Goal: Task Accomplishment & Management: Manage account settings

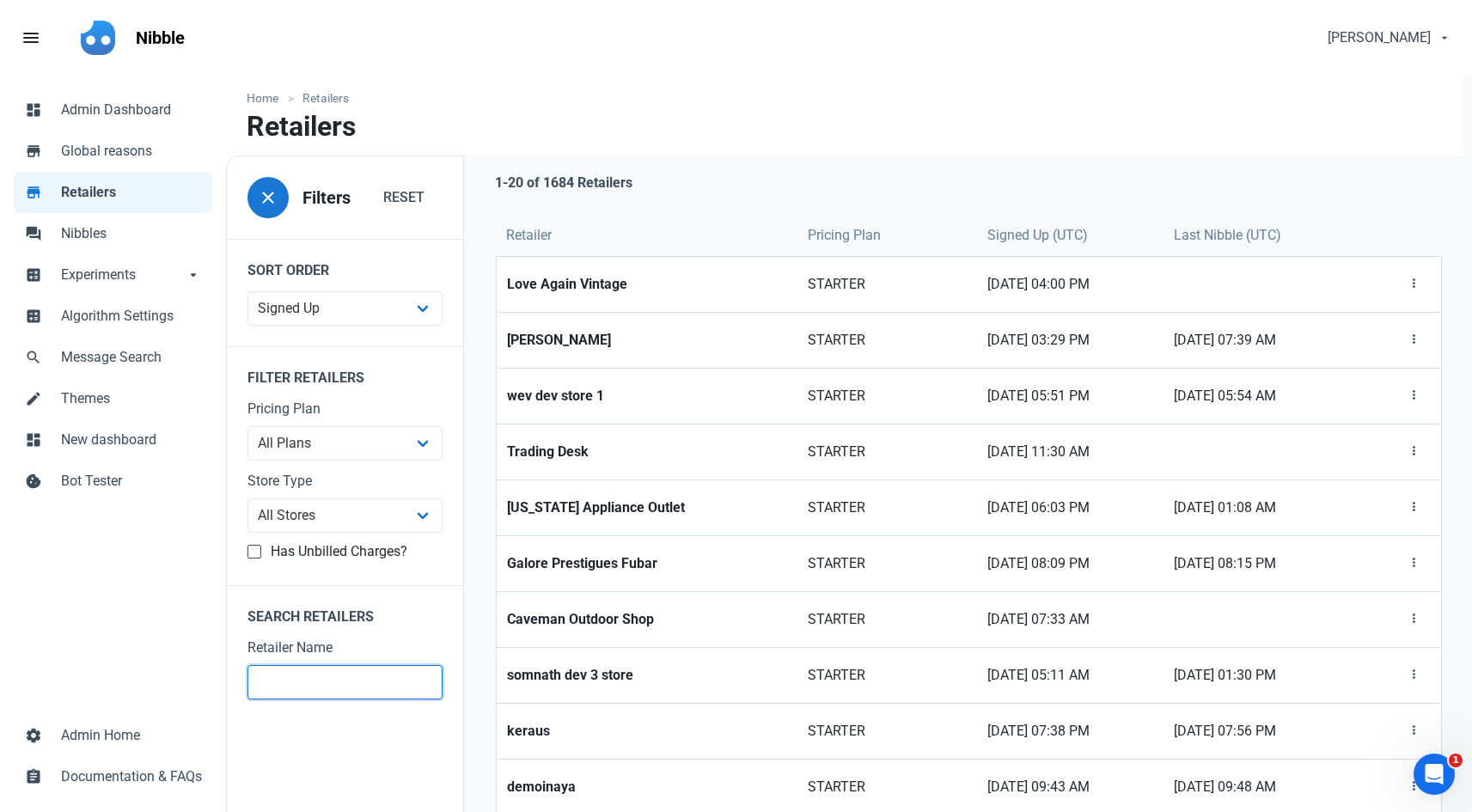
click at [319, 691] on input "text" at bounding box center [345, 681] width 195 height 34
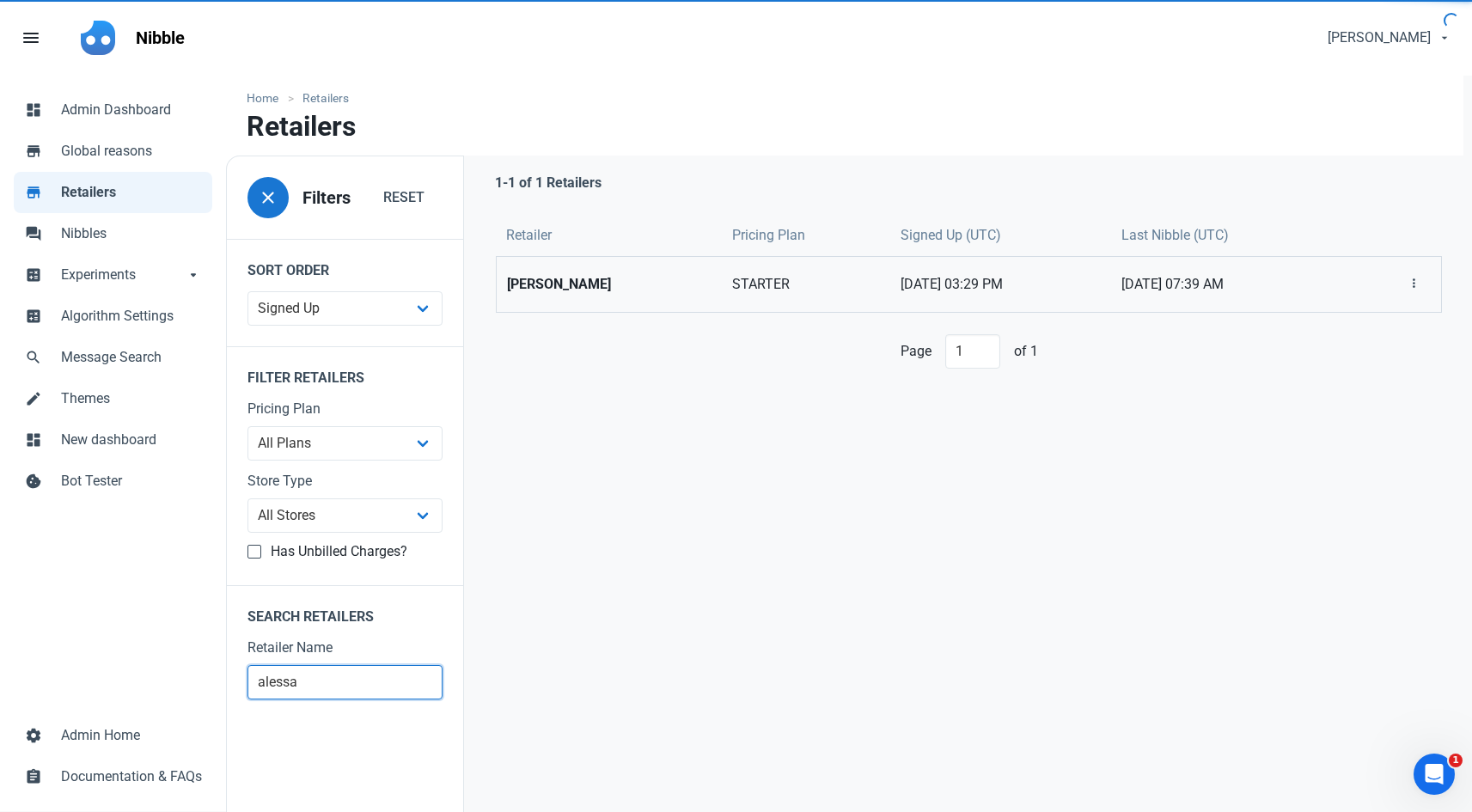
type input "alessa"
click at [547, 277] on strong "[PERSON_NAME]" at bounding box center [609, 284] width 204 height 21
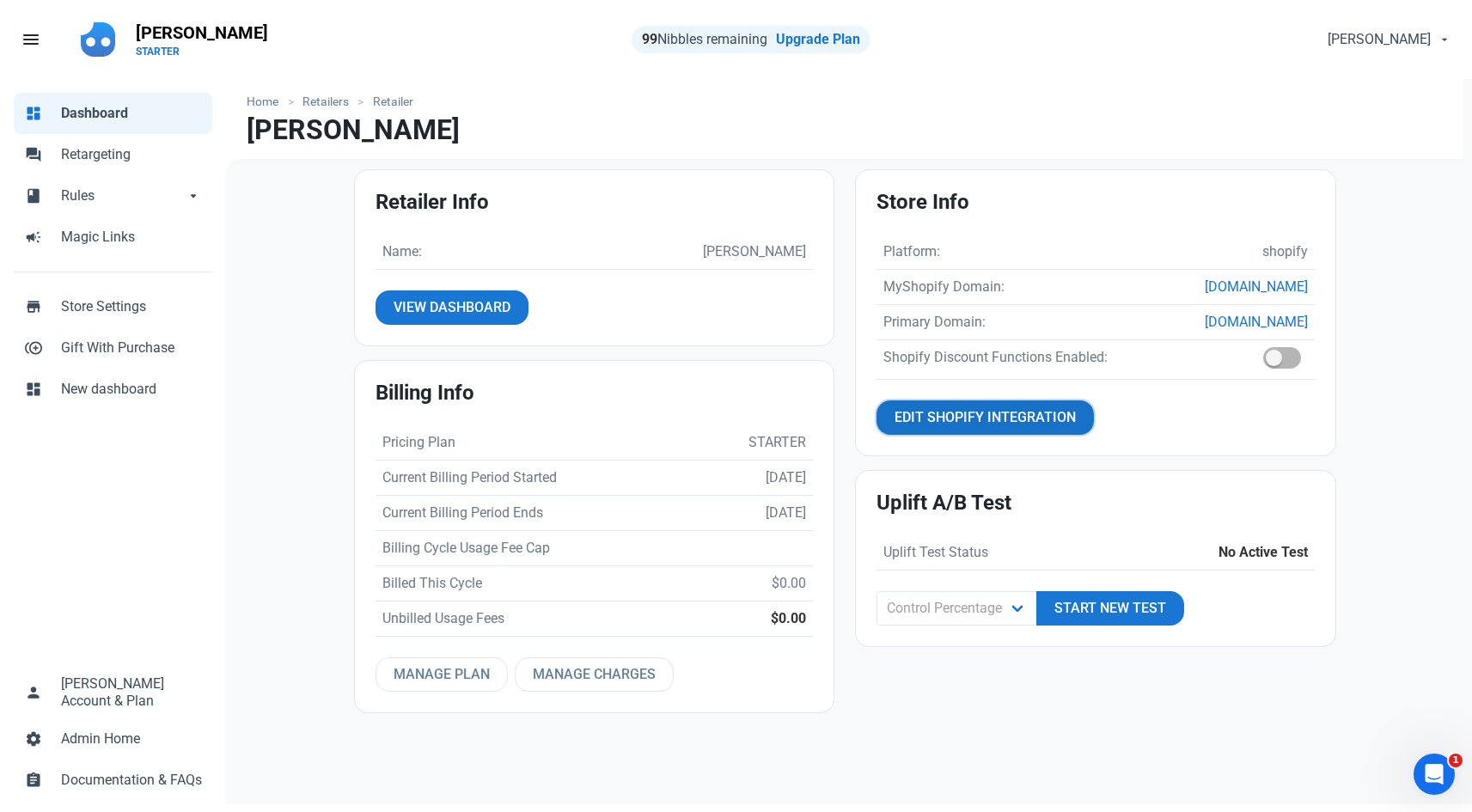
click at [1001, 422] on span "Edit Shopify Integration" at bounding box center [985, 417] width 181 height 21
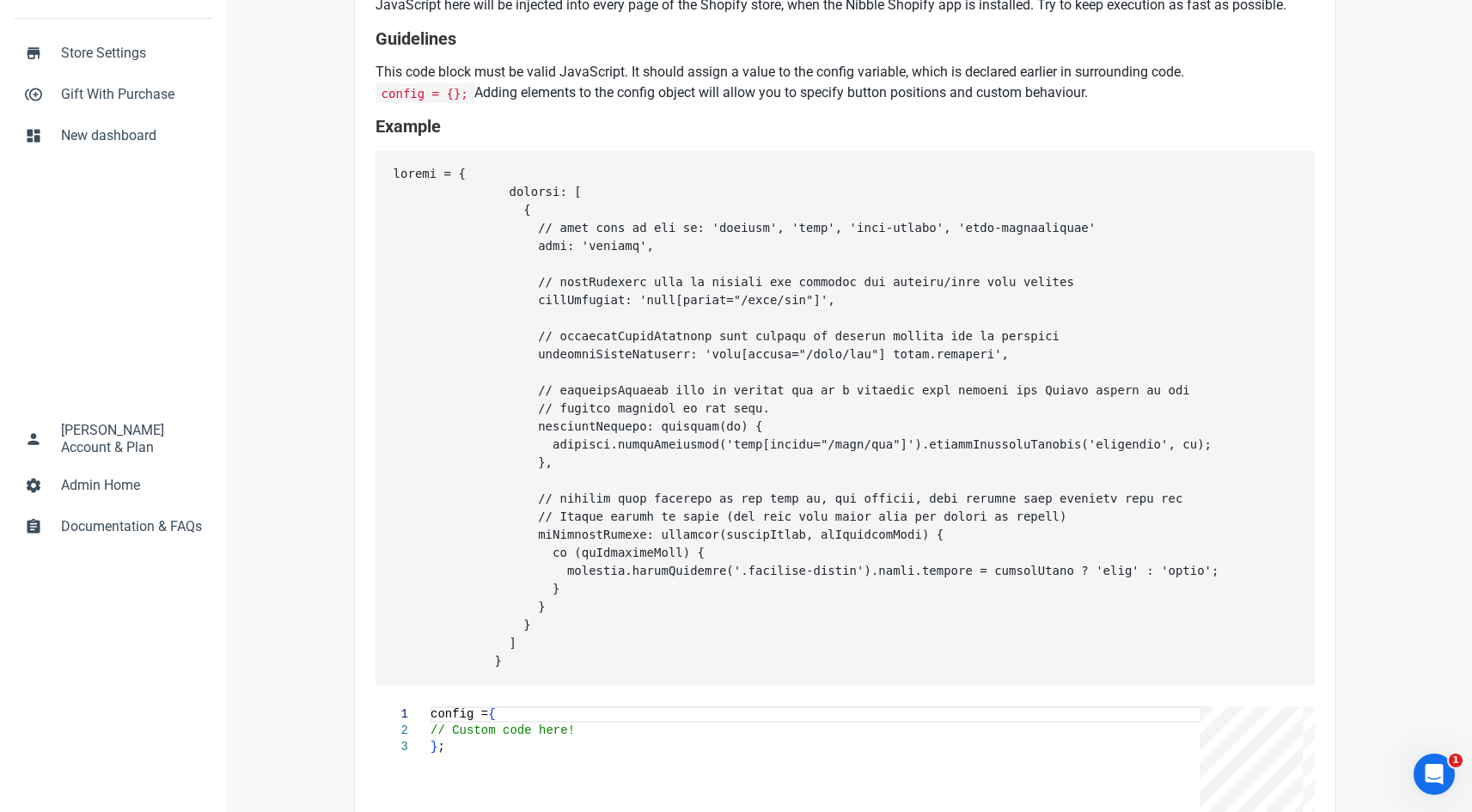
scroll to position [429, 0]
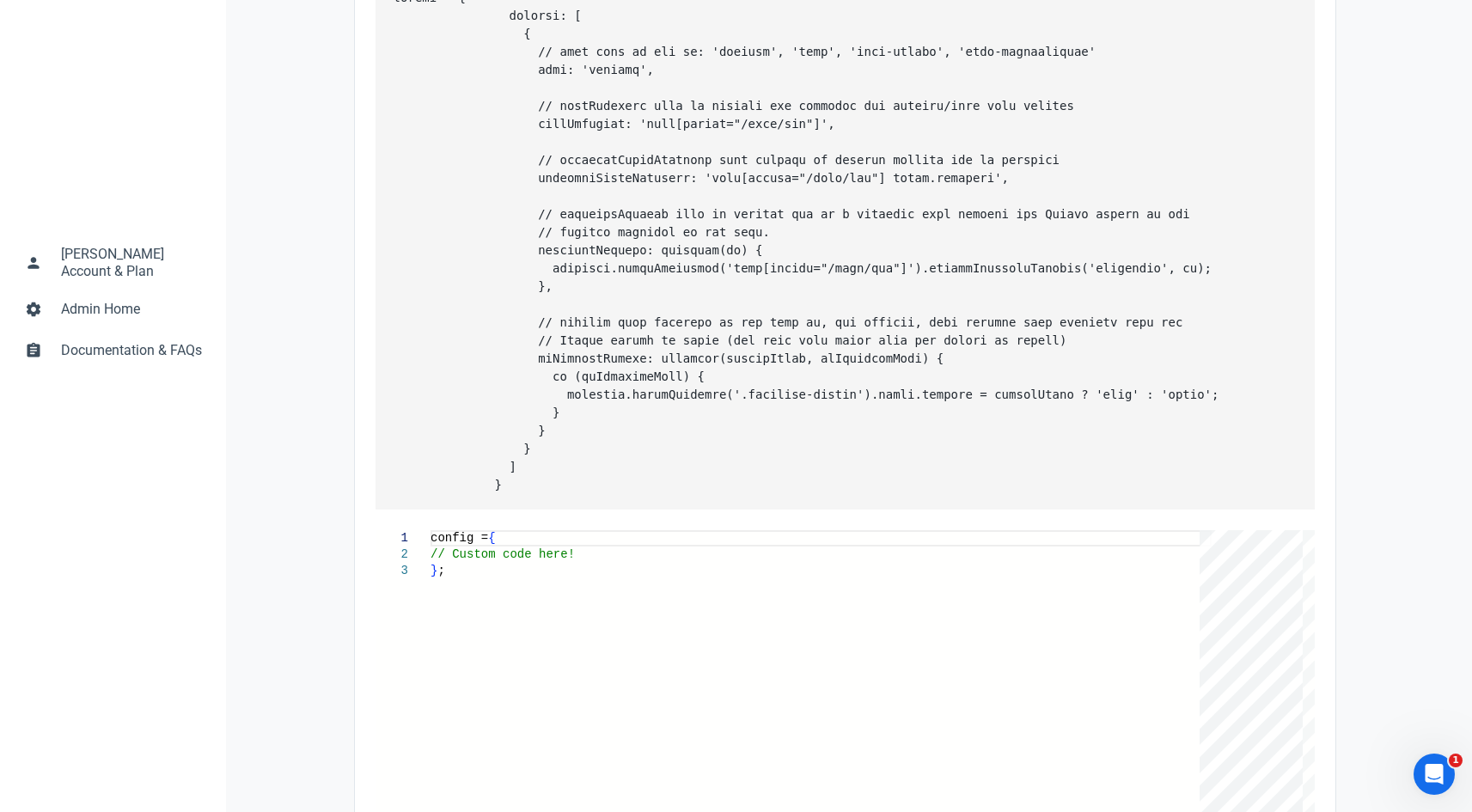
drag, startPoint x: 470, startPoint y: 256, endPoint x: 528, endPoint y: 526, distance: 276.2
click at [528, 509] on pre at bounding box center [845, 241] width 939 height 535
copy pre "config = { buttons: [ { // type must be one of: 'product', 'cart', 'cart-drawer…"
click at [472, 598] on div "config = { // Custom code here! } ;" at bounding box center [821, 761] width 781 height 462
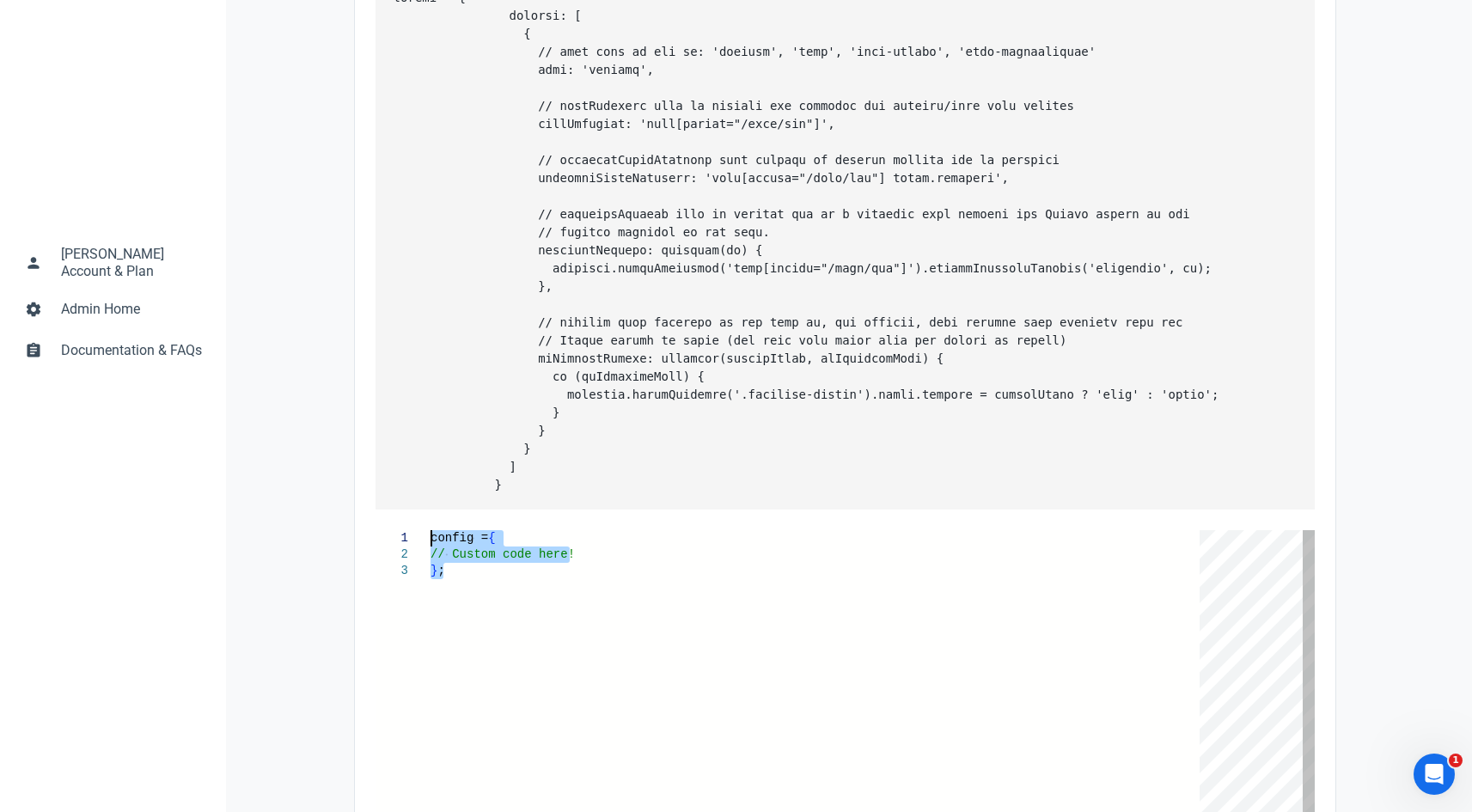
drag, startPoint x: 463, startPoint y: 595, endPoint x: 427, endPoint y: 554, distance: 54.6
click at [431, 554] on div "config = { // Custom code here! } ;" at bounding box center [821, 761] width 781 height 462
paste textarea "onDisplayUpdate: function(nibbleShown, inCheckoutMode) { if (inCheckoutMode) { …"
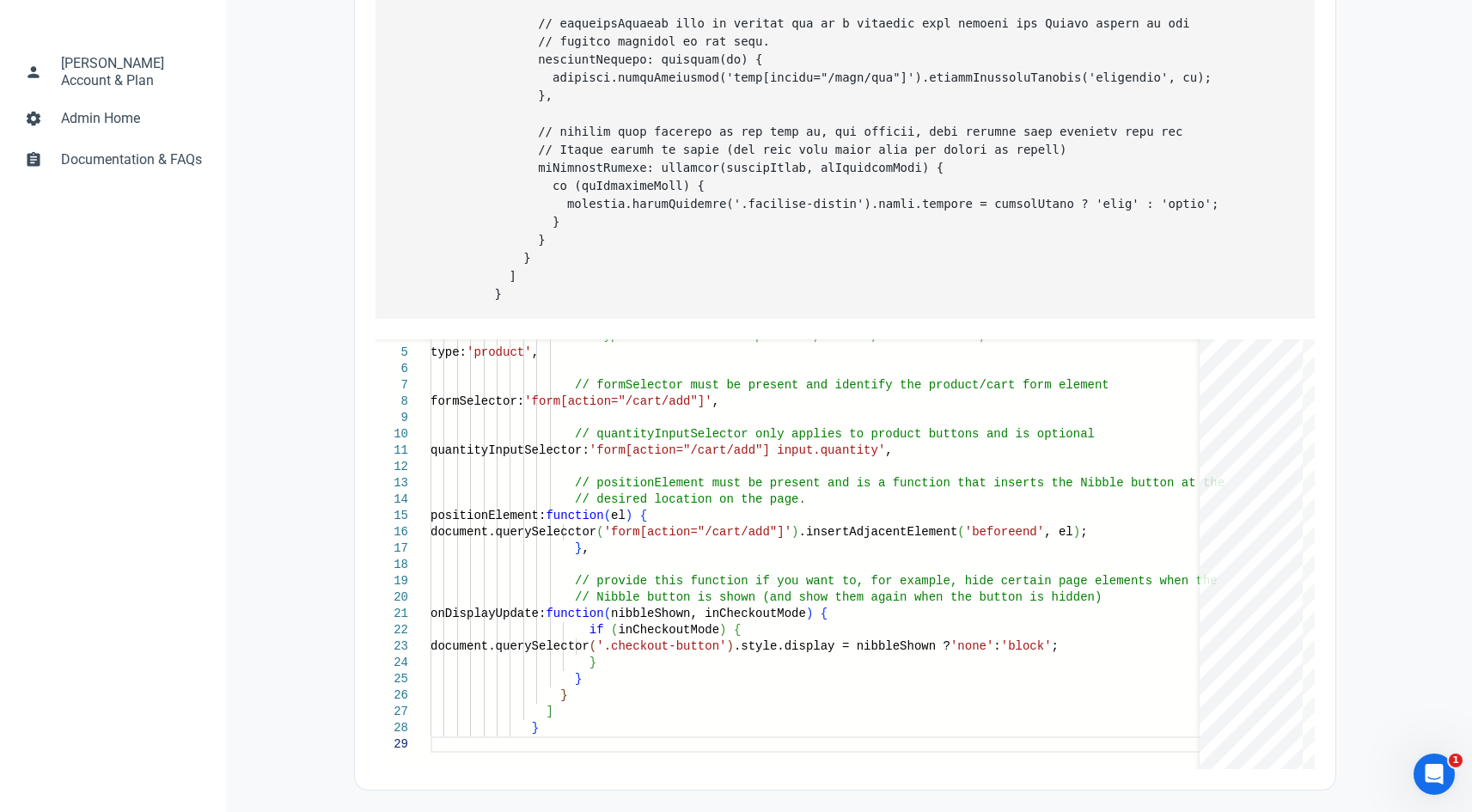
scroll to position [655, 0]
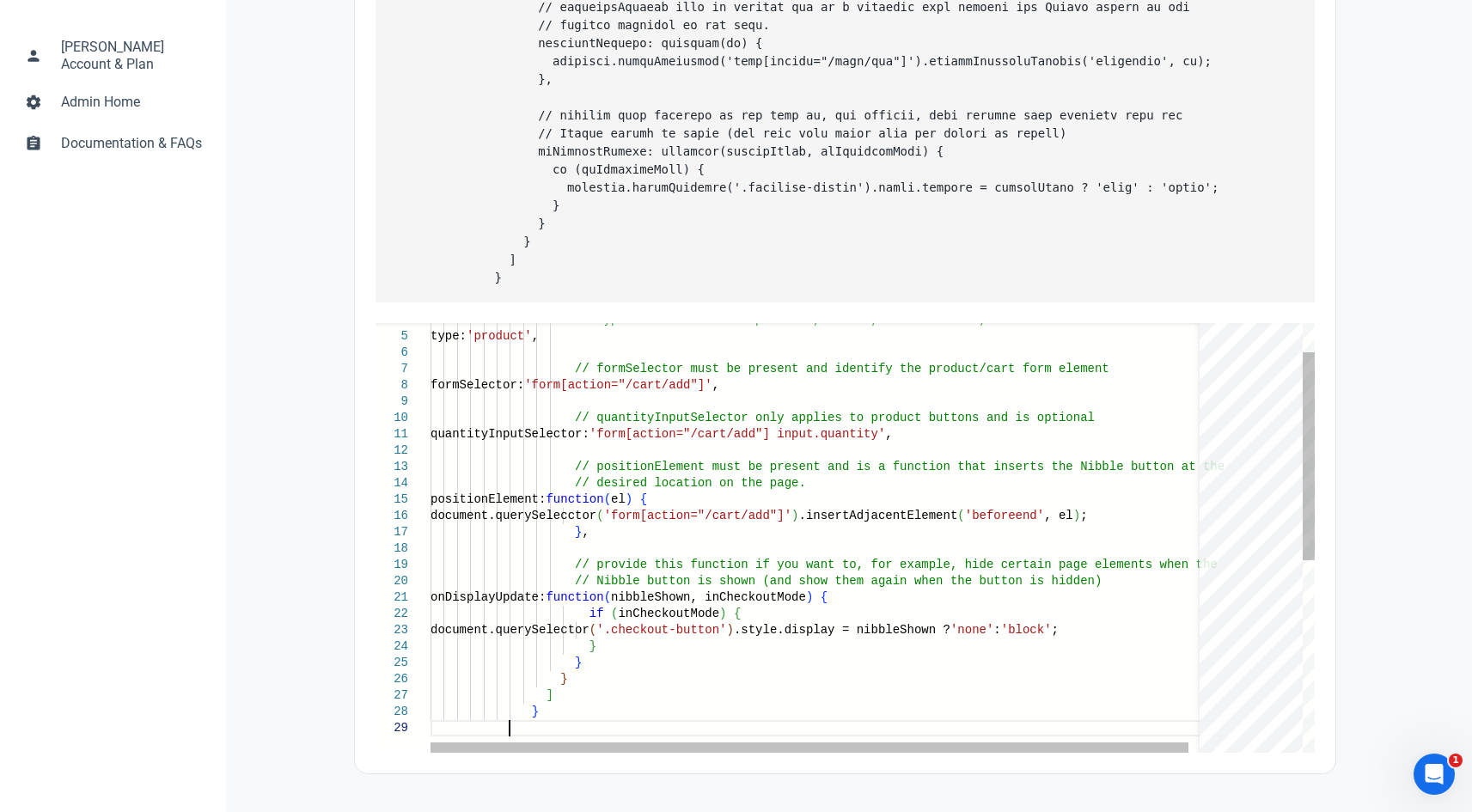
click at [701, 522] on div "// type must be one of: 'product', 'cart', 'cart-d rawer', 'cart-notification' …" at bounding box center [826, 706] width 792 height 887
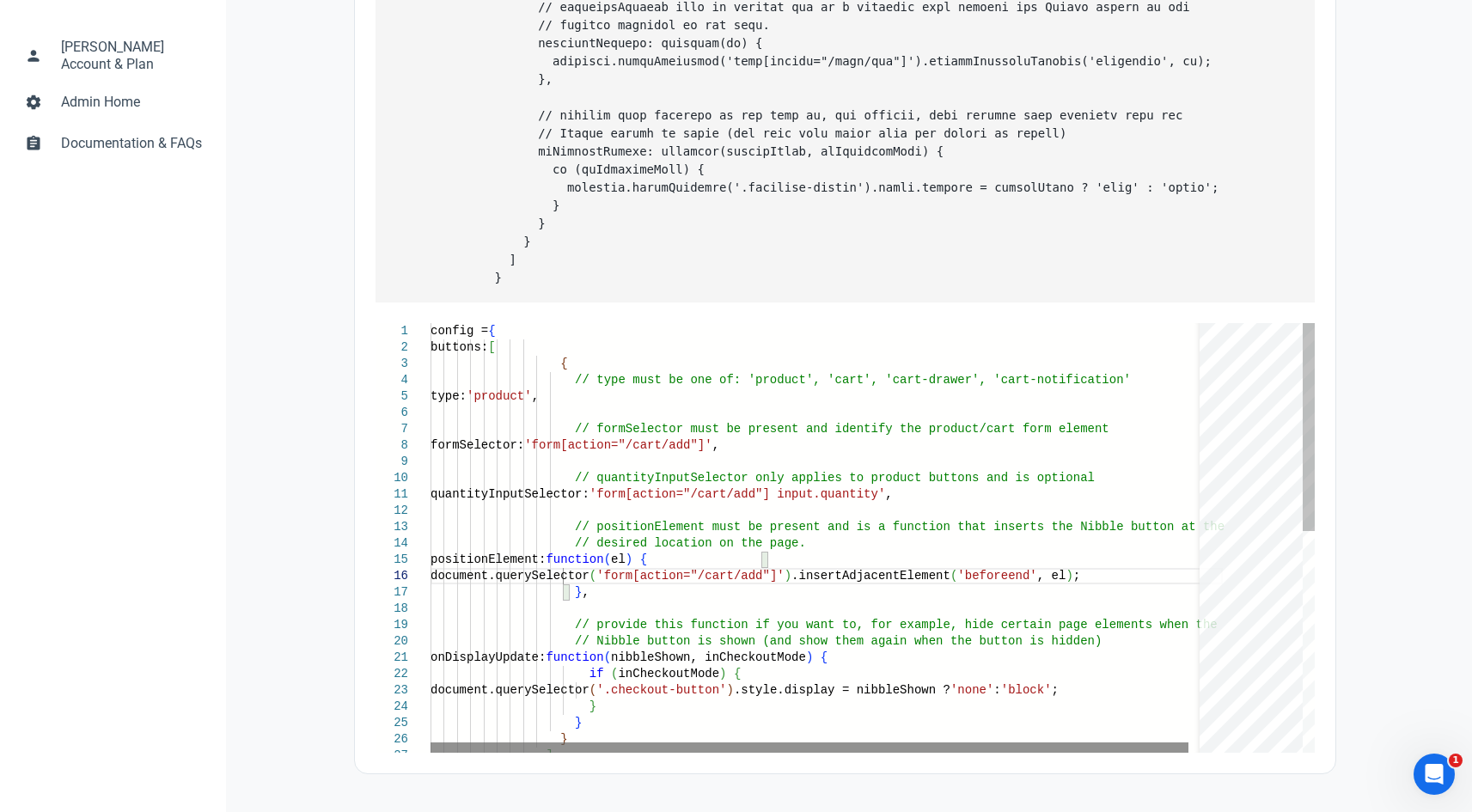
click at [790, 744] on div at bounding box center [809, 747] width 757 height 10
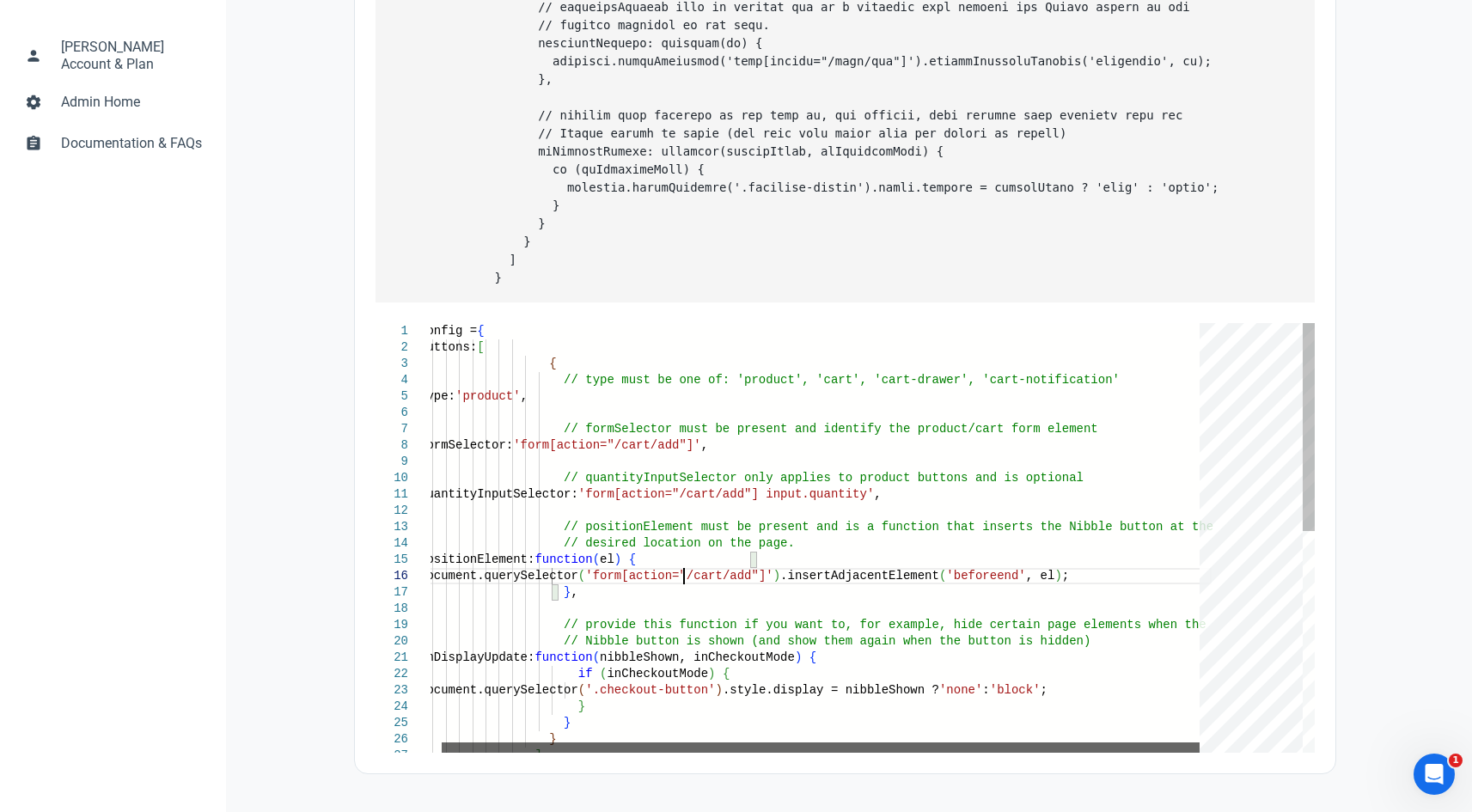
click at [931, 746] on div at bounding box center [820, 747] width 757 height 10
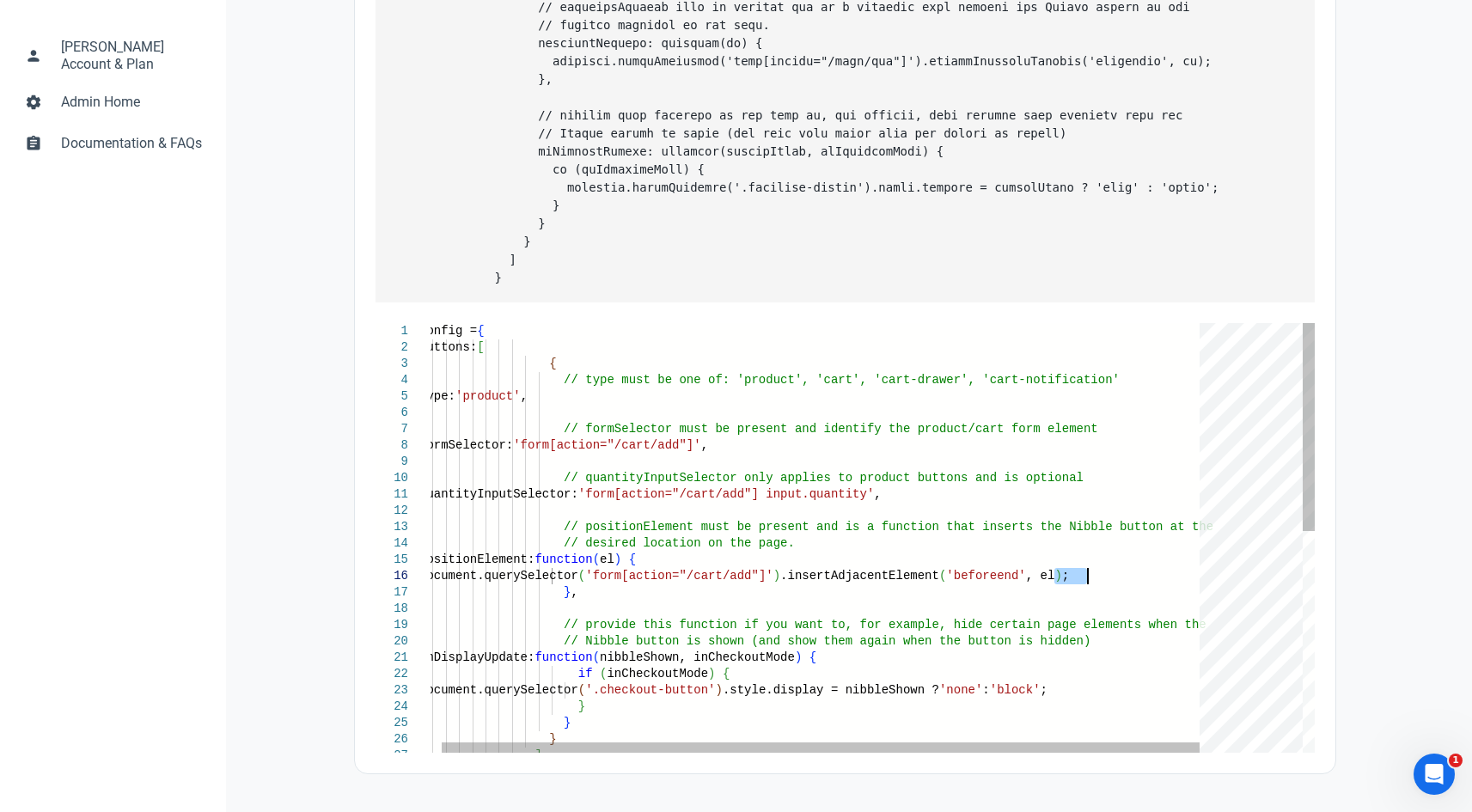
drag, startPoint x: 1053, startPoint y: 577, endPoint x: 1086, endPoint y: 574, distance: 33.1
click at [1086, 574] on div "// type must be one of: 'product', 'cart', 'cart-d rawer', 'cart-notification' …" at bounding box center [815, 766] width 792 height 887
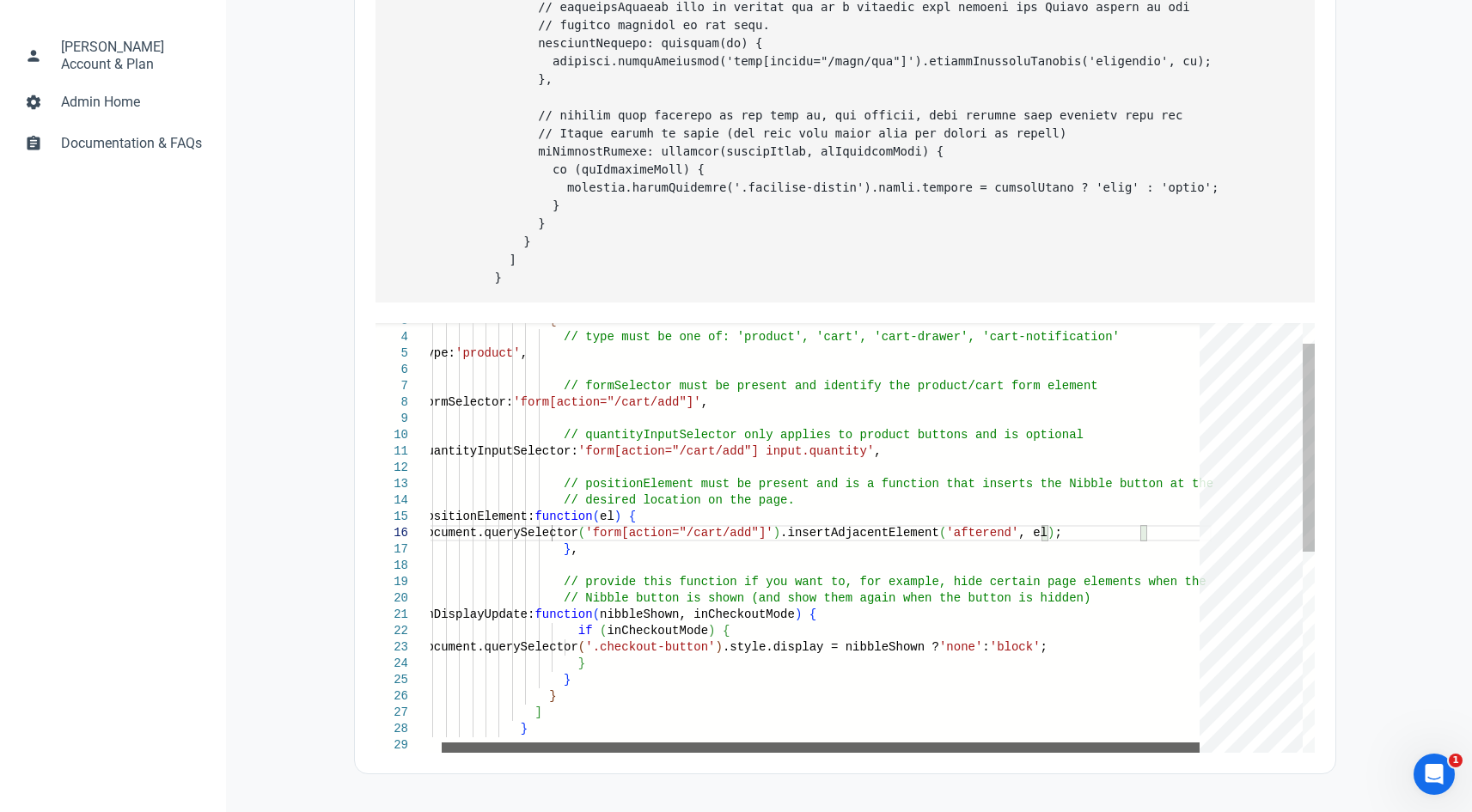
click at [1185, 750] on div at bounding box center [820, 747] width 757 height 10
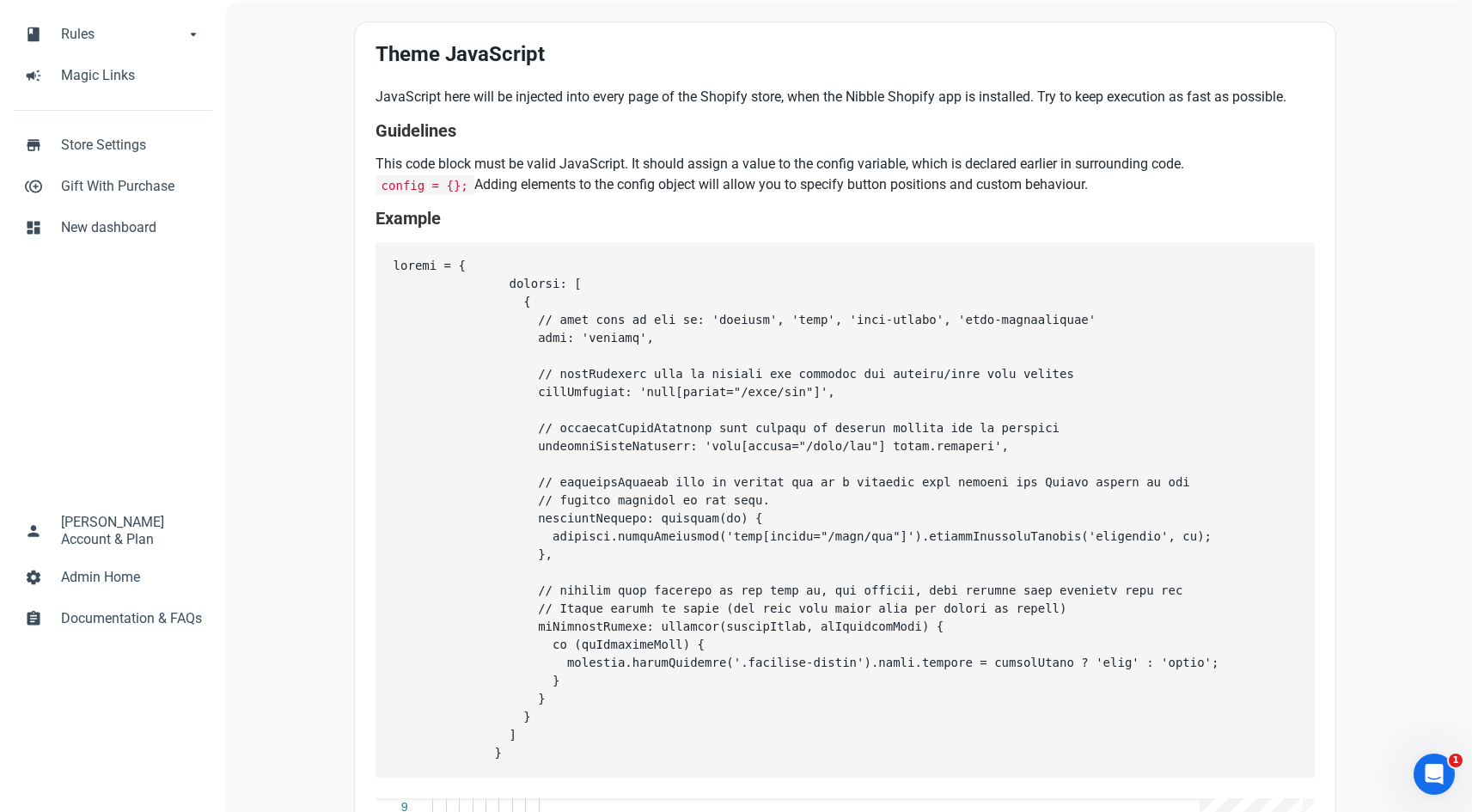
scroll to position [53, 0]
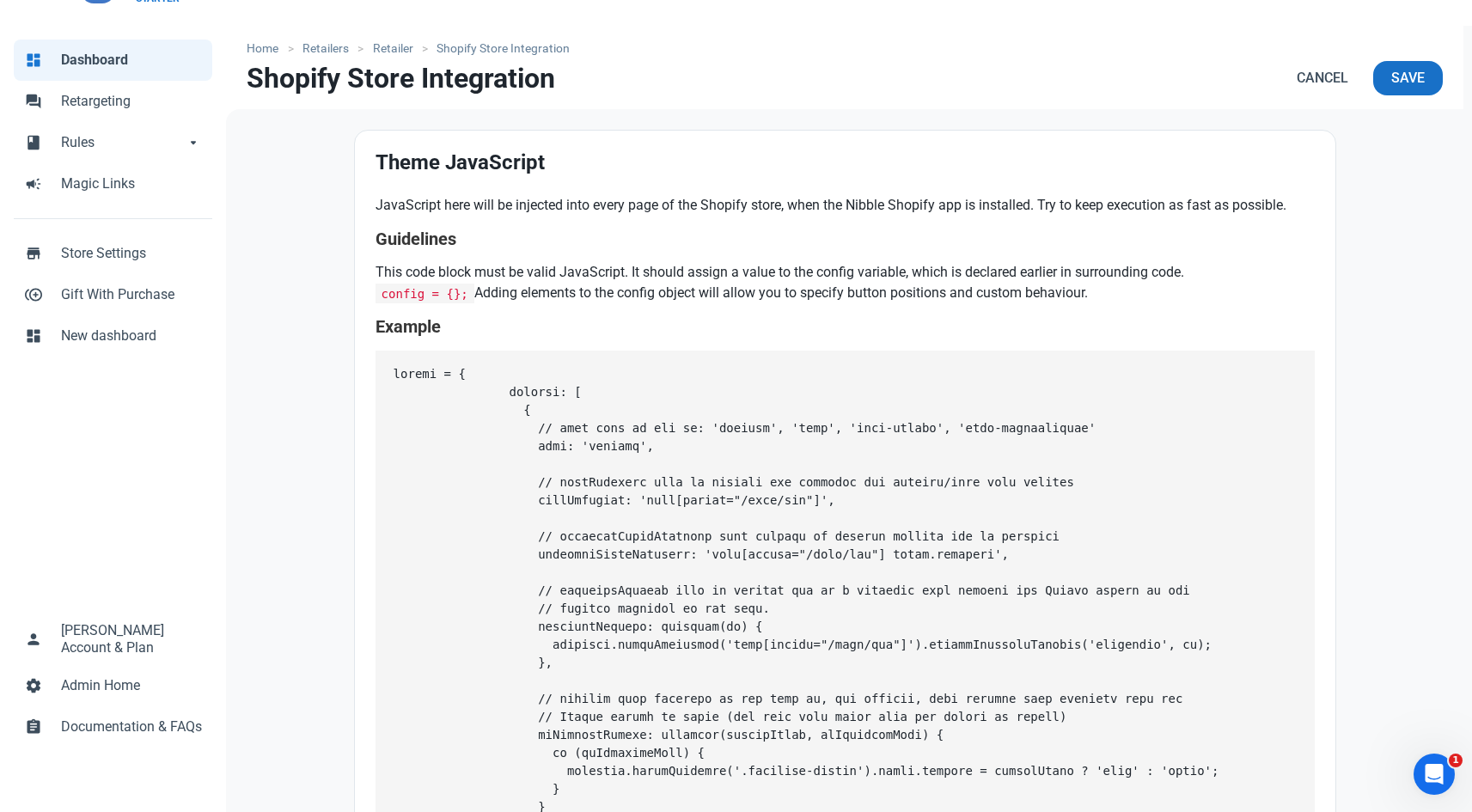
type textarea "quantityInputSelector: 'form[action="/cart/add"] input.quantity', // positionEl…"
click at [1391, 82] on span "Save" at bounding box center [1408, 78] width 34 height 21
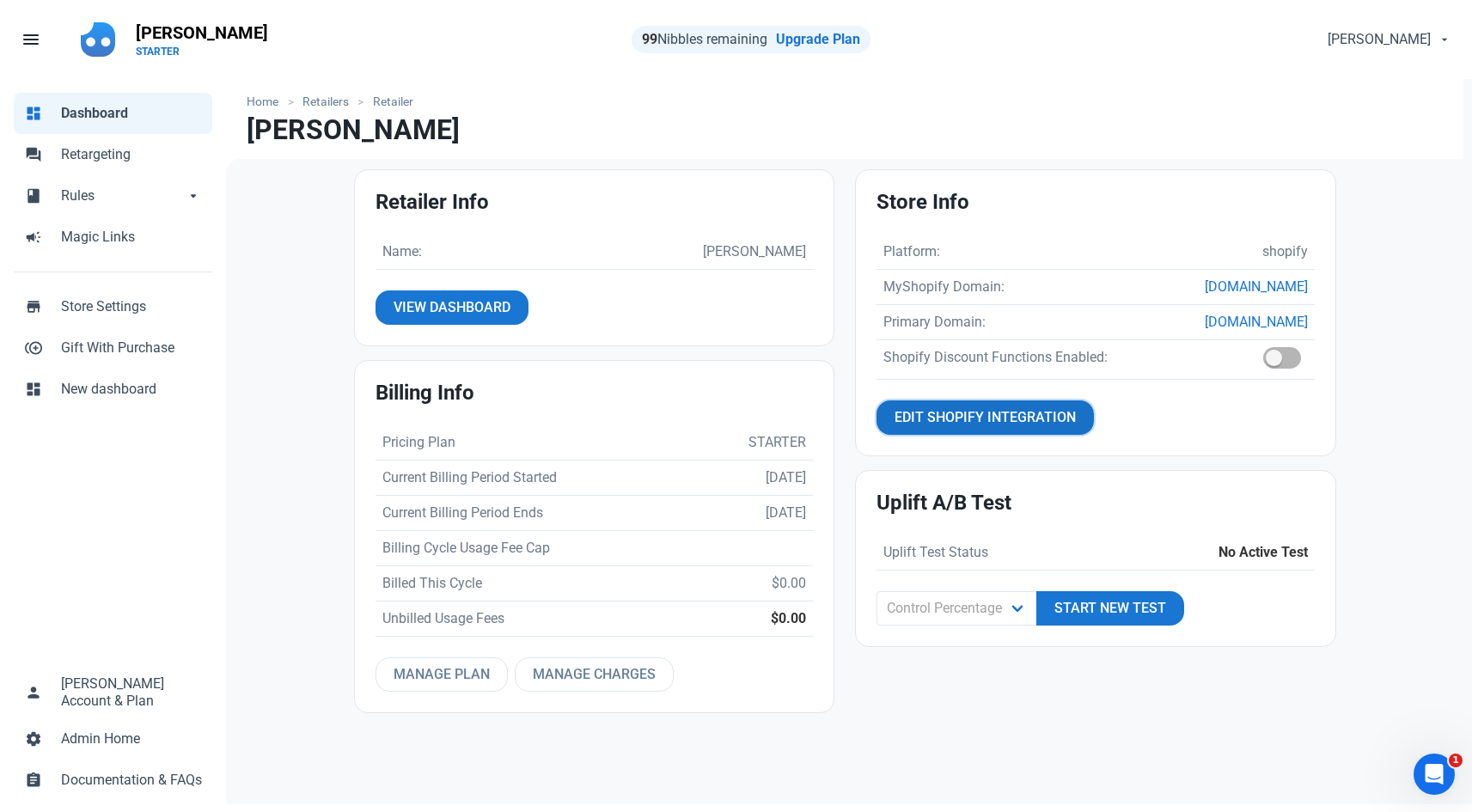
click at [1041, 415] on span "Edit Shopify Integration" at bounding box center [985, 417] width 181 height 21
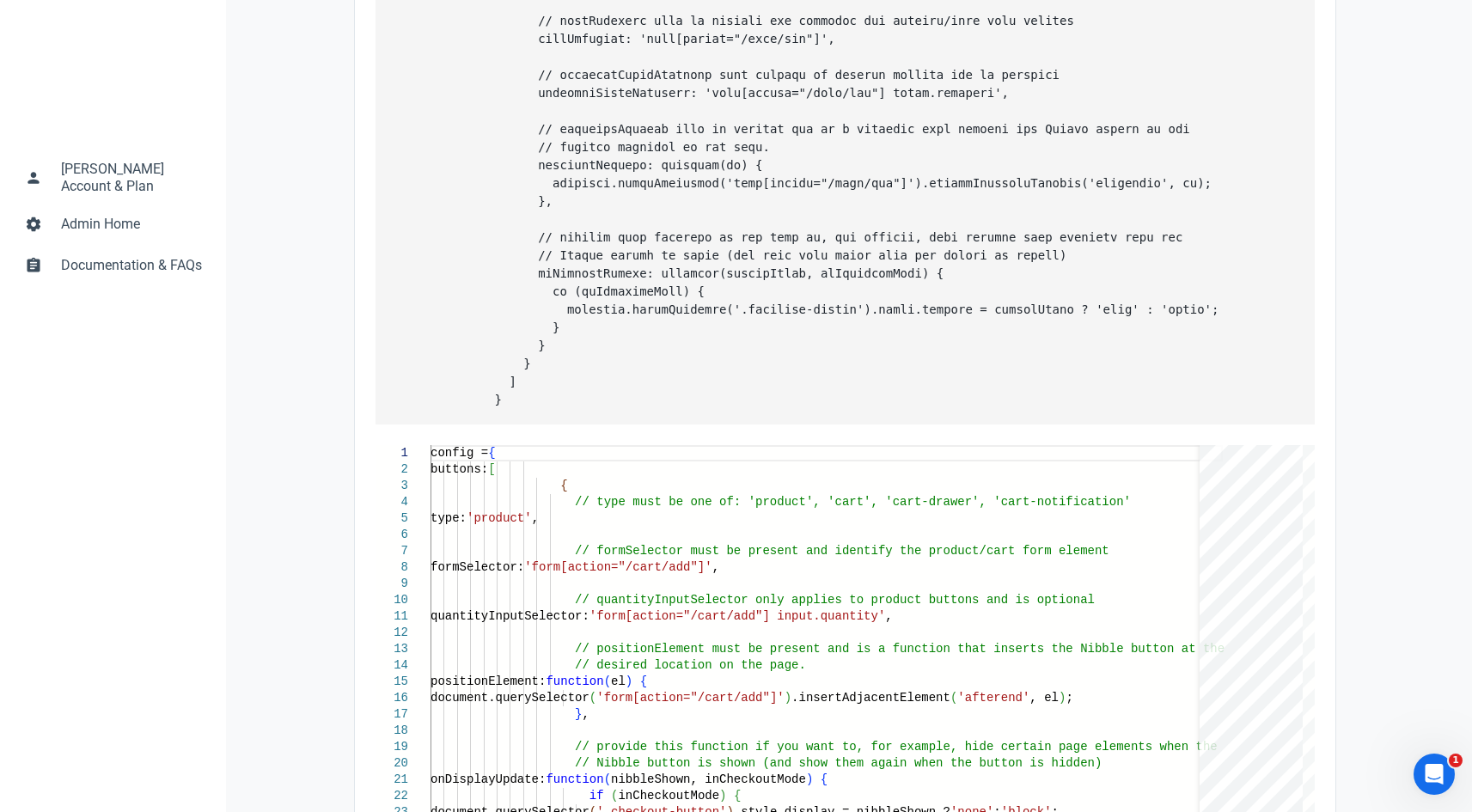
scroll to position [515, 0]
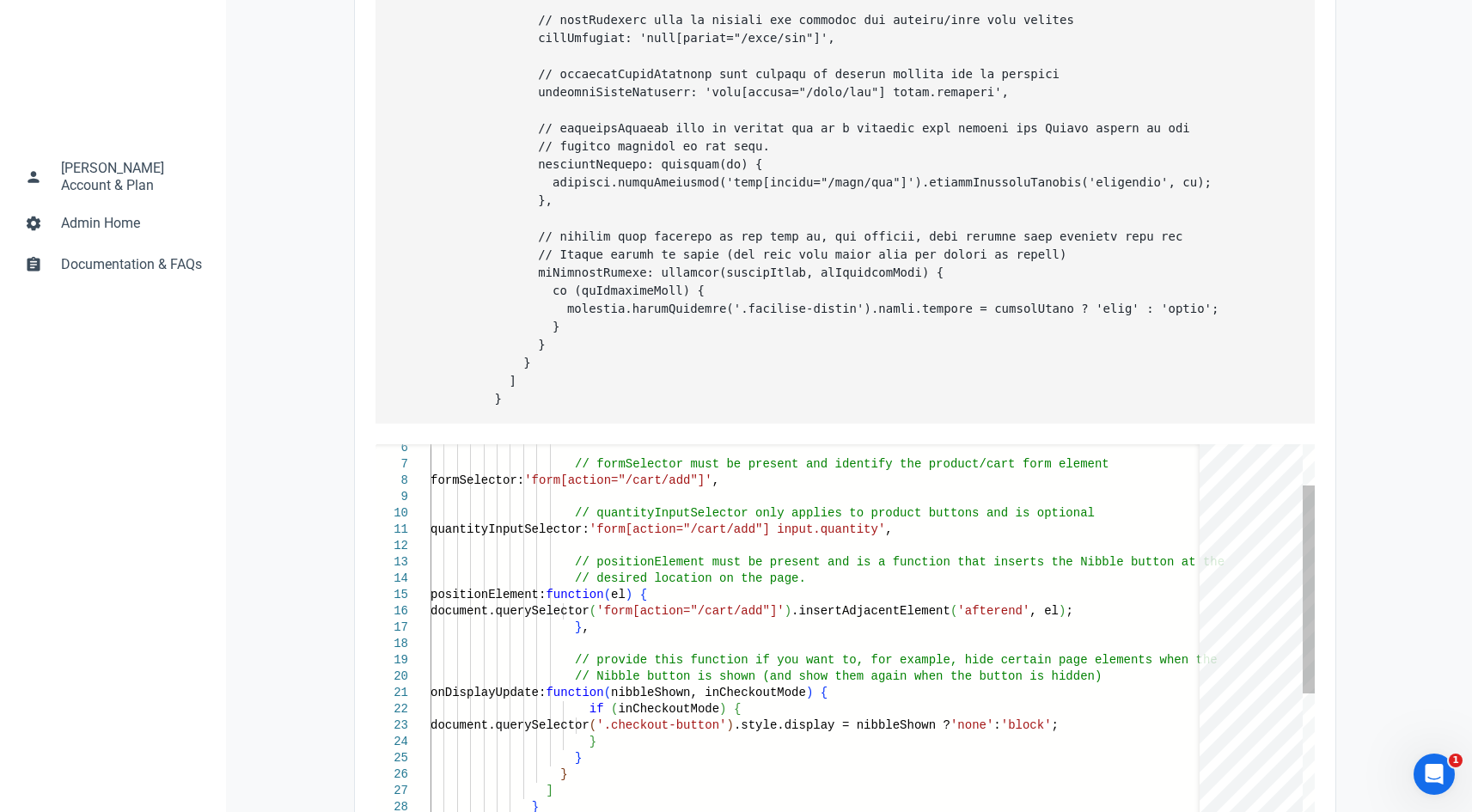
click at [720, 548] on div "// formSelector must be present and identify the p roduct/cart form element for…" at bounding box center [826, 801] width 792 height 887
drag, startPoint x: 721, startPoint y: 550, endPoint x: 805, endPoint y: 547, distance: 84.1
click at [805, 547] on div "// formSelector must be present and identify the p roduct/cart form element for…" at bounding box center [826, 801] width 792 height 887
click at [660, 497] on div "// formSelector must be present and identify the p roduct/cart form element for…" at bounding box center [826, 801] width 792 height 887
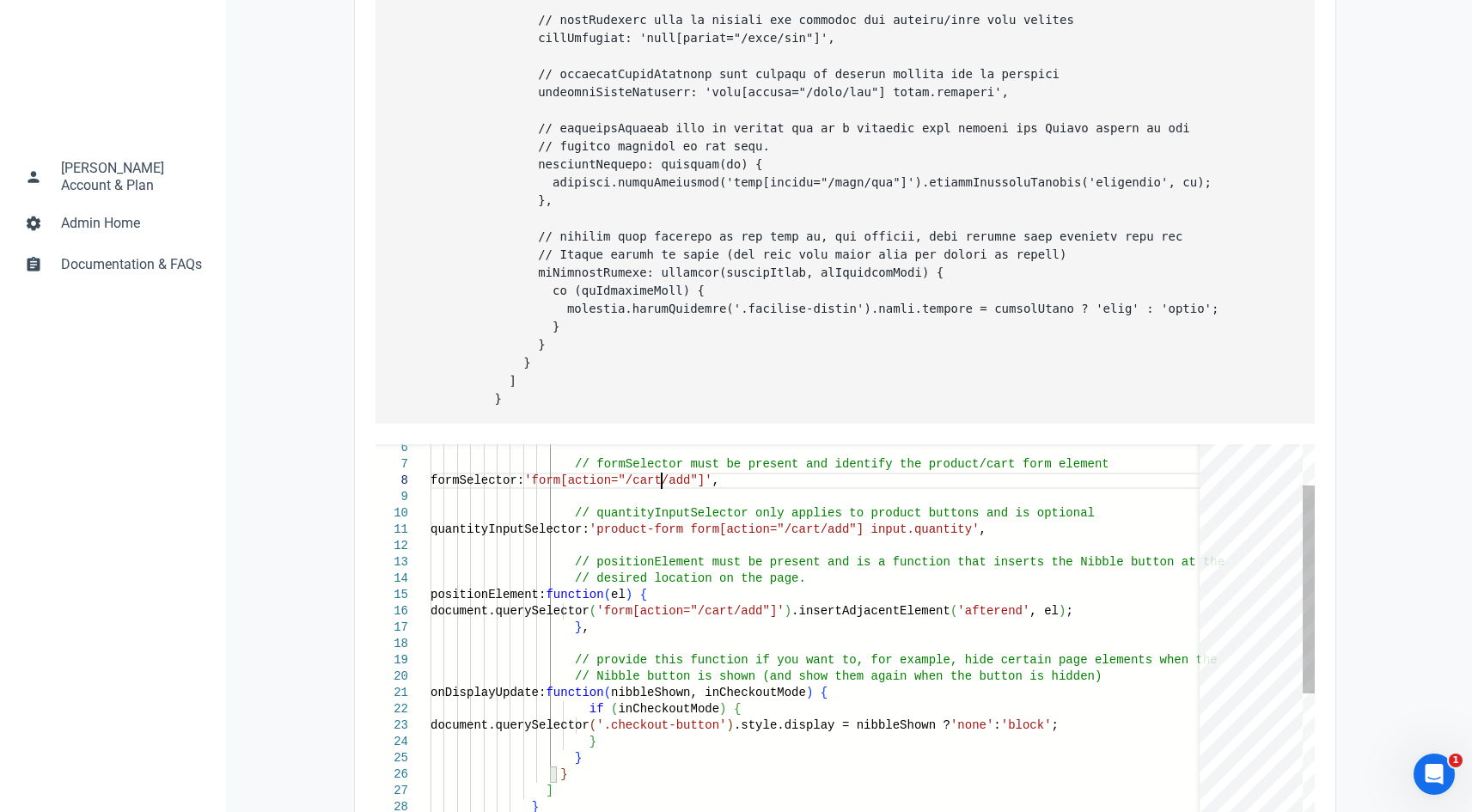
paste textarea "product-form"
click at [730, 631] on div "// formSelector must be present and identify the p roduct/cart form element for…" at bounding box center [826, 801] width 792 height 887
click at [733, 630] on div "// formSelector must be present and identify the p roduct/cart form element for…" at bounding box center [826, 801] width 792 height 887
paste textarea "product-form"
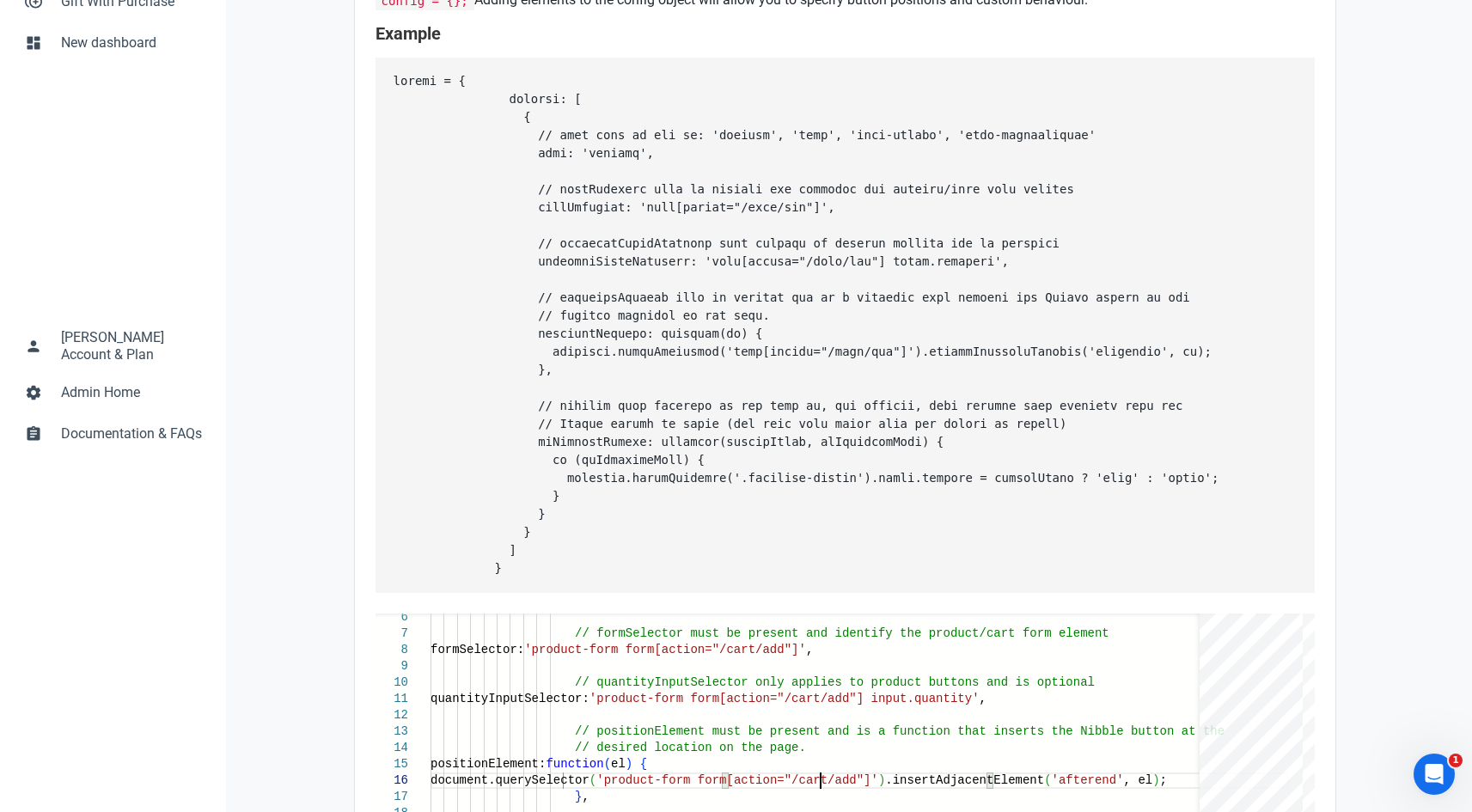
scroll to position [0, 0]
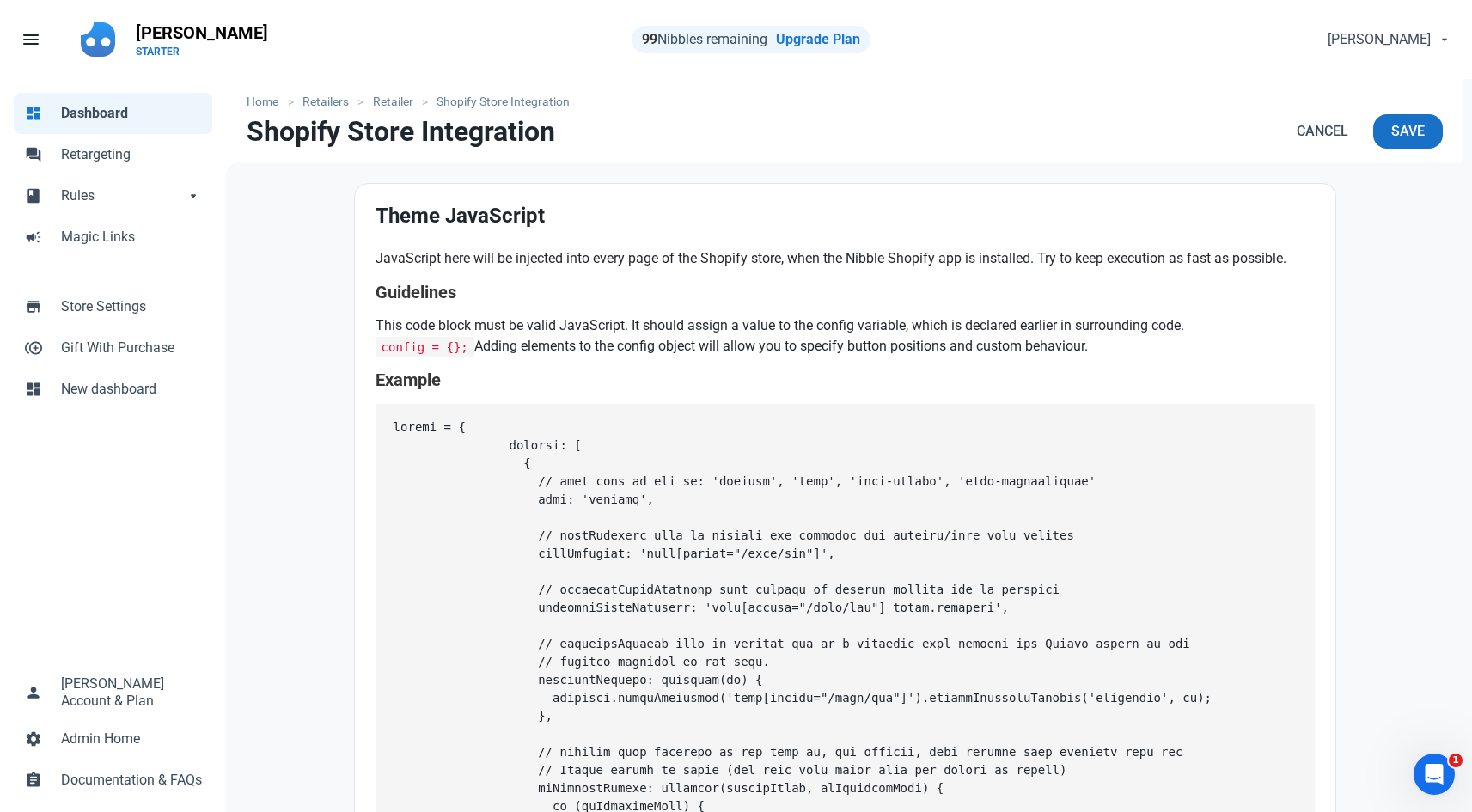
type textarea "quantityInputSelector: 'product-form form[action="/cart/add"] input.quantity', …"
click at [1404, 131] on span "Save" at bounding box center [1408, 132] width 34 height 21
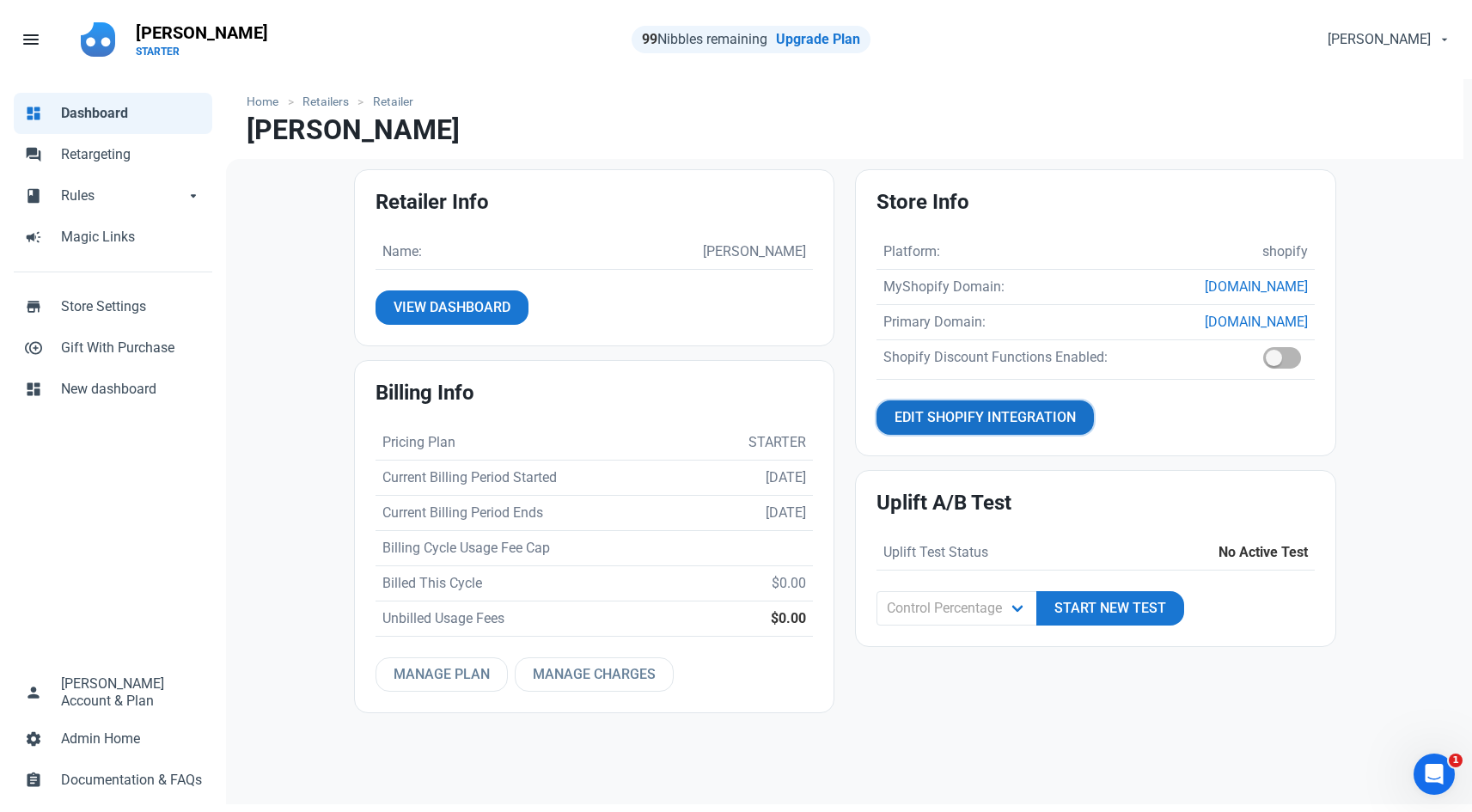
click at [995, 407] on span "Edit Shopify Integration" at bounding box center [985, 417] width 181 height 21
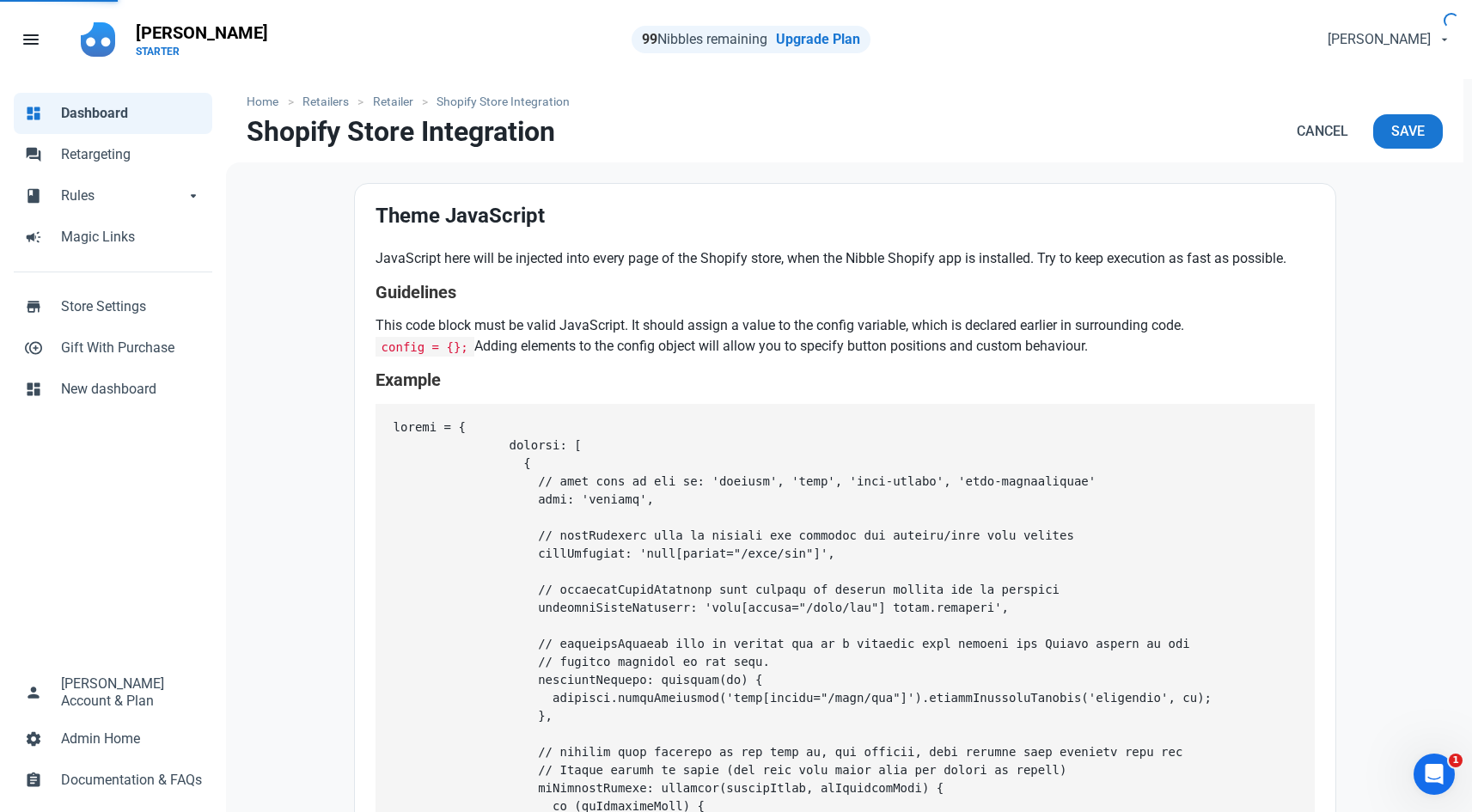
type textarea "config = { buttons: [ { // type must be one of: 'product', 'cart', 'cart-drawer…"
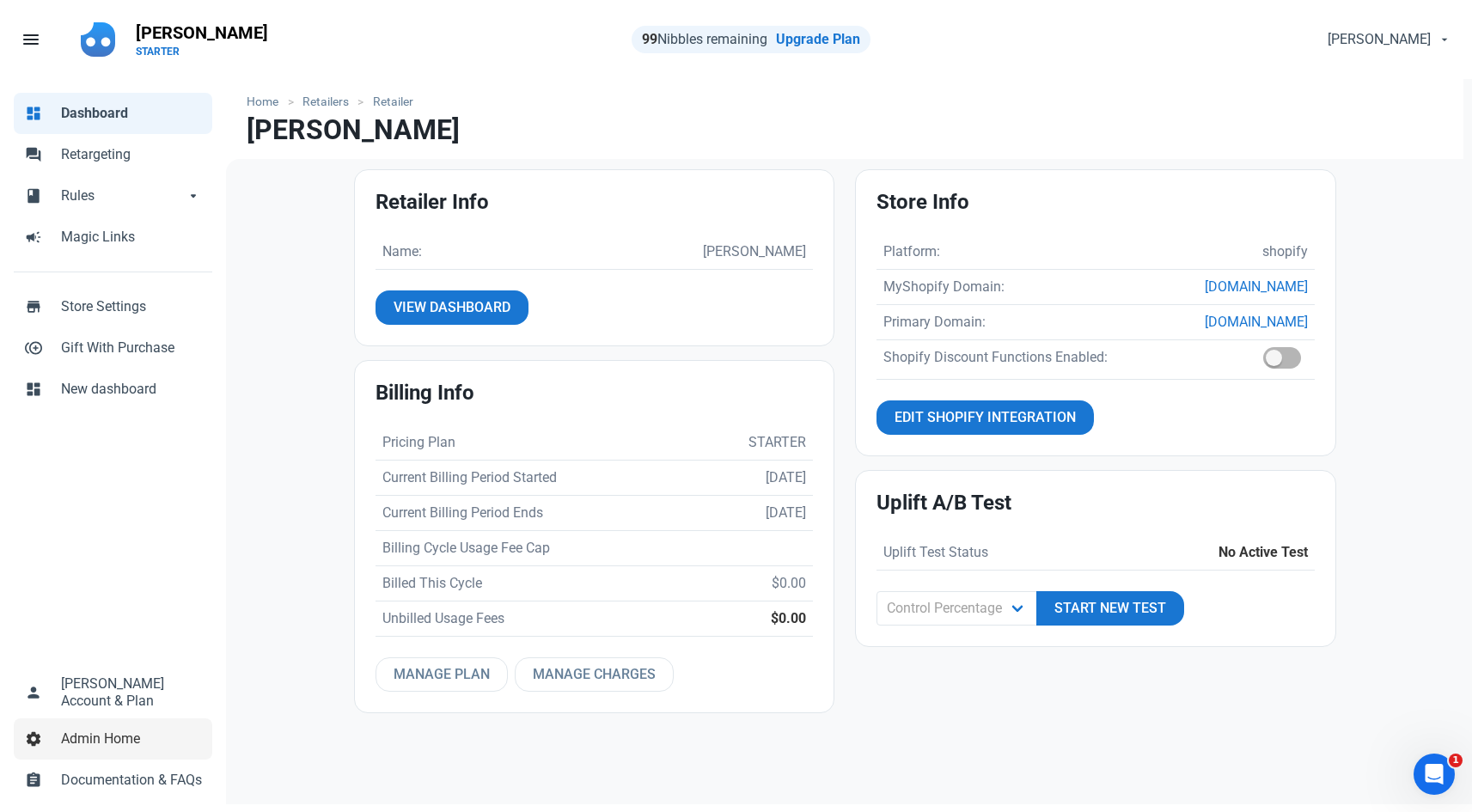
click at [88, 732] on span "Admin Home" at bounding box center [131, 738] width 141 height 21
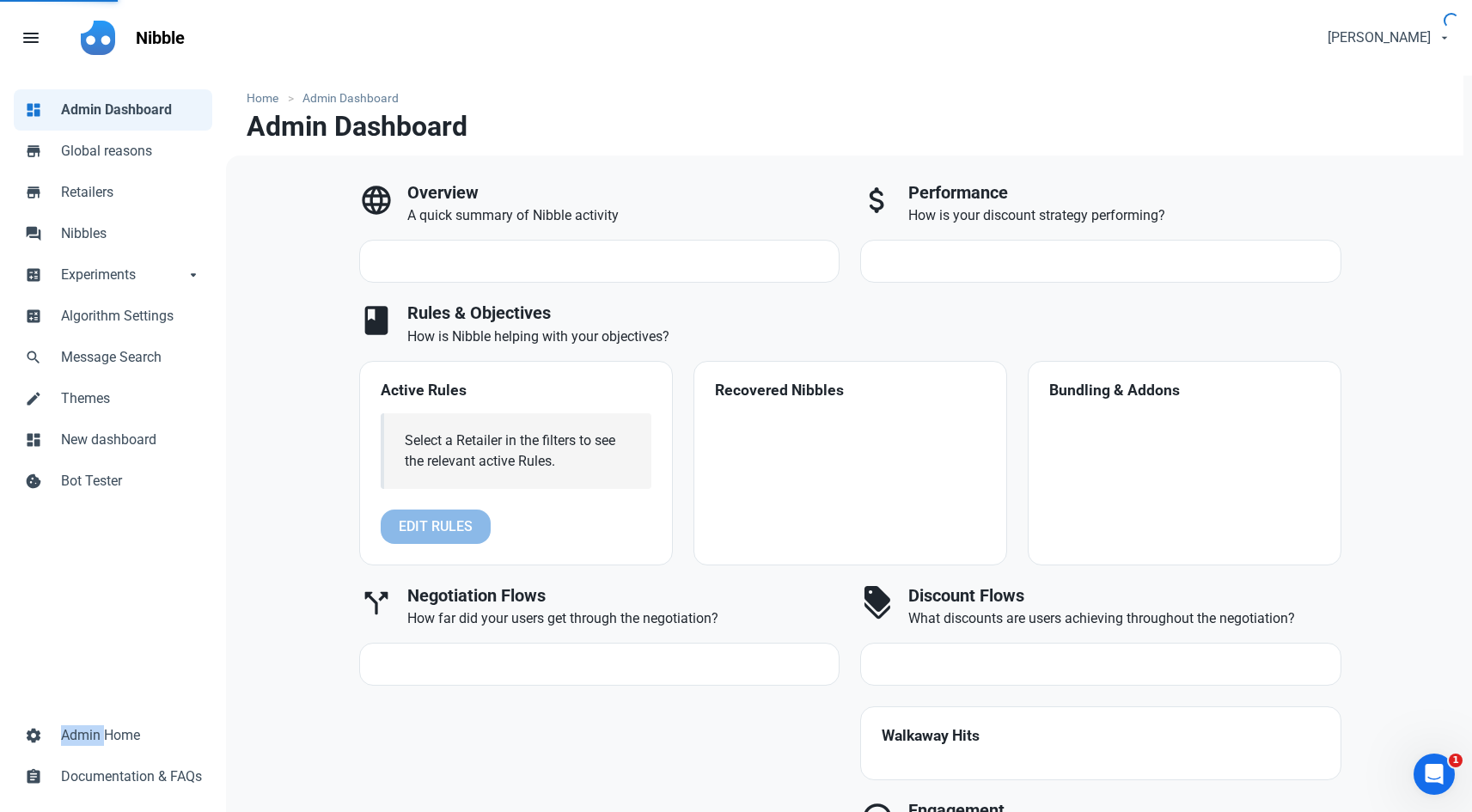
click at [88, 732] on span "Admin Home" at bounding box center [131, 735] width 141 height 21
click at [114, 406] on span "Themes" at bounding box center [131, 399] width 141 height 21
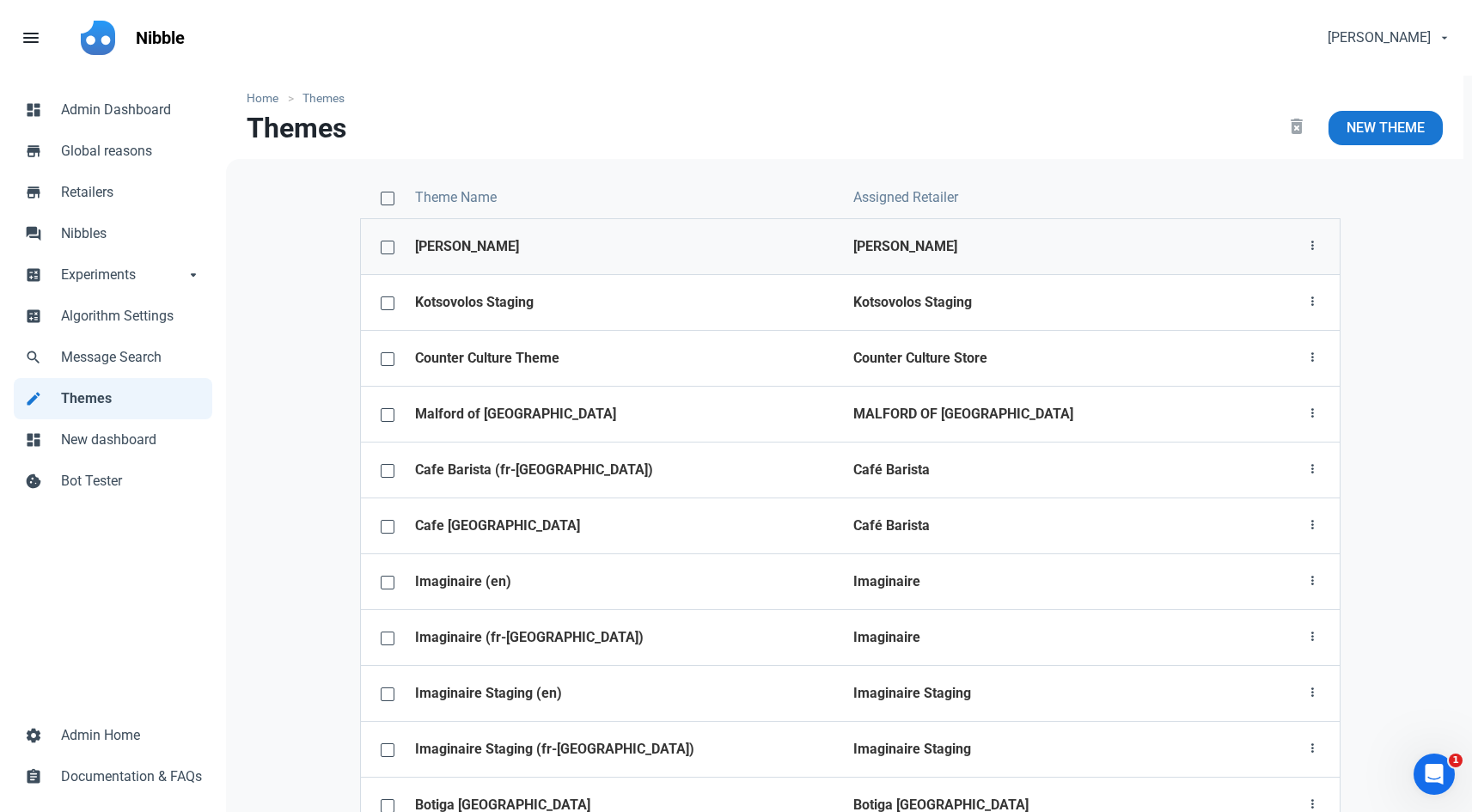
click at [573, 242] on td "[PERSON_NAME]" at bounding box center [624, 246] width 440 height 56
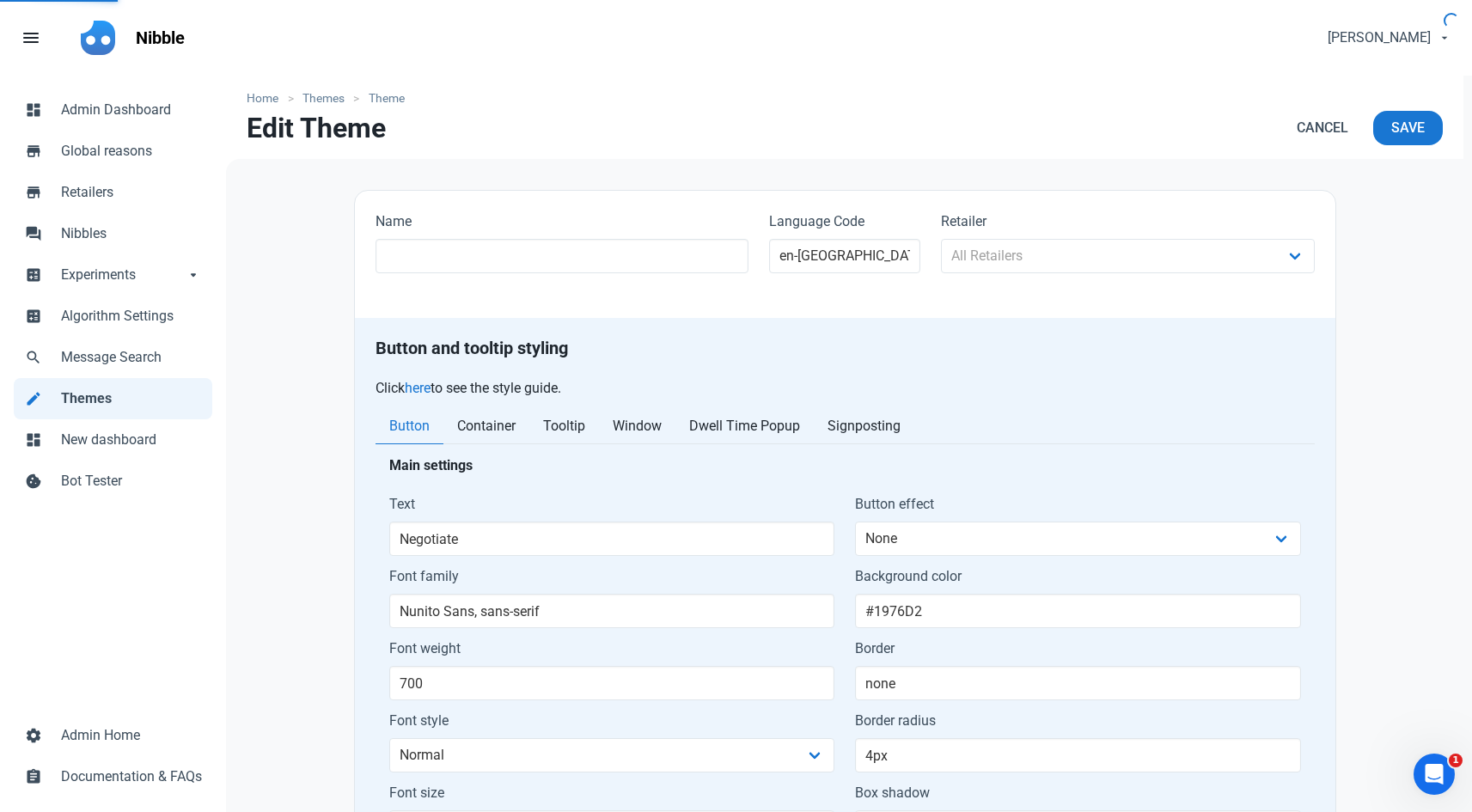
type input "[PERSON_NAME]"
select select
type input "Get a Special Price"
type input "Montserrat, sans-serif"
type input "400"
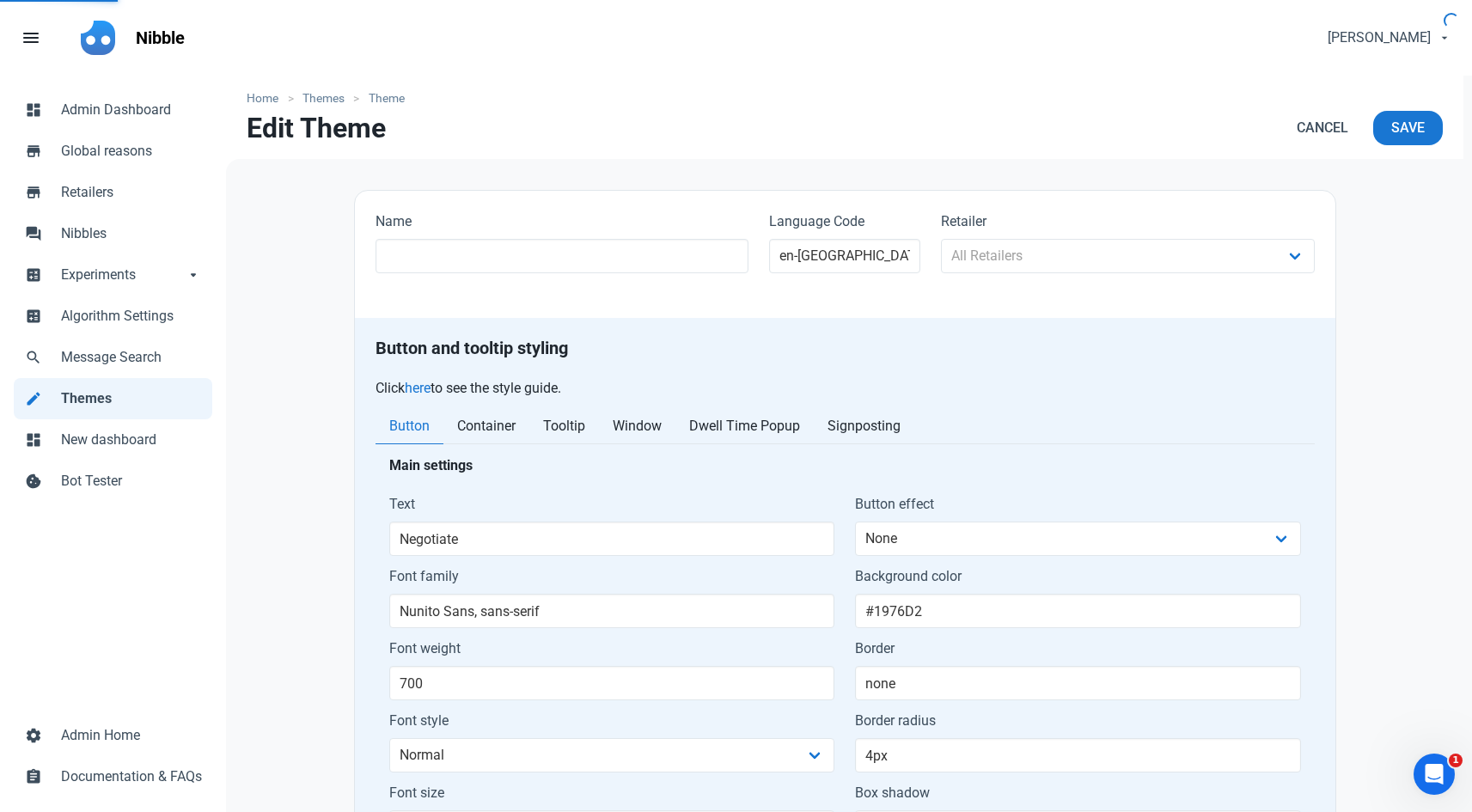
type input "14px"
type input "#000000"
type input "solid 1px #000000"
type input "0px"
type input "48px"
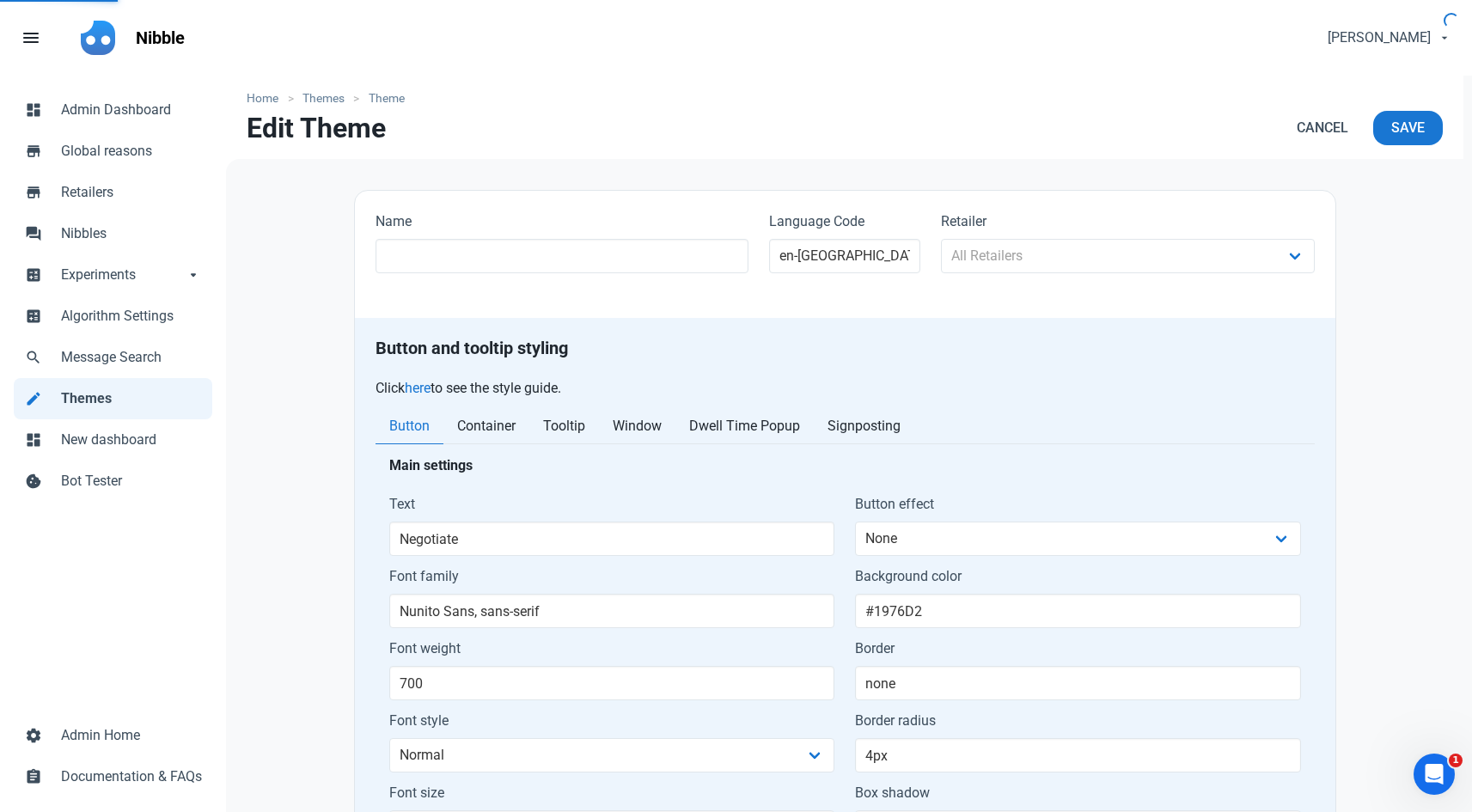
type input "12px 15px 12px 15px"
type input "#000000"
type input "#ffffff"
type input "solid 1px #000000"
select select "1684"
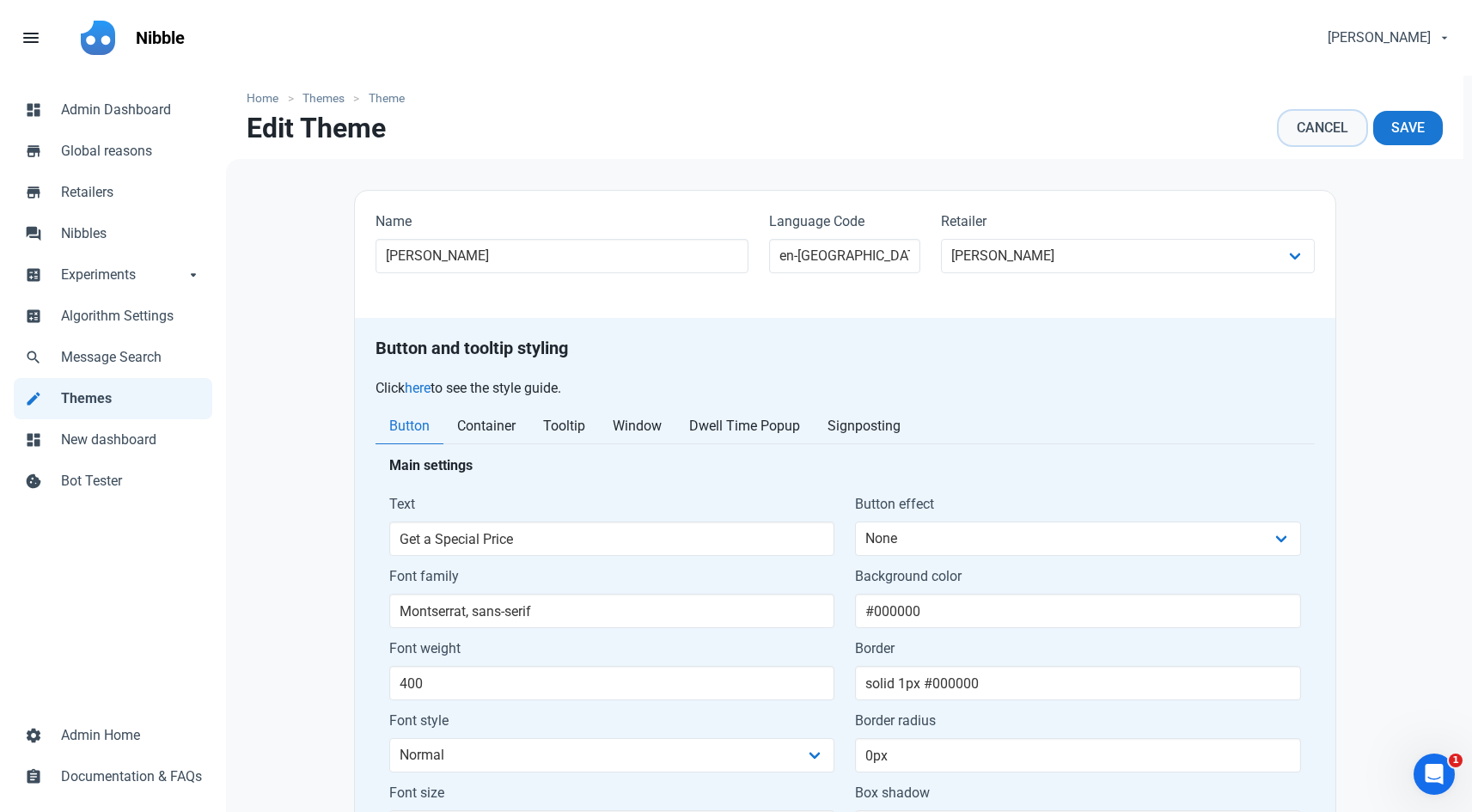
click at [1314, 118] on span "Cancel" at bounding box center [1323, 128] width 52 height 21
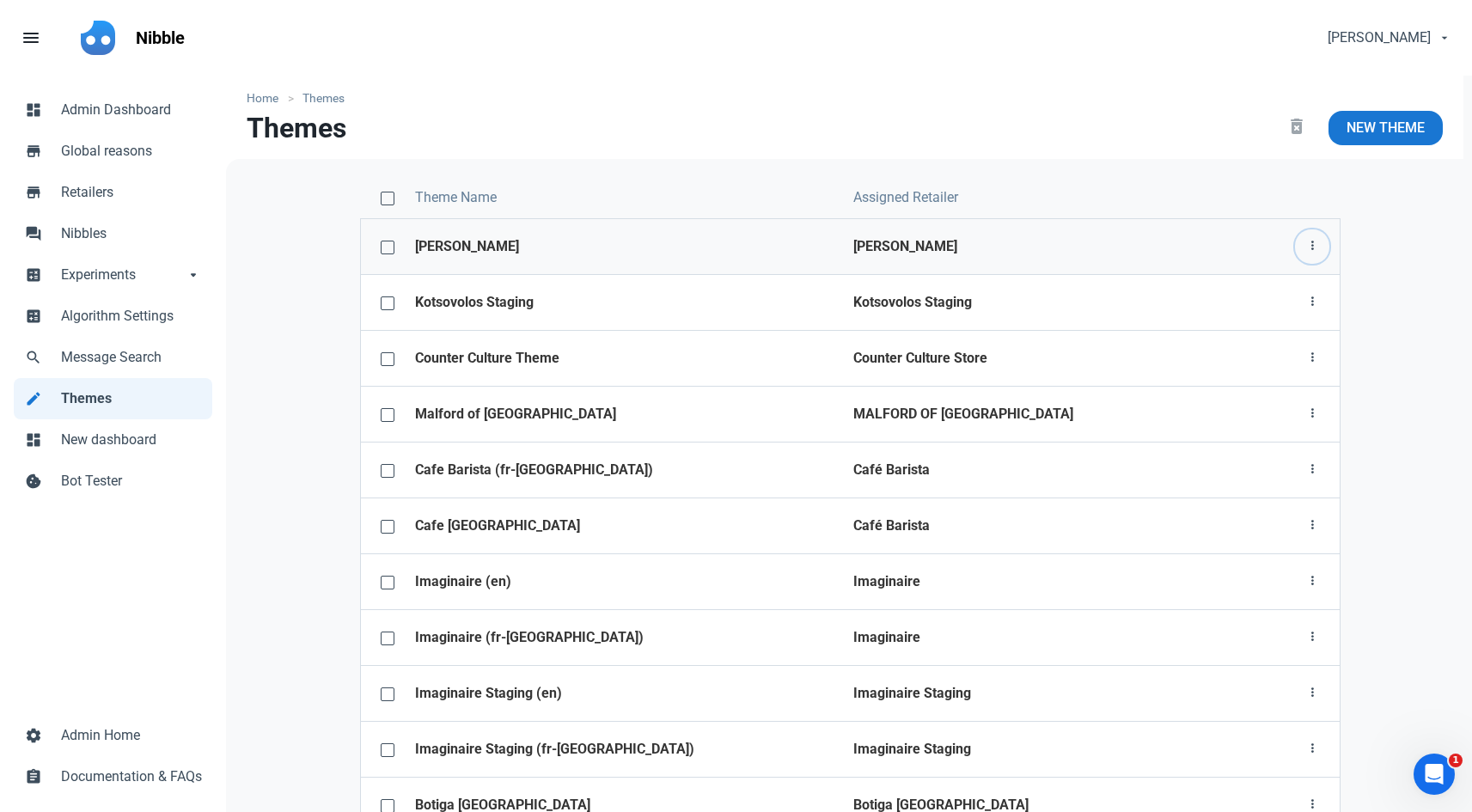
click at [1308, 243] on icon "button" at bounding box center [1312, 246] width 14 height 22
click at [1265, 344] on link "Theme configurator" at bounding box center [1248, 345] width 160 height 28
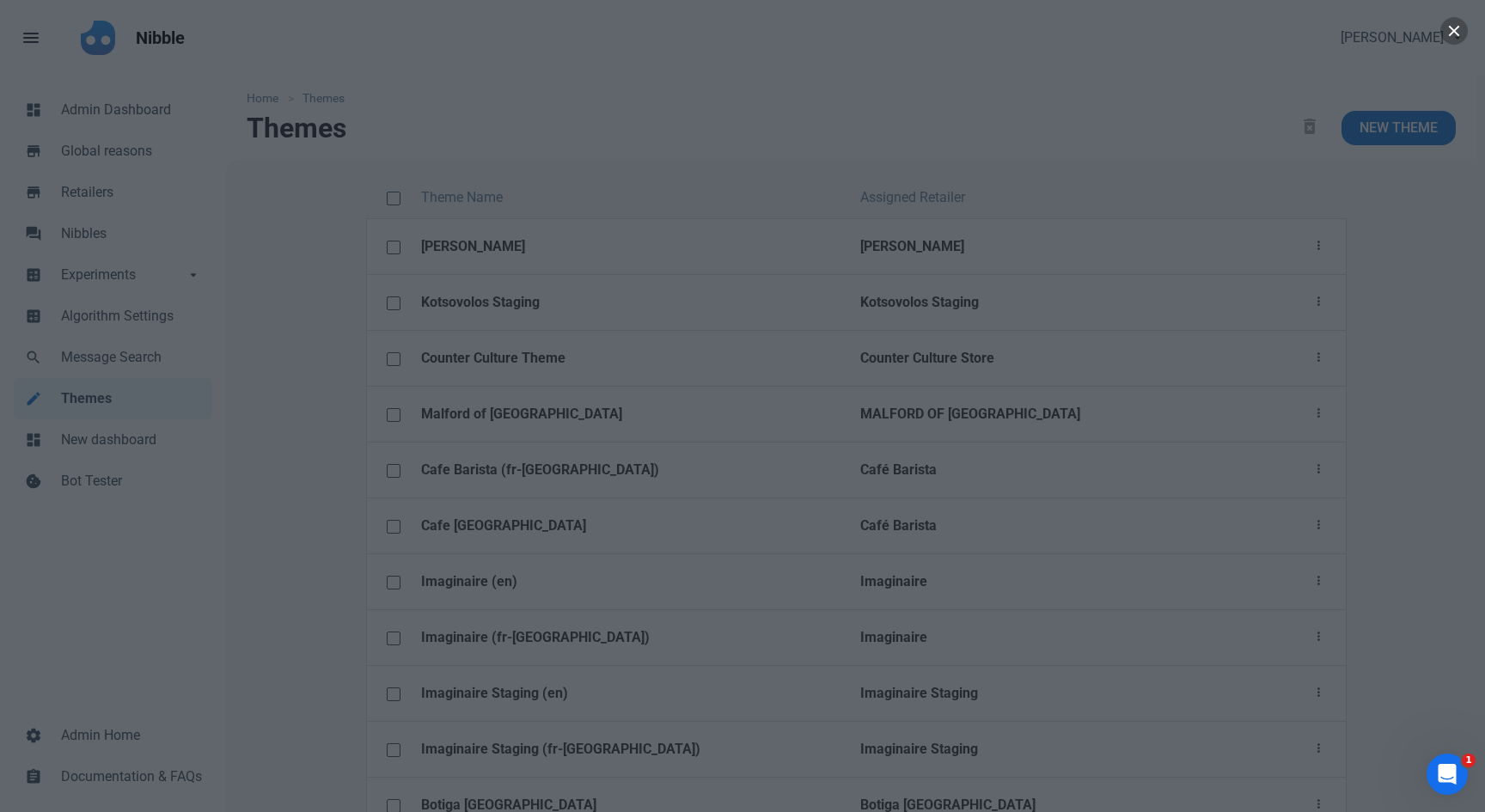
click at [1454, 29] on button "button" at bounding box center [1454, 31] width 28 height 28
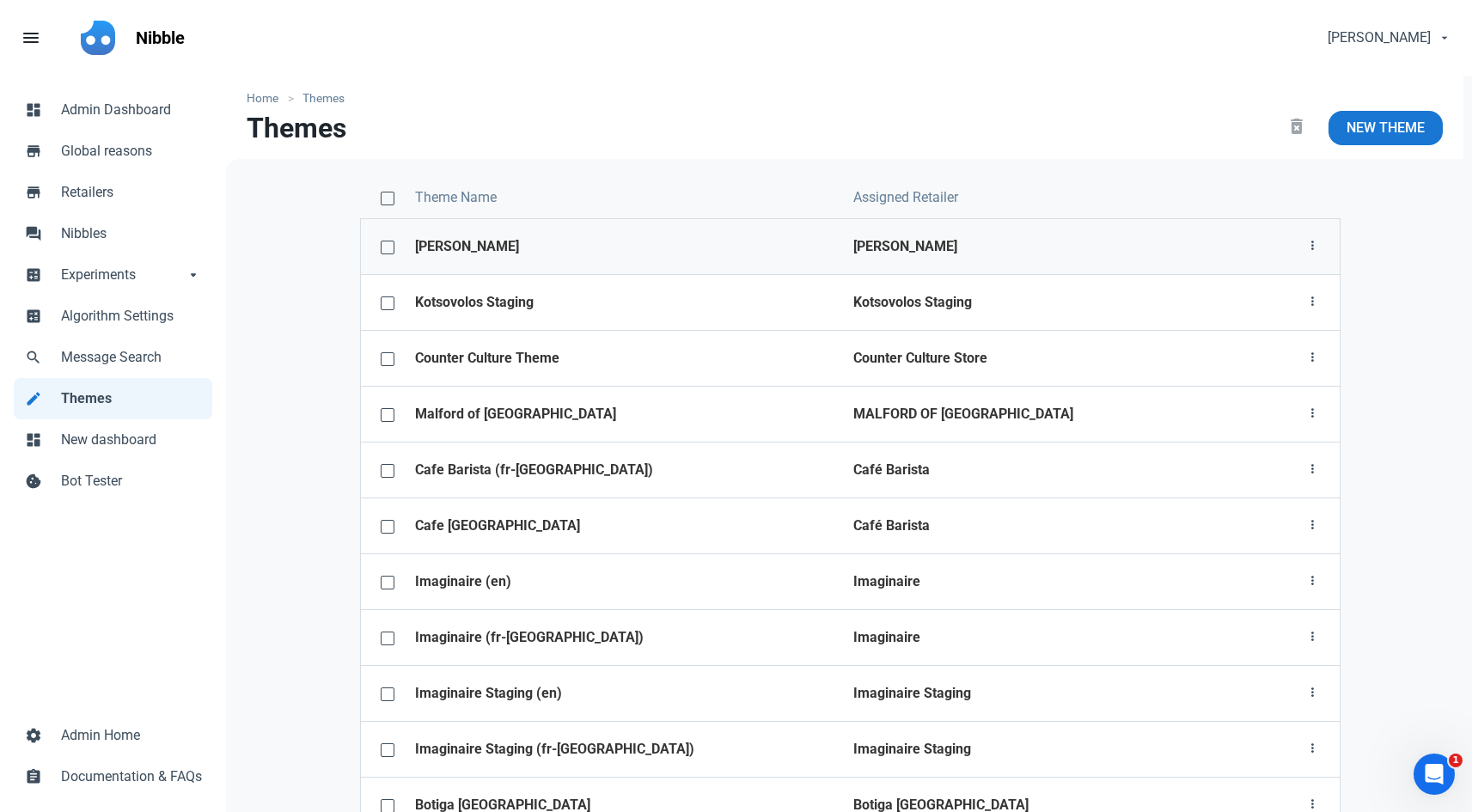
click at [939, 235] on td "[PERSON_NAME]" at bounding box center [1063, 246] width 441 height 56
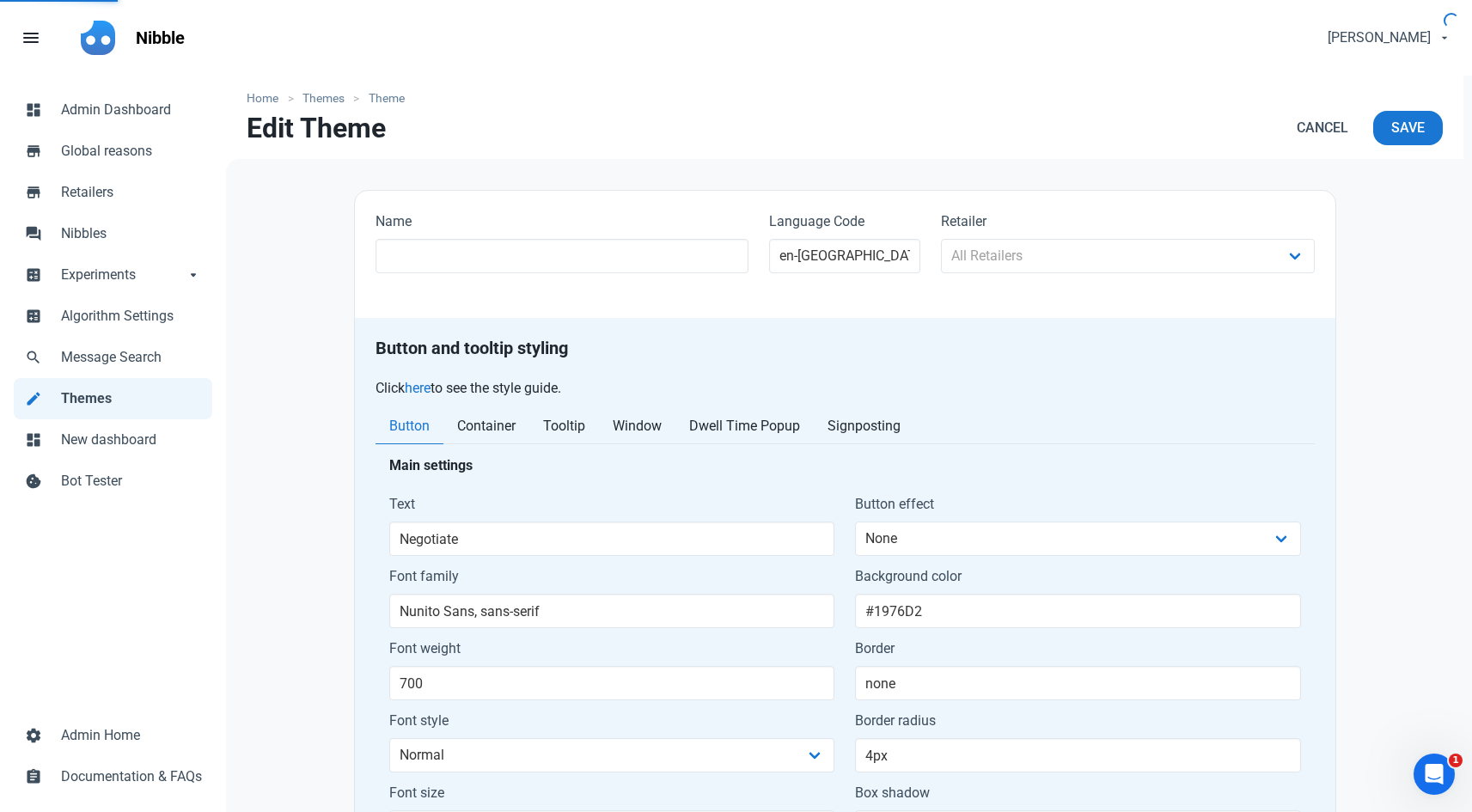
type input "[PERSON_NAME]"
select select
type input "Get a Special Price"
type input "Montserrat, sans-serif"
type input "400"
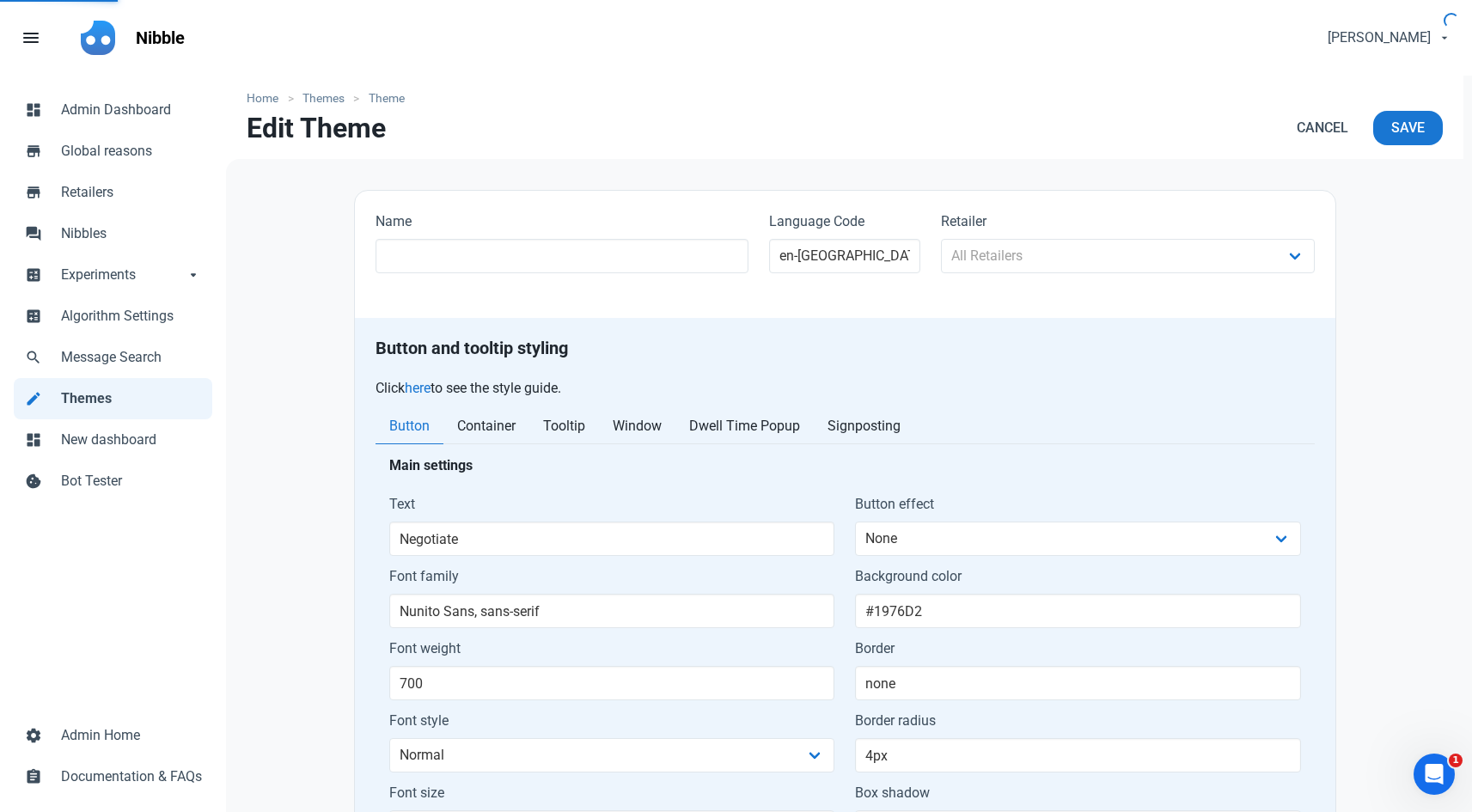
type input "14px"
type input "#000000"
type input "solid 1px #000000"
type input "0px"
type input "48px"
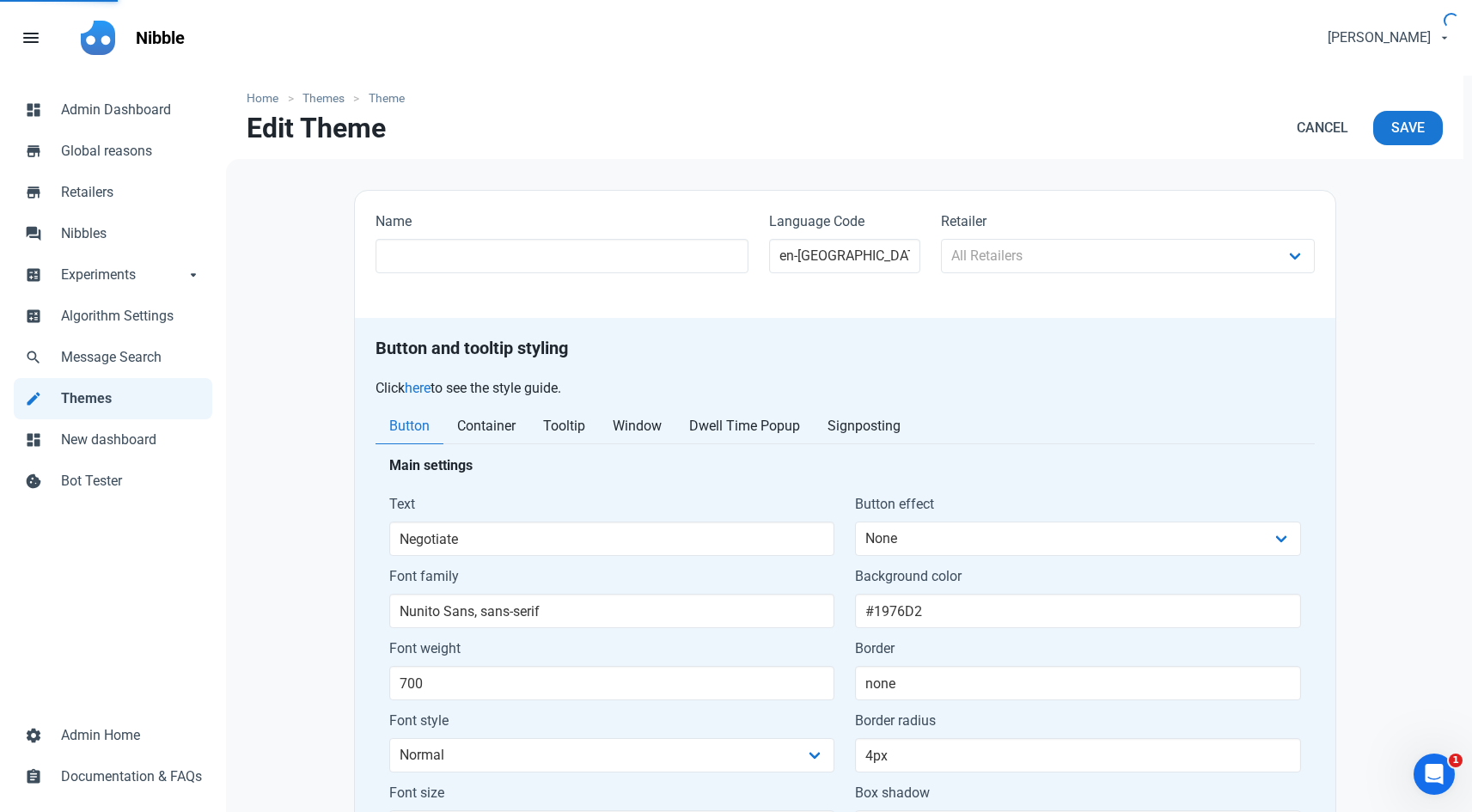
type input "12px 15px 12px 15px"
type input "#000000"
type input "#ffffff"
type input "solid 1px #000000"
select select "1684"
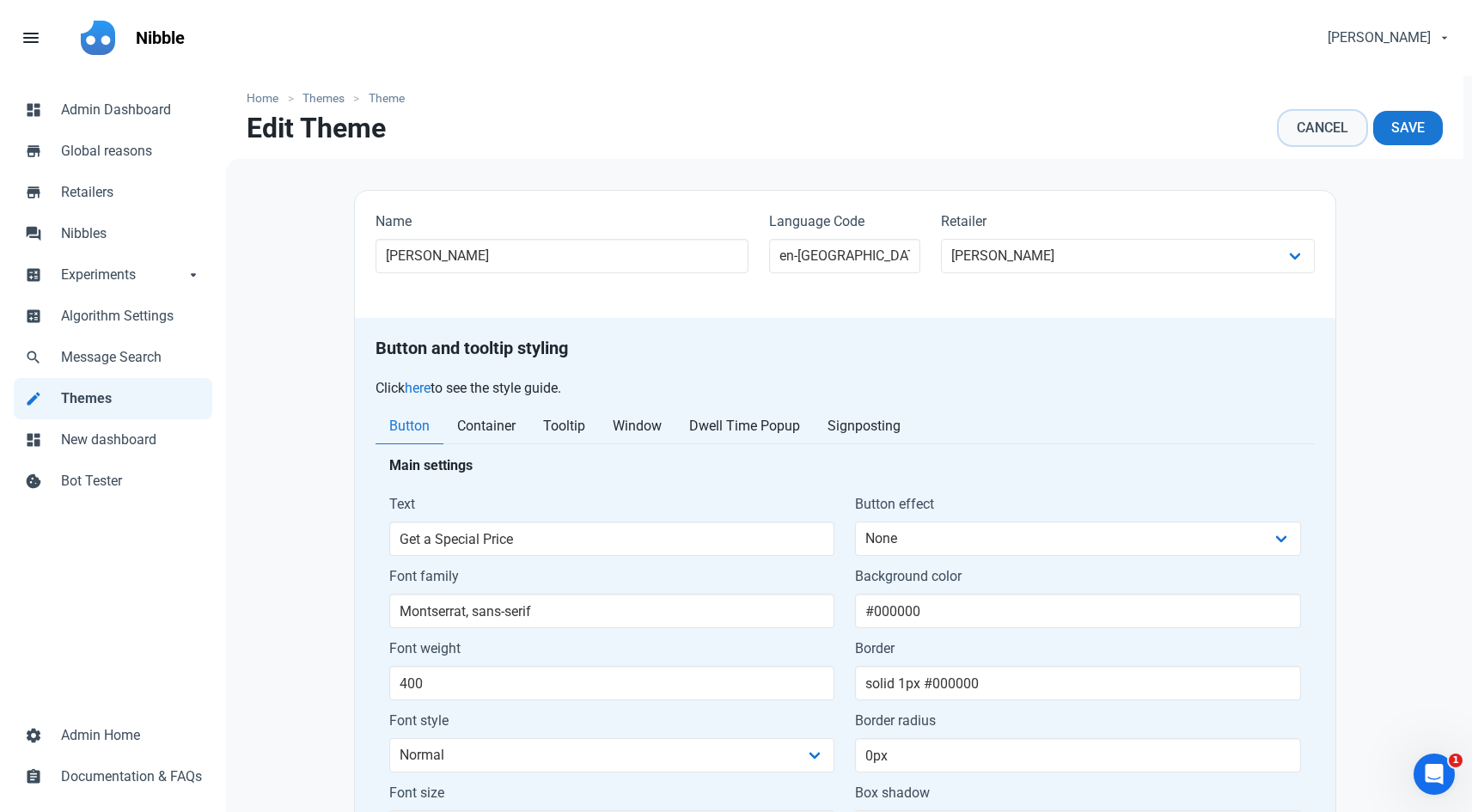
click at [1307, 111] on link "Cancel" at bounding box center [1323, 128] width 88 height 34
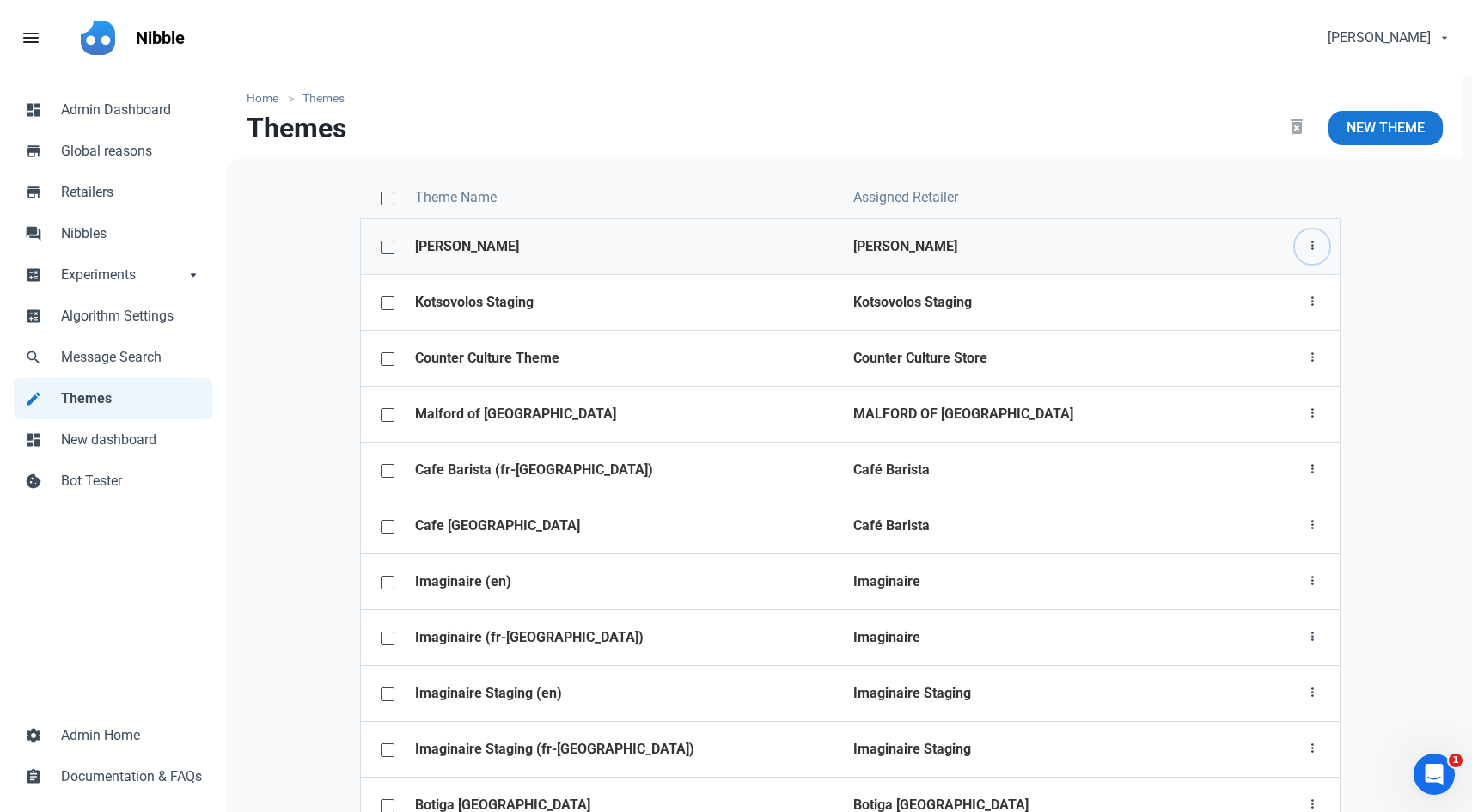
click at [1316, 246] on icon "button" at bounding box center [1312, 246] width 14 height 22
click at [1255, 338] on link "Theme configurator" at bounding box center [1248, 345] width 160 height 28
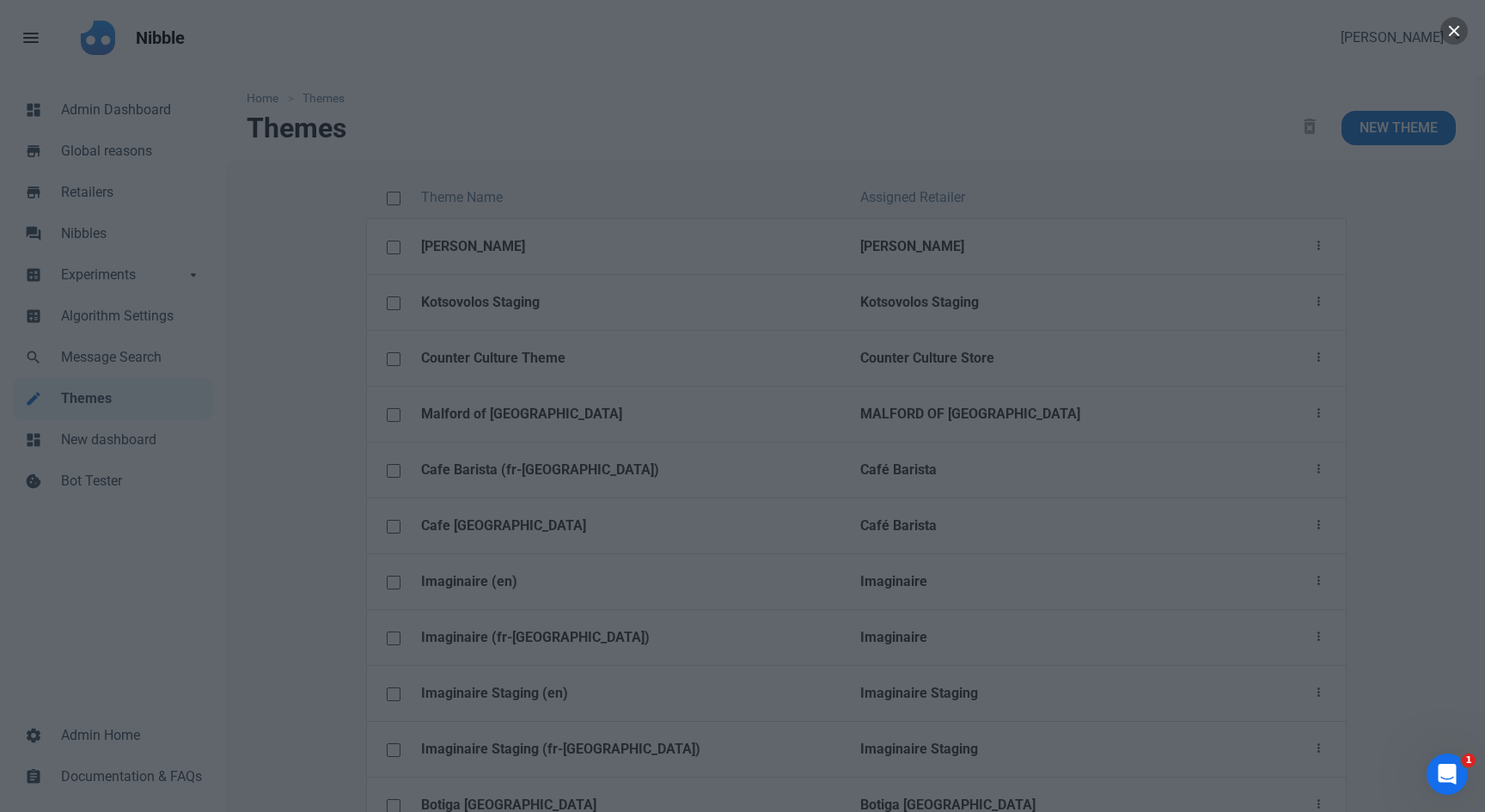
click at [1448, 39] on button "button" at bounding box center [1454, 31] width 28 height 28
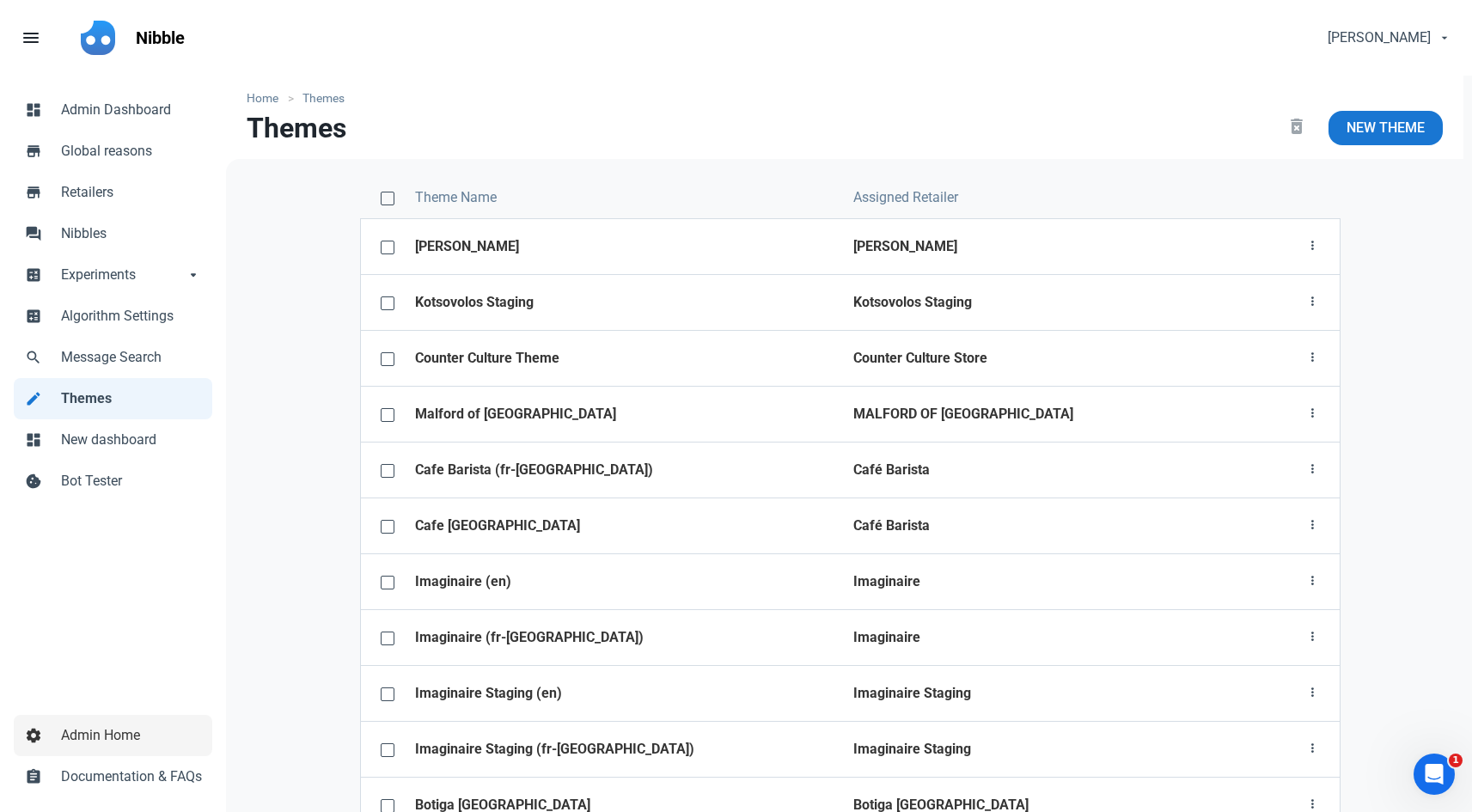
click at [131, 735] on span "Admin Home" at bounding box center [131, 735] width 141 height 21
click at [107, 730] on span "Admin Home" at bounding box center [131, 735] width 141 height 21
click at [90, 746] on link "settings Admin Home" at bounding box center [113, 734] width 198 height 41
click at [97, 197] on span "Retailers" at bounding box center [131, 192] width 141 height 21
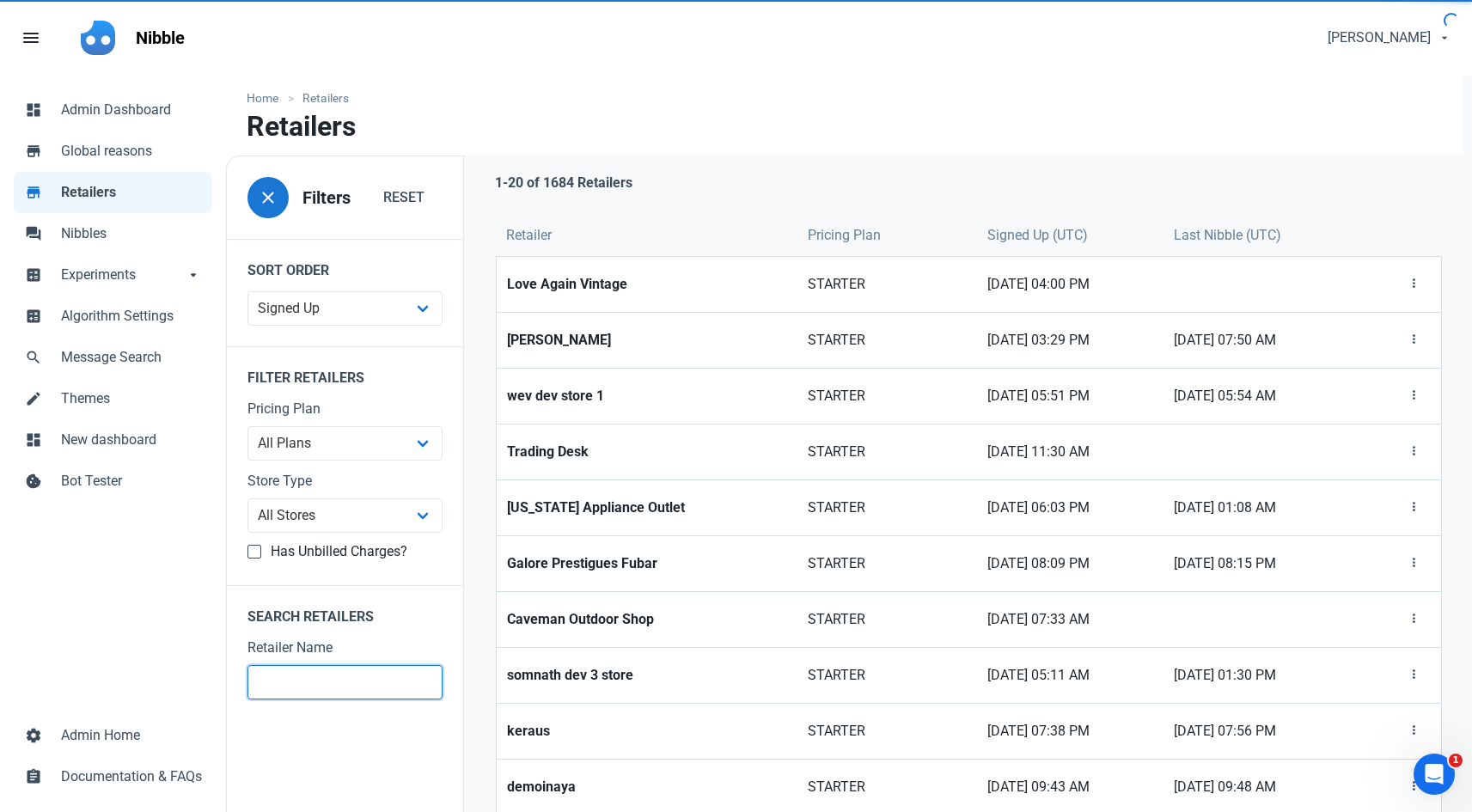
click at [314, 668] on input "text" at bounding box center [345, 681] width 195 height 34
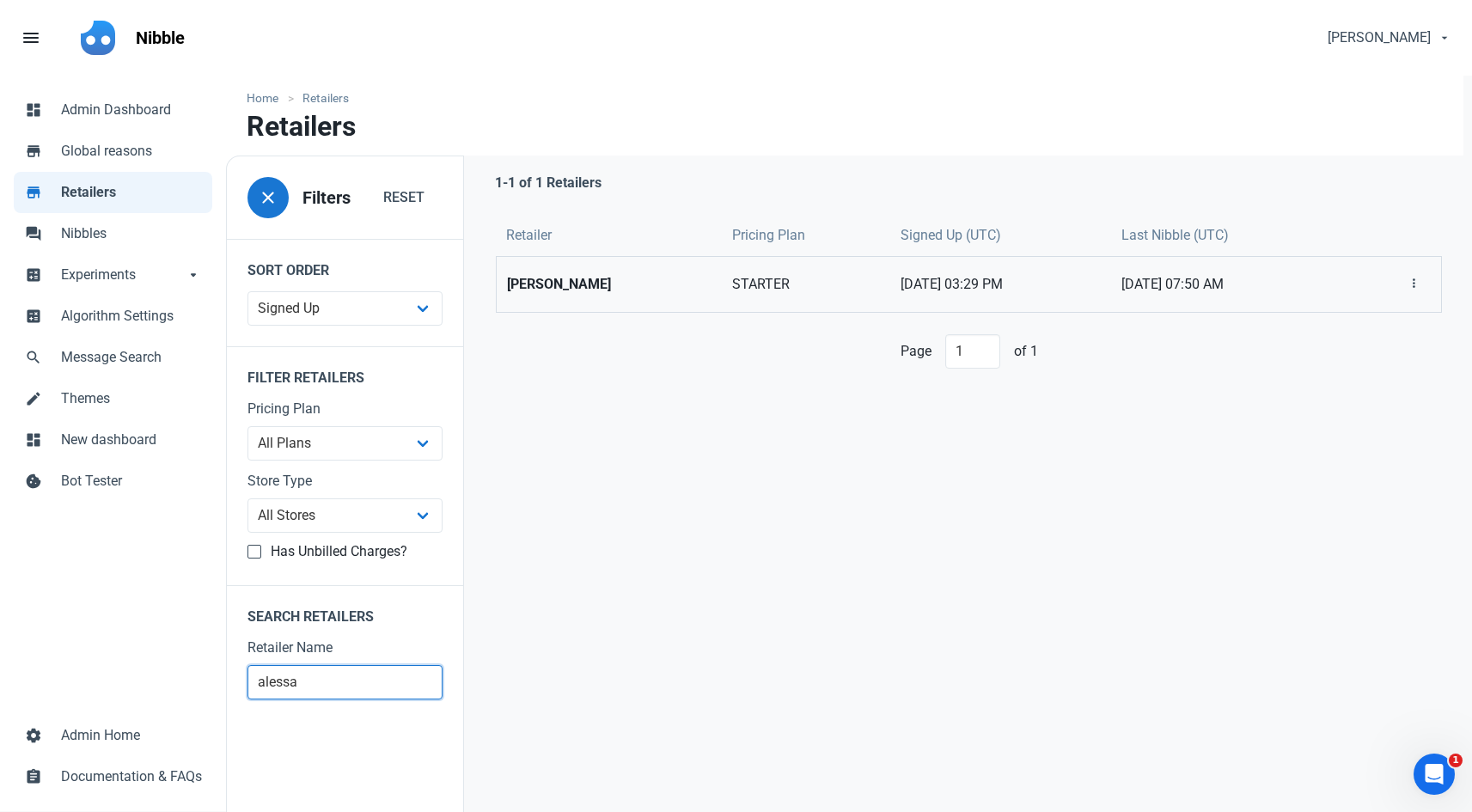
type input "alessa"
click at [594, 284] on strong "[PERSON_NAME]" at bounding box center [609, 284] width 204 height 21
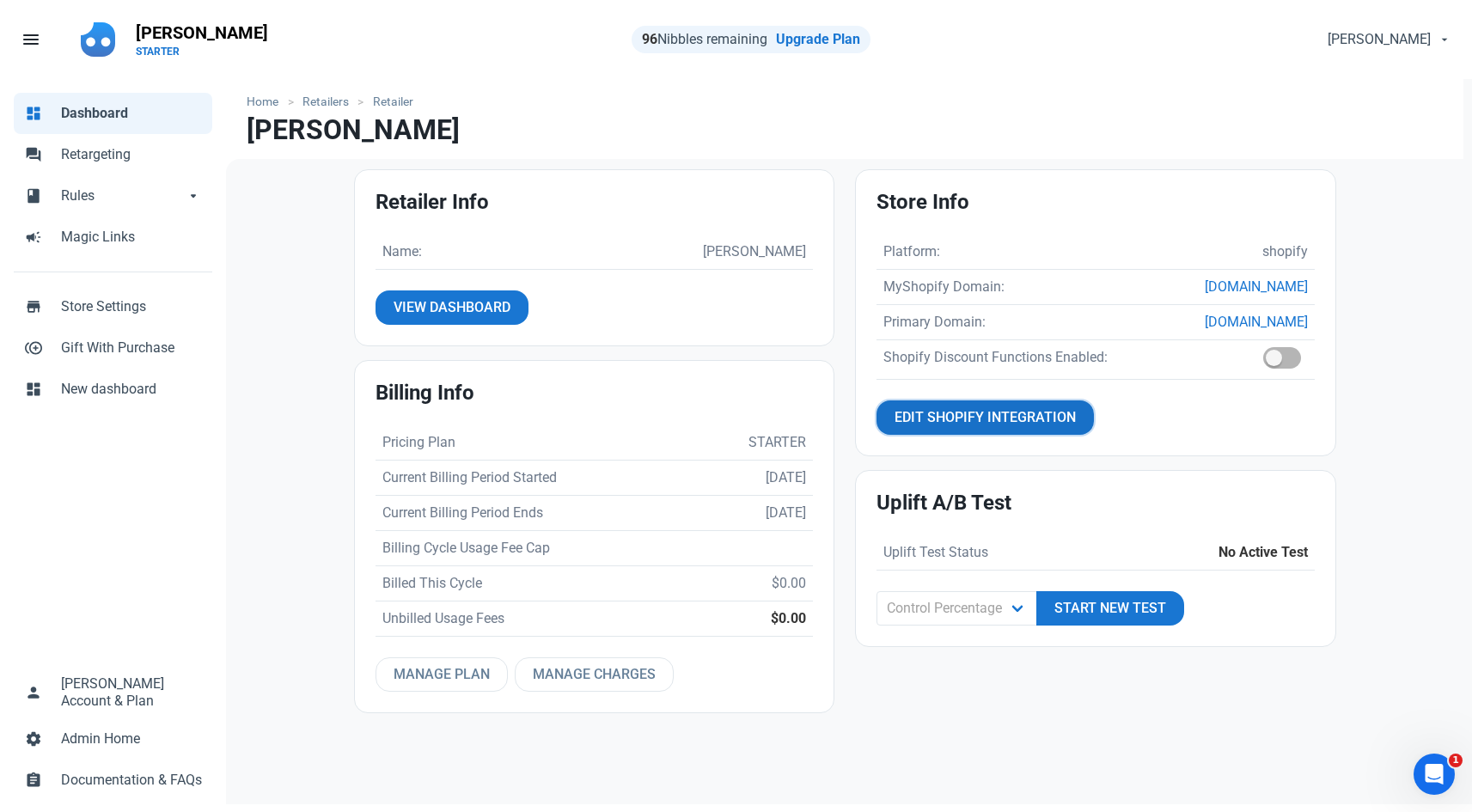
click at [1018, 414] on span "Edit Shopify Integration" at bounding box center [985, 417] width 181 height 21
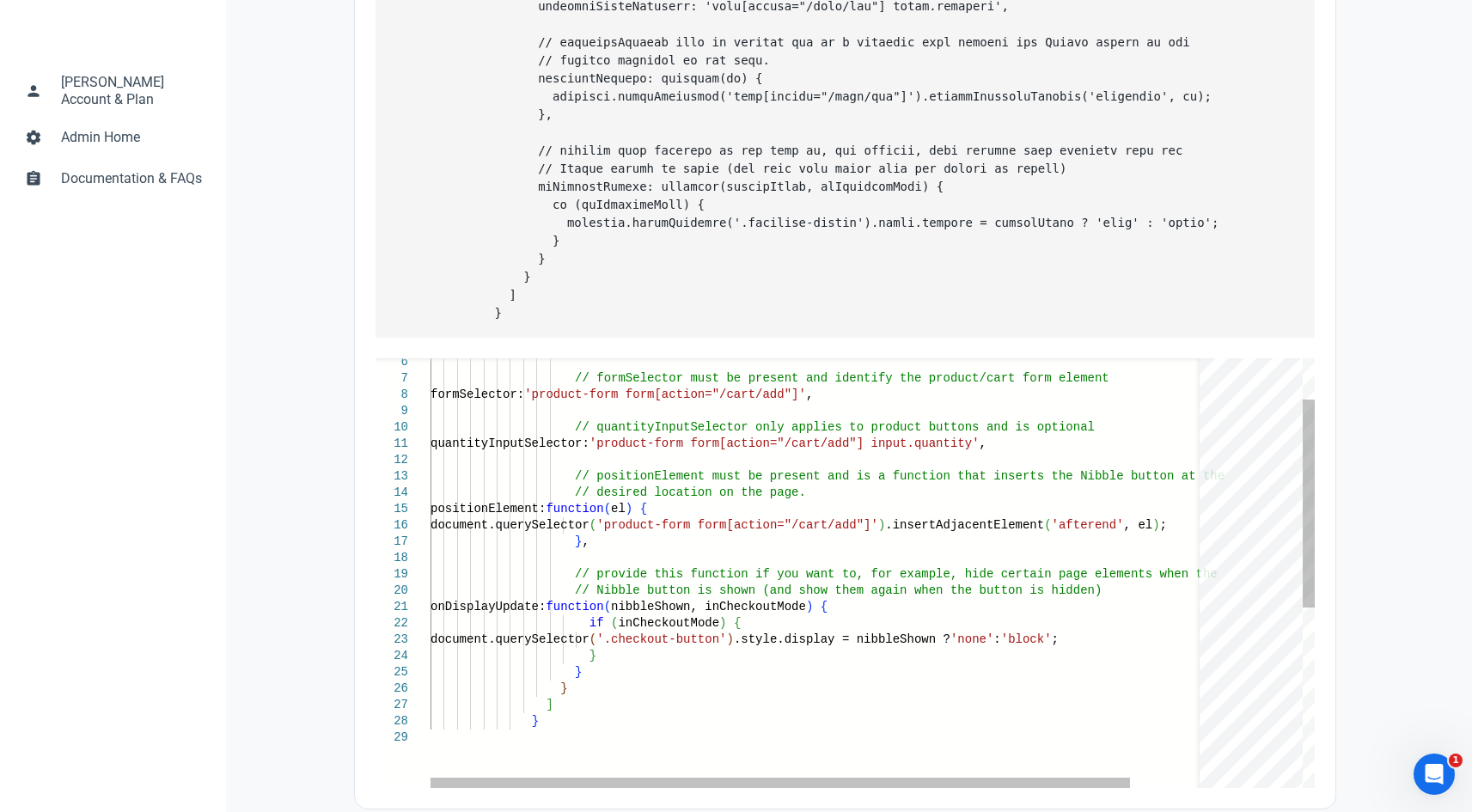
click at [819, 523] on div "// desired location on the page. positionElement: function ( el ) { document.qu…" at bounding box center [859, 715] width 858 height 887
click at [563, 560] on div "// desired location on the page. positionElement: function ( el ) { document.qu…" at bounding box center [859, 715] width 858 height 887
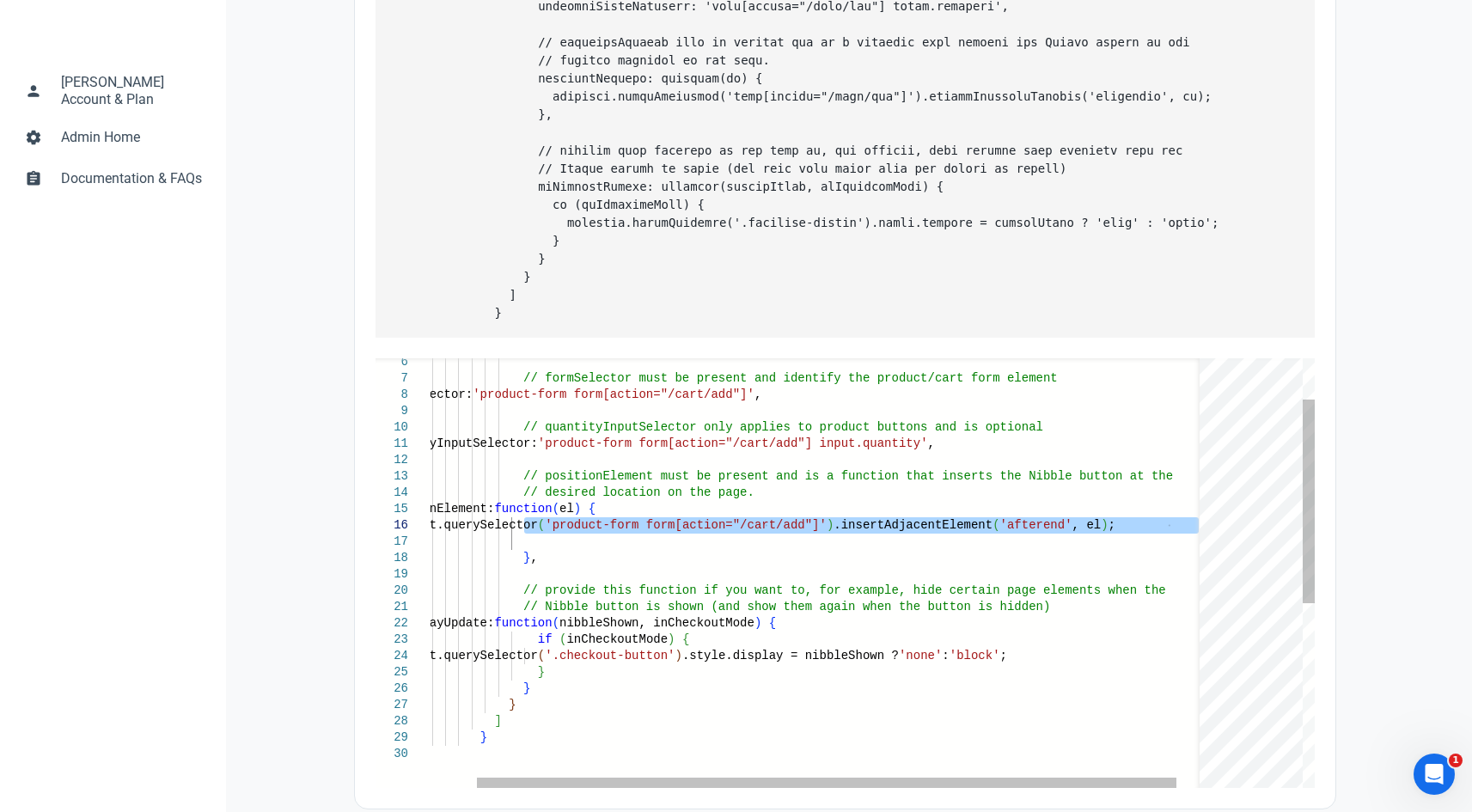
drag, startPoint x: 576, startPoint y: 539, endPoint x: 1195, endPoint y: 542, distance: 619.0
click at [1195, 542] on div "// desired location on the page. positionElement: function ( el ) { document.qu…" at bounding box center [807, 723] width 858 height 903
click at [633, 560] on div "// desired location on the page. positionElement: function ( el ) { document.qu…" at bounding box center [807, 723] width 858 height 903
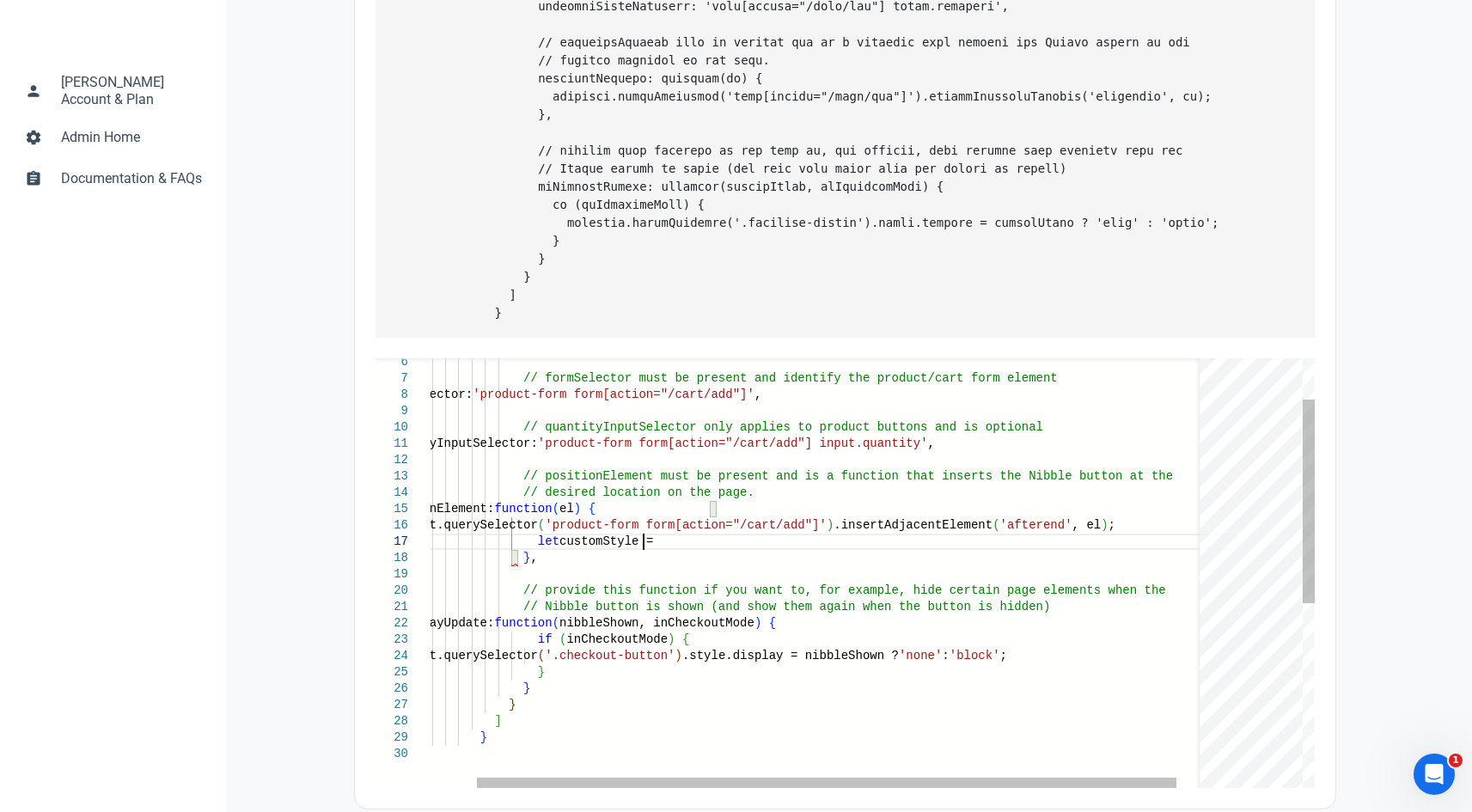
scroll to position [112, 263]
drag, startPoint x: 526, startPoint y: 554, endPoint x: 660, endPoint y: 554, distance: 134.0
click at [660, 554] on div "// desired location on the page. positionElement: function ( el ) { document.qu…" at bounding box center [807, 723] width 858 height 903
paste textarea "`; }, // provide this function if you want to, for example, hide certain page e…"
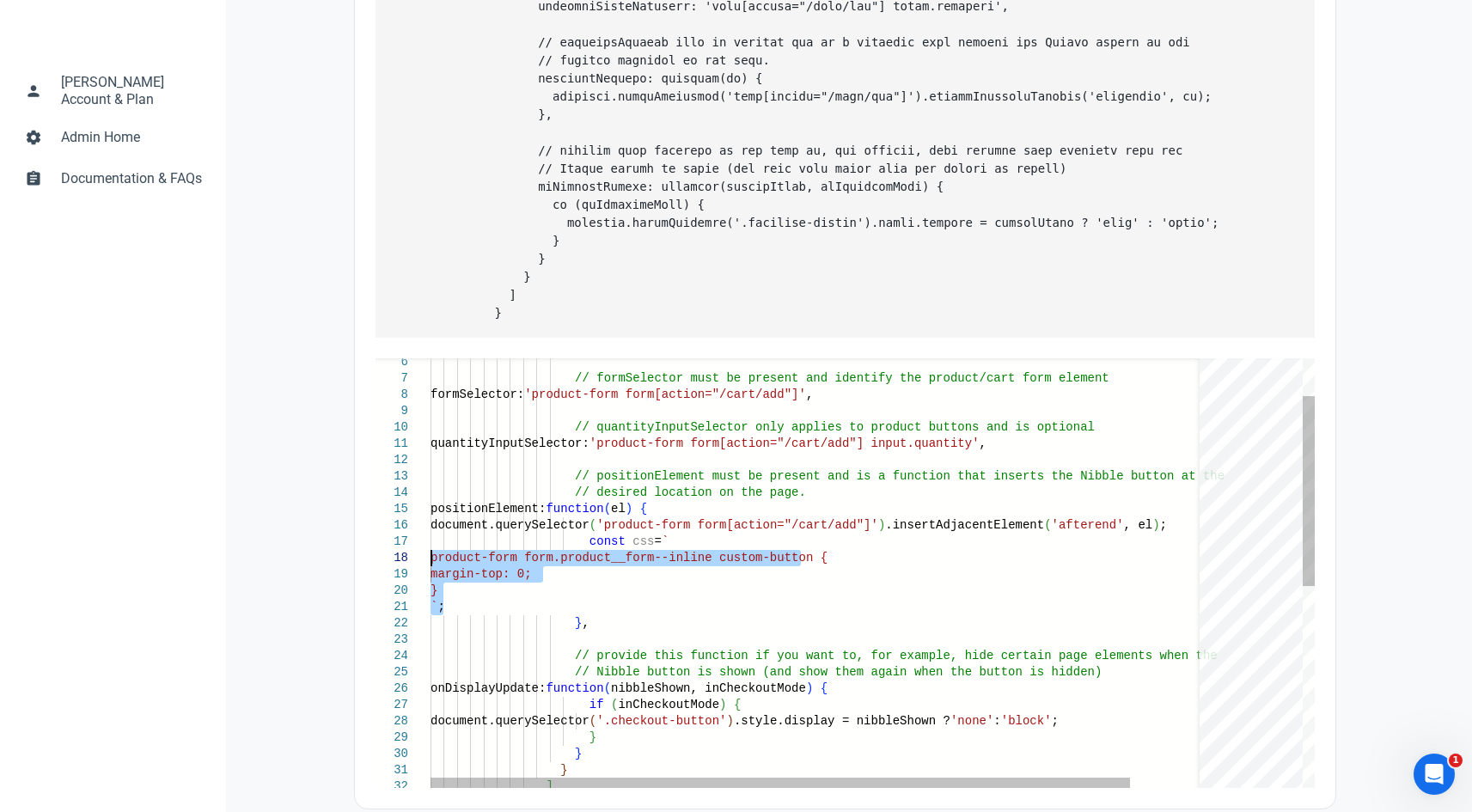
drag, startPoint x: 488, startPoint y: 618, endPoint x: 414, endPoint y: 574, distance: 86.1
click at [431, 574] on div "// desired location on the page. positionElement: function ( el ) { document.qu…" at bounding box center [859, 756] width 858 height 968
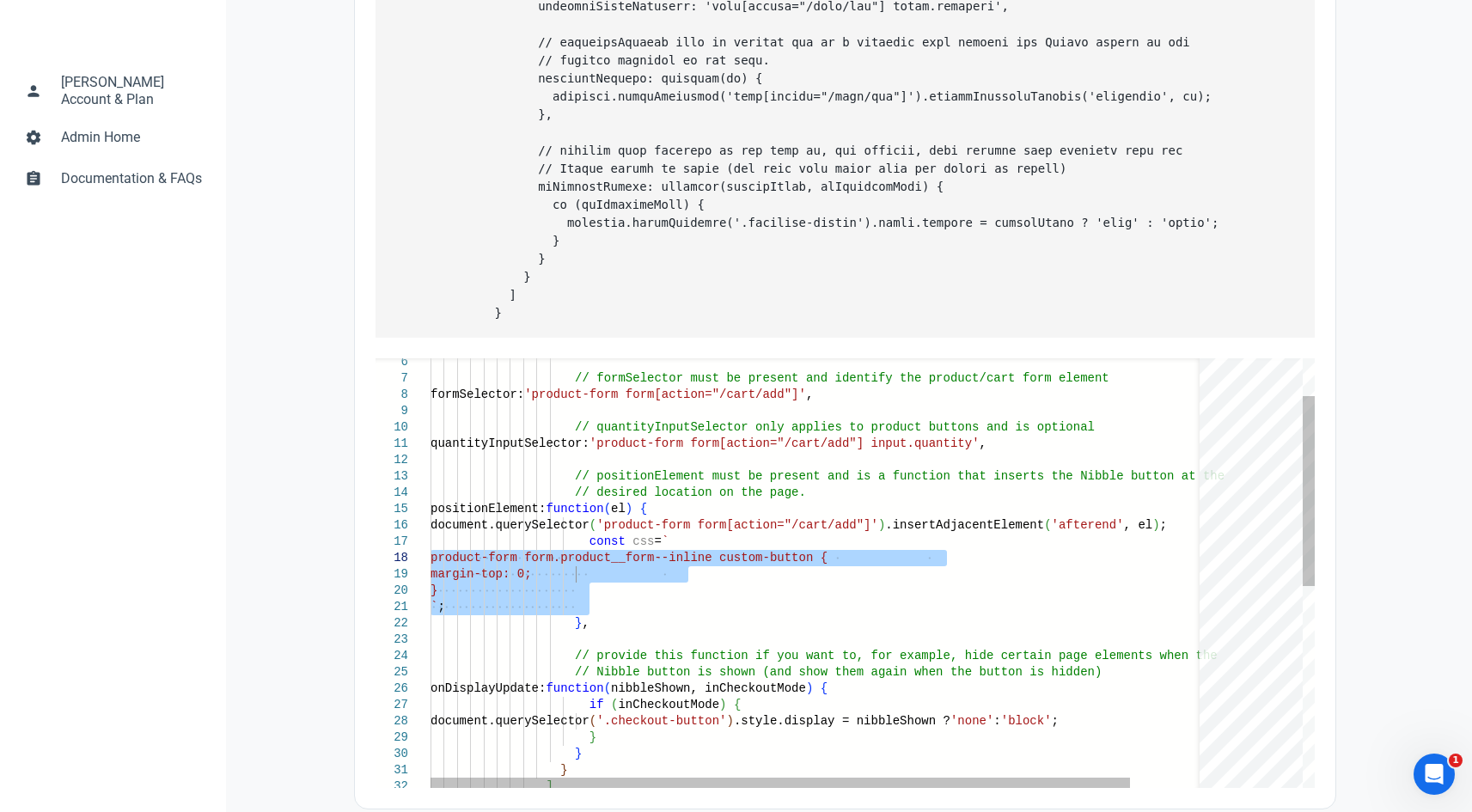
click at [692, 615] on div "// desired location on the page. positionElement: function ( el ) { document.qu…" at bounding box center [859, 756] width 858 height 968
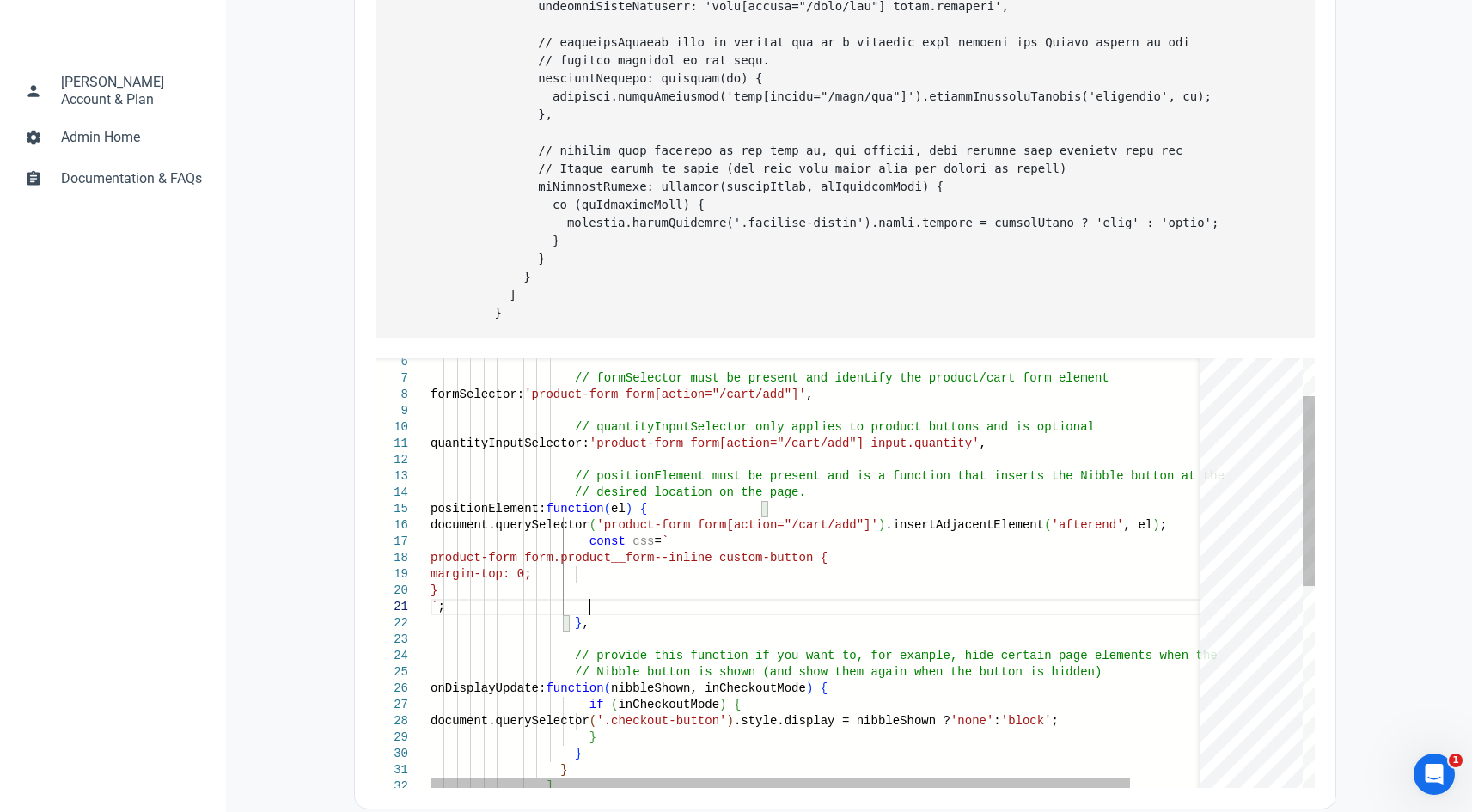
click at [611, 626] on div "// desired location on the page. positionElement: function ( el ) { document.qu…" at bounding box center [859, 756] width 858 height 968
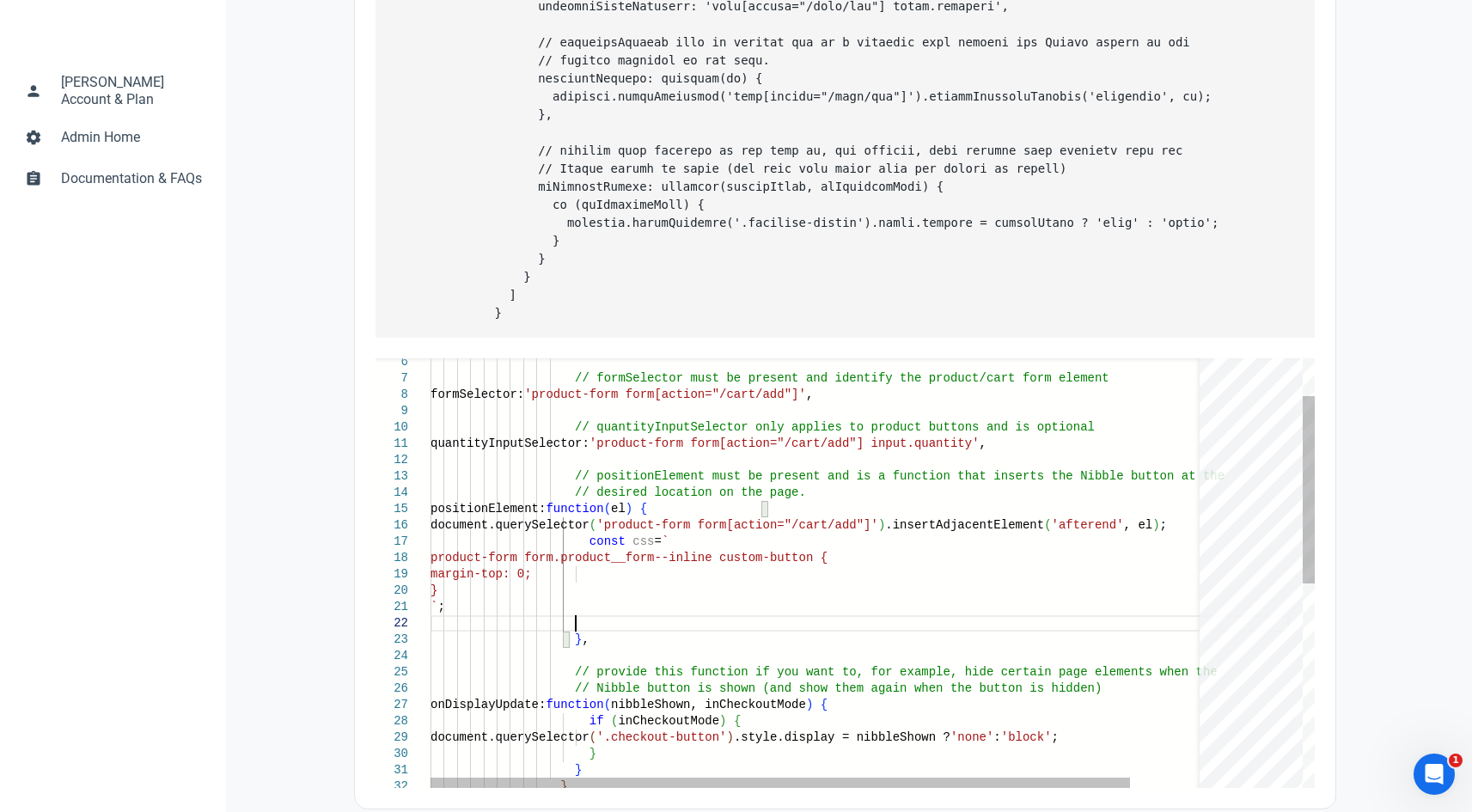
click at [850, 580] on div "// desired location on the page. positionElement: function ( el ) { document.qu…" at bounding box center [859, 764] width 858 height 984
click at [619, 631] on div "// desired location on the page. positionElement: function ( el ) { document.qu…" at bounding box center [859, 764] width 858 height 984
click at [600, 638] on div "// desired location on the page. positionElement: function ( el ) { document.qu…" at bounding box center [859, 764] width 858 height 984
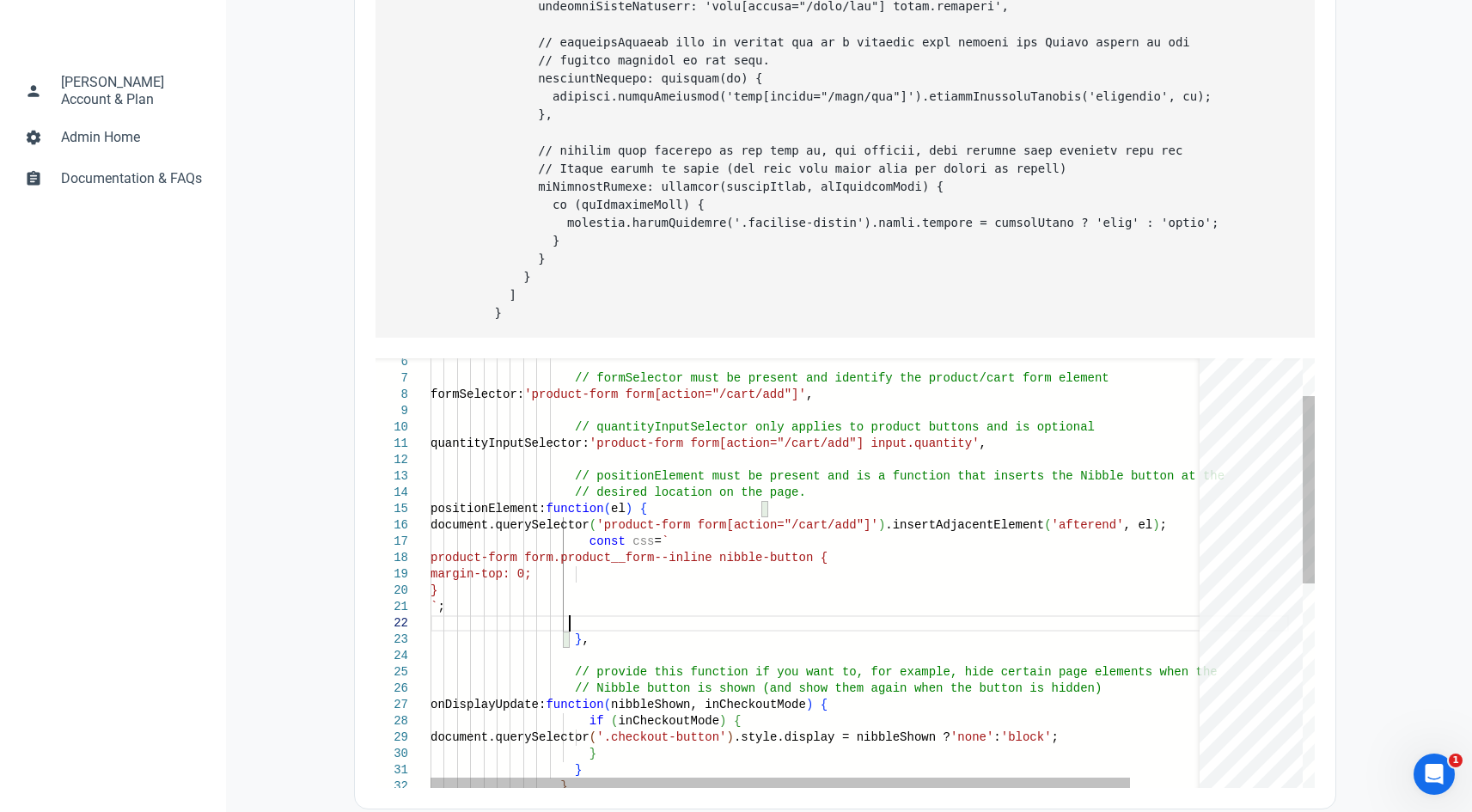
scroll to position [30, 145]
click at [670, 561] on div "// desired location on the page. positionElement: function ( el ) { document.qu…" at bounding box center [859, 764] width 858 height 984
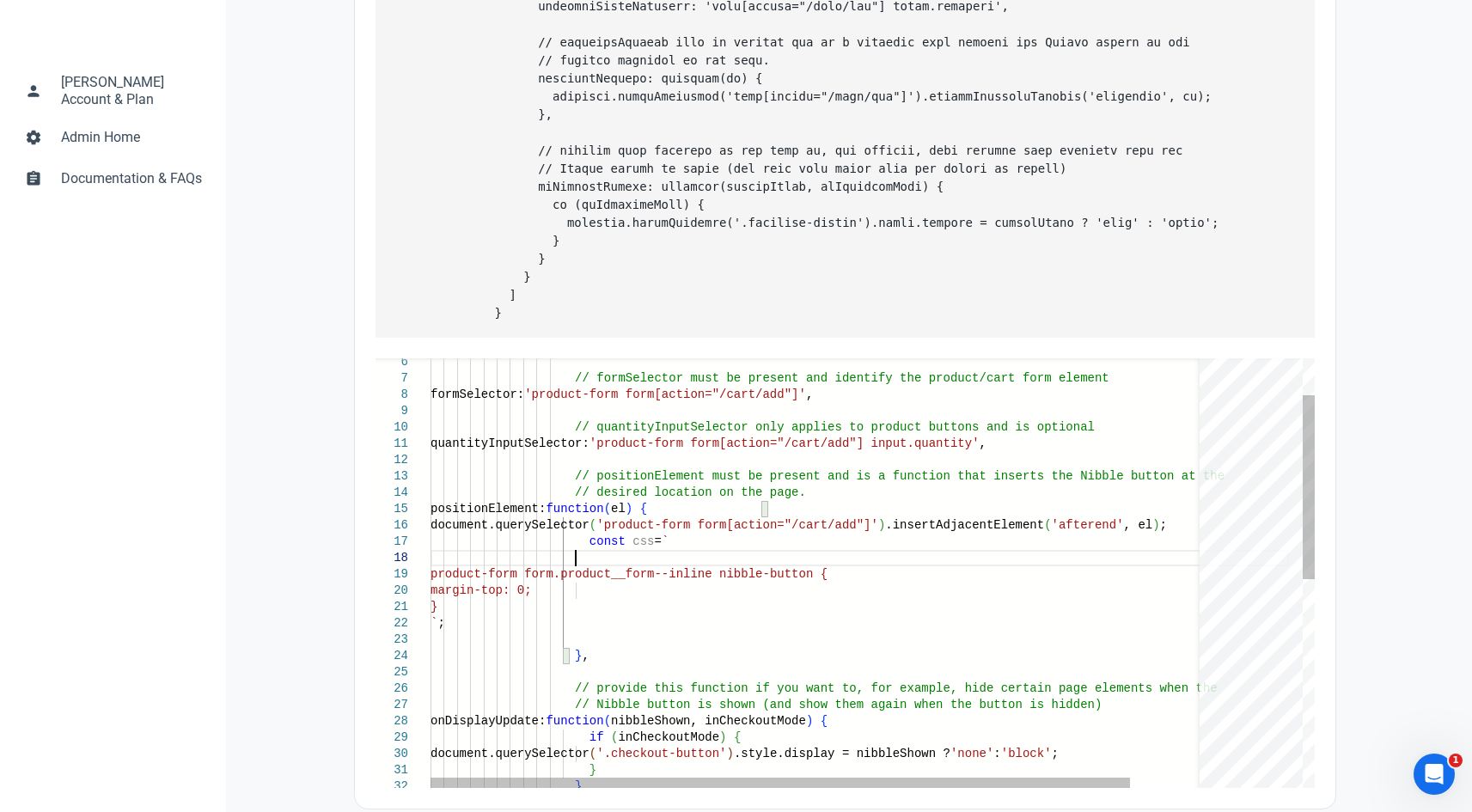
paste textarea "ctor: 'product-form form[action="/cart/add"] input.quantity', // positionElemen…"
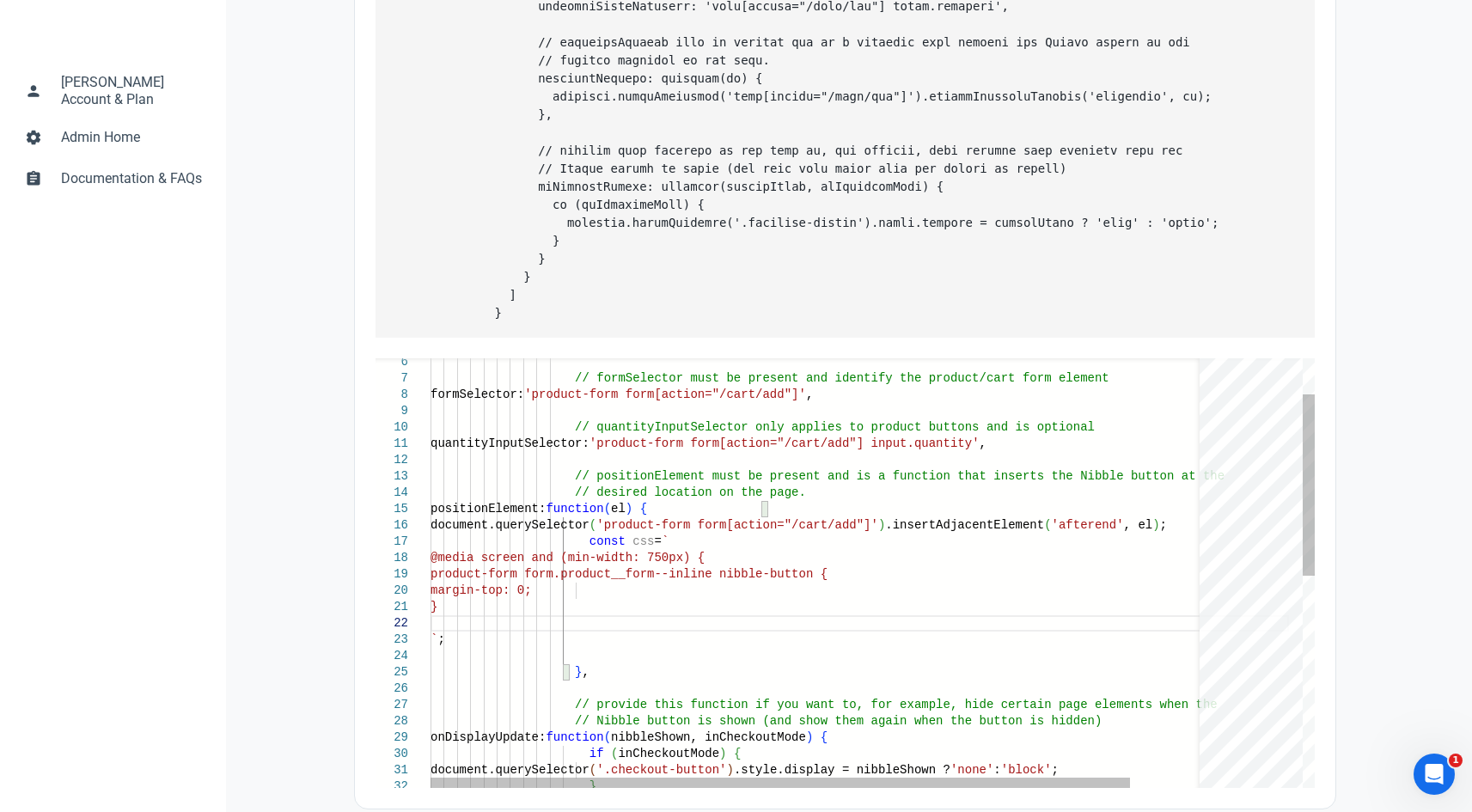
scroll to position [30, 151]
click at [707, 571] on div "// desired location on the page. positionElement: function ( el ) { document.qu…" at bounding box center [859, 780] width 858 height 1017
click at [617, 638] on div "// desired location on the page. positionElement: function ( el ) { document.qu…" at bounding box center [859, 780] width 858 height 1017
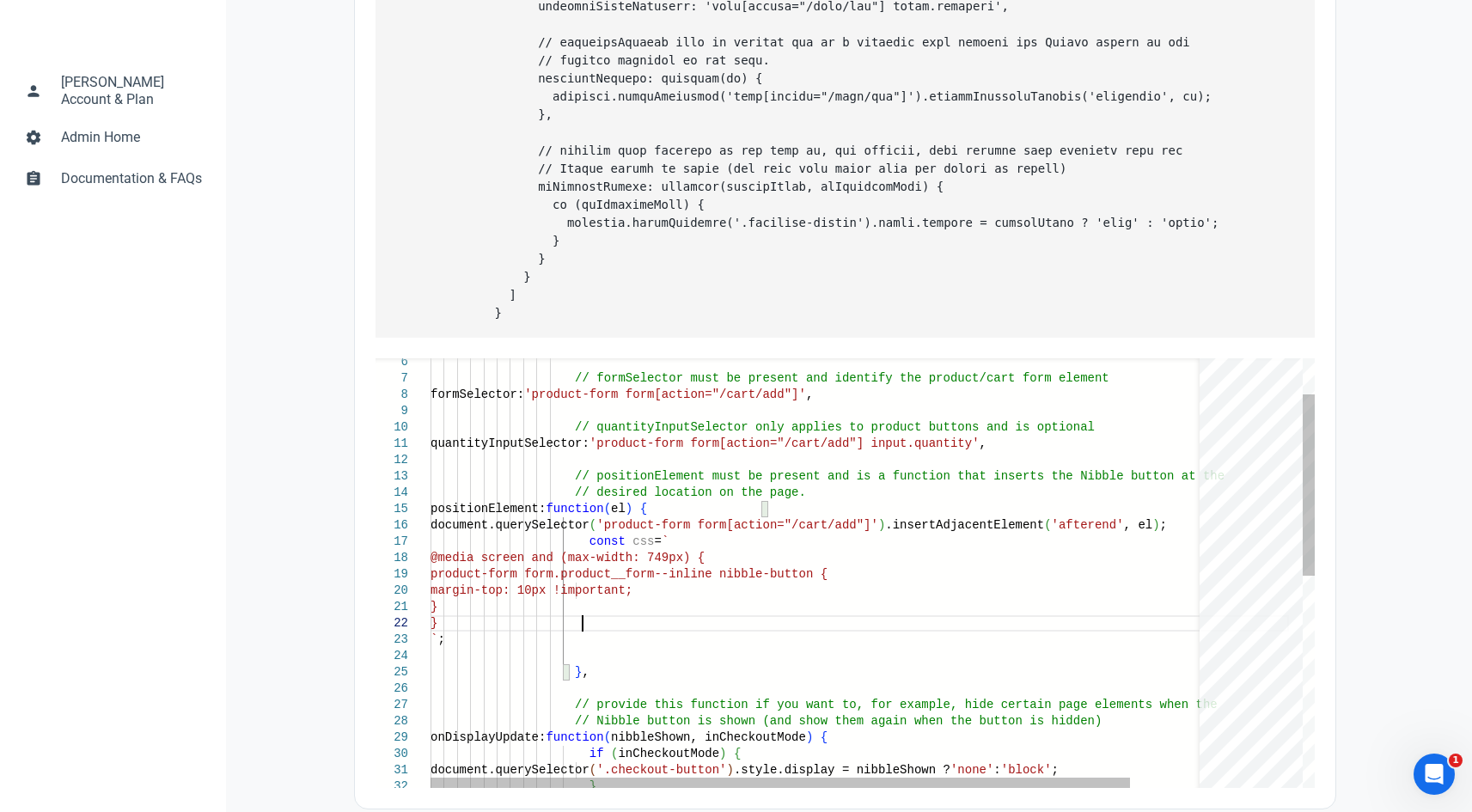
paste textarea "const styleEl = document.createElement('style'); [DOMAIN_NAME] = 'my-dynamic-st…"
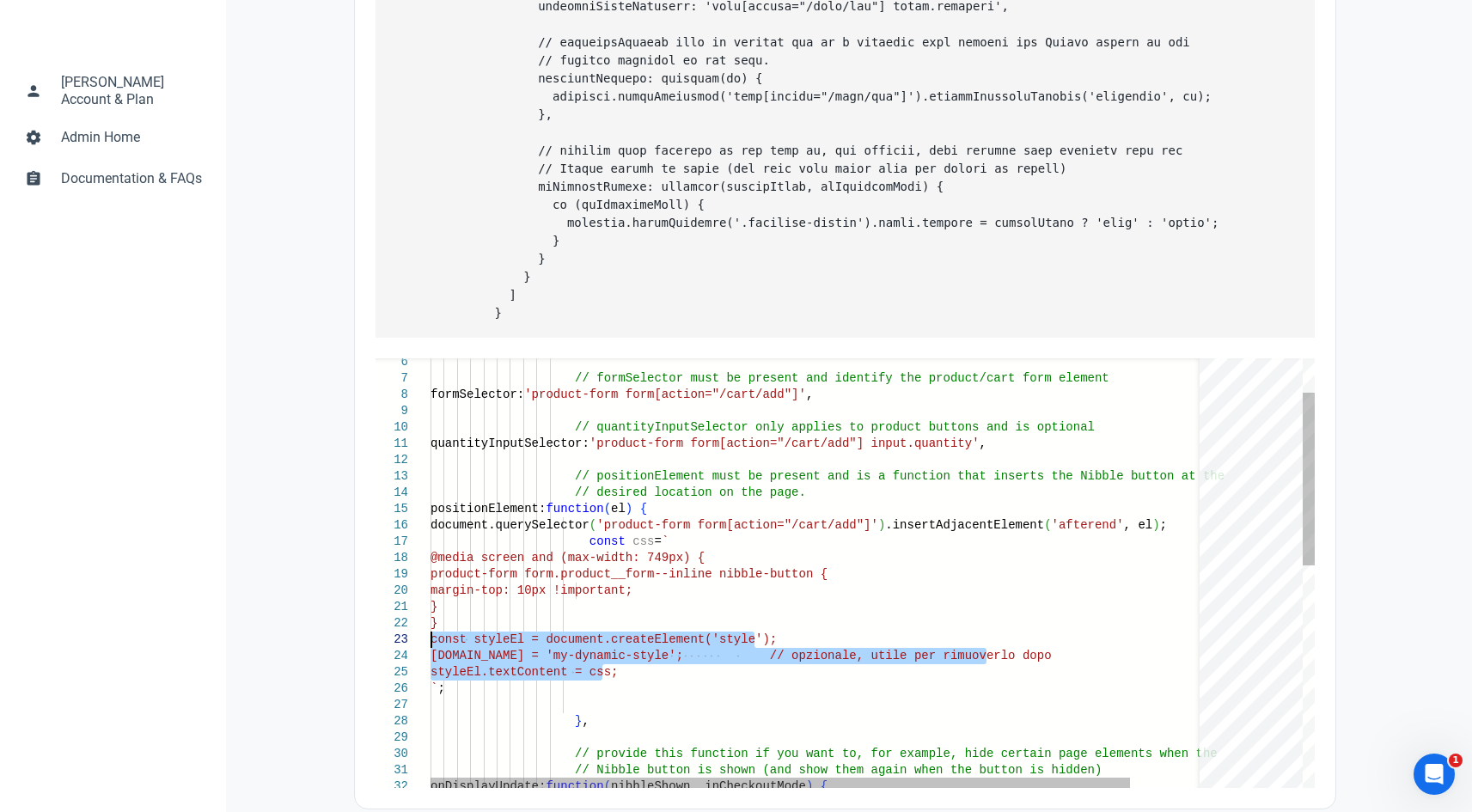
drag, startPoint x: 590, startPoint y: 682, endPoint x: 415, endPoint y: 659, distance: 176.5
click at [431, 659] on div "// desired location on the page. positionElement: function ( el ) { document.qu…" at bounding box center [859, 805] width 858 height 1066
click at [941, 681] on div "// desired location on the page. positionElement: function ( el ) { document.qu…" at bounding box center [859, 805] width 858 height 1066
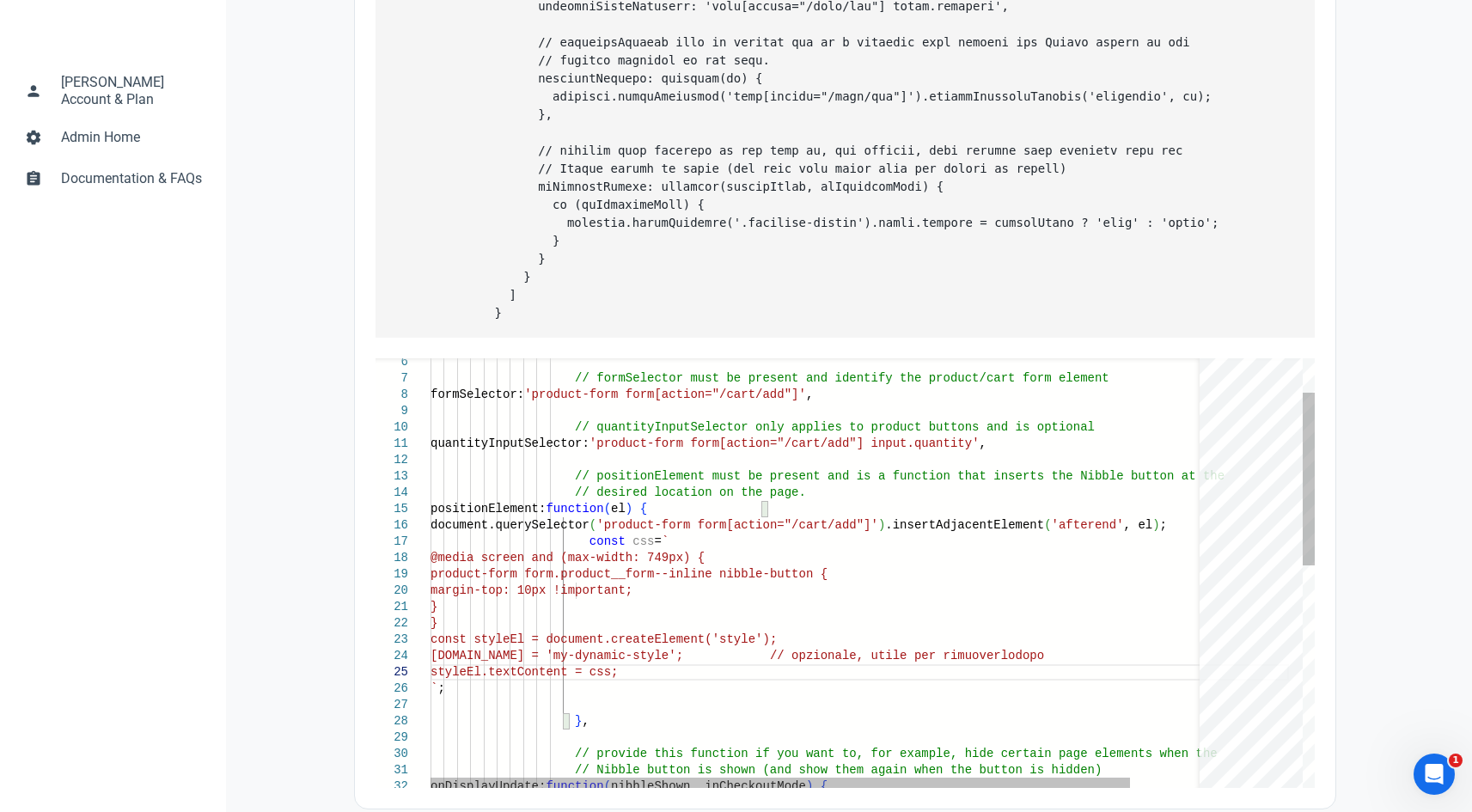
click at [588, 661] on div "// desired location on the page. positionElement: function ( el ) { document.qu…" at bounding box center [859, 805] width 858 height 1066
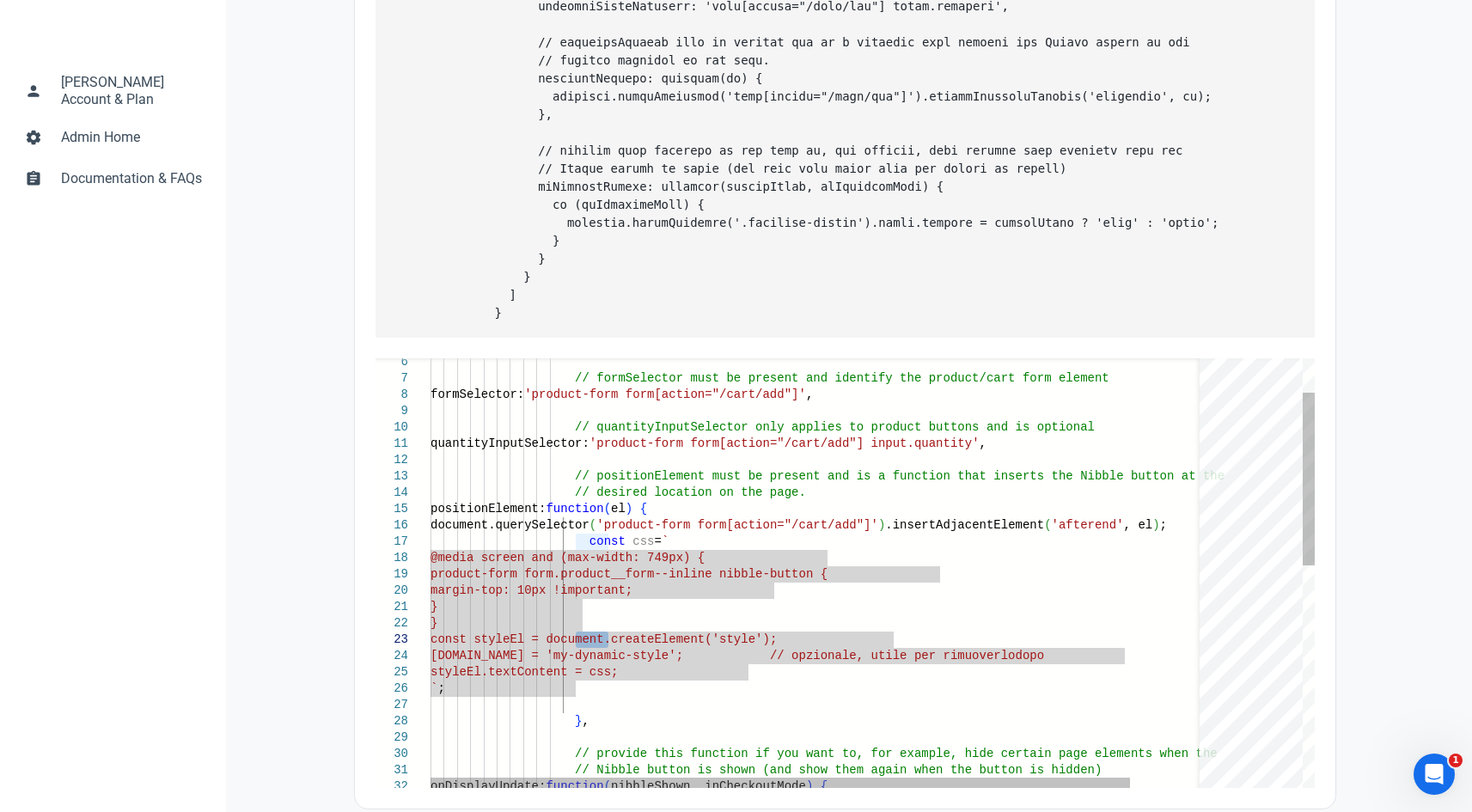
click at [619, 638] on div "// desired location on the page. positionElement: function ( el ) { document.qu…" at bounding box center [859, 805] width 858 height 1066
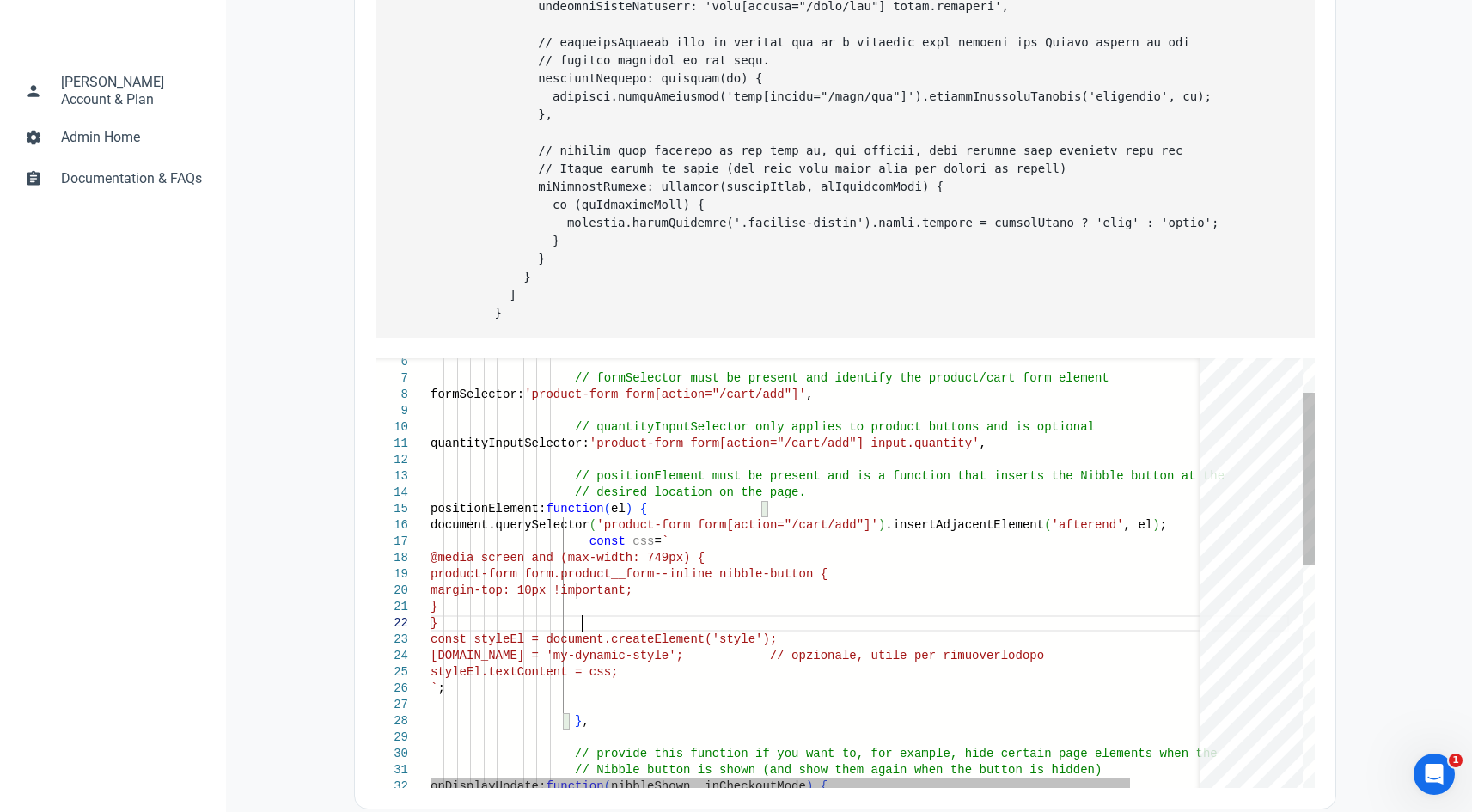
click at [619, 638] on div "// desired location on the page. positionElement: function ( el ) { document.qu…" at bounding box center [859, 805] width 858 height 1066
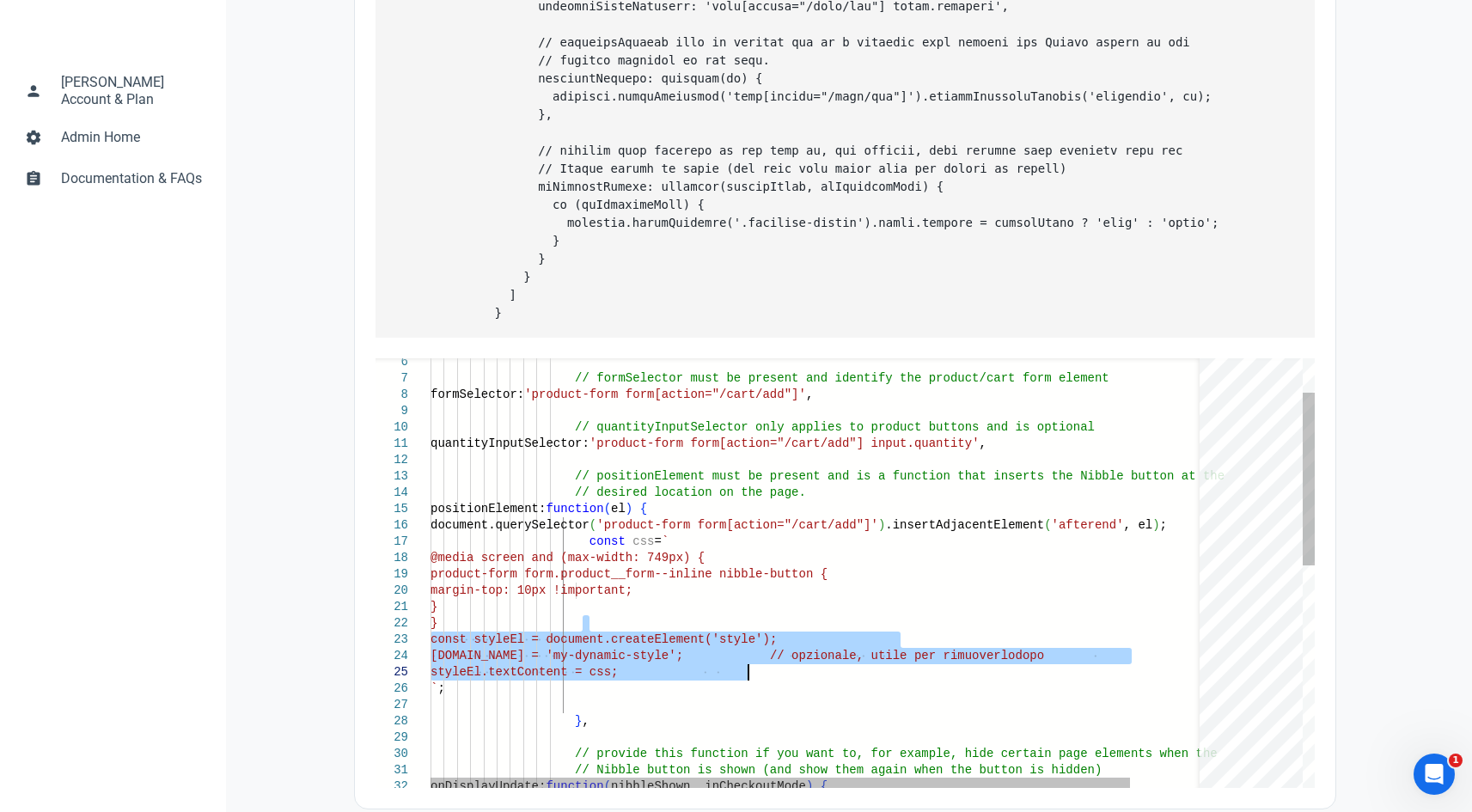
drag, startPoint x: 615, startPoint y: 670, endPoint x: 764, endPoint y: 687, distance: 150.0
click at [764, 687] on div "// desired location on the page. positionElement: function ( el ) { document.qu…" at bounding box center [859, 805] width 858 height 1066
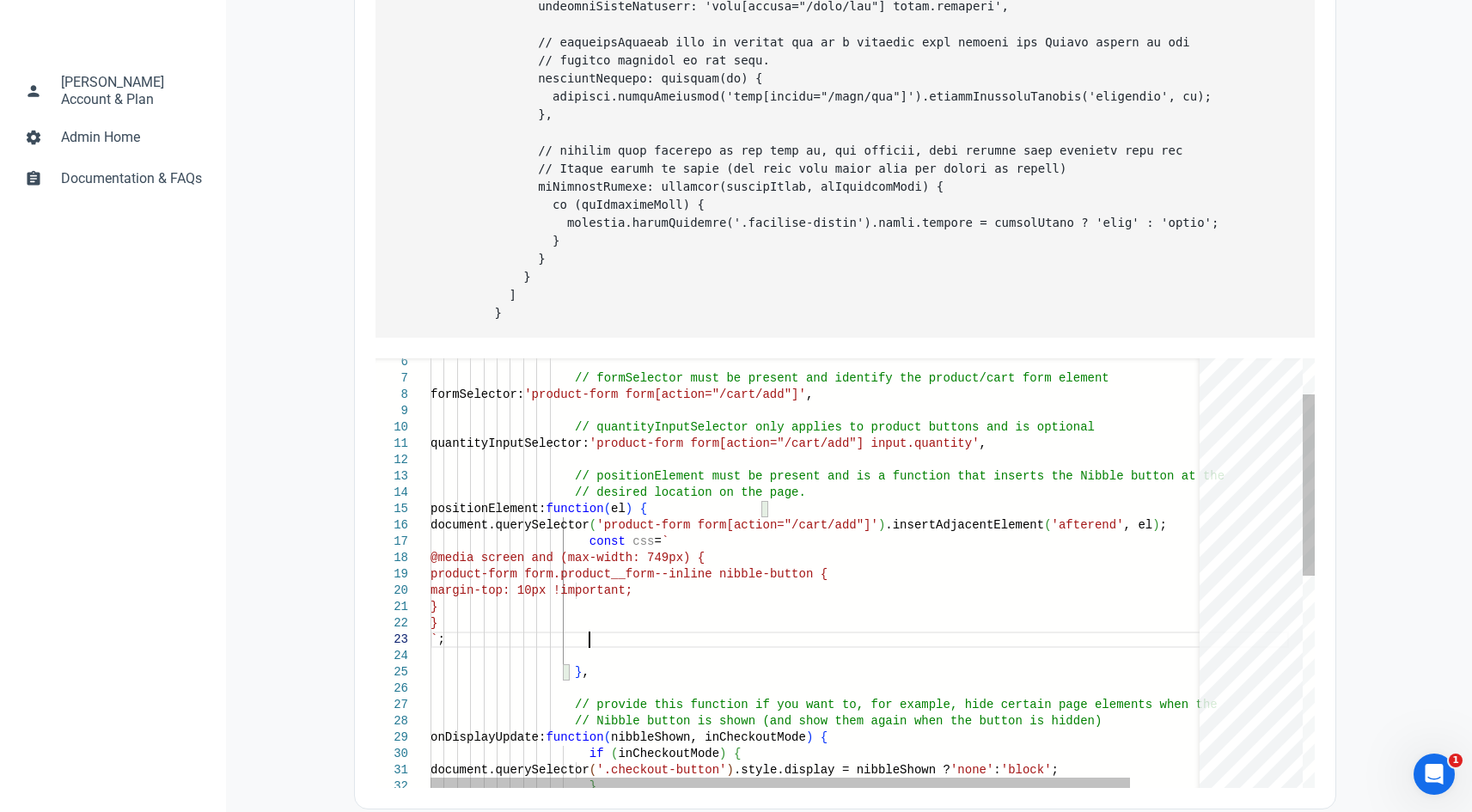
click at [630, 655] on div "// desired location on the page. positionElement: function ( el ) { document.qu…" at bounding box center [859, 780] width 858 height 1017
paste textarea "const styleEl = document.createElement('style'); [DOMAIN_NAME] = 'my-dynamic-st…"
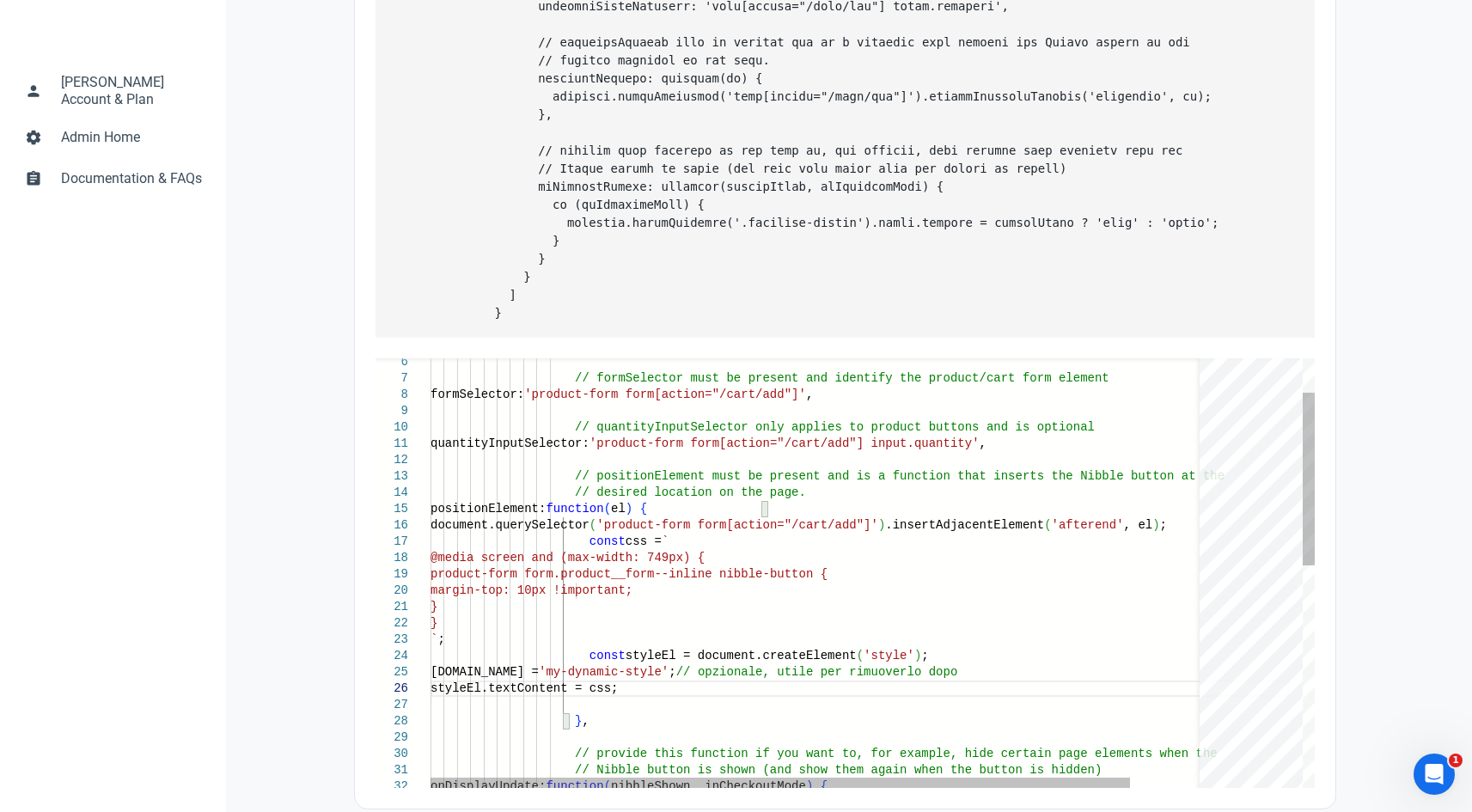
click at [599, 675] on div "// desired location on the page. positionElement: function ( el ) { document.qu…" at bounding box center [859, 805] width 858 height 1066
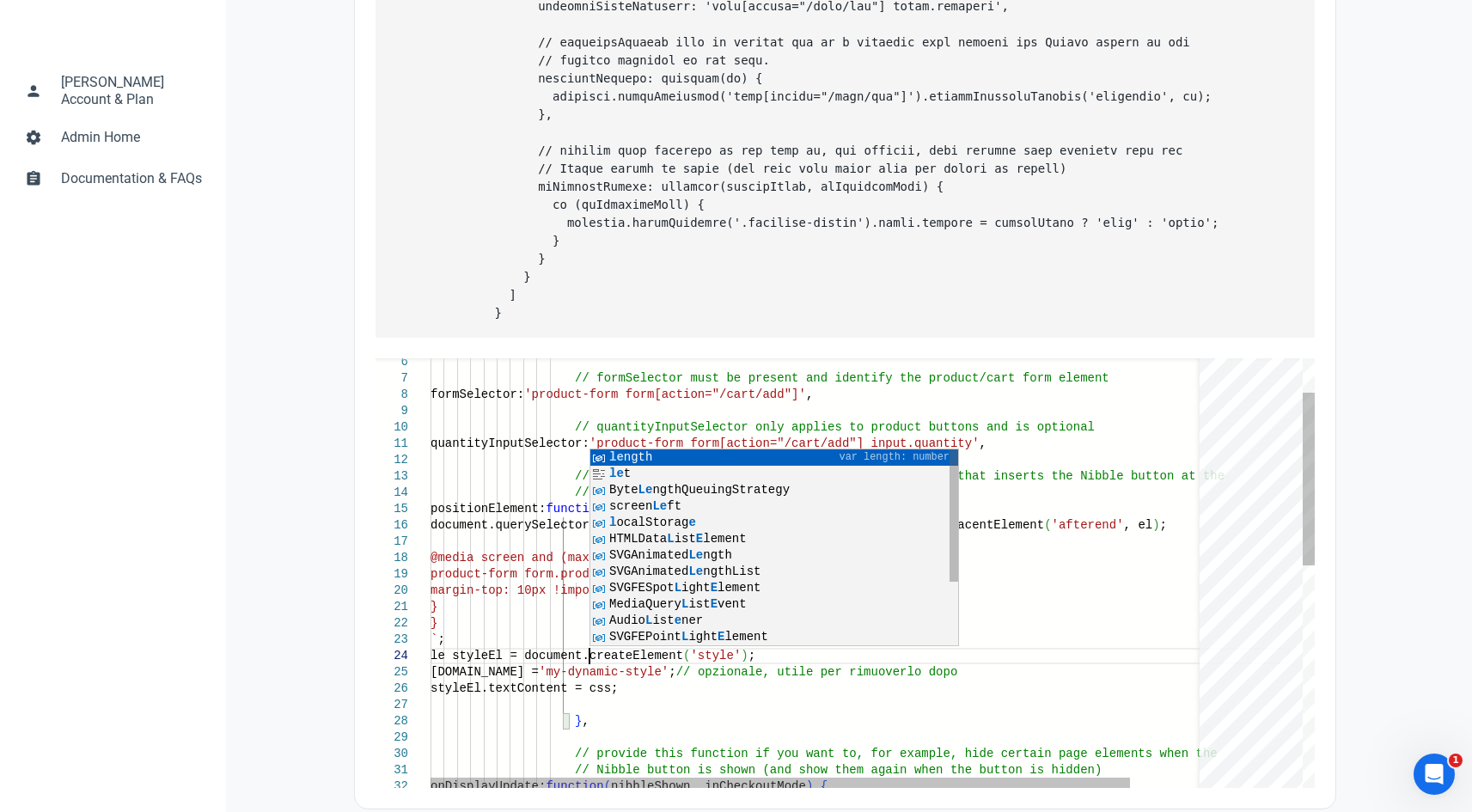
scroll to position [63, 165]
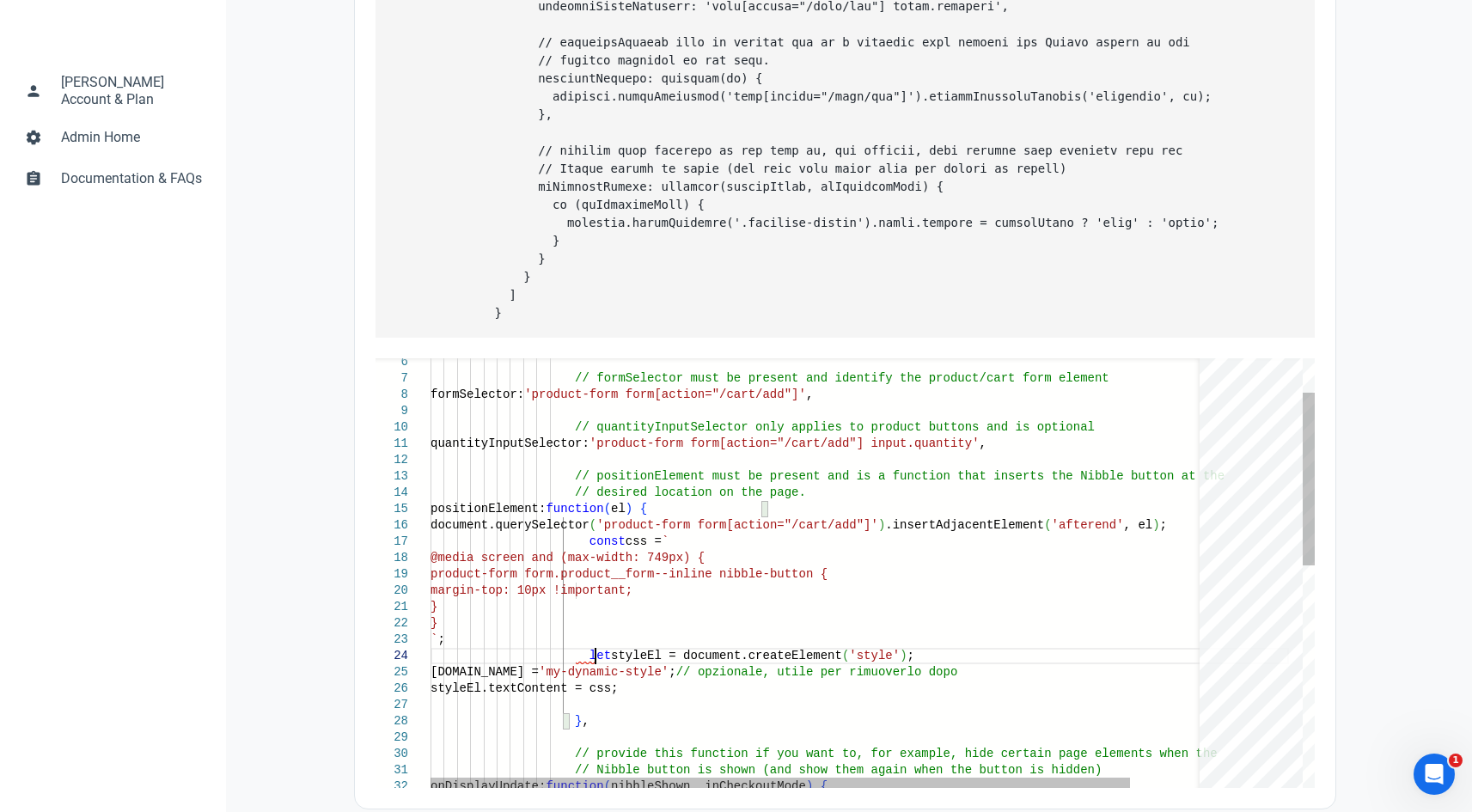
click at [689, 647] on div "// desired location on the page. positionElement: function ( el ) { document.qu…" at bounding box center [859, 805] width 858 height 1066
drag, startPoint x: 574, startPoint y: 544, endPoint x: 729, endPoint y: 545, distance: 155.0
click at [729, 545] on div "// desired location on the page. positionElement: function ( el ) { document.qu…" at bounding box center [859, 805] width 858 height 1066
drag, startPoint x: 670, startPoint y: 672, endPoint x: 875, endPoint y: 669, distance: 205.0
click at [875, 669] on div "// desired location on the page. positionElement: function ( el ) { document.qu…" at bounding box center [859, 805] width 858 height 1066
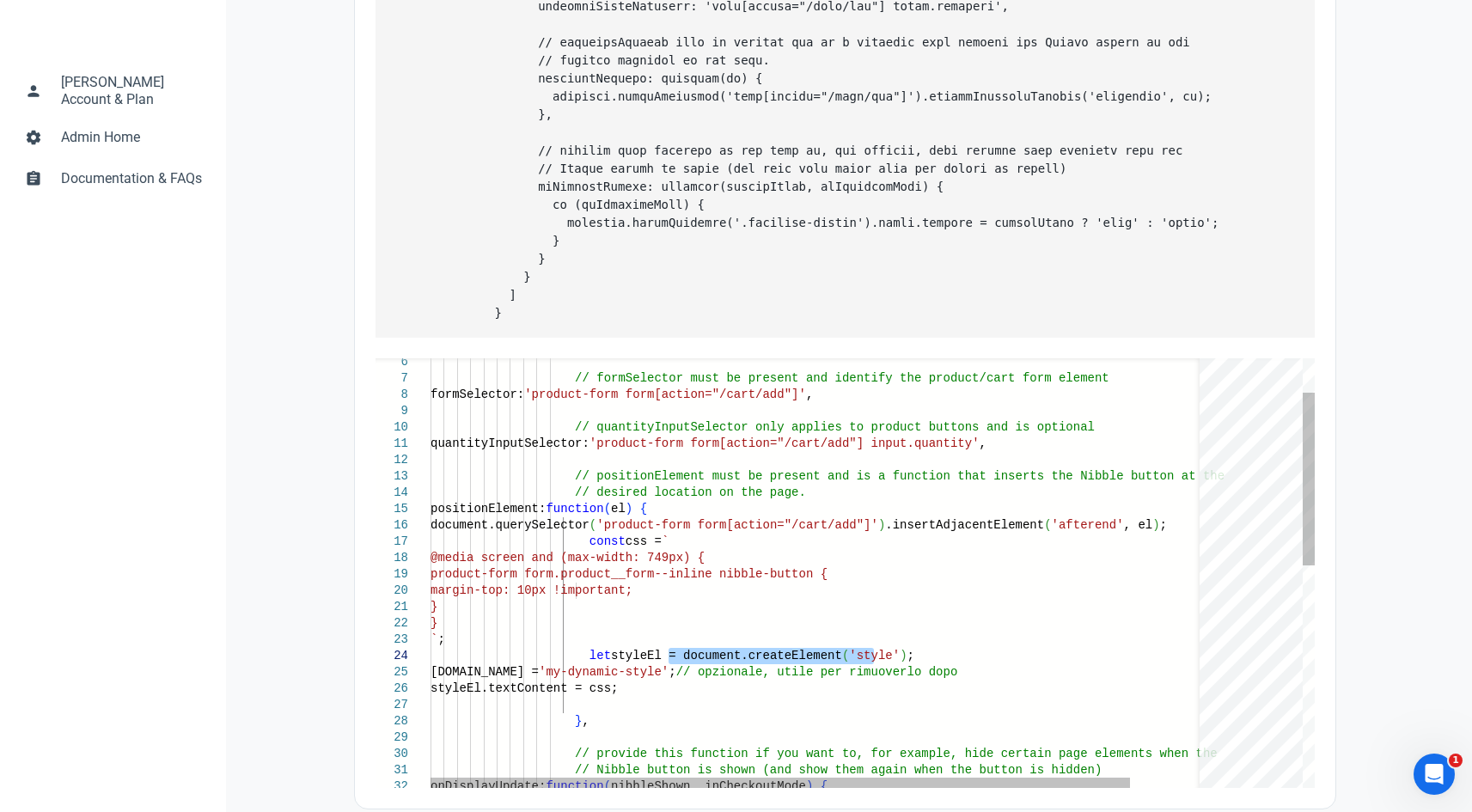
paste textarea "querySelector("
click at [820, 690] on div "// desired location on the page. positionElement: function ( el ) { document.qu…" at bounding box center [859, 805] width 858 height 1066
click at [624, 657] on div "// desired location on the page. positionElement: function ( el ) { document.qu…" at bounding box center [859, 805] width 858 height 1066
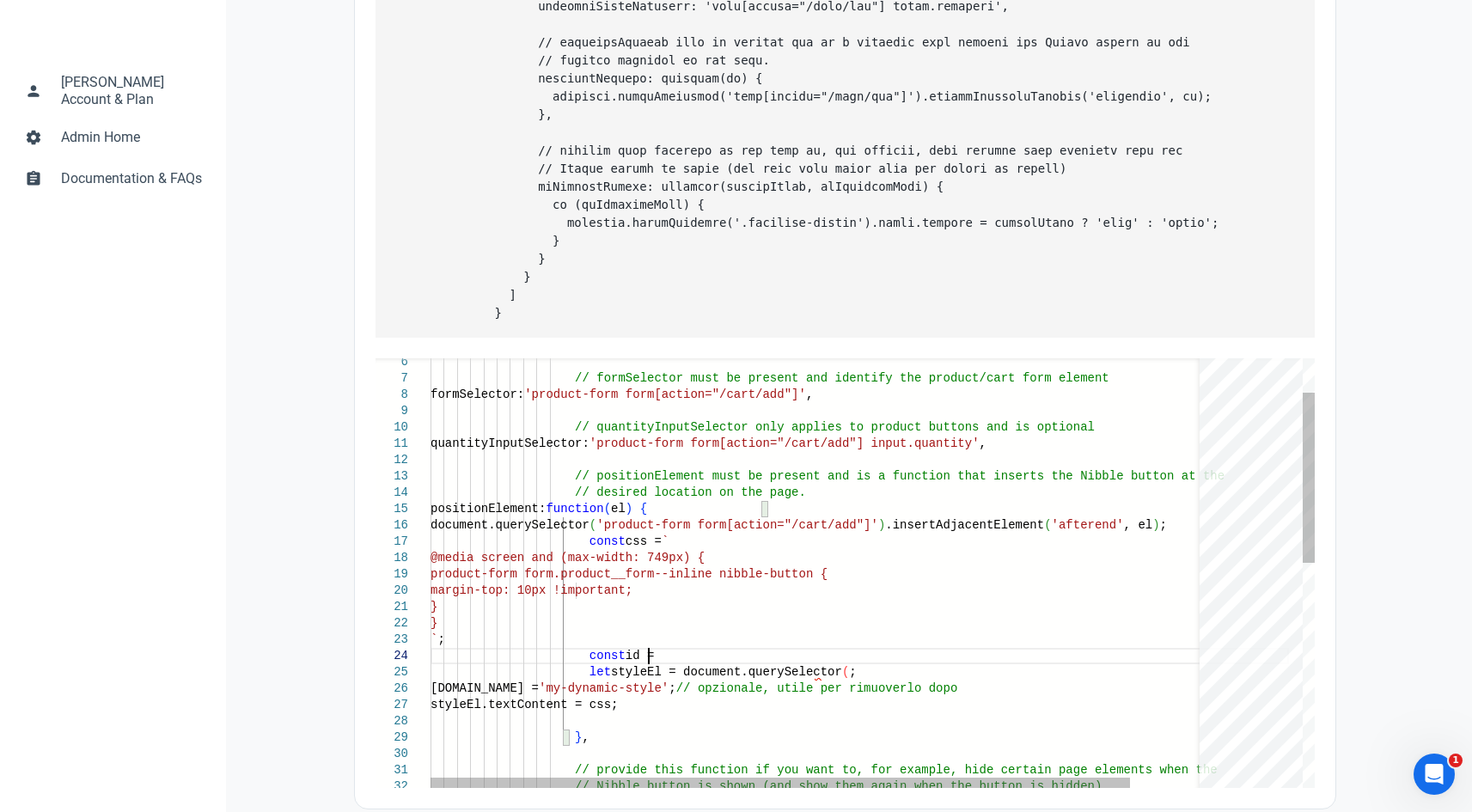
scroll to position [63, 217]
drag, startPoint x: 661, startPoint y: 702, endPoint x: 778, endPoint y: 707, distance: 117.1
click at [778, 707] on div "// desired location on the page. positionElement: function ( el ) { document.qu…" at bounding box center [859, 813] width 858 height 1082
click at [654, 672] on div "// desired location on the page. positionElement: function ( el ) { document.qu…" at bounding box center [859, 813] width 858 height 1082
paste textarea "'my-dynamic-style'"
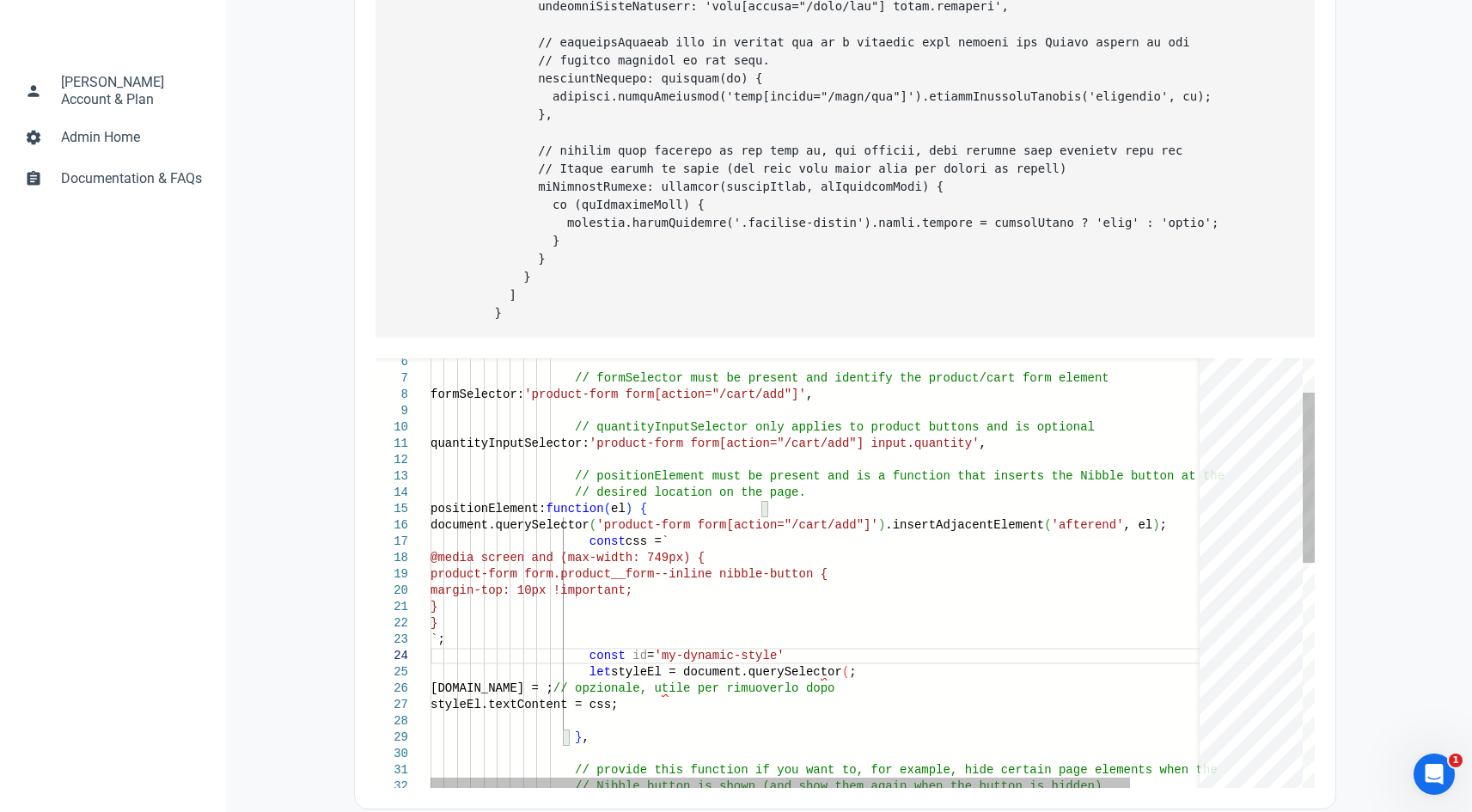
click at [658, 672] on div "// desired location on the page. positionElement: function ( el ) { document.qu…" at bounding box center [859, 813] width 858 height 1082
click at [819, 692] on div "// desired location on the page. positionElement: function ( el ) { document.qu…" at bounding box center [859, 813] width 858 height 1082
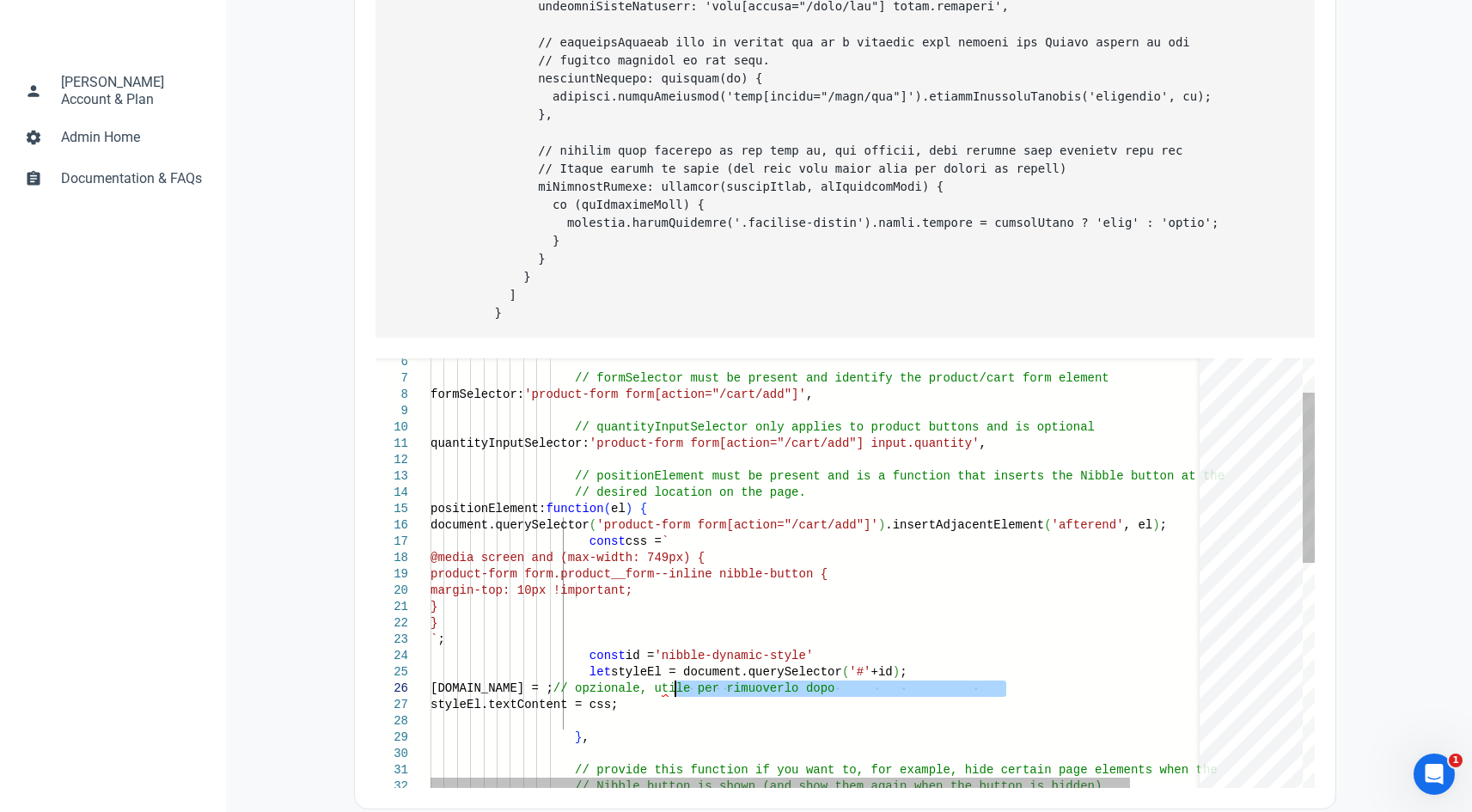
drag, startPoint x: 1011, startPoint y: 707, endPoint x: 680, endPoint y: 713, distance: 331.1
click at [680, 713] on div "// desired location on the page. positionElement: function ( el ) { document.qu…" at bounding box center [859, 813] width 858 height 1082
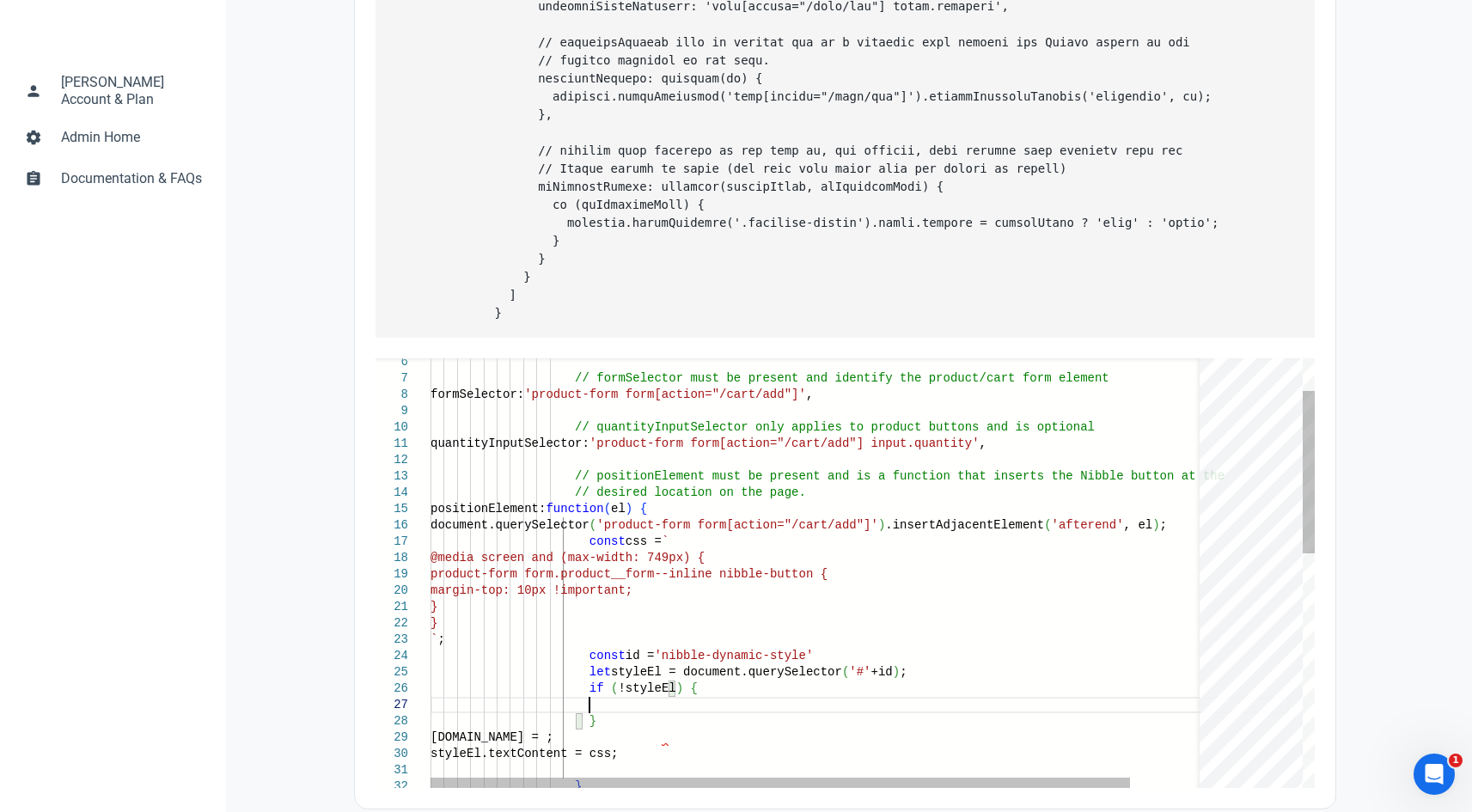
scroll to position [98, 158]
paste textarea "styleEl = document.createElement('style');"
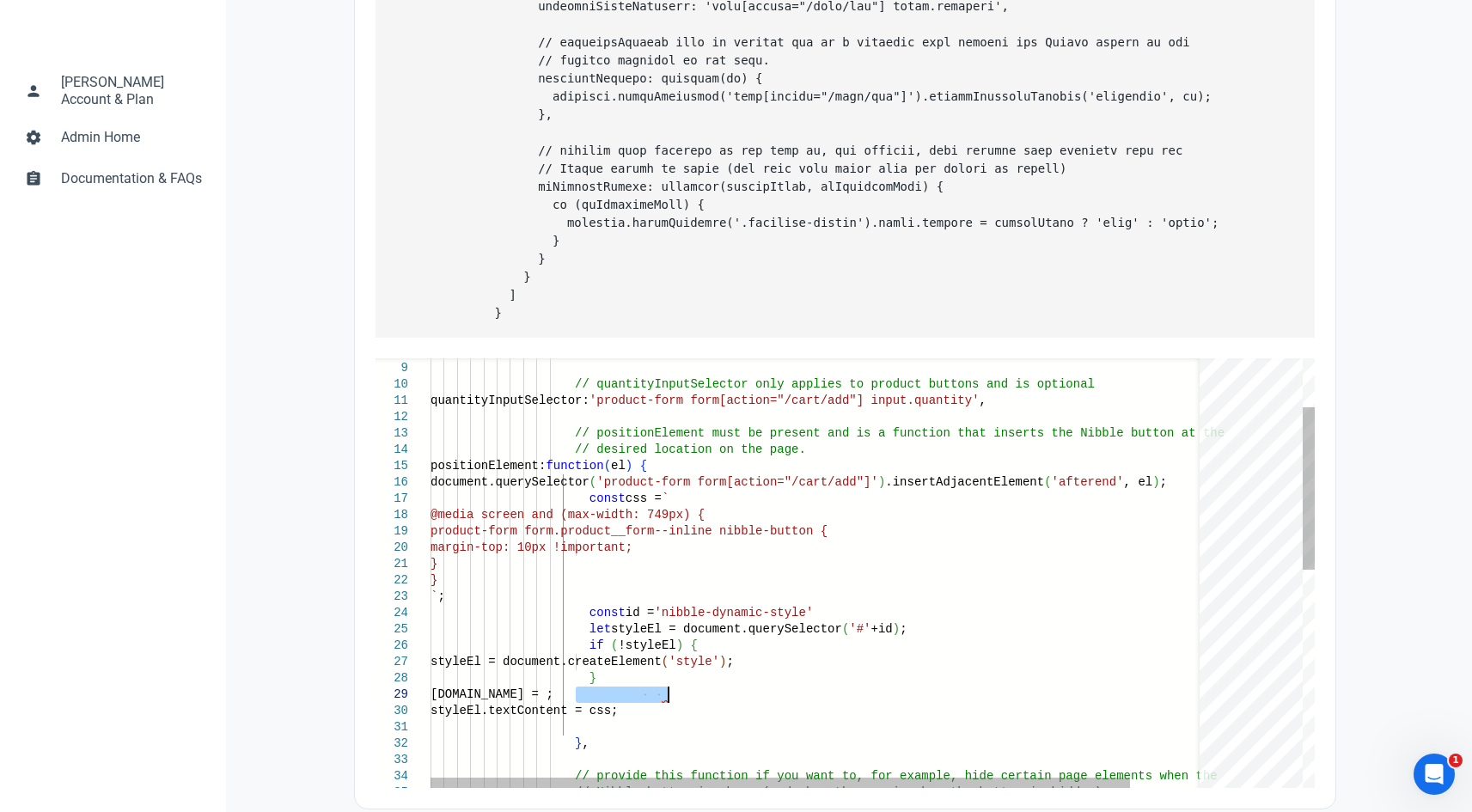
drag, startPoint x: 576, startPoint y: 709, endPoint x: 686, endPoint y: 711, distance: 110.0
click at [686, 711] on div "// desired location on the page. positionElement: function ( el ) { document.qu…" at bounding box center [859, 794] width 858 height 1131
click at [899, 680] on div "// desired location on the page. positionElement: function ( el ) { document.qu…" at bounding box center [859, 794] width 858 height 1131
paste textarea "[DOMAIN_NAME] = ;"
click at [957, 677] on div "// desired location on the page. positionElement: function ( el ) { document.qu…" at bounding box center [859, 794] width 858 height 1131
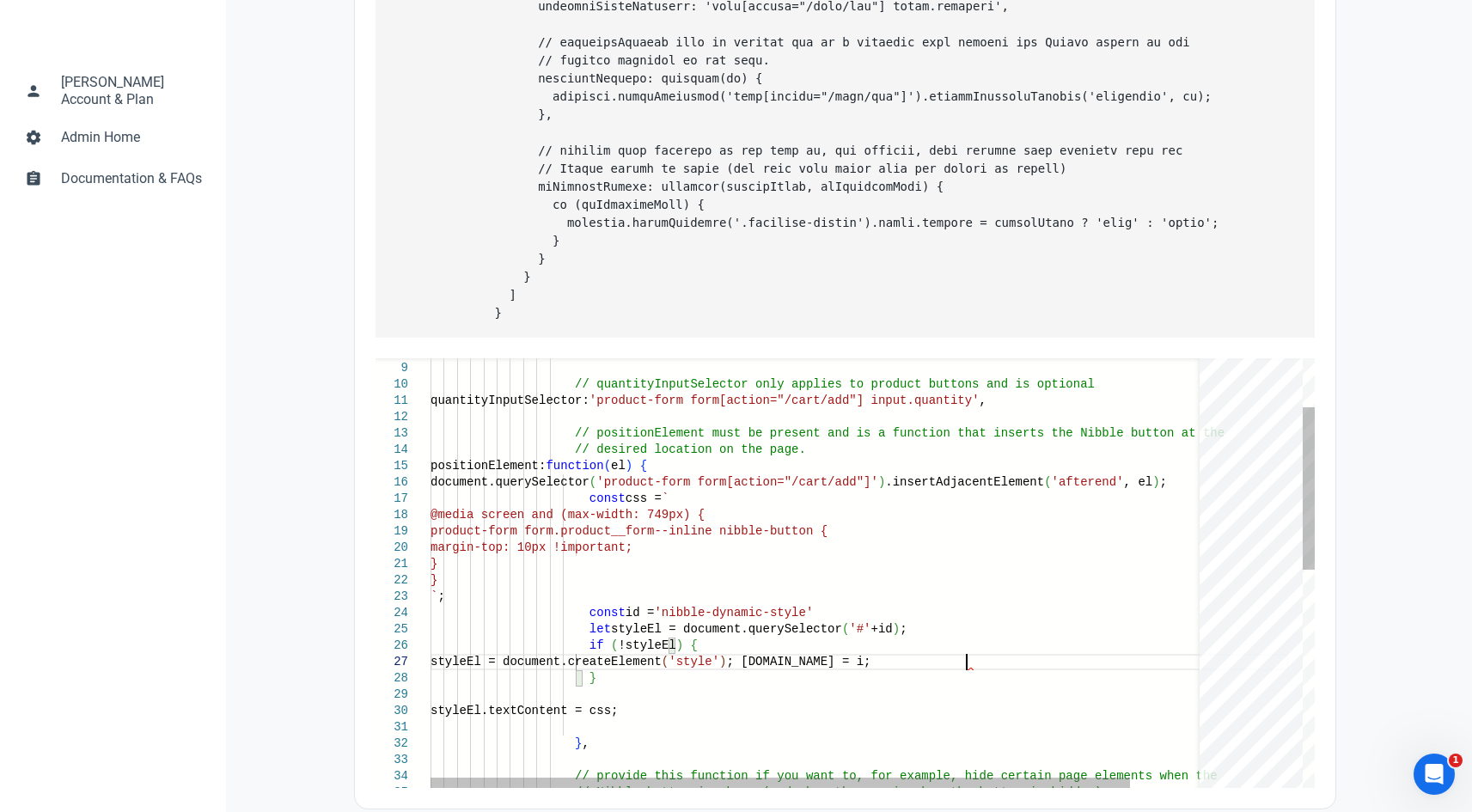
scroll to position [98, 541]
drag, startPoint x: 576, startPoint y: 731, endPoint x: 750, endPoint y: 723, distance: 174.2
click at [750, 723] on div "// desired location on the page. positionElement: function ( el ) { document.qu…" at bounding box center [859, 794] width 858 height 1131
click at [1027, 691] on div "// desired location on the page. positionElement: function ( el ) { document.qu…" at bounding box center [859, 794] width 858 height 1131
click at [1024, 686] on div "// desired location on the page. positionElement: function ( el ) { document.qu…" at bounding box center [859, 794] width 858 height 1131
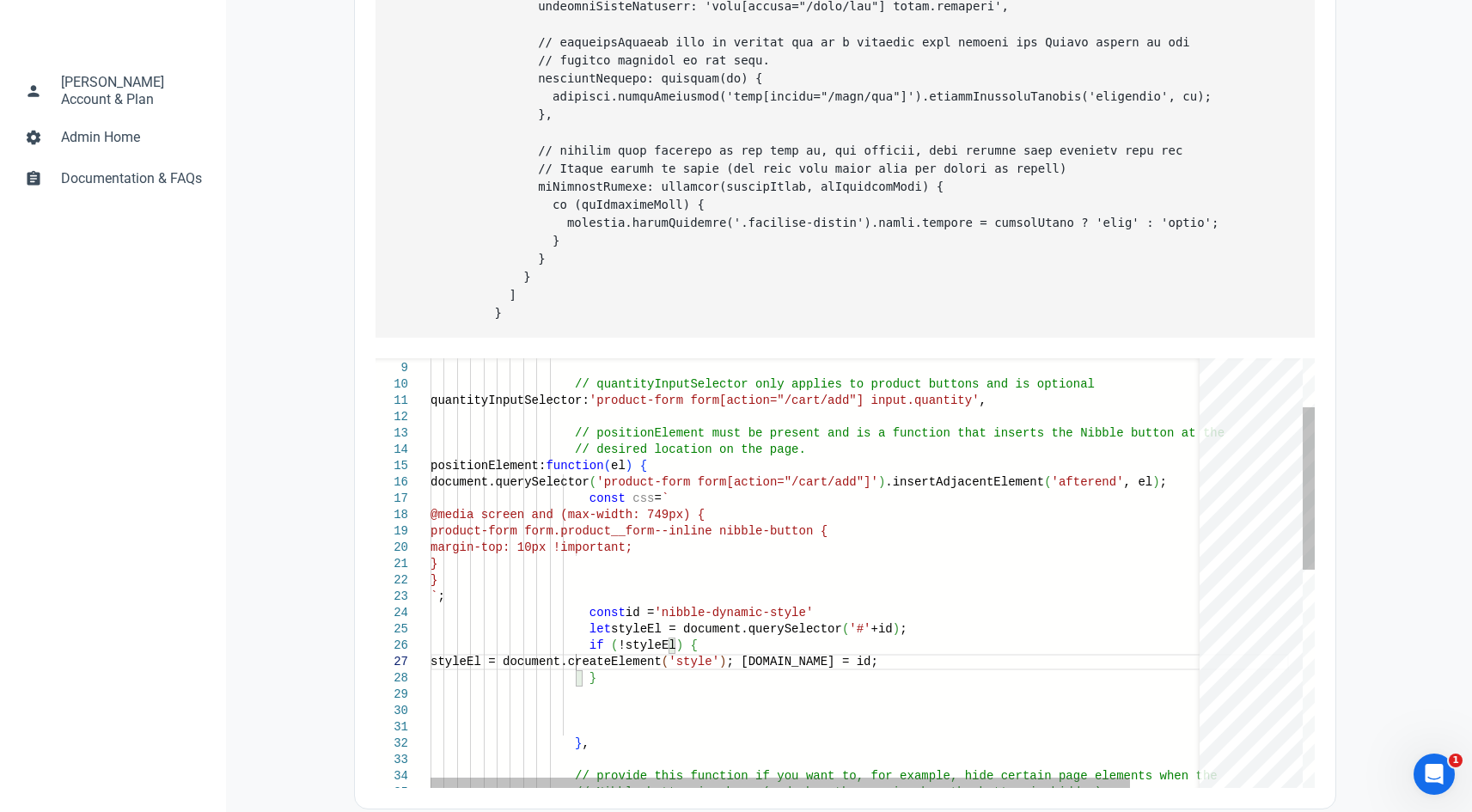
scroll to position [115, 158]
paste textarea "styleEl.textContent = css;"
click at [659, 721] on div "// desired location on the page. positionElement: function ( el ) { document.qu…" at bounding box center [859, 803] width 858 height 1148
click at [803, 699] on div "// desired location on the page. positionElement: function ( el ) { document.qu…" at bounding box center [859, 803] width 858 height 1148
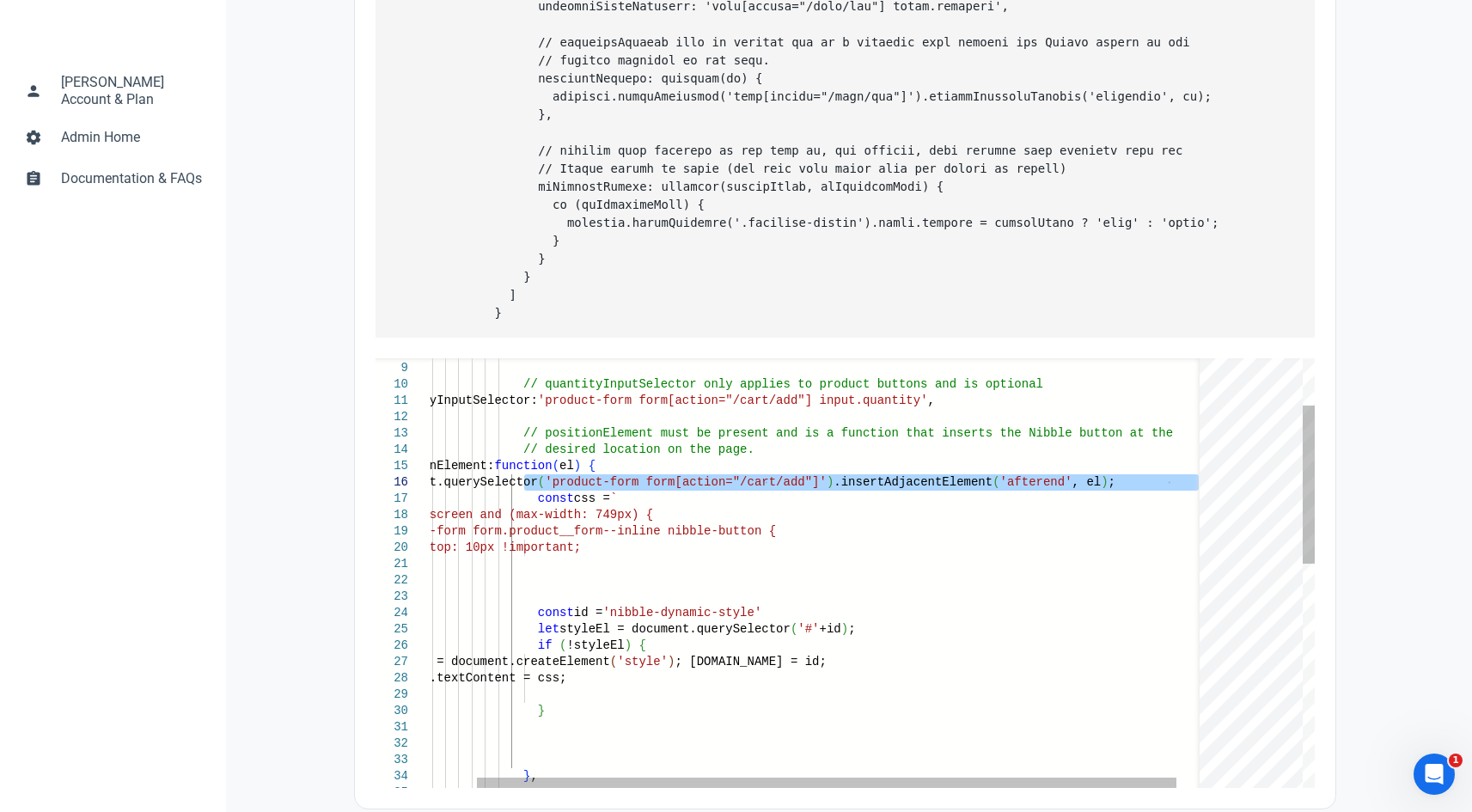
drag, startPoint x: 577, startPoint y: 500, endPoint x: 1212, endPoint y: 503, distance: 635.0
click at [1212, 503] on div "// desired location on the page. positionElement: function ( el ) { document.qu…" at bounding box center [807, 811] width 858 height 1164
click at [610, 713] on div "// desired location on the page. positionElement: function ( el ) { document.qu…" at bounding box center [807, 811] width 858 height 1164
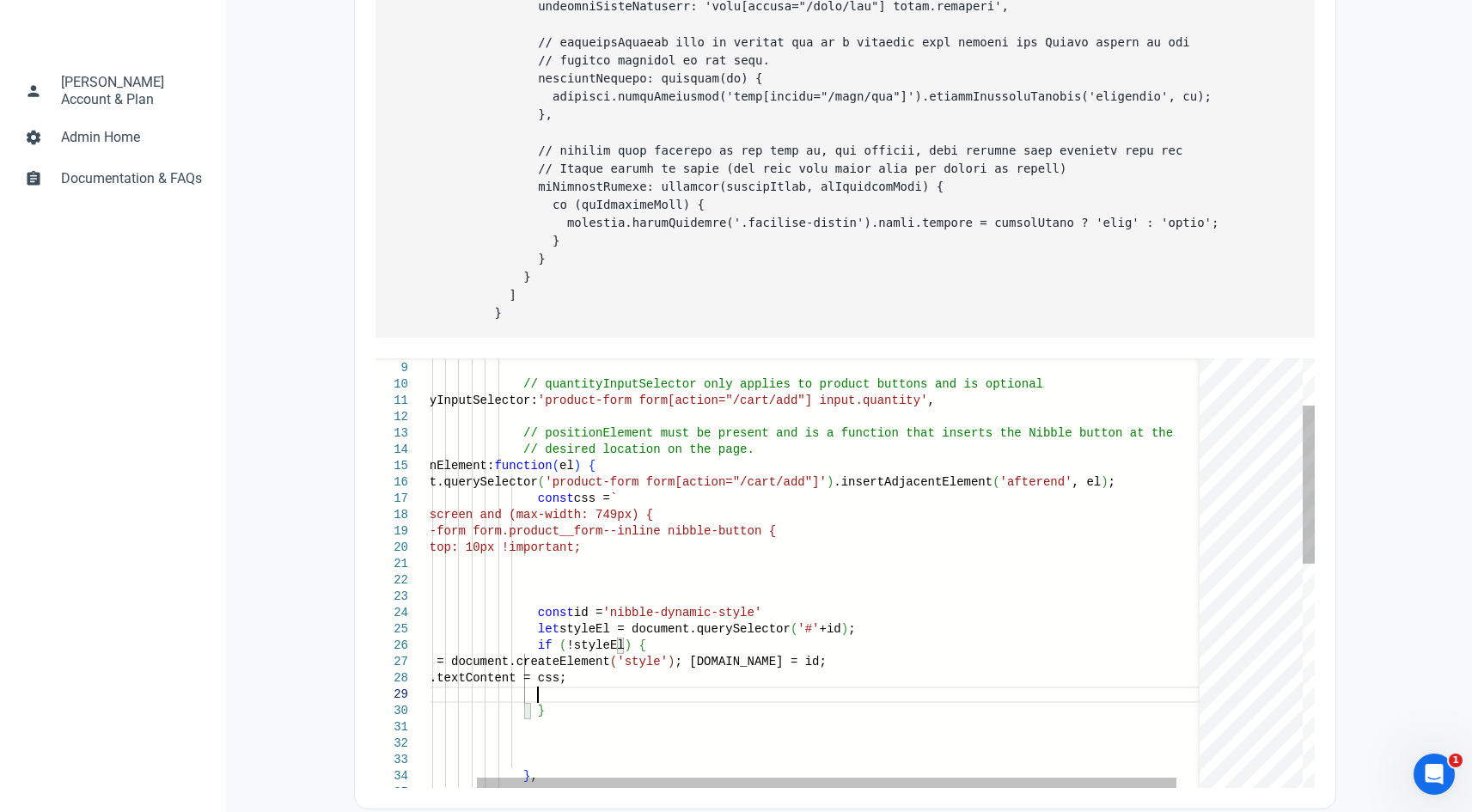
paste textarea "document.querySelector('product-form form[action="/cart/add"]').insertAdjacentE…"
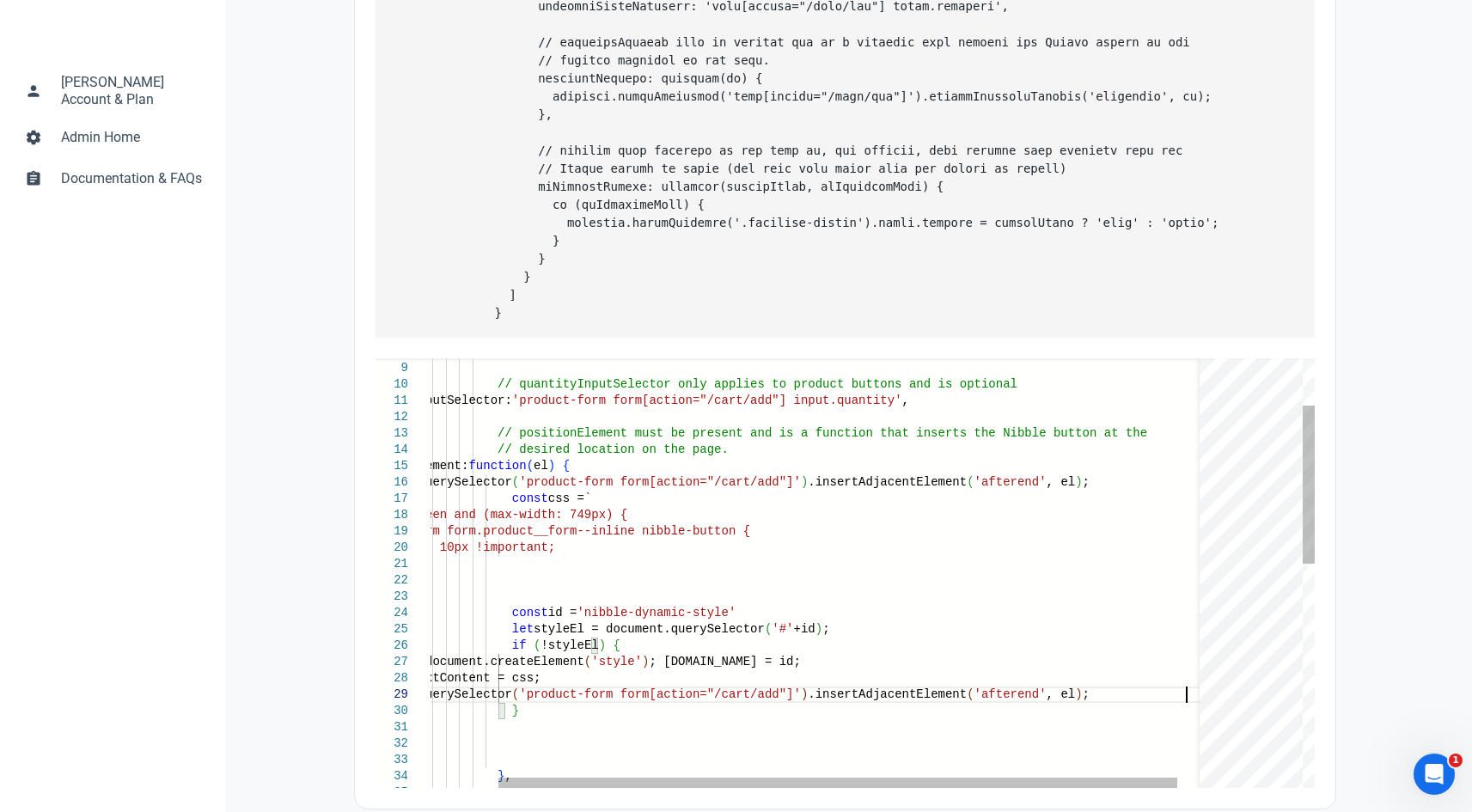
click at [545, 648] on div "// desired location on the page. positionElement: function ( el ) { document.qu…" at bounding box center [794, 811] width 884 height 1164
click at [1160, 711] on div "// desired location on the page. positionElement: function ( el ) { document.qu…" at bounding box center [794, 811] width 884 height 1164
paste textarea "styleE"
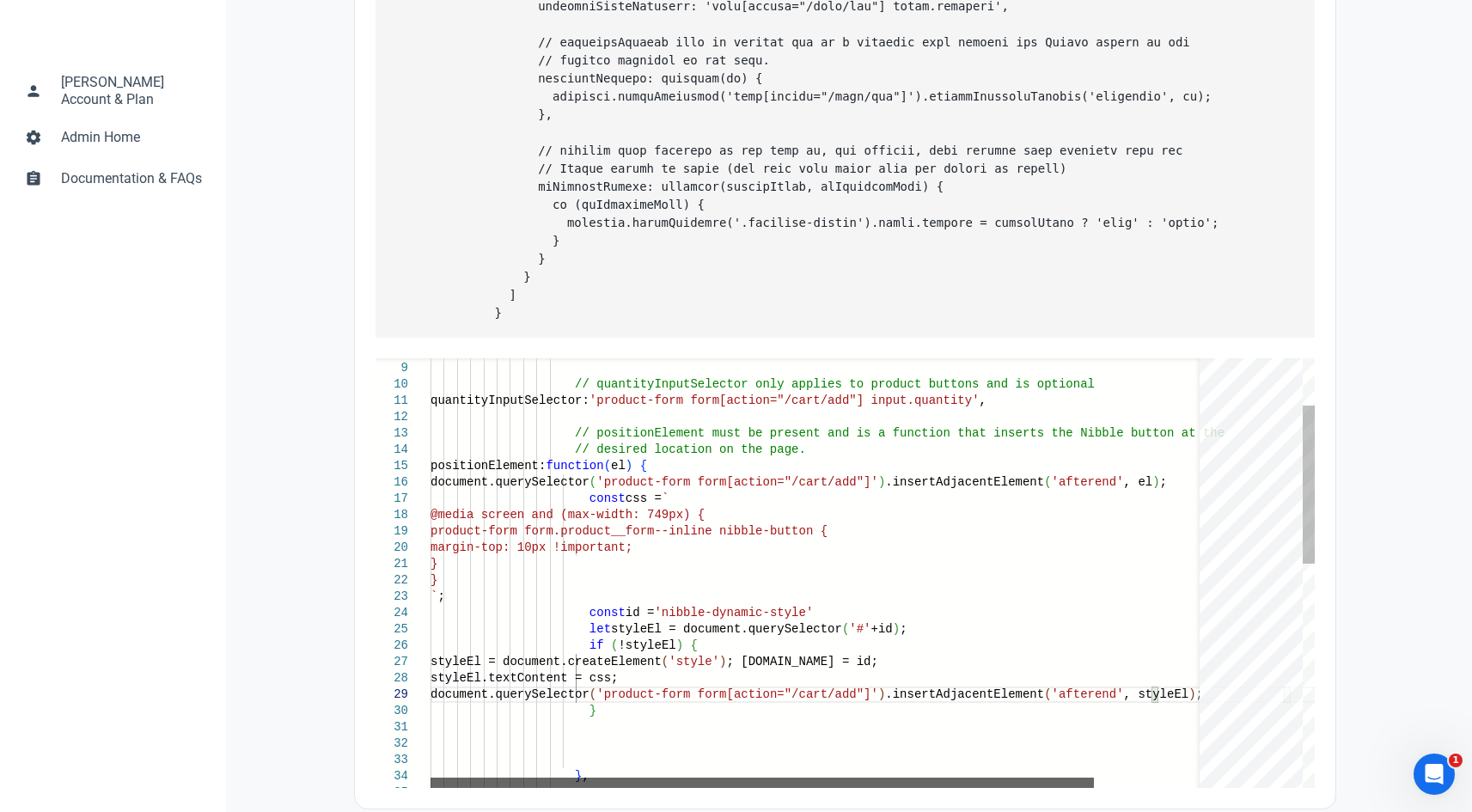
click at [612, 787] on div at bounding box center [761, 782] width 663 height 10
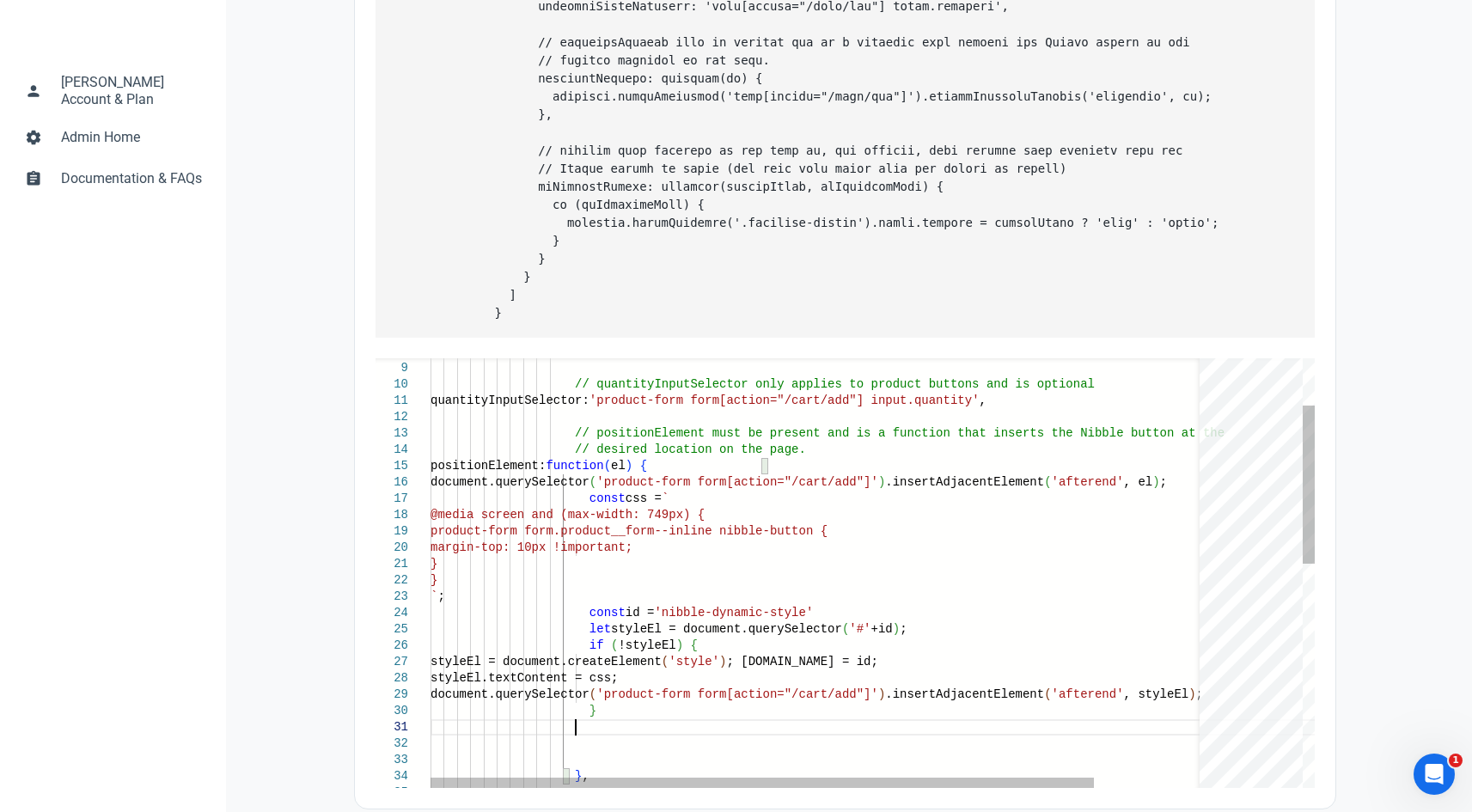
click at [599, 740] on div "// desired location on the page. positionElement: function ( el ) { document.qu…" at bounding box center [883, 811] width 905 height 1164
click at [600, 731] on div "// desired location on the page. positionElement: function ( el ) { document.qu…" at bounding box center [883, 811] width 905 height 1164
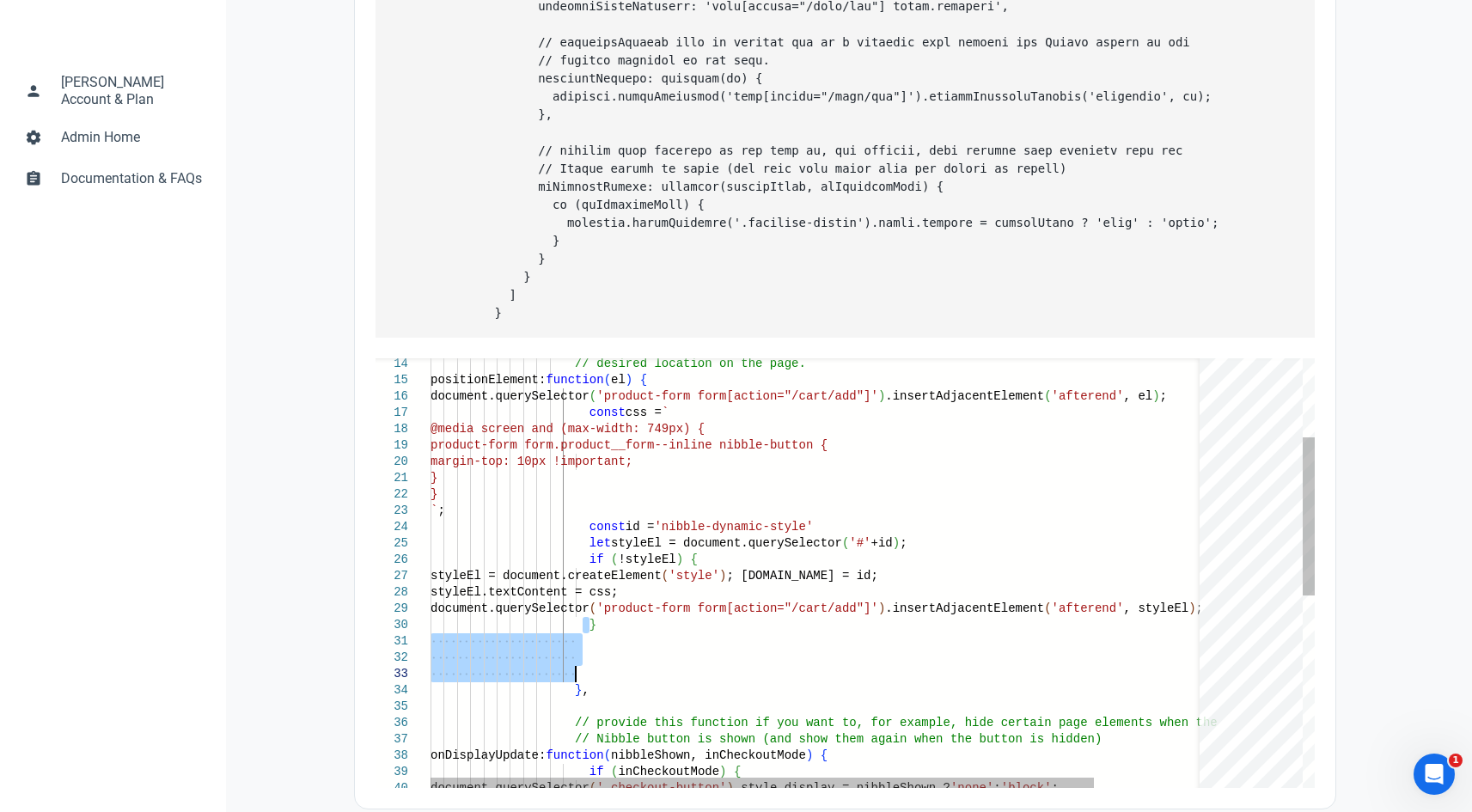
drag, startPoint x: 602, startPoint y: 649, endPoint x: 591, endPoint y: 699, distance: 51.2
click at [591, 699] on div "// desired location on the page. positionElement: function ( el ) { document.qu…" at bounding box center [883, 725] width 905 height 1164
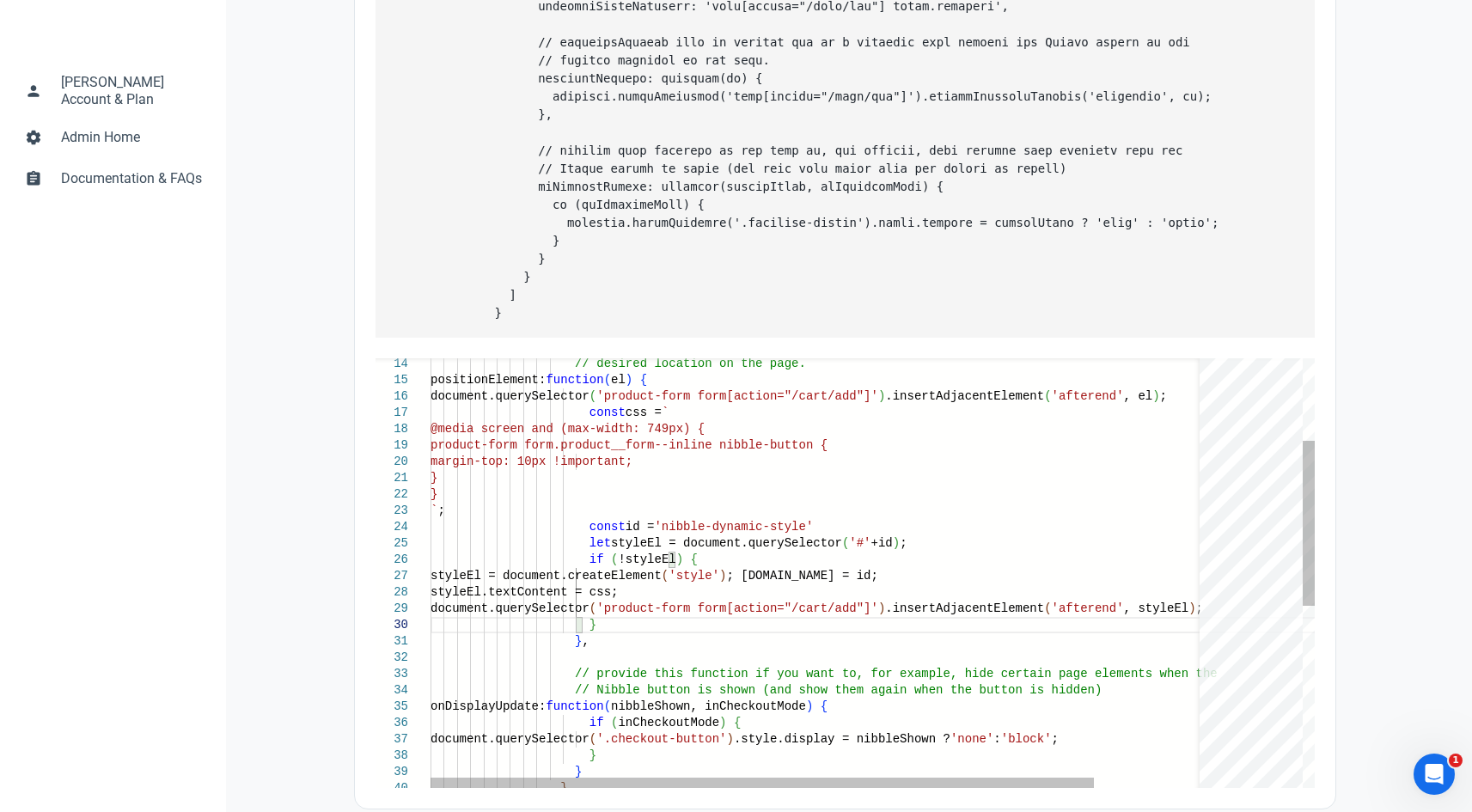
click at [651, 663] on div "// desired location on the page. positionElement: function ( el ) { document.qu…" at bounding box center [883, 700] width 905 height 1115
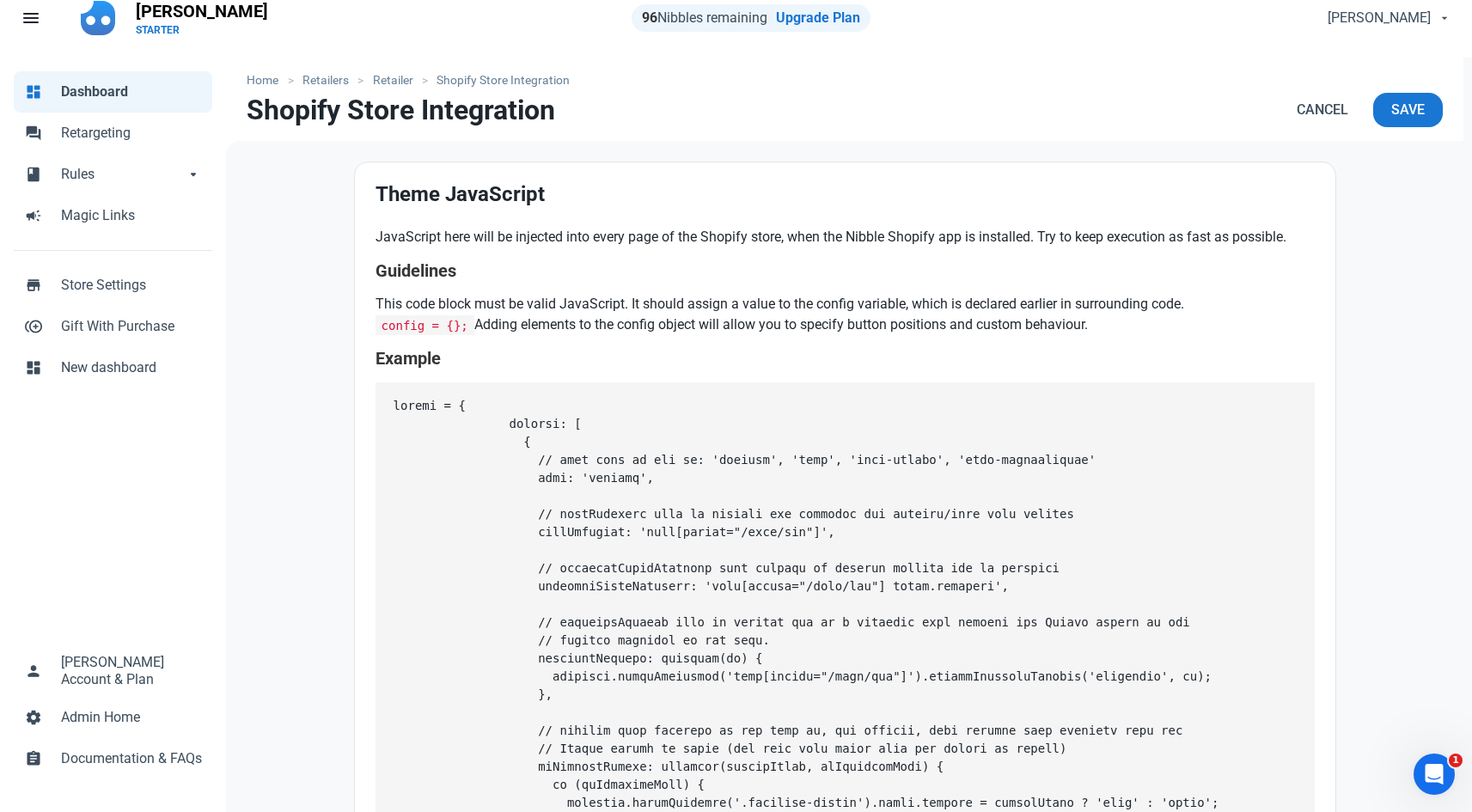
scroll to position [0, 0]
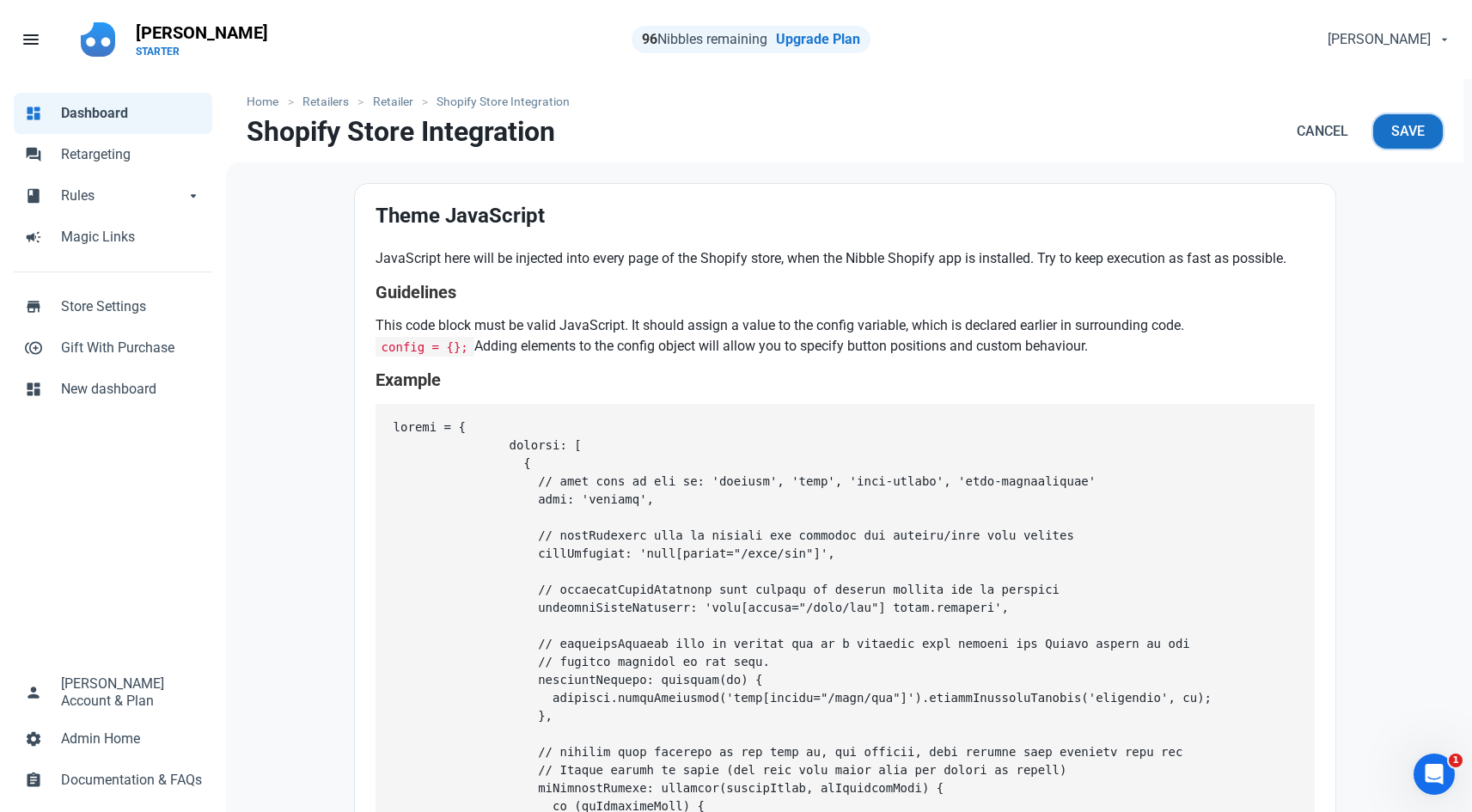
click at [1393, 132] on span "Save" at bounding box center [1408, 132] width 34 height 21
click at [1382, 124] on button "Save" at bounding box center [1408, 132] width 70 height 34
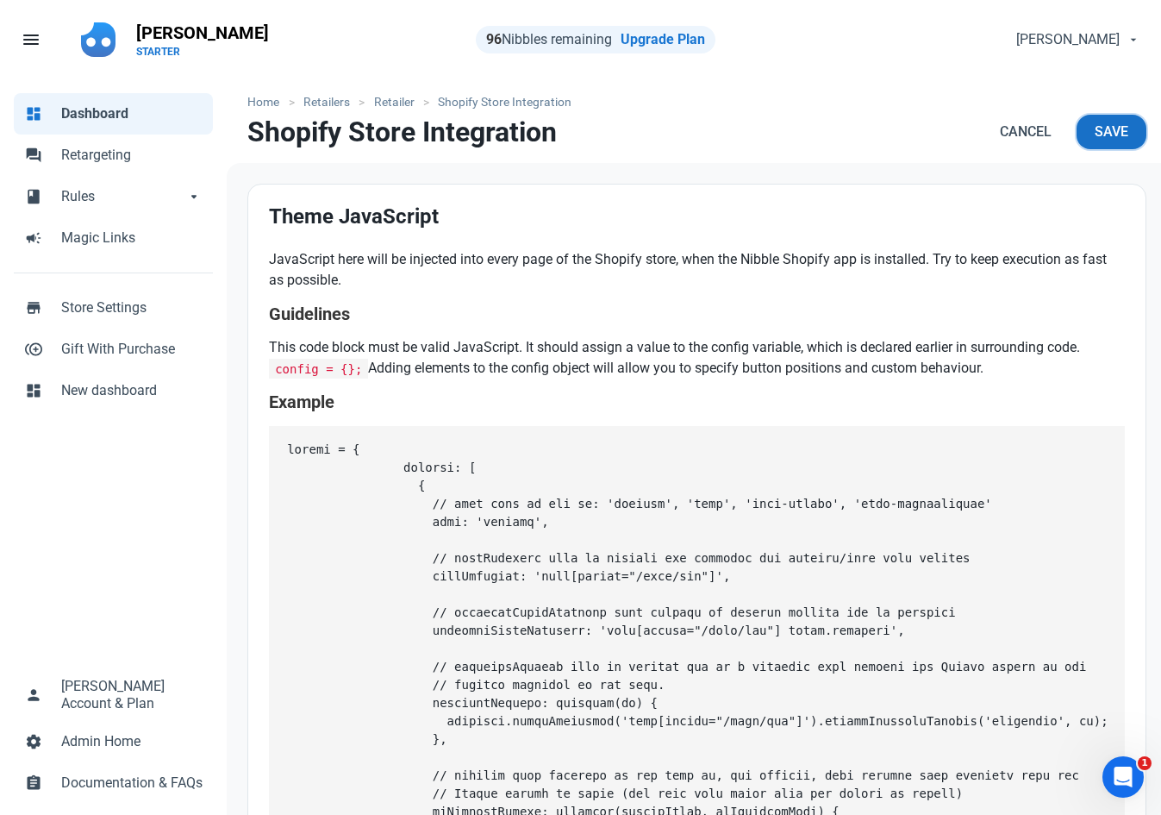
click at [1114, 120] on button "Save" at bounding box center [1112, 132] width 70 height 34
click at [587, 597] on pre at bounding box center [697, 694] width 856 height 537
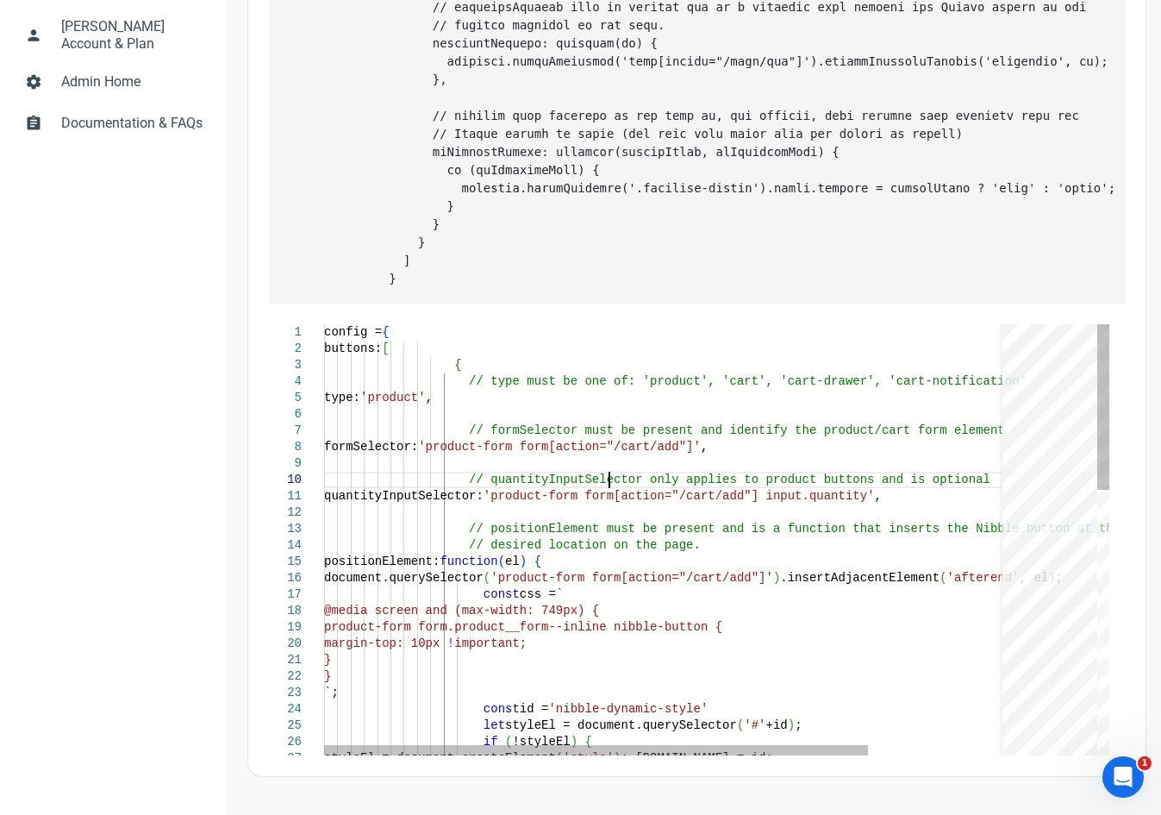
scroll to position [131, 145]
type textarea "config = { buttons: [ { // type must be one of: 'product', 'cart', 'cart-drawer…"
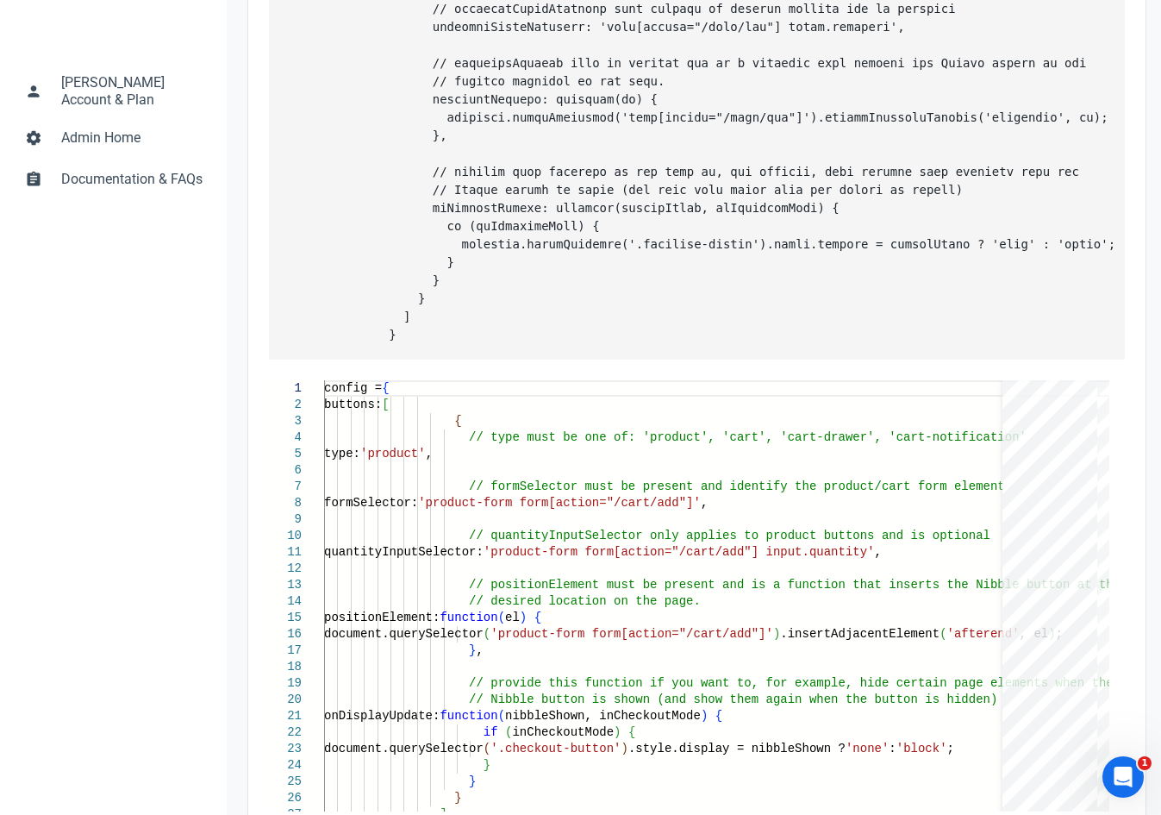
scroll to position [678, 0]
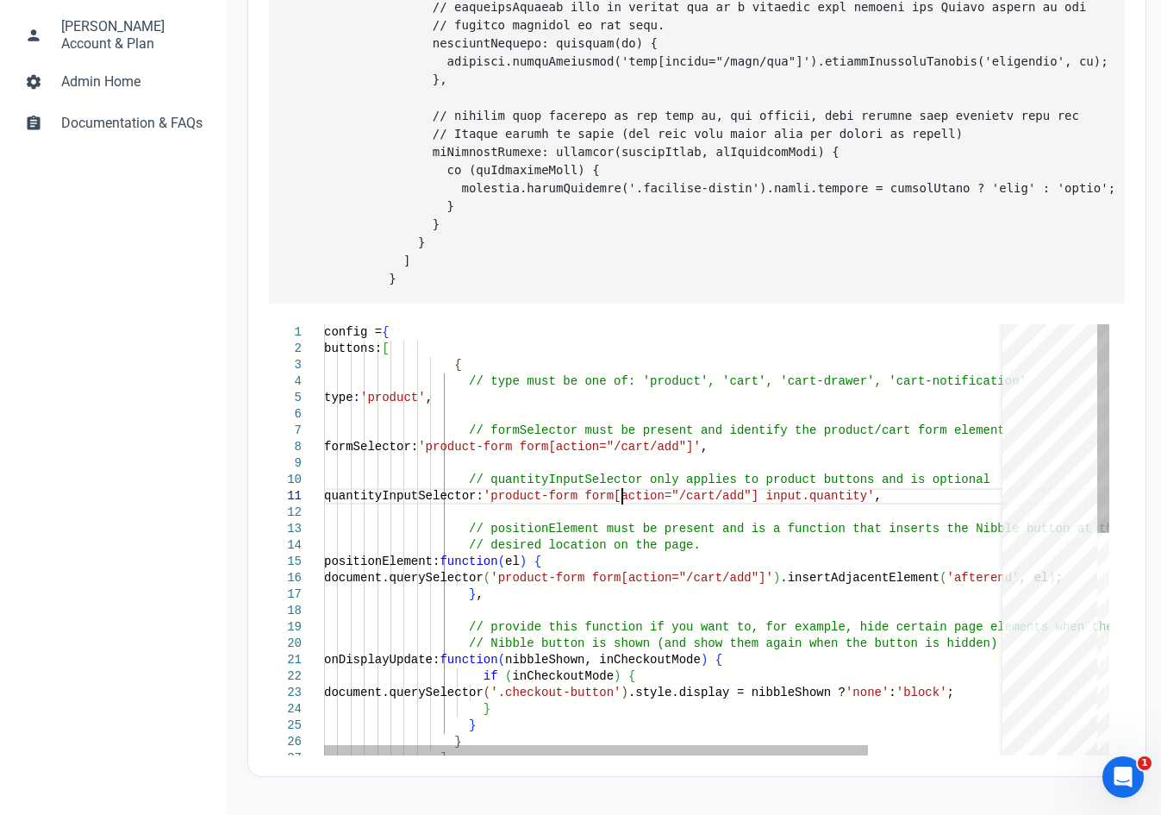
click at [620, 502] on div "config = { buttons: [ { // type must be one of: 'product', 'cart', 'cart-d rawe…" at bounding box center [754, 769] width 861 height 890
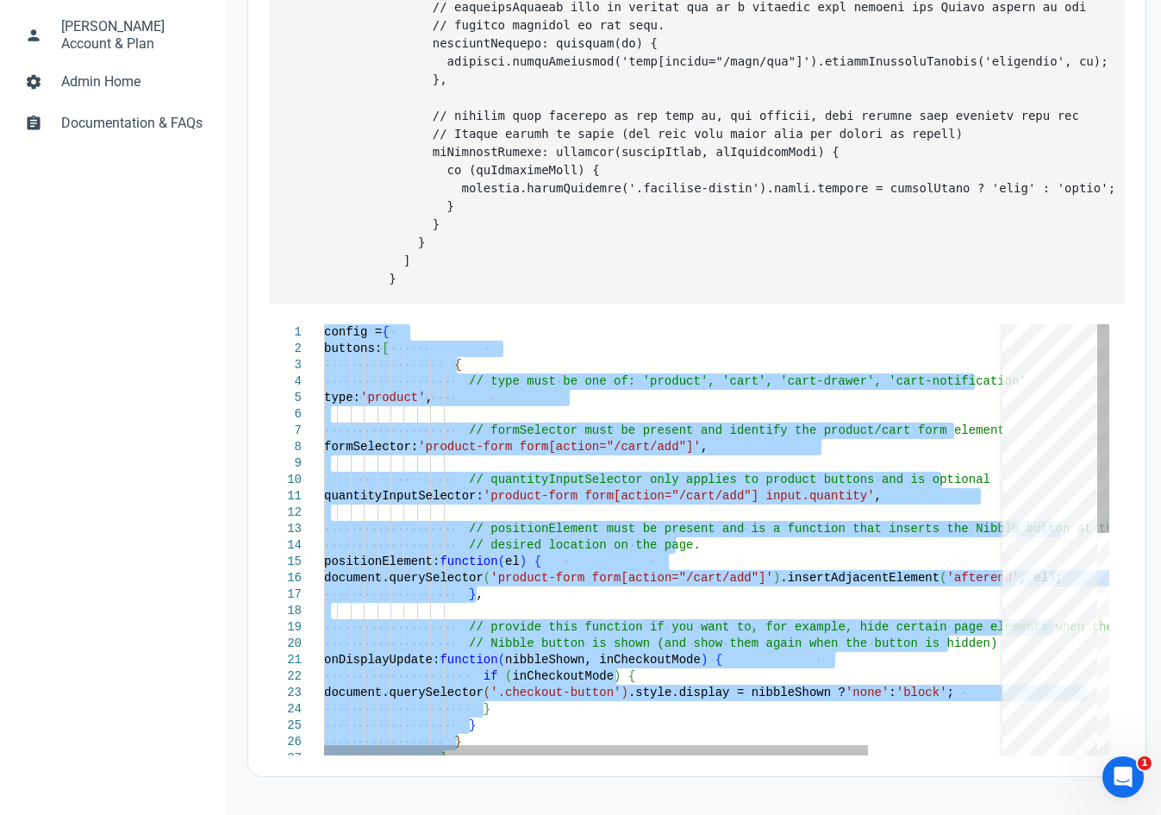
paste textarea "Editor content;Press Alt+F1 for Accessibility Options."
type textarea "] }"
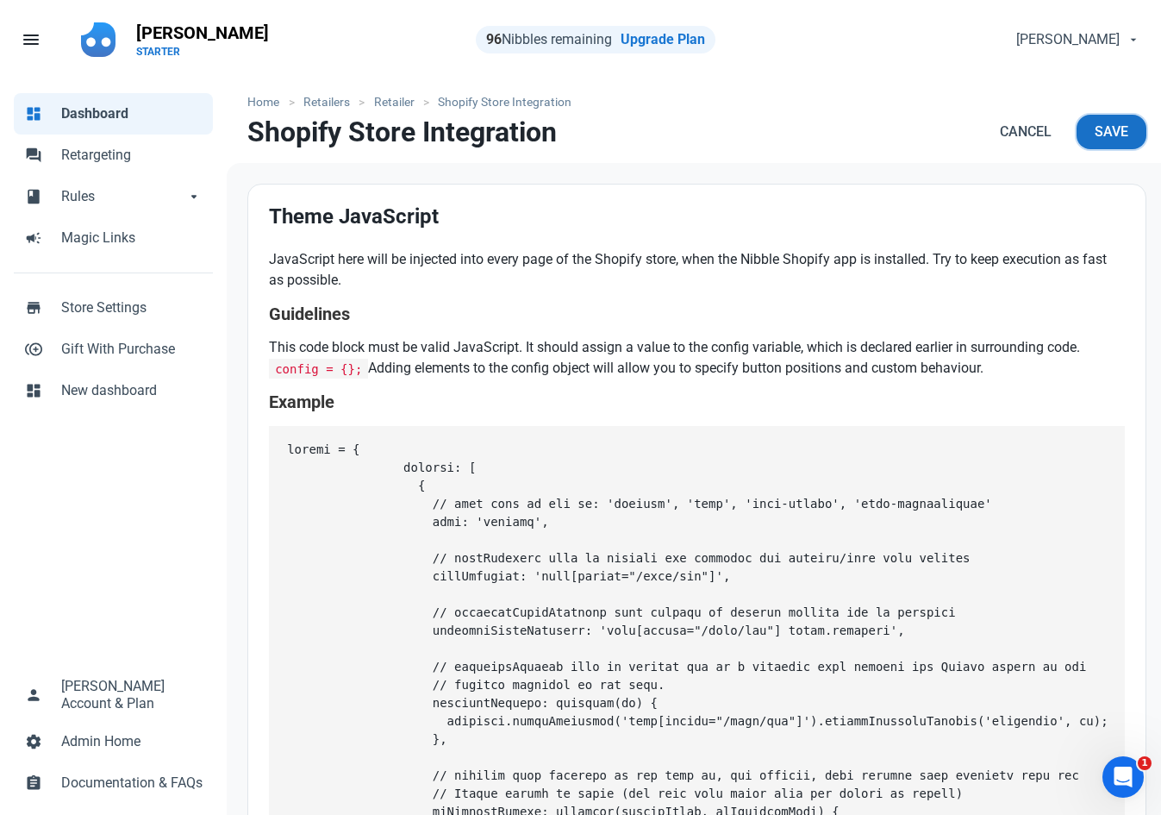
click at [1097, 125] on span "Save" at bounding box center [1112, 132] width 34 height 21
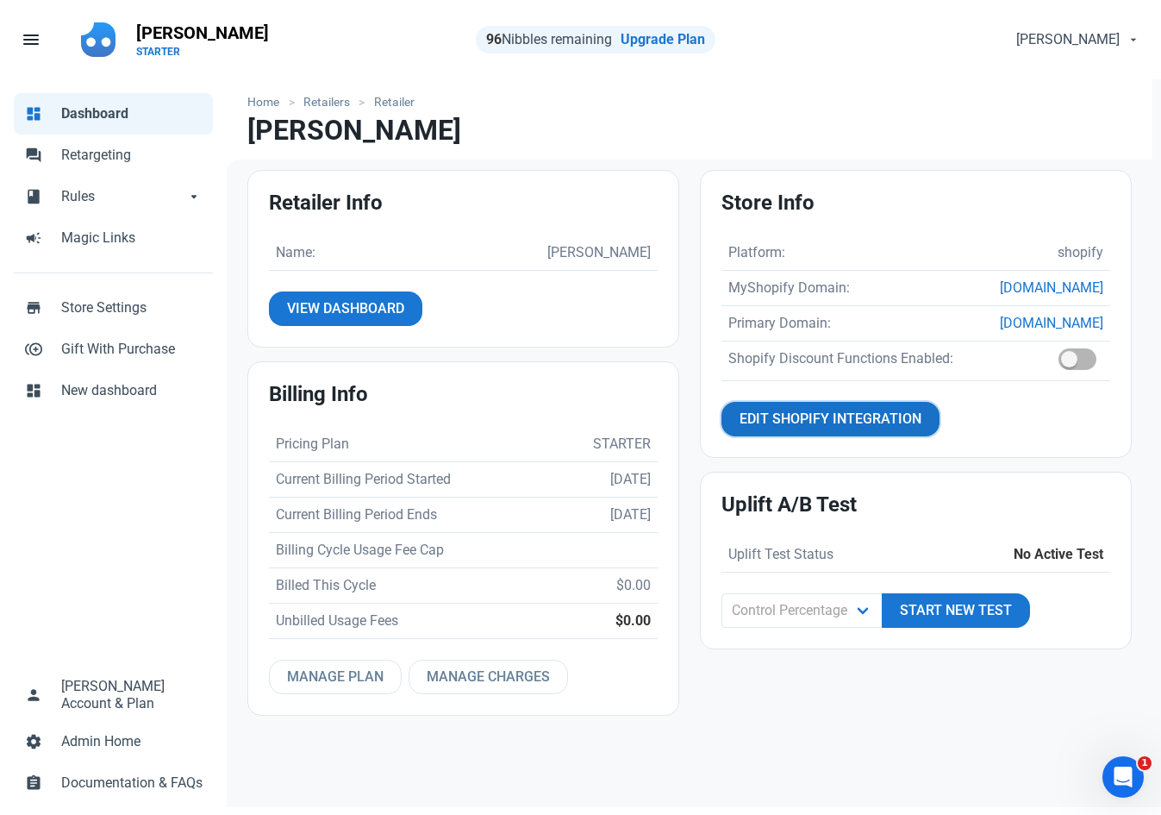
click at [802, 429] on span "Edit Shopify Integration" at bounding box center [831, 419] width 182 height 21
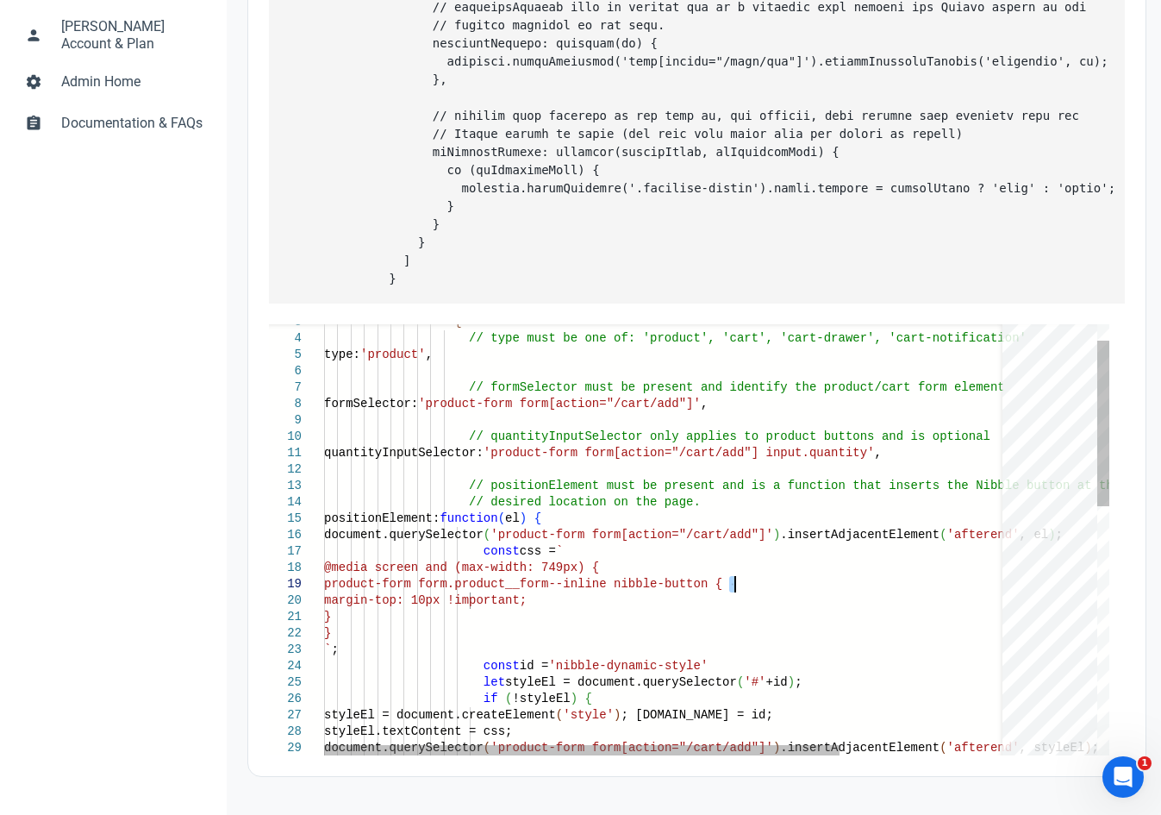
drag, startPoint x: 730, startPoint y: 584, endPoint x: 736, endPoint y: 578, distance: 9.2
paste textarea "// positionElement must be present and is a function that inserts the Nibble bu…"
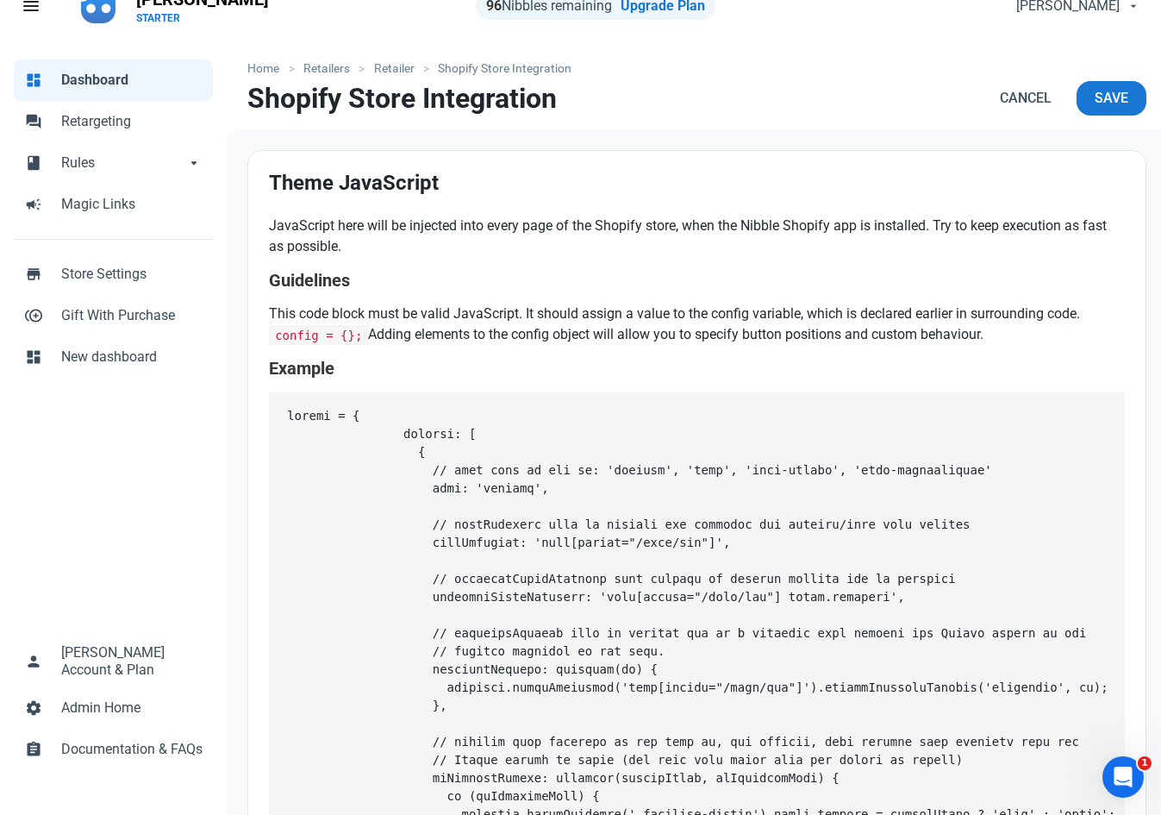
scroll to position [0, 0]
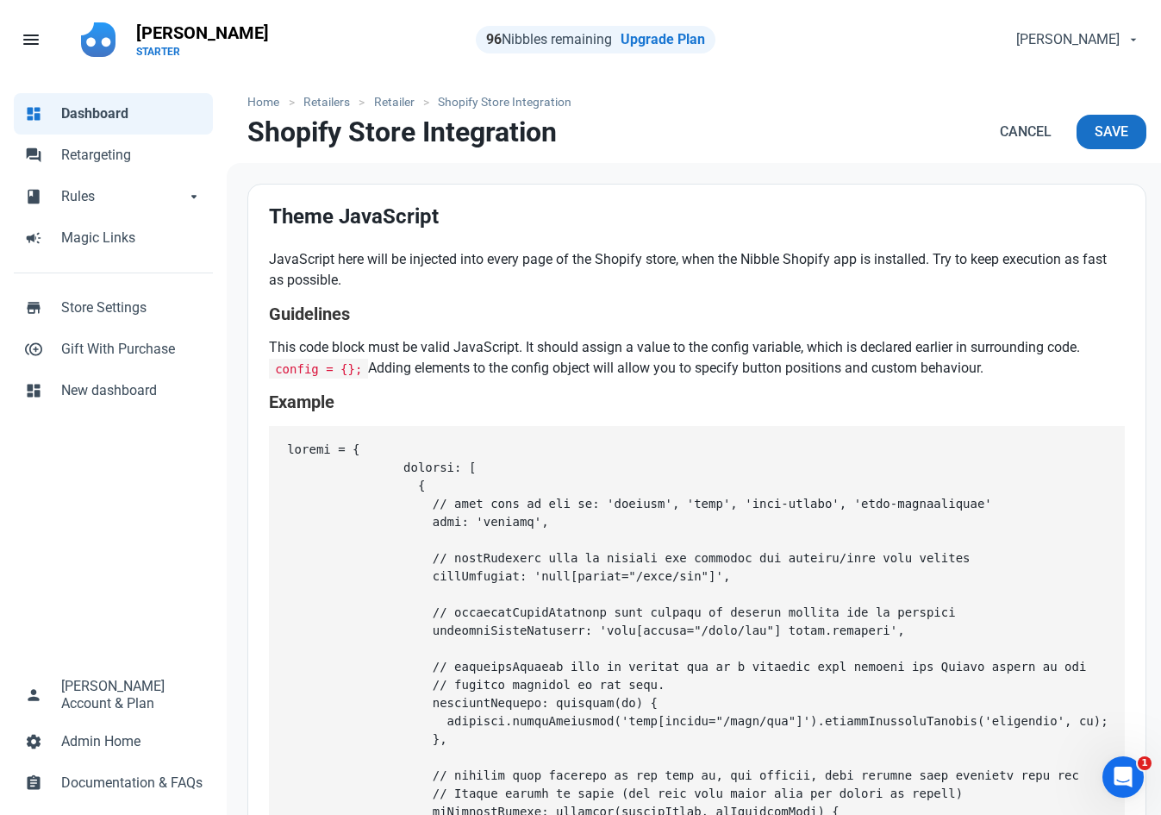
type textarea "is a function that inserts the Nibble button at the // desired location on the …"
click at [1095, 128] on span "Save" at bounding box center [1112, 132] width 34 height 21
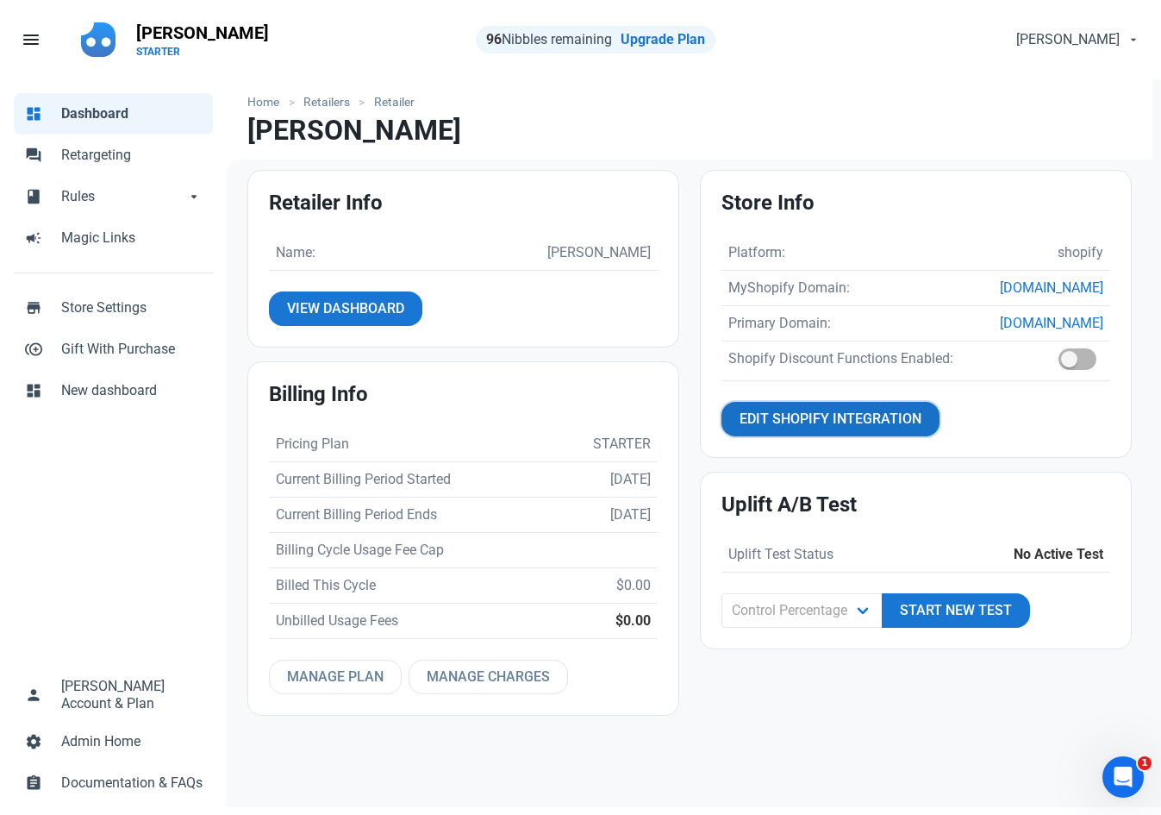
click at [816, 436] on link "Edit Shopify Integration" at bounding box center [831, 419] width 218 height 34
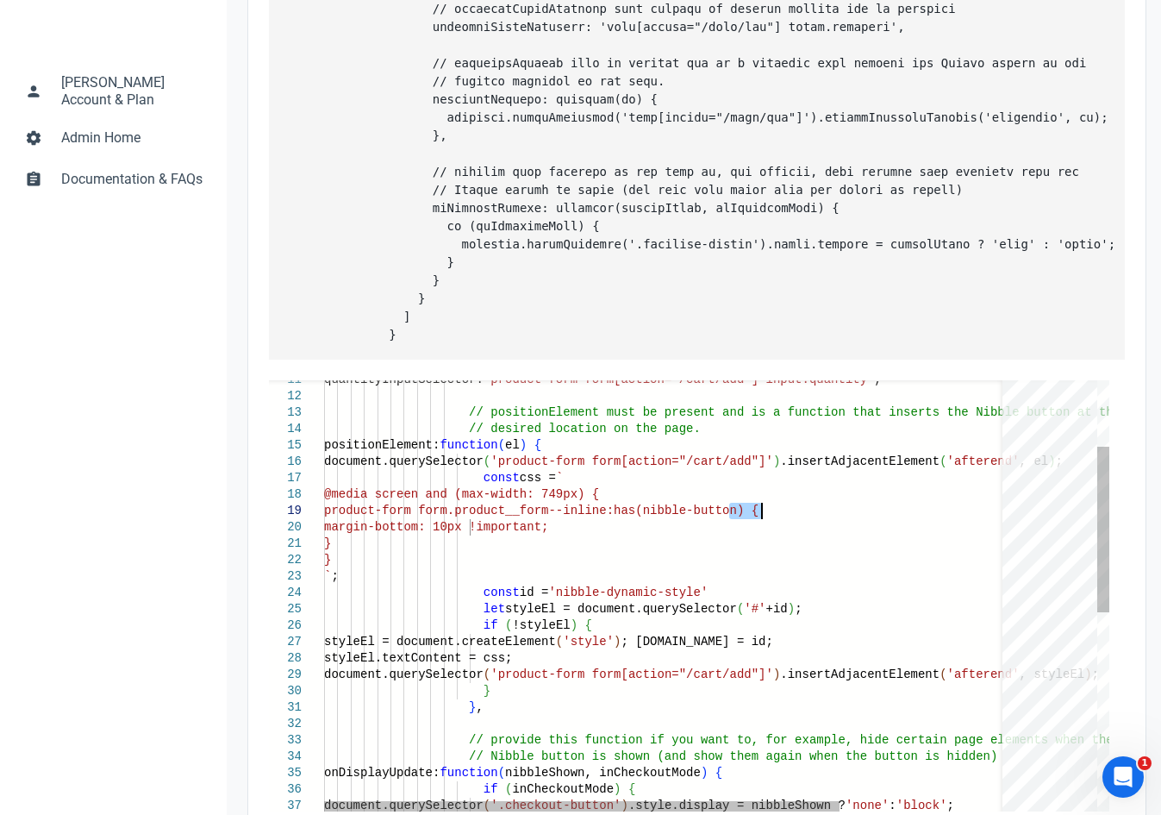
drag, startPoint x: 730, startPoint y: 532, endPoint x: 760, endPoint y: 530, distance: 30.2
click at [760, 530] on div "} ` ; const id = 'nibble-dynamic-style' let styleEl = document.querySelector ( …" at bounding box center [778, 767] width 908 height 1119
click at [825, 530] on div "} ` ; const id = 'nibble-dynamic-style' let styleEl = document.querySelector ( …" at bounding box center [778, 767] width 908 height 1119
drag, startPoint x: 560, startPoint y: 528, endPoint x: 737, endPoint y: 528, distance: 176.7
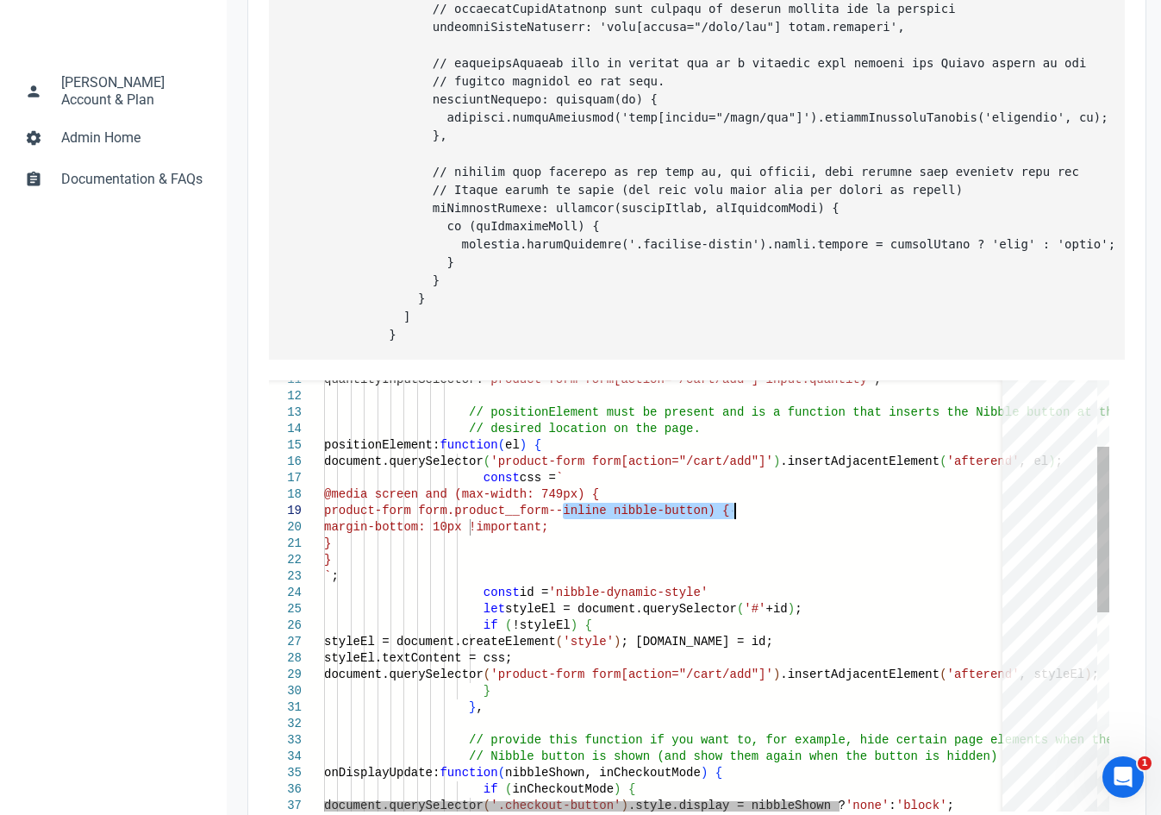
click at [737, 528] on div "} ` ; const id = 'nibble-dynamic-style' let styleEl = document.querySelector ( …" at bounding box center [778, 767] width 908 height 1119
click at [647, 530] on div "} ` ; const id = 'nibble-dynamic-style' let styleEl = document.querySelector ( …" at bounding box center [778, 767] width 908 height 1119
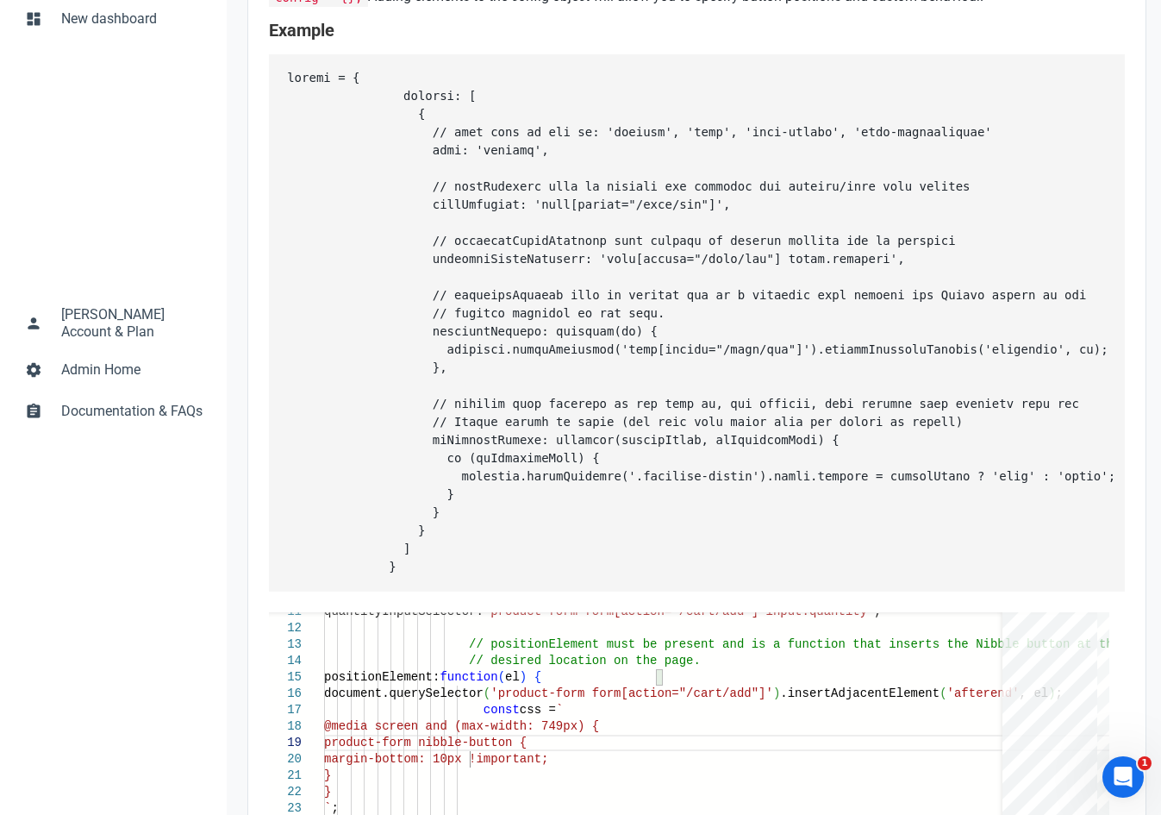
scroll to position [0, 0]
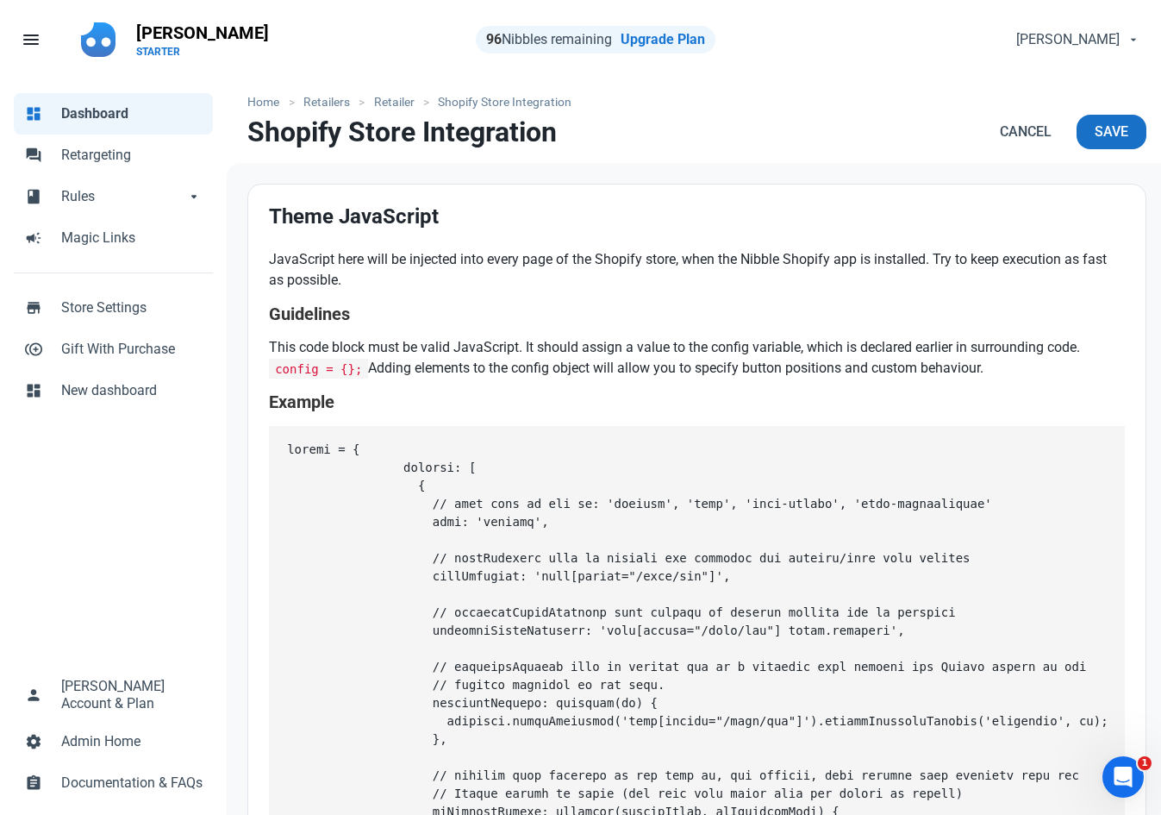
type textarea "t.quantity', // positionElement must be present and is a function that inserts …"
click at [1122, 131] on button "Save" at bounding box center [1112, 132] width 70 height 34
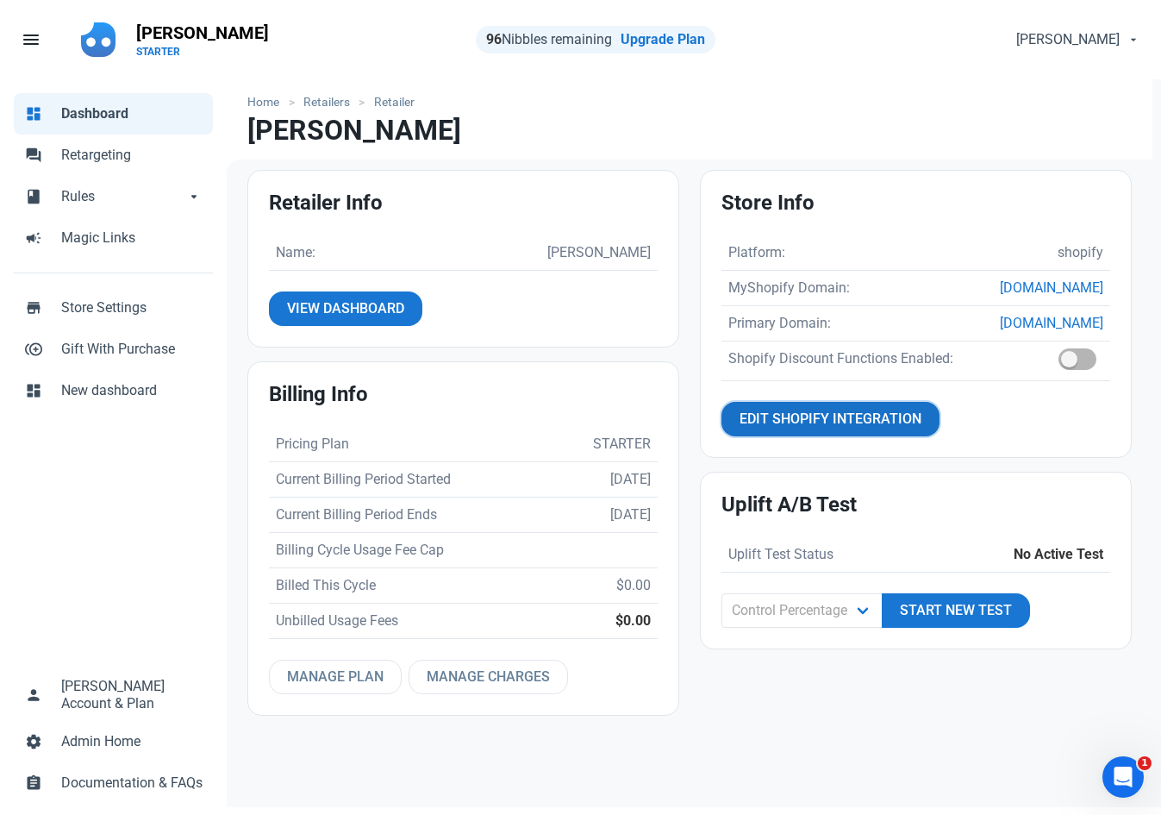
click at [853, 429] on span "Edit Shopify Integration" at bounding box center [831, 419] width 182 height 21
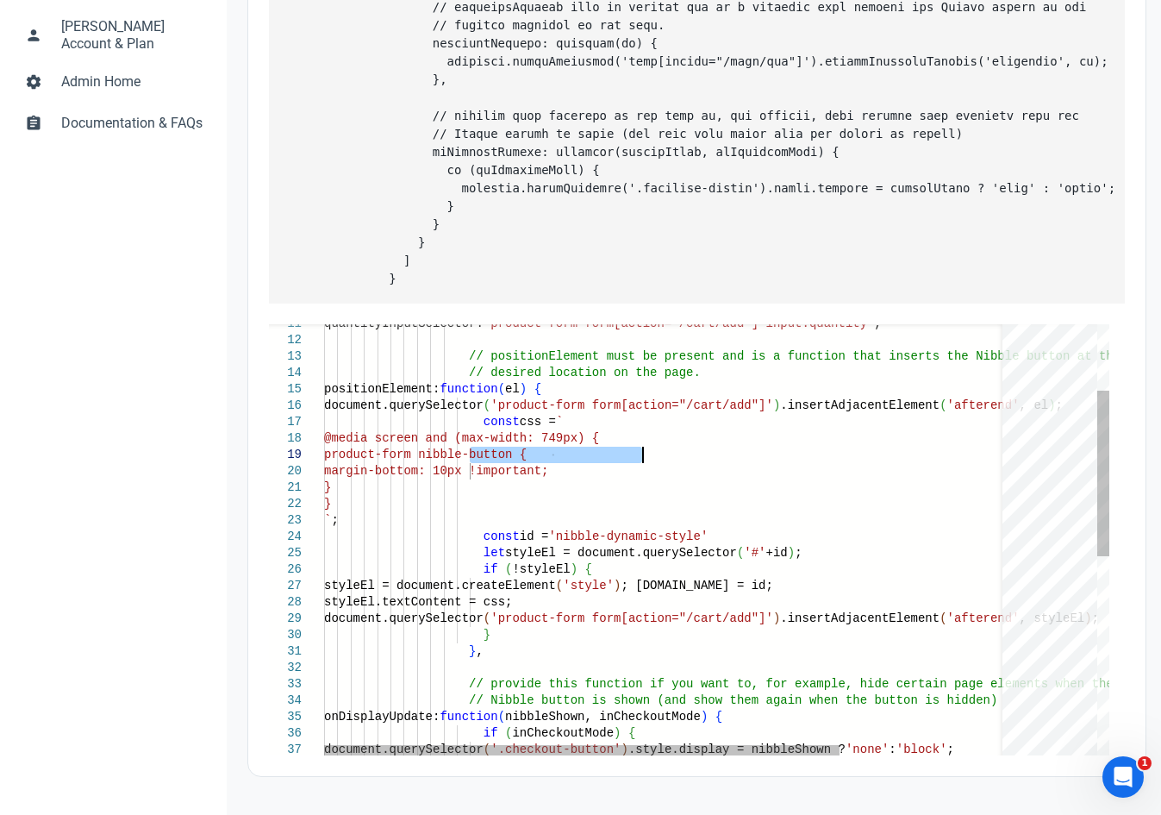
drag, startPoint x: 468, startPoint y: 456, endPoint x: 640, endPoint y: 453, distance: 172.4
click at [640, 453] on div "quantityInputSelector: 'product-form form[action="/cart/add"] input.quant ity' …" at bounding box center [778, 711] width 908 height 1119
drag, startPoint x: 483, startPoint y: 469, endPoint x: 571, endPoint y: 478, distance: 88.3
click at [571, 478] on div "quantityInputSelector: 'product-form form[action="/cart/add"] input.quant ity' …" at bounding box center [778, 711] width 908 height 1119
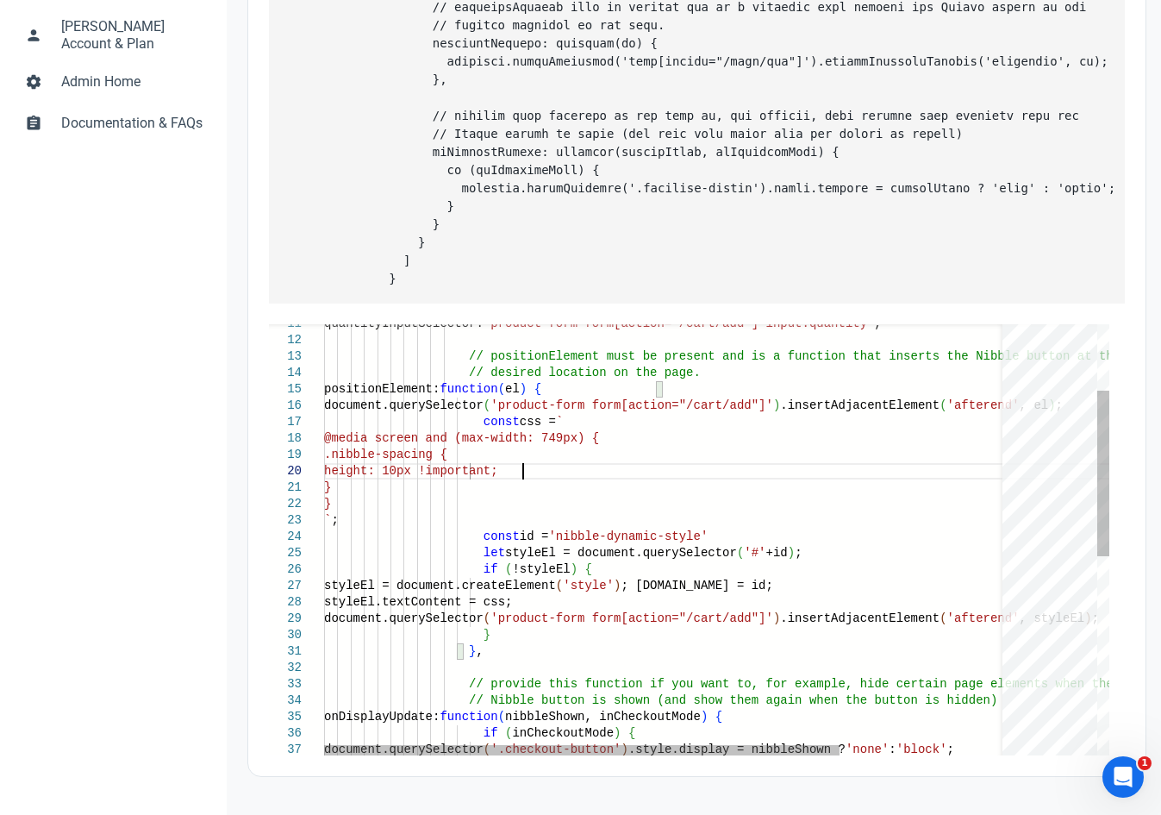
scroll to position [128, 198]
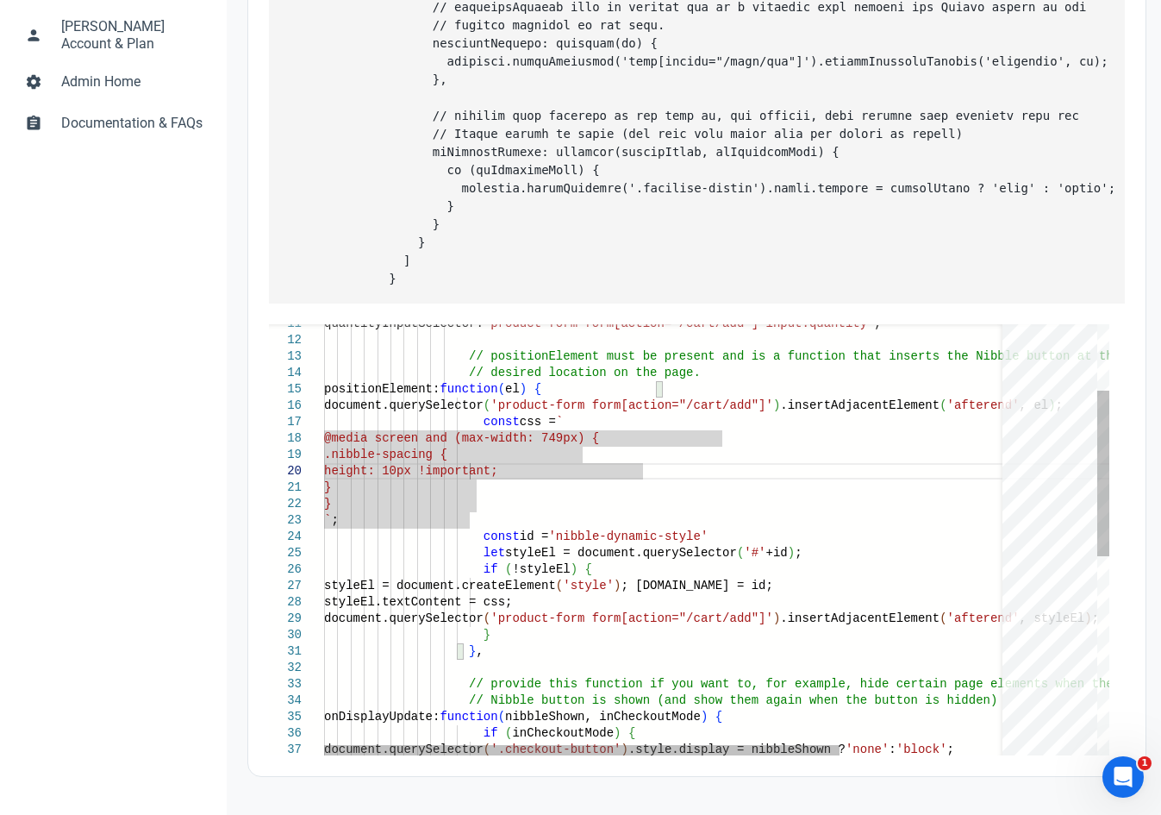
click at [608, 534] on div "quantityInputSelector: 'product-form form[action="/cart/add"] input.quant ity' …" at bounding box center [778, 711] width 908 height 1119
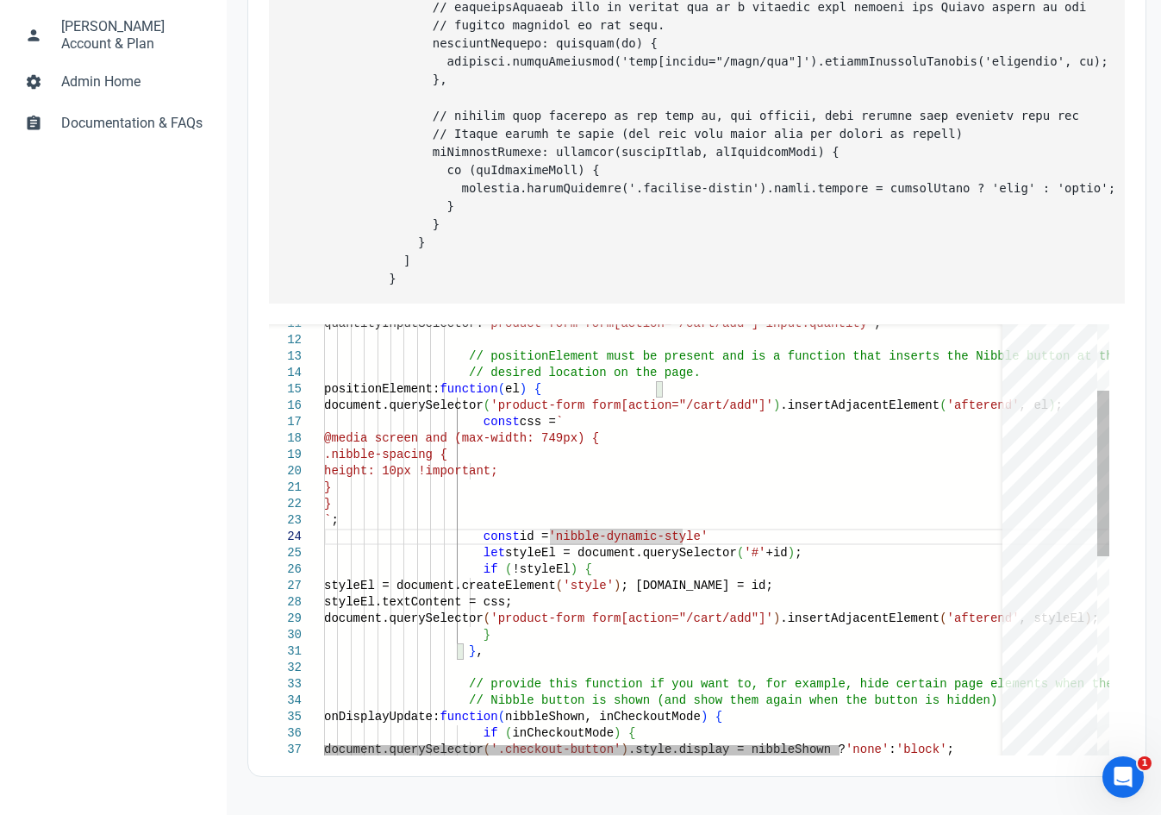
click at [587, 560] on div "quantityInputSelector: 'product-form form[action="/cart/add"] input.quant ity' …" at bounding box center [778, 711] width 908 height 1119
click at [637, 569] on div "quantityInputSelector: 'product-form form[action="/cart/add"] input.quant ity' …" at bounding box center [778, 711] width 908 height 1119
click at [933, 621] on div "quantityInputSelector: 'product-form form[action="/cart/add"] input.quant ity' …" at bounding box center [778, 711] width 908 height 1119
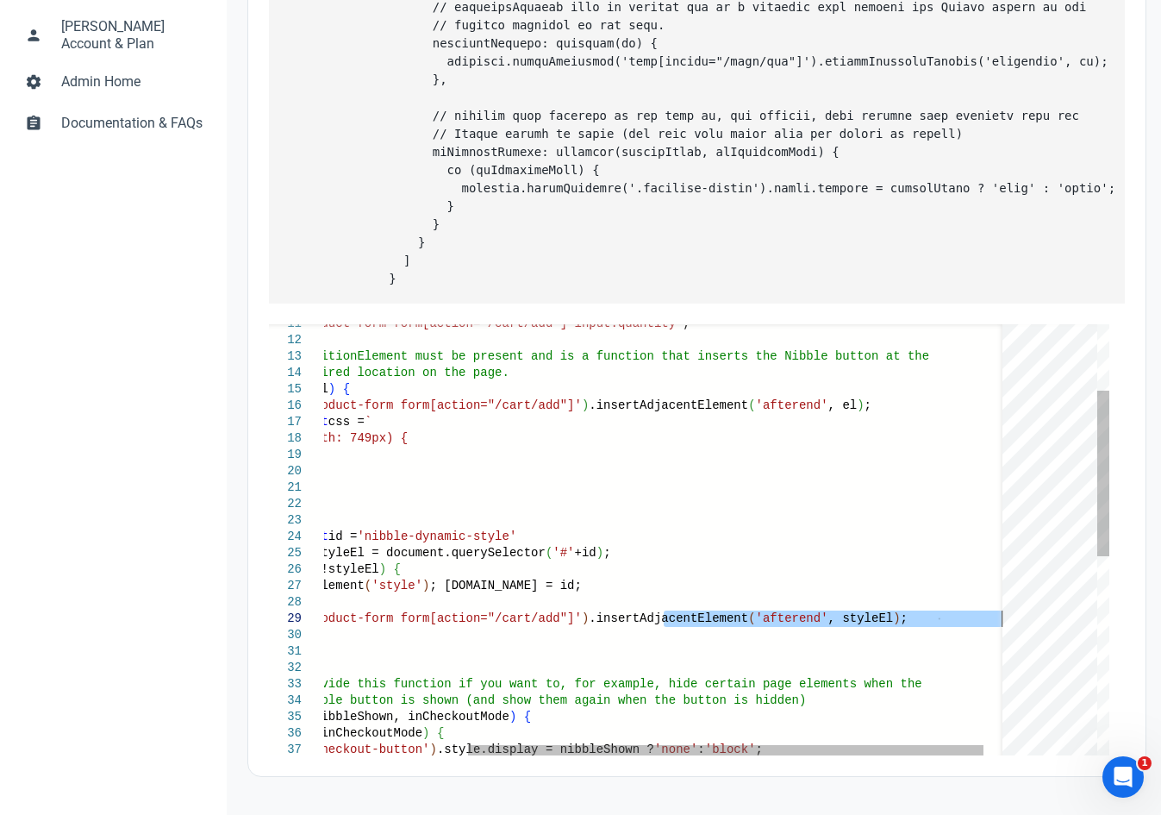
drag, startPoint x: 853, startPoint y: 619, endPoint x: 1038, endPoint y: 610, distance: 184.7
click at [1038, 610] on div "quantityInputSelector: 'product-form form[action="/cart/add"] input.quant ity' …" at bounding box center [587, 711] width 908 height 1119
click at [894, 609] on div "quantityInputSelector: 'product-form form[action="/cart/add"] input.quant ity' …" at bounding box center [587, 711] width 908 height 1119
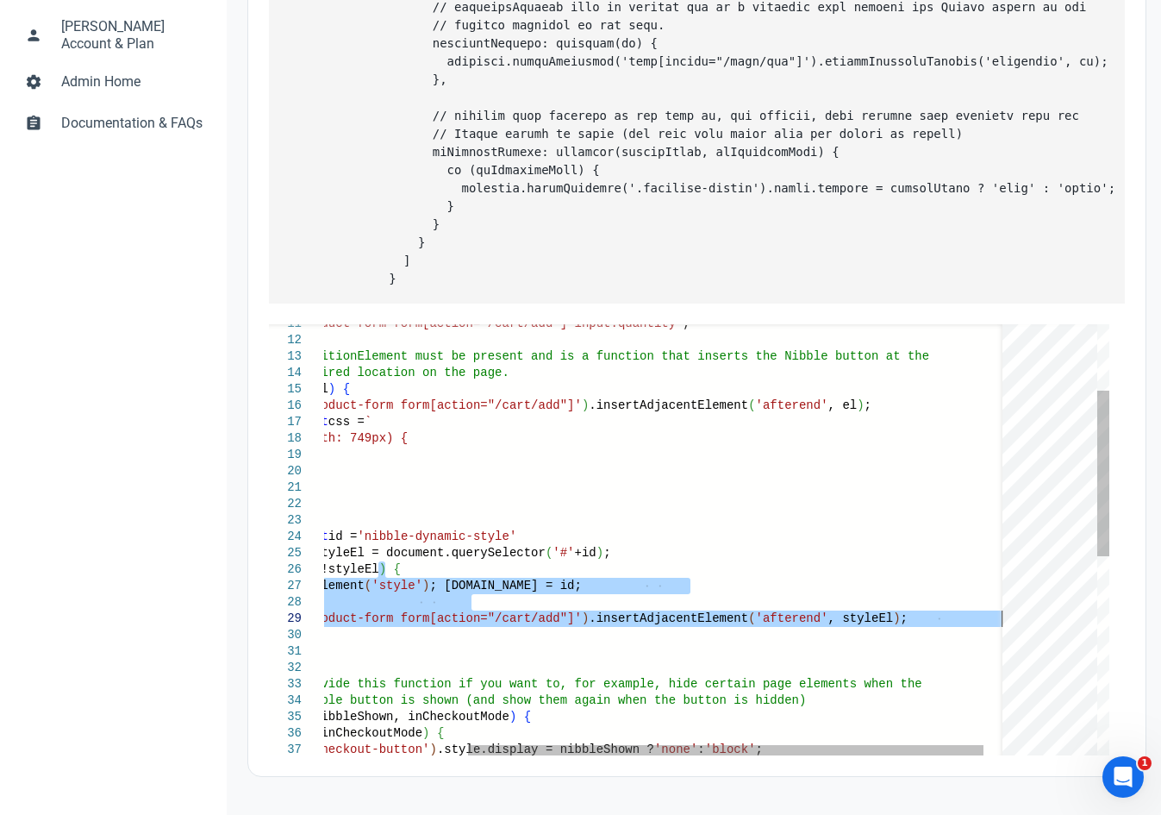
drag, startPoint x: 564, startPoint y: 568, endPoint x: 1003, endPoint y: 615, distance: 441.2
click at [1003, 615] on div "quantityInputSelector: 'product-form form[action="/cart/add"] input.quant ity' …" at bounding box center [587, 711] width 908 height 1119
click at [995, 615] on div "quantityInputSelector: 'product-form form[action="/cart/add"] input.quant ity' …" at bounding box center [587, 711] width 908 height 1119
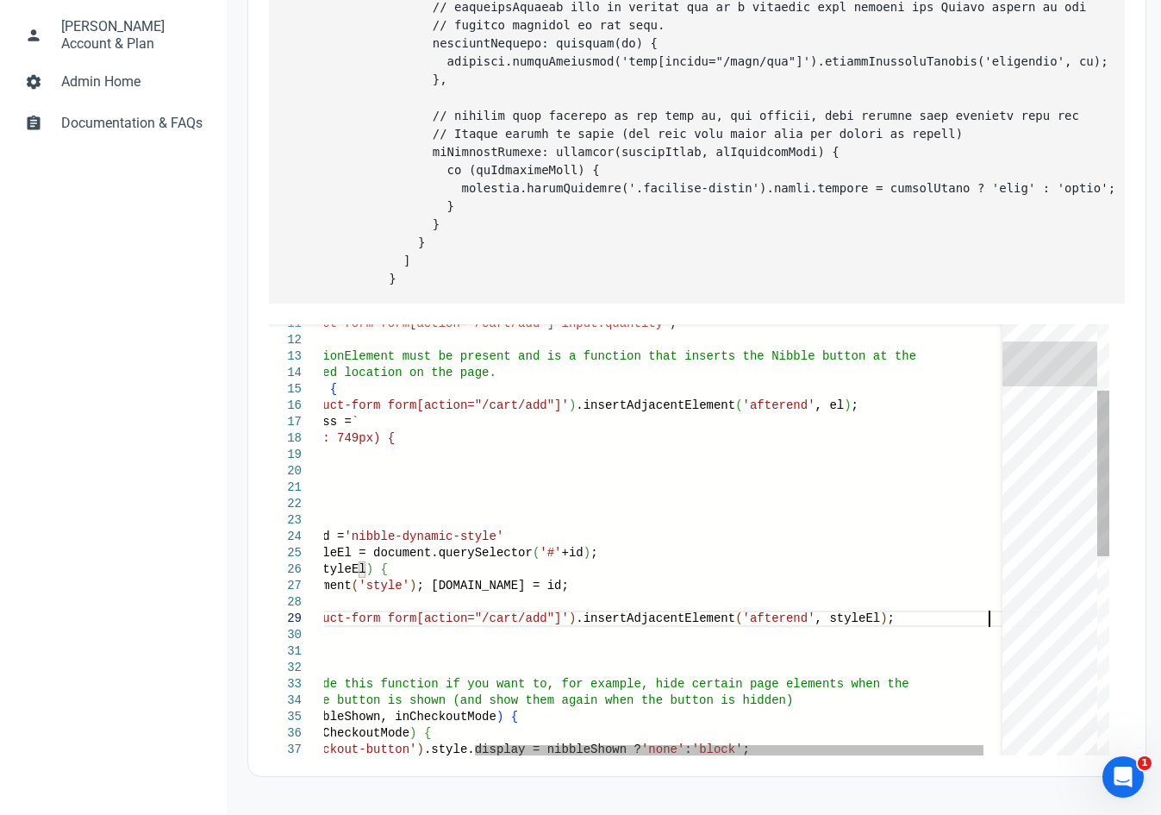
paste textarea "styleEl.textContent = css; document.querySelector('product-form form[action="/c…"
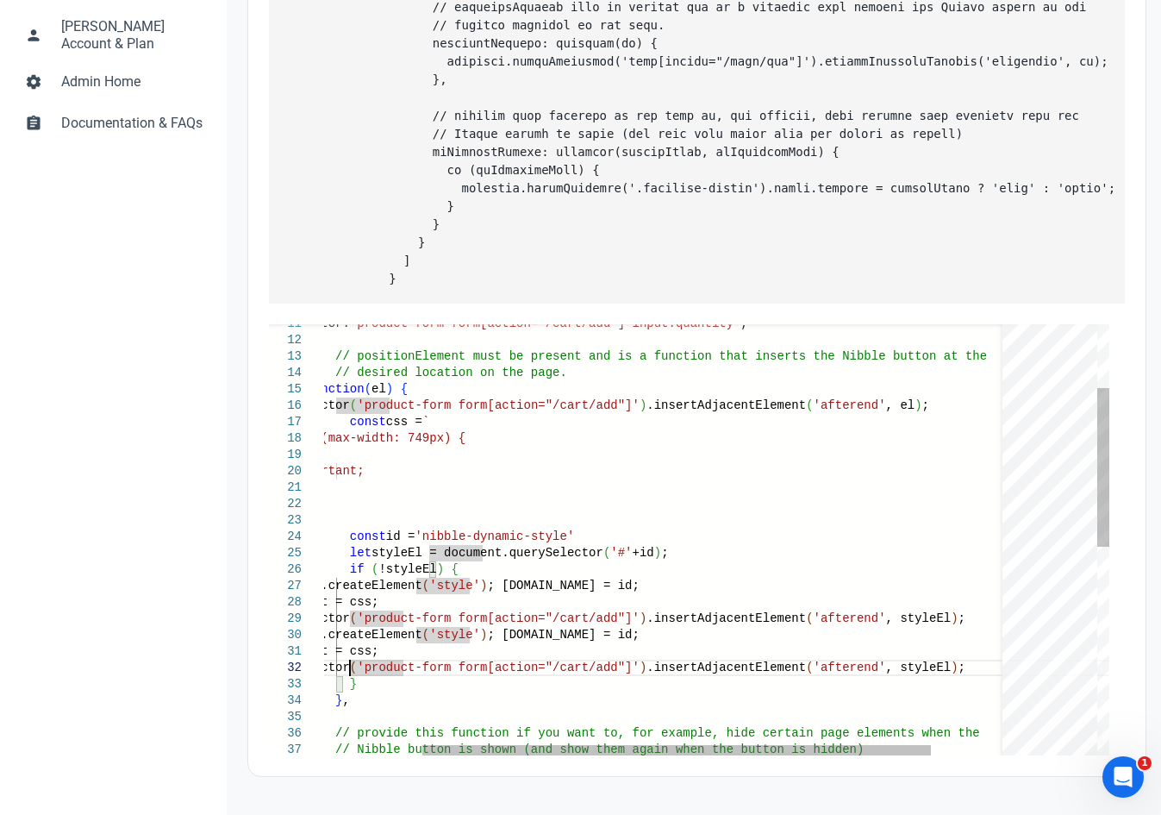
click at [603, 634] on div "quantityInputSelector: 'product-form form[action="/cart/add"] input.quant ity' …" at bounding box center [651, 736] width 921 height 1168
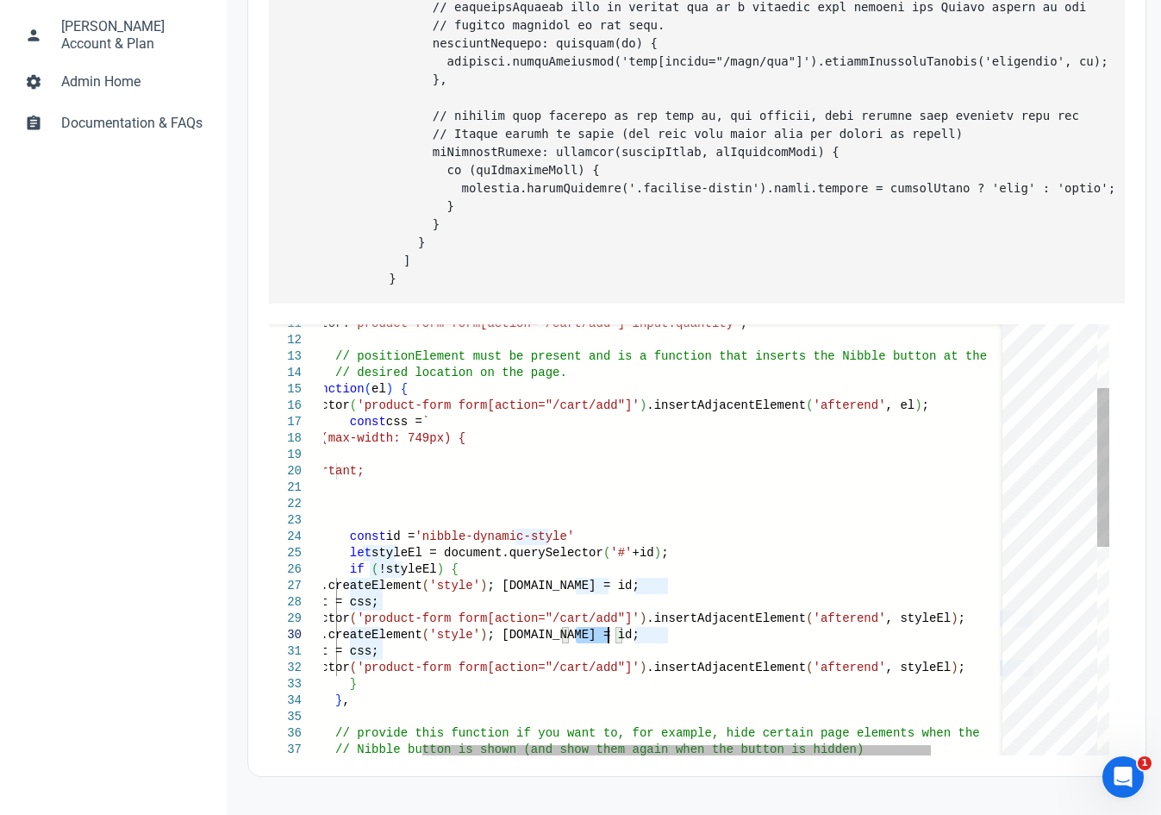
click at [603, 634] on div "quantityInputSelector: 'product-form form[action="/cart/add"] input.quant ity' …" at bounding box center [651, 736] width 921 height 1168
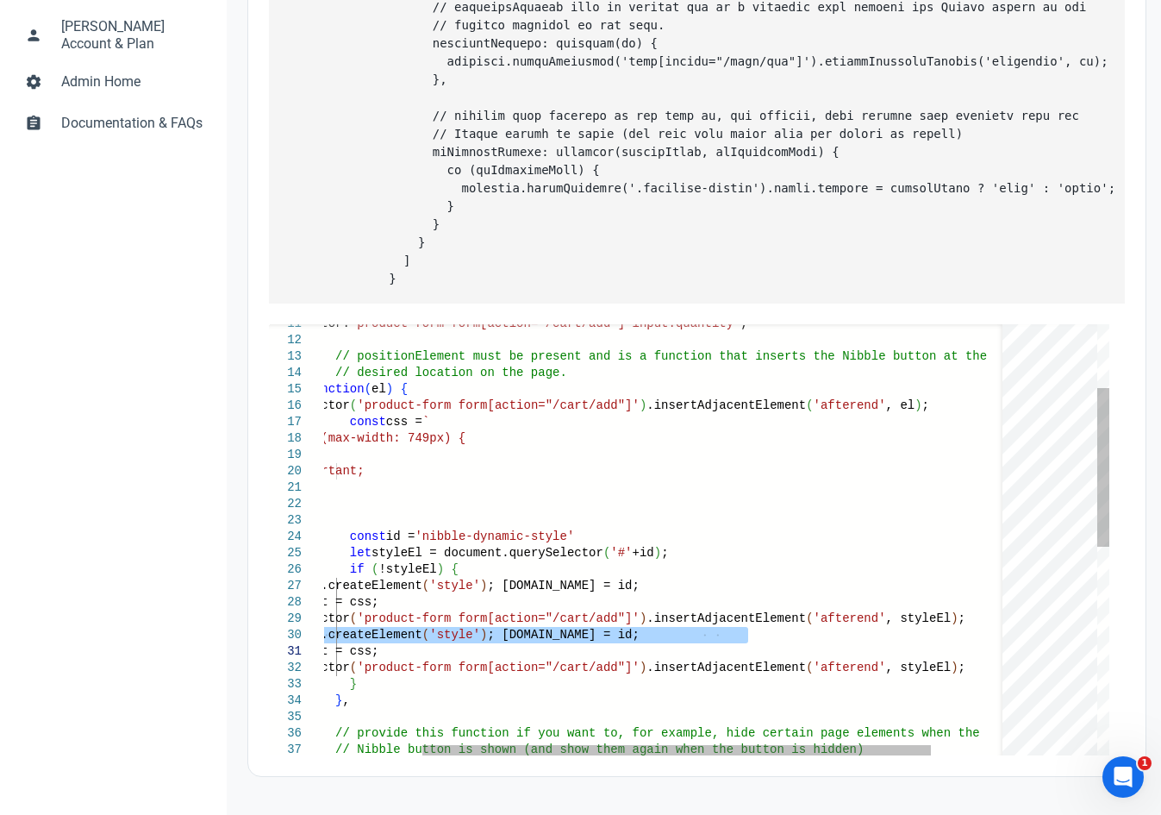
click at [589, 632] on div "quantityInputSelector: 'product-form form[action="/cart/add"] input.quant ity' …" at bounding box center [651, 736] width 921 height 1168
click at [719, 633] on div "quantityInputSelector: 'product-form form[action="/cart/add"] input.quant ity' …" at bounding box center [651, 736] width 921 height 1168
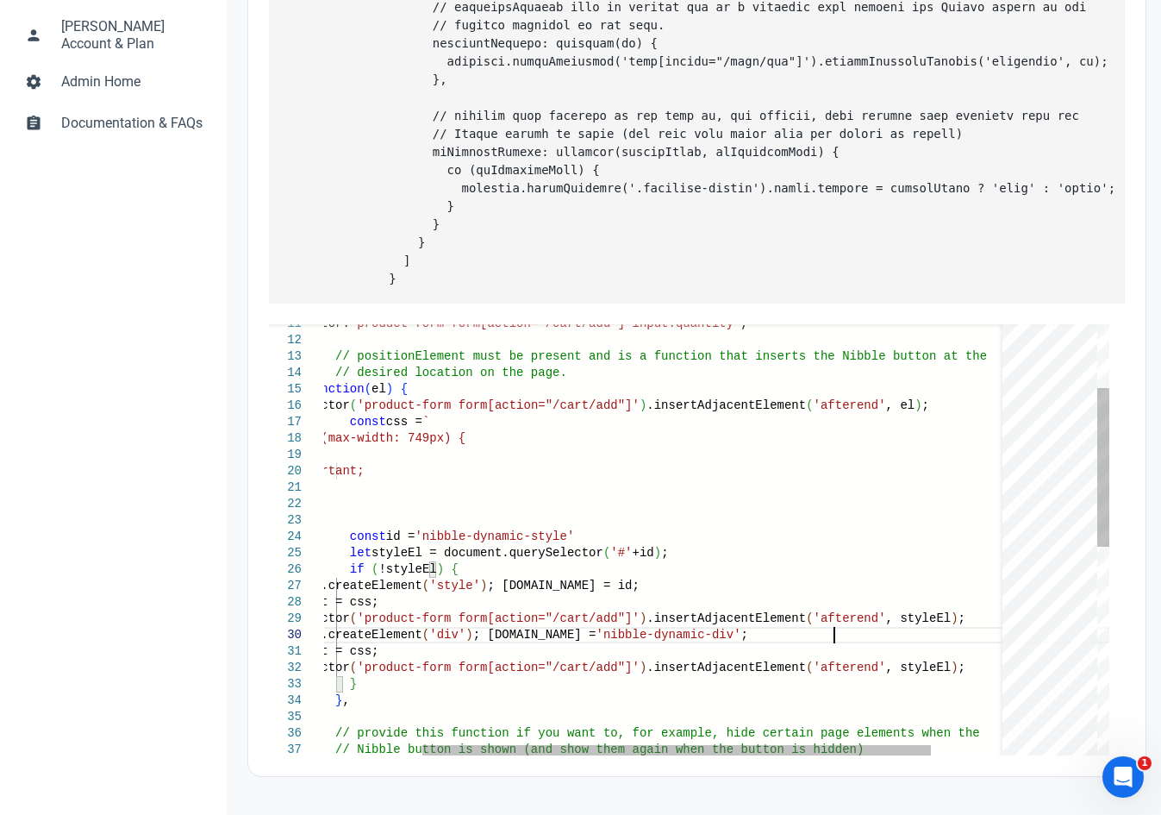
click at [368, 654] on div "quantityInputSelector: 'product-form form[action="/cart/add"] input.quant ity' …" at bounding box center [651, 736] width 921 height 1168
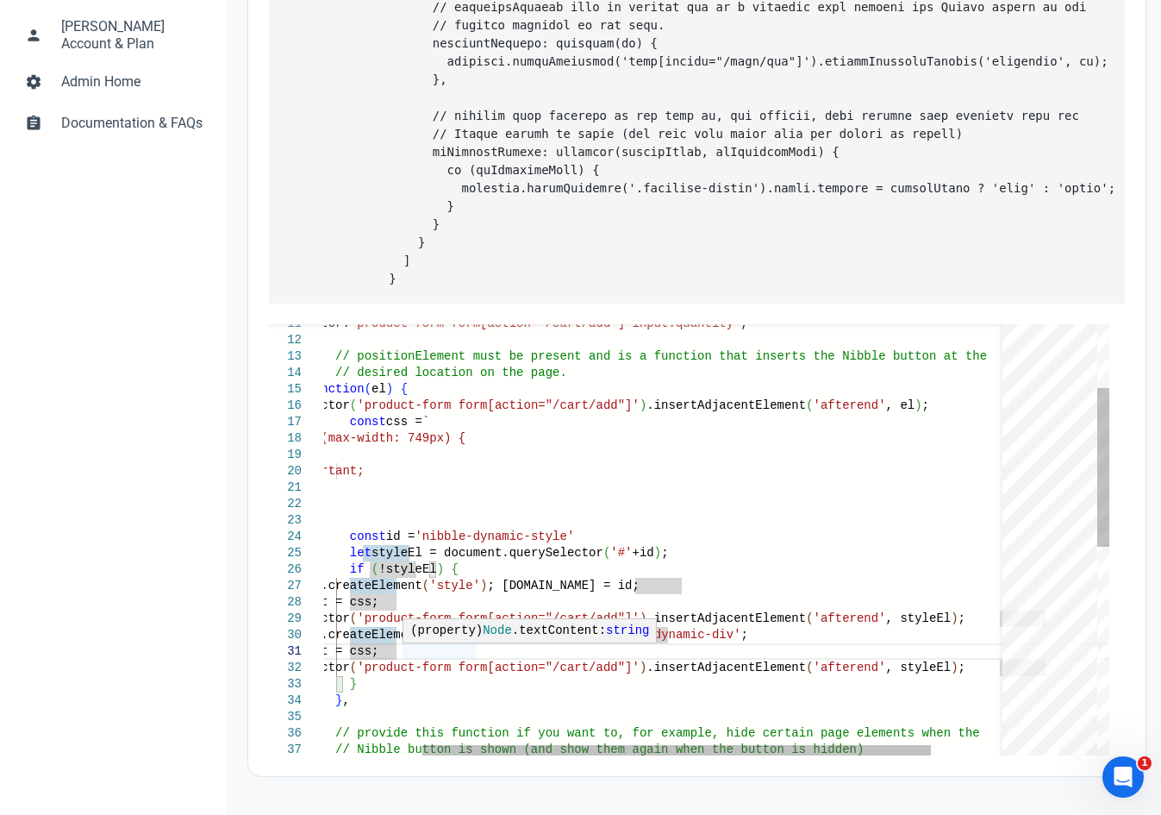
click at [426, 654] on div "quantityInputSelector: 'product-form form[action="/cart/add"] input.quant ity' …" at bounding box center [651, 736] width 921 height 1168
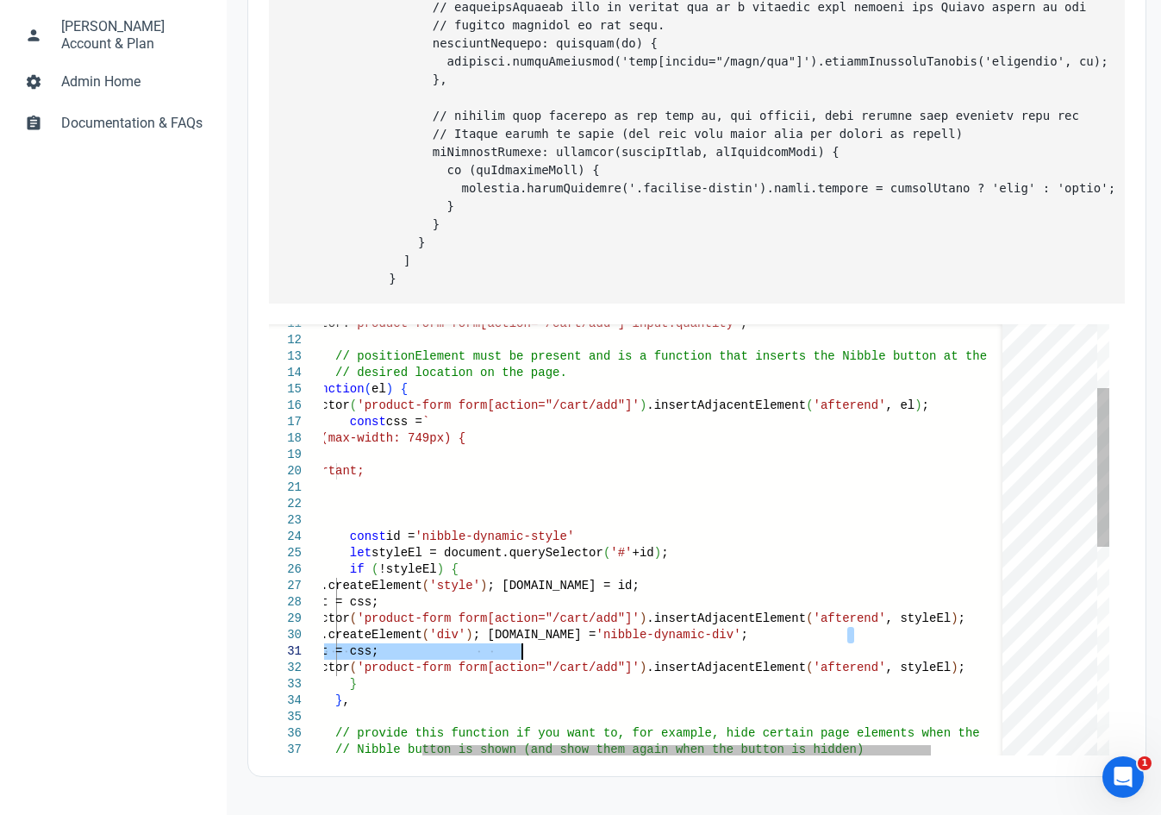
drag, startPoint x: 864, startPoint y: 634, endPoint x: 856, endPoint y: 651, distance: 18.1
click at [856, 651] on div "quantityInputSelector: 'product-form form[action="/cart/add"] input.quant ity' …" at bounding box center [651, 736] width 921 height 1168
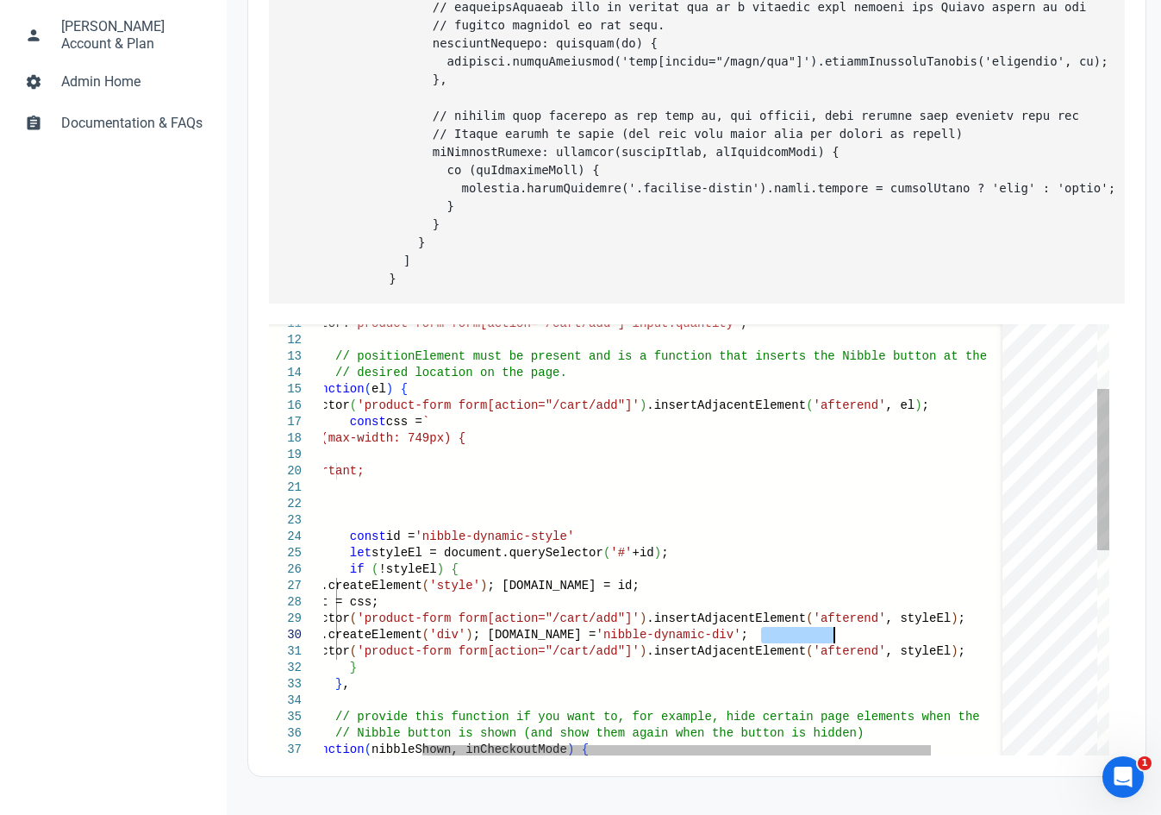
drag, startPoint x: 759, startPoint y: 633, endPoint x: 835, endPoint y: 634, distance: 75.9
click at [835, 634] on div "quantityInputSelector: 'product-form form[action="/cart/add"] input.quant ity' …" at bounding box center [651, 728] width 921 height 1152
click at [342, 453] on div "quantityInputSelector: 'product-form form[action="/cart/add"] input.quant ity' …" at bounding box center [651, 728] width 921 height 1152
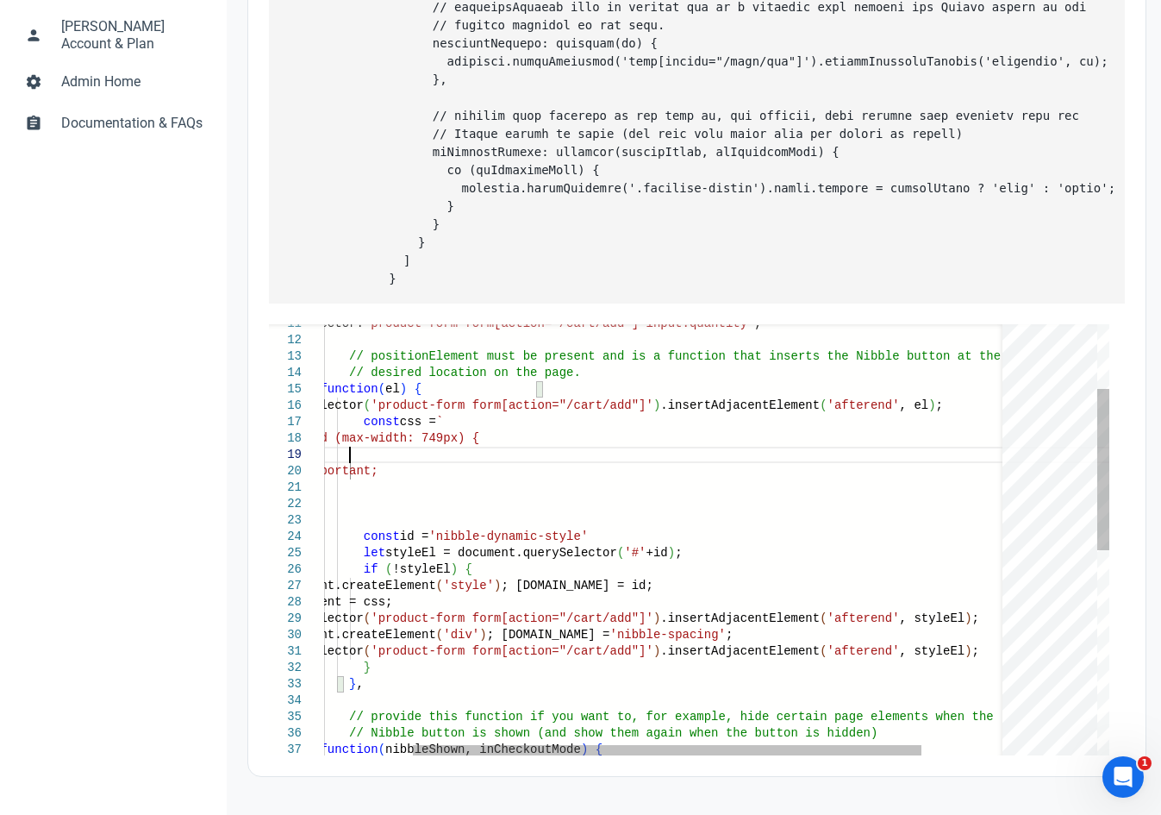
scroll to position [131, 152]
click at [692, 745] on div at bounding box center [667, 750] width 509 height 10
click at [378, 634] on div "quantityInputSelector: 'product-form form[action="/cart/add"] input.quant ity' …" at bounding box center [667, 728] width 921 height 1152
click at [396, 636] on div "quantityInputSelector: 'product-form form[action="/cart/add"] input.quant ity' …" at bounding box center [667, 728] width 921 height 1152
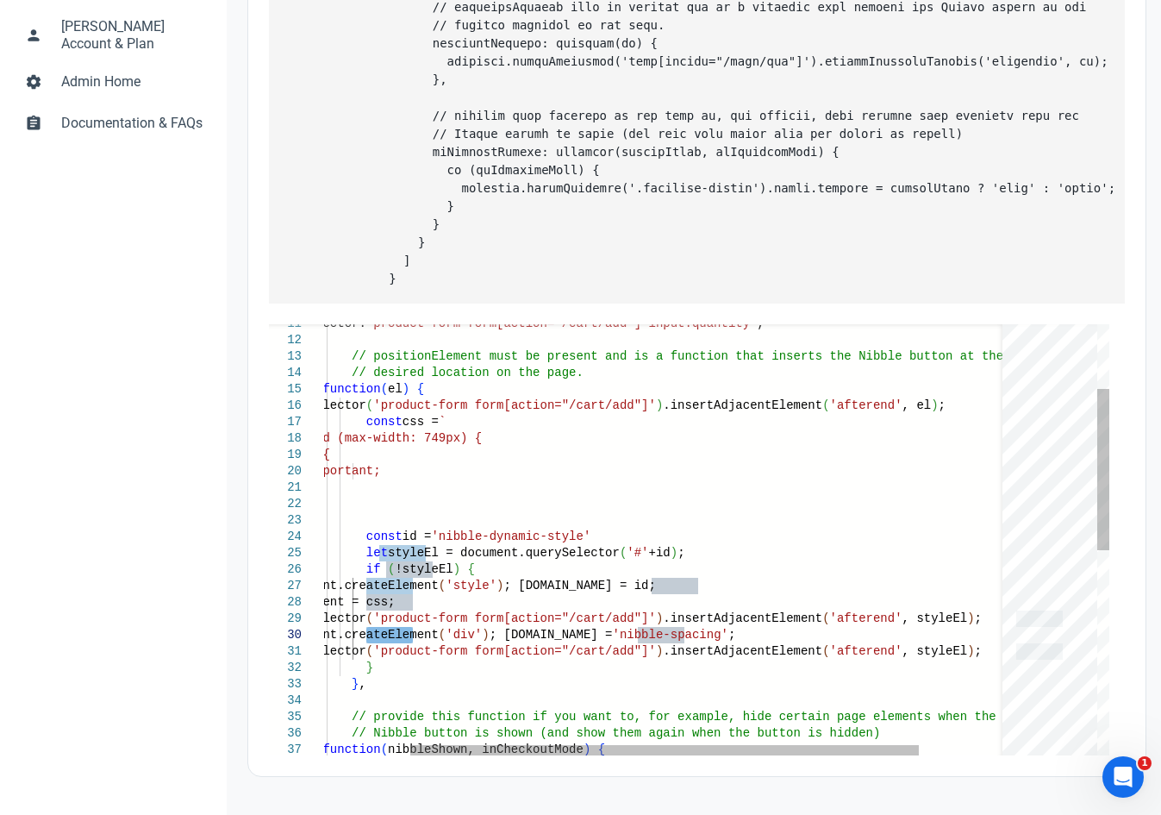
click at [366, 633] on div "quantityInputSelector: 'product-form form[action="/cart/add"] input.quant ity' …" at bounding box center [667, 728] width 921 height 1152
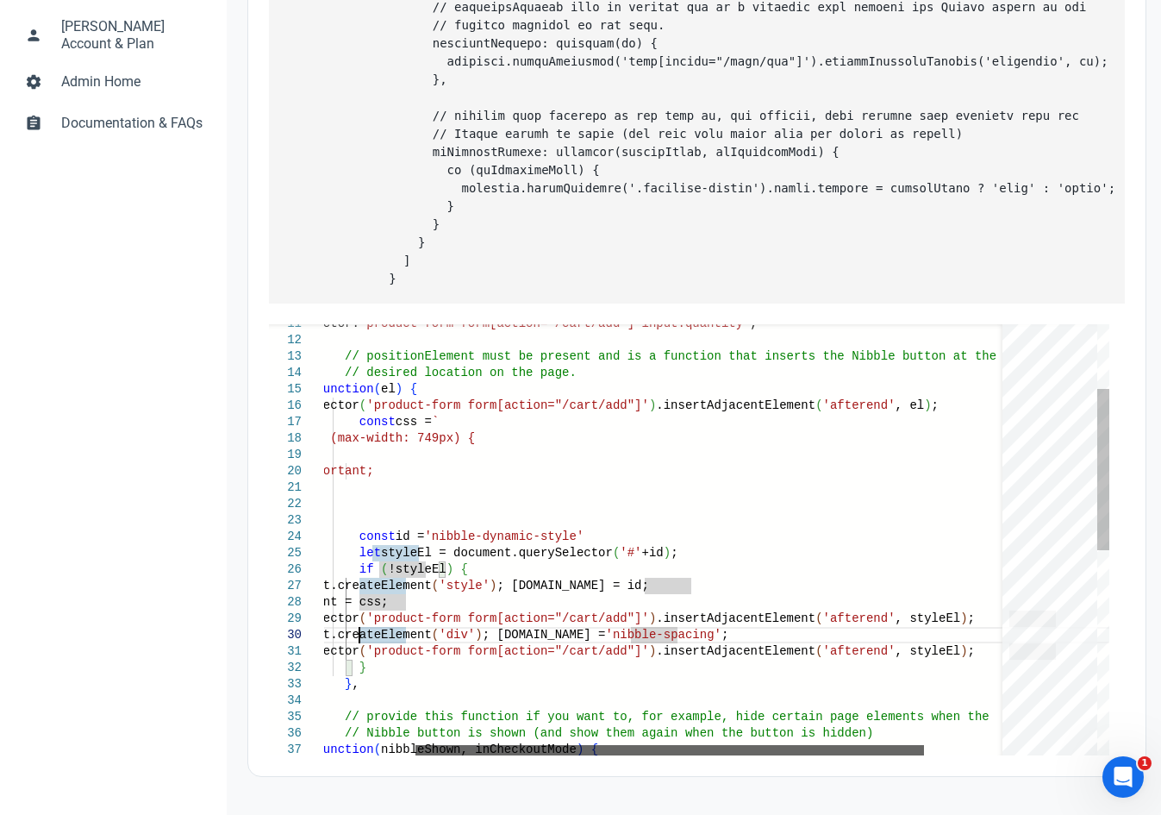
click at [506, 745] on div at bounding box center [670, 750] width 509 height 10
click at [506, 731] on div "quantityInputSelector: 'product-form form[action="/cart/add"] input.quant ity' …" at bounding box center [660, 728] width 921 height 1152
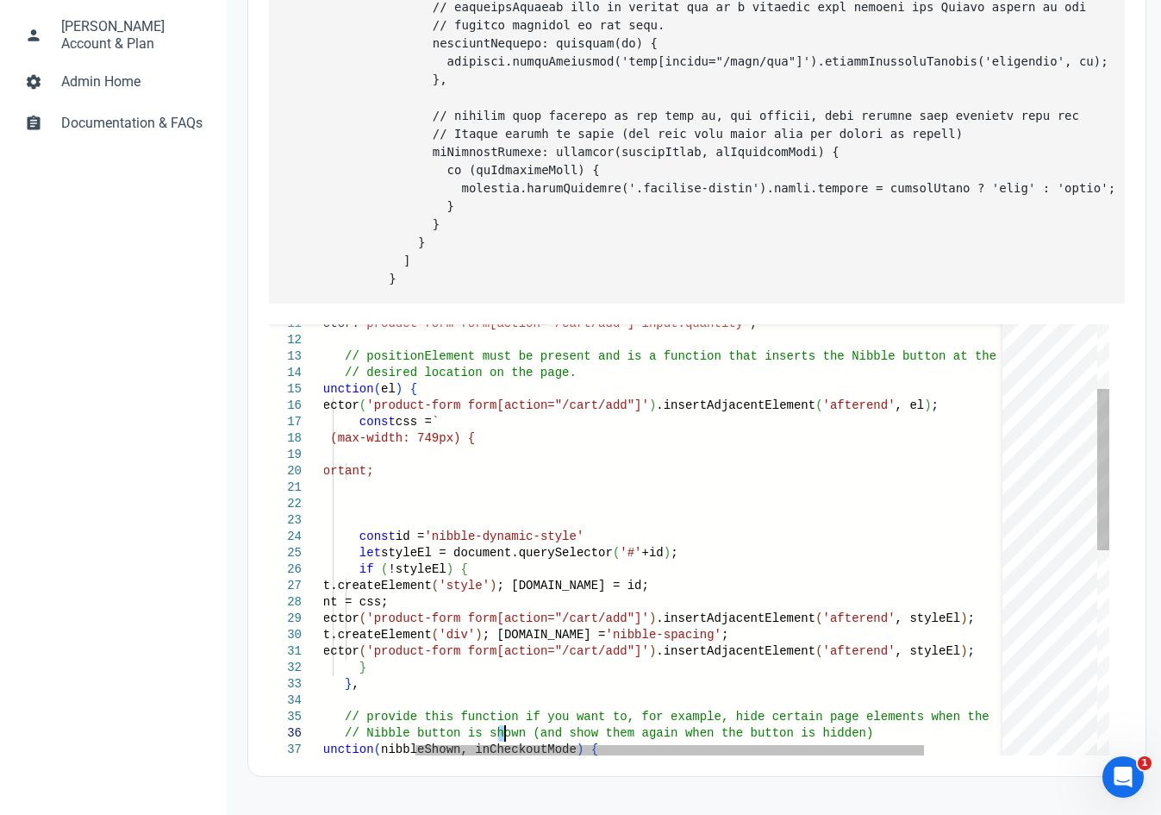
click at [506, 731] on div "quantityInputSelector: 'product-form form[action="/cart/add"] input.quant ity' …" at bounding box center [660, 728] width 921 height 1152
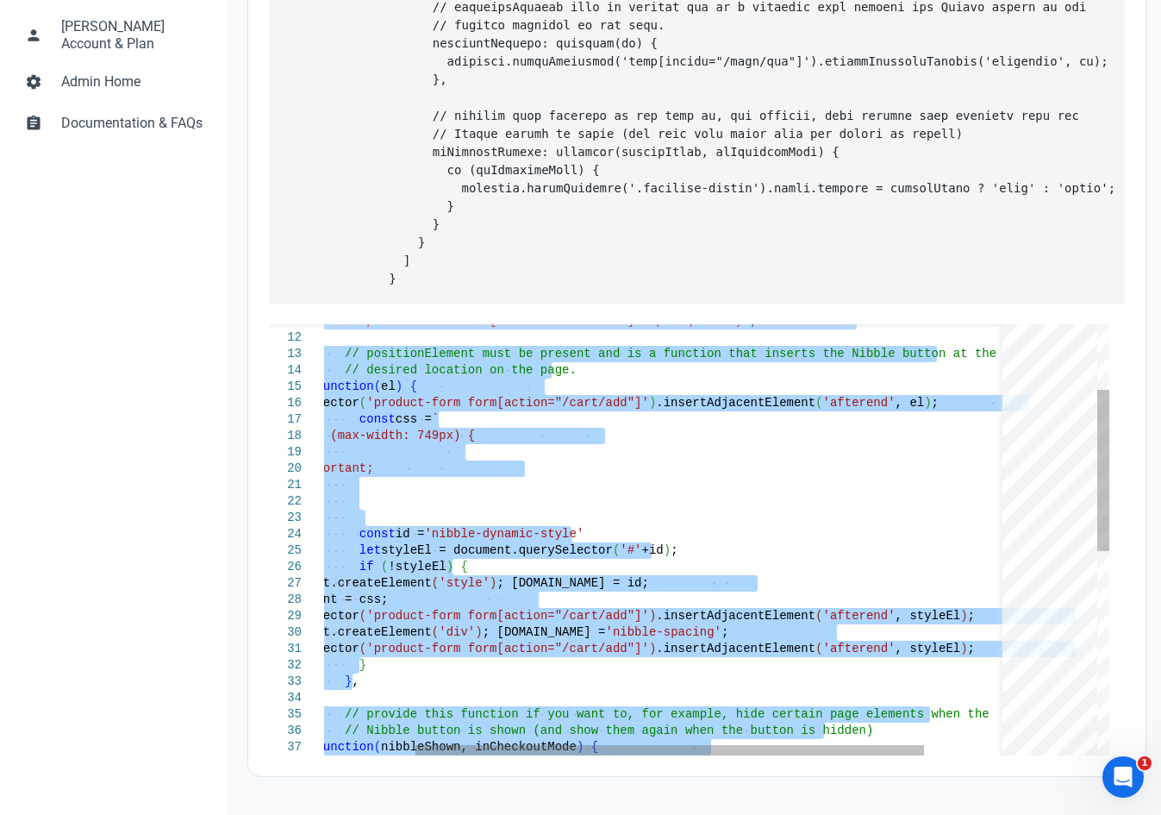
click at [505, 731] on div "quantityInputSelector: 'product-form form[action="/cart/add"] input.quant ity' …" at bounding box center [660, 725] width 921 height 1152
click at [516, 616] on div "quantityInputSelector: 'product-form form[action="/cart/add"] input.quant ity' …" at bounding box center [660, 725] width 921 height 1152
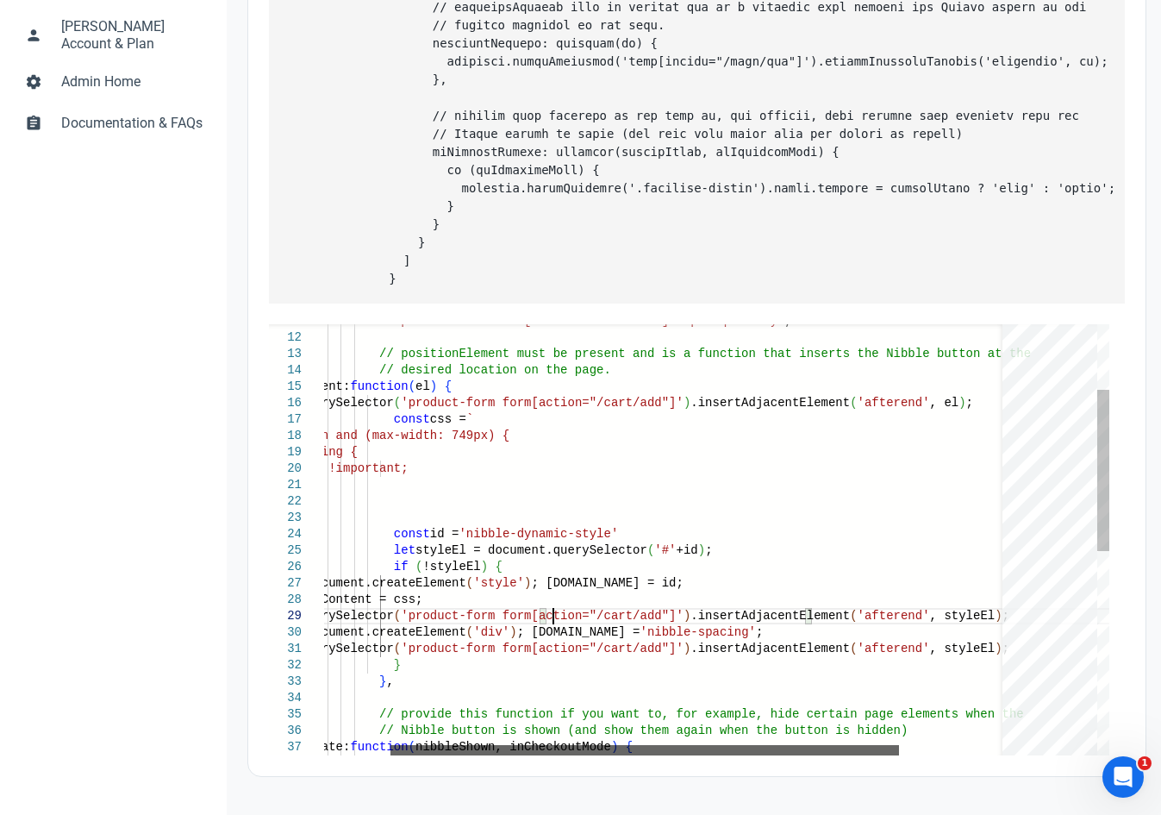
click at [422, 745] on div at bounding box center [645, 750] width 509 height 10
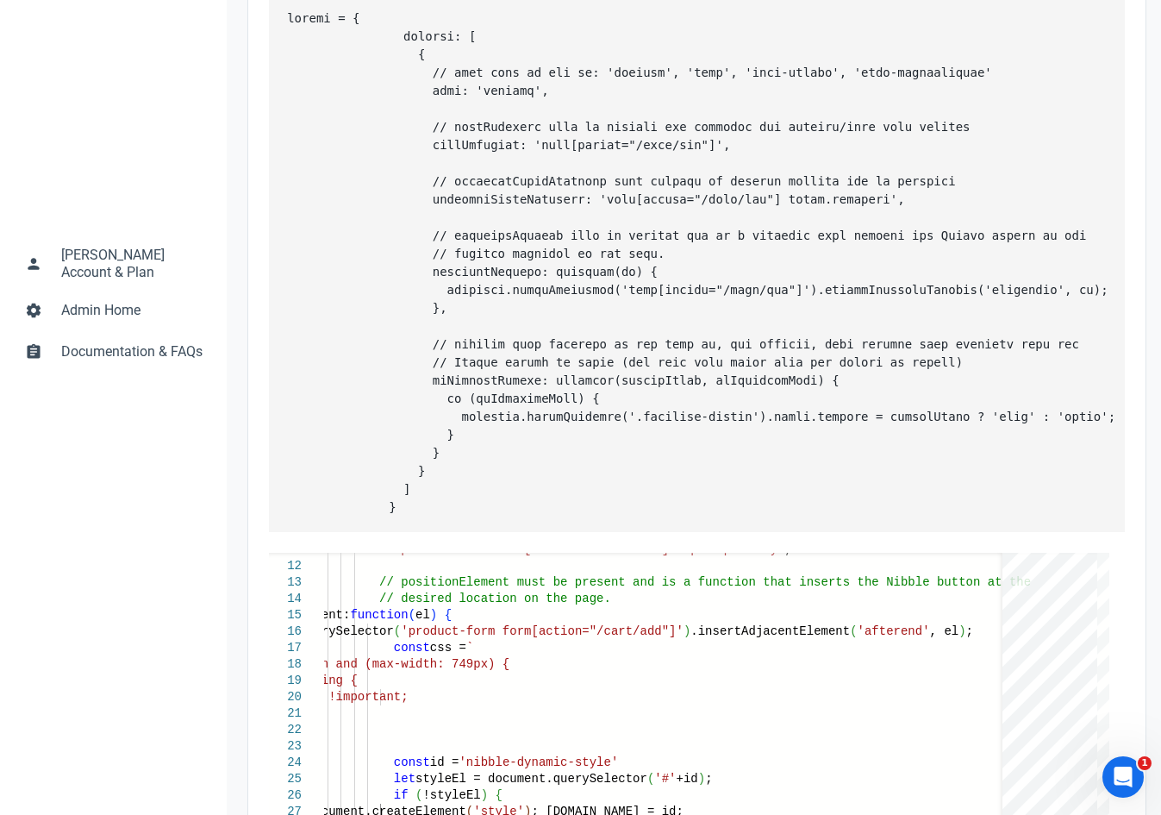
scroll to position [517, 0]
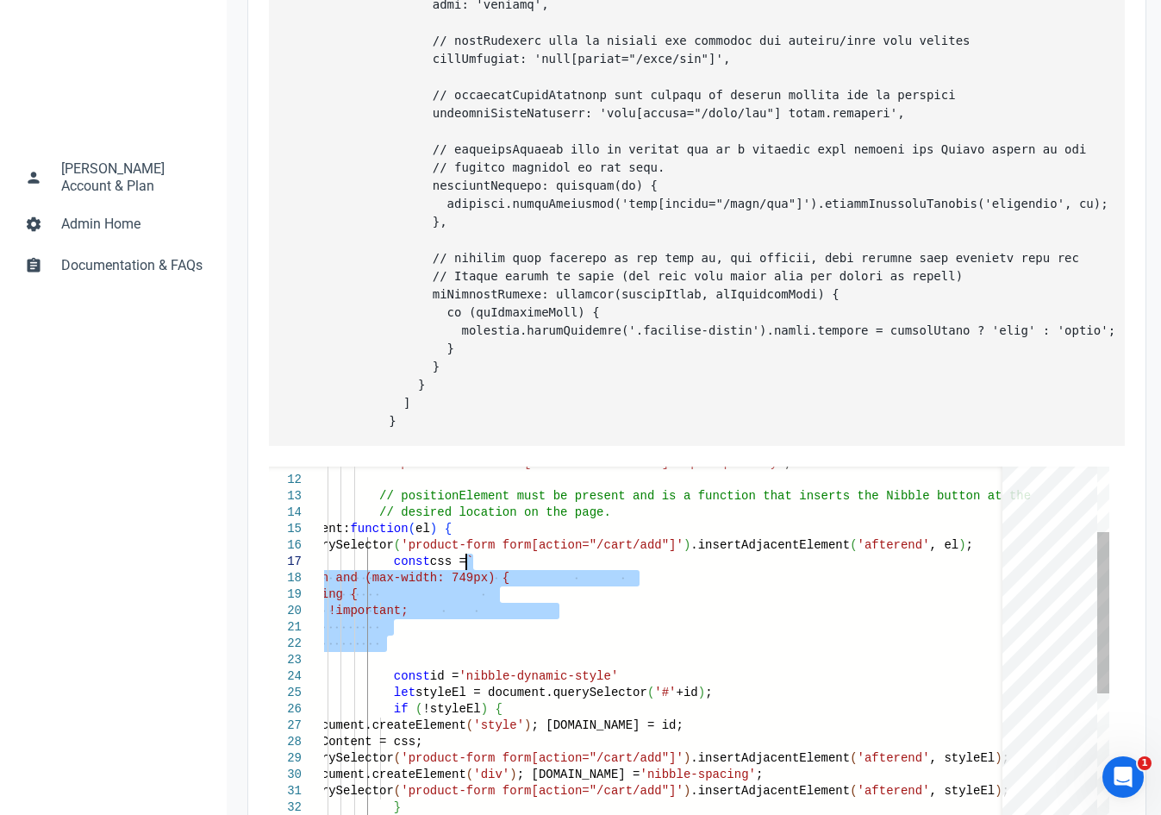
drag, startPoint x: 434, startPoint y: 639, endPoint x: 495, endPoint y: 585, distance: 80.6
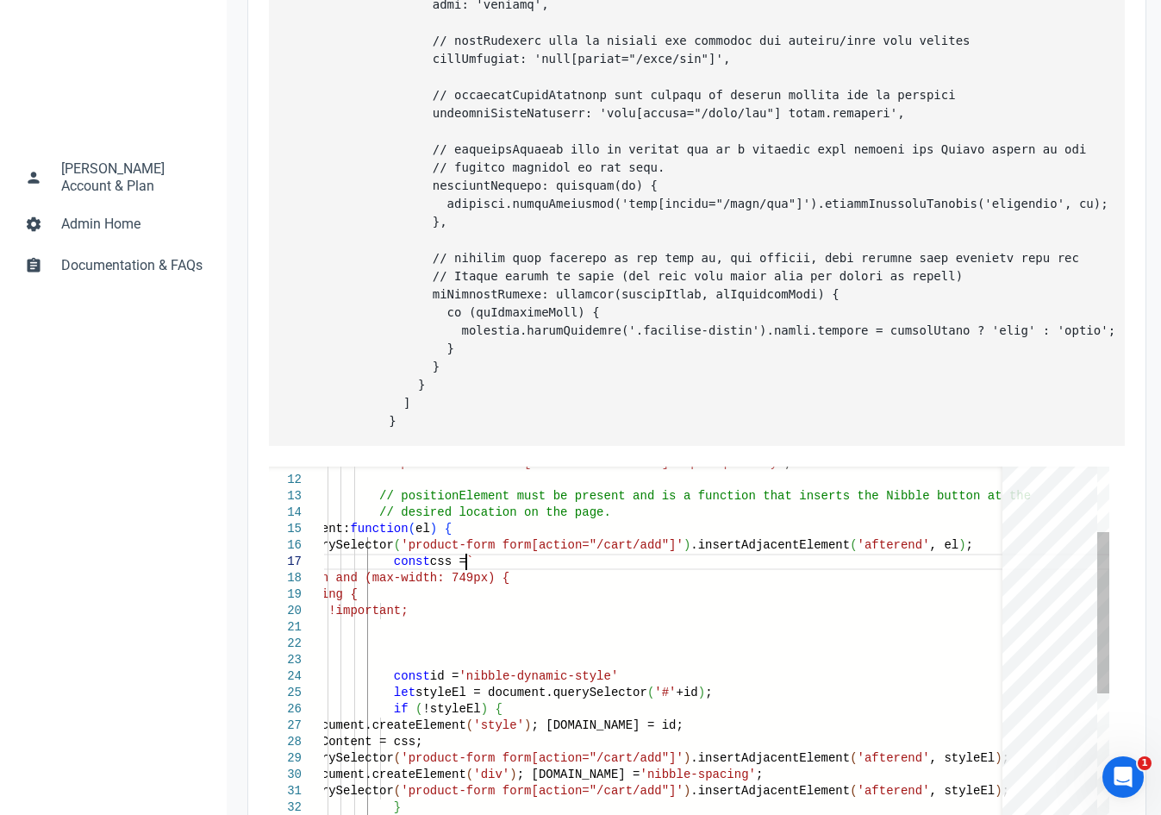
drag, startPoint x: 380, startPoint y: 614, endPoint x: 491, endPoint y: 609, distance: 111.3
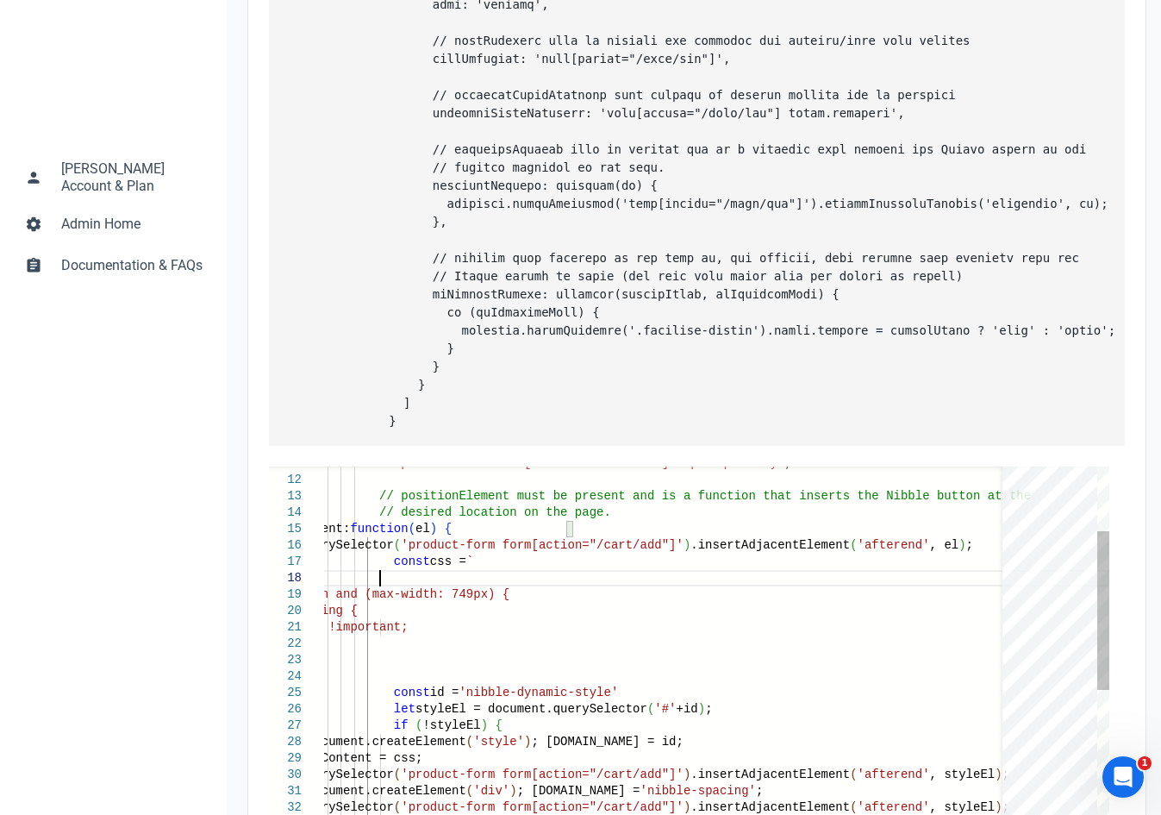
paste textarea "quantityInputSelector: 'product-form form[action="/cart/add"] input.quantity', …"
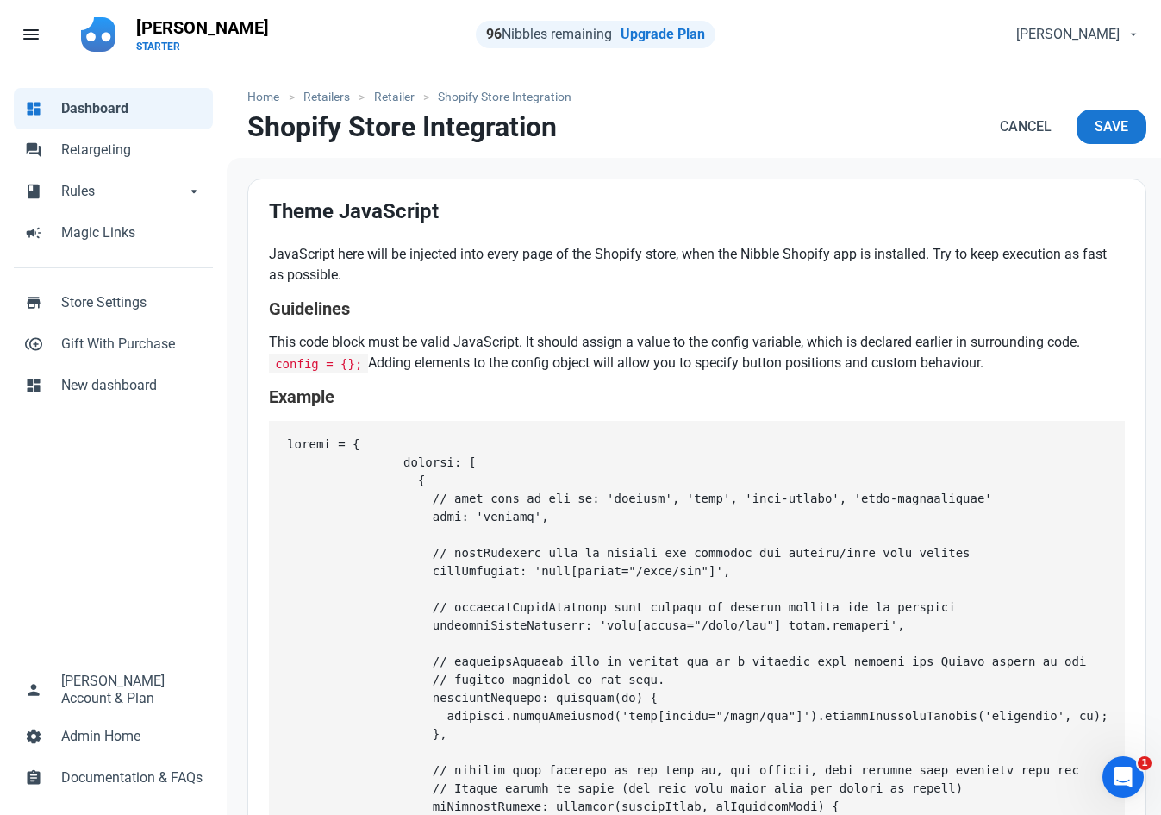
scroll to position [0, 0]
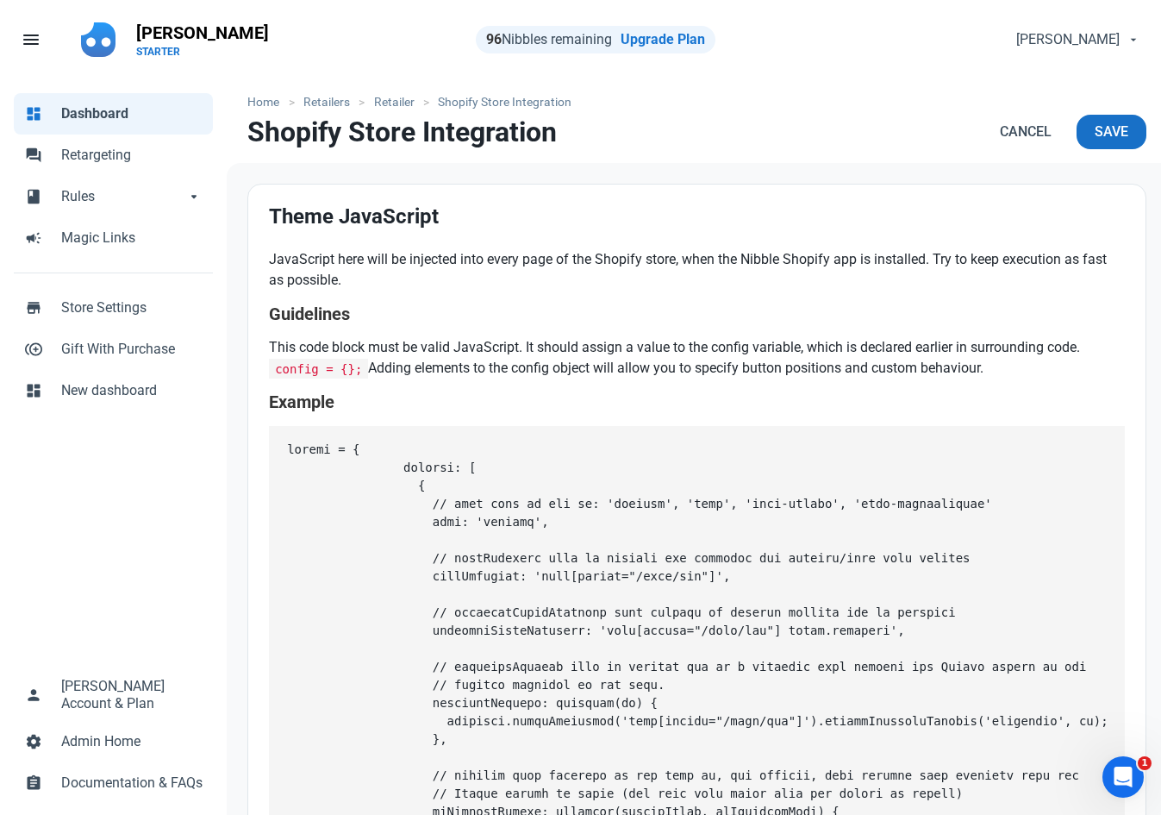
type textarea "@media screen and (max-width: 749px) { #nibble-spacing { height: 10px !importan…"
click at [1103, 139] on span "Save" at bounding box center [1112, 132] width 34 height 21
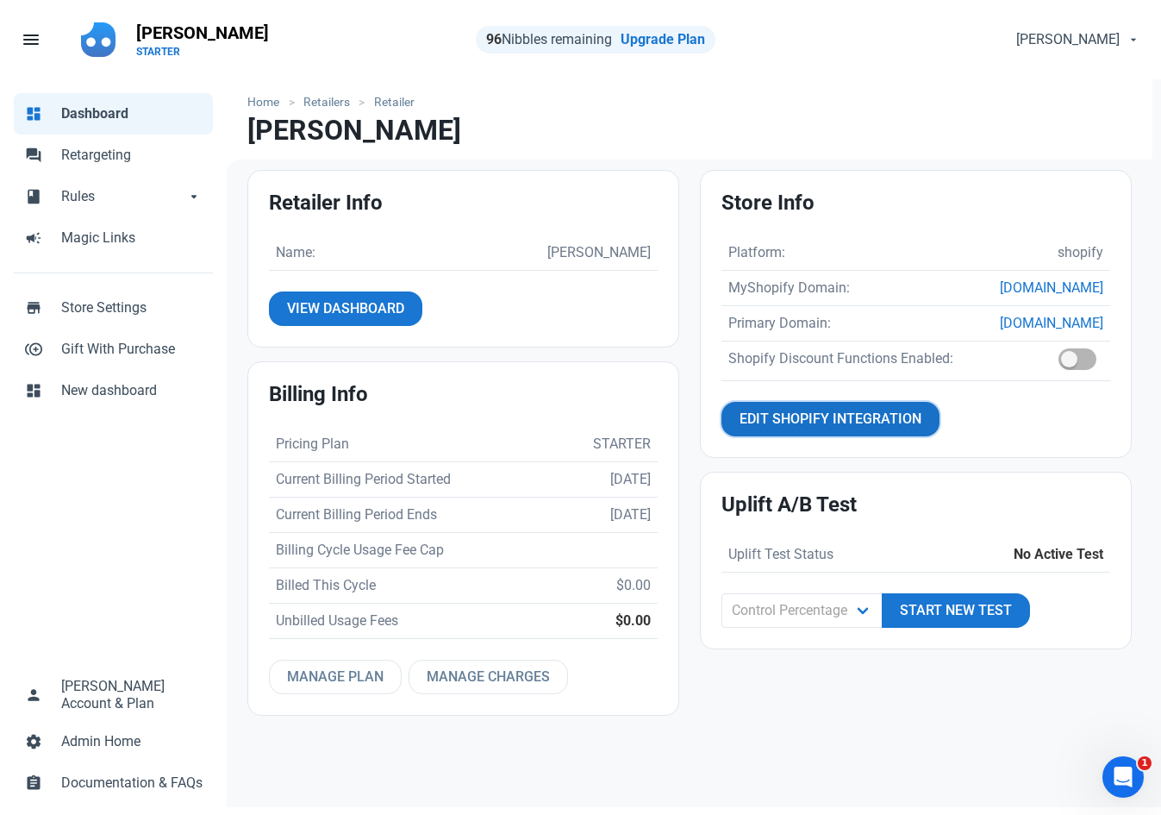
click at [824, 429] on span "Edit Shopify Integration" at bounding box center [831, 419] width 182 height 21
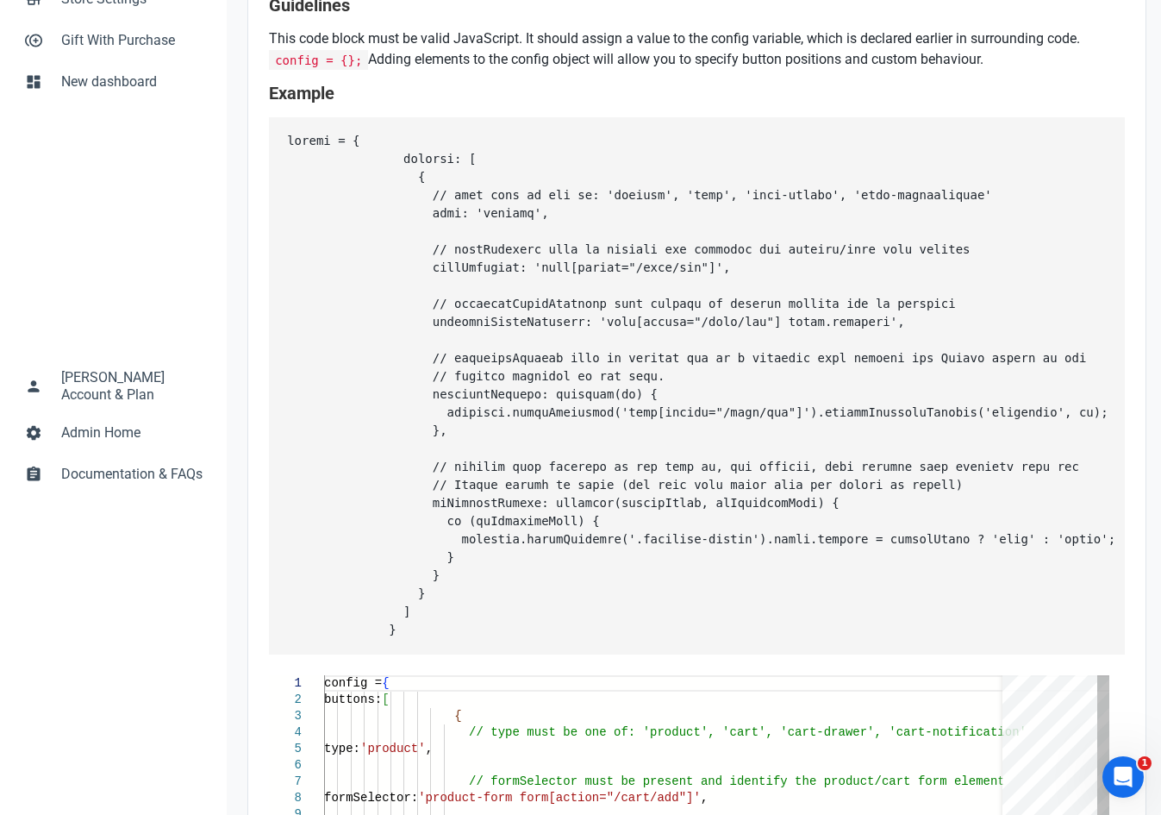
scroll to position [678, 0]
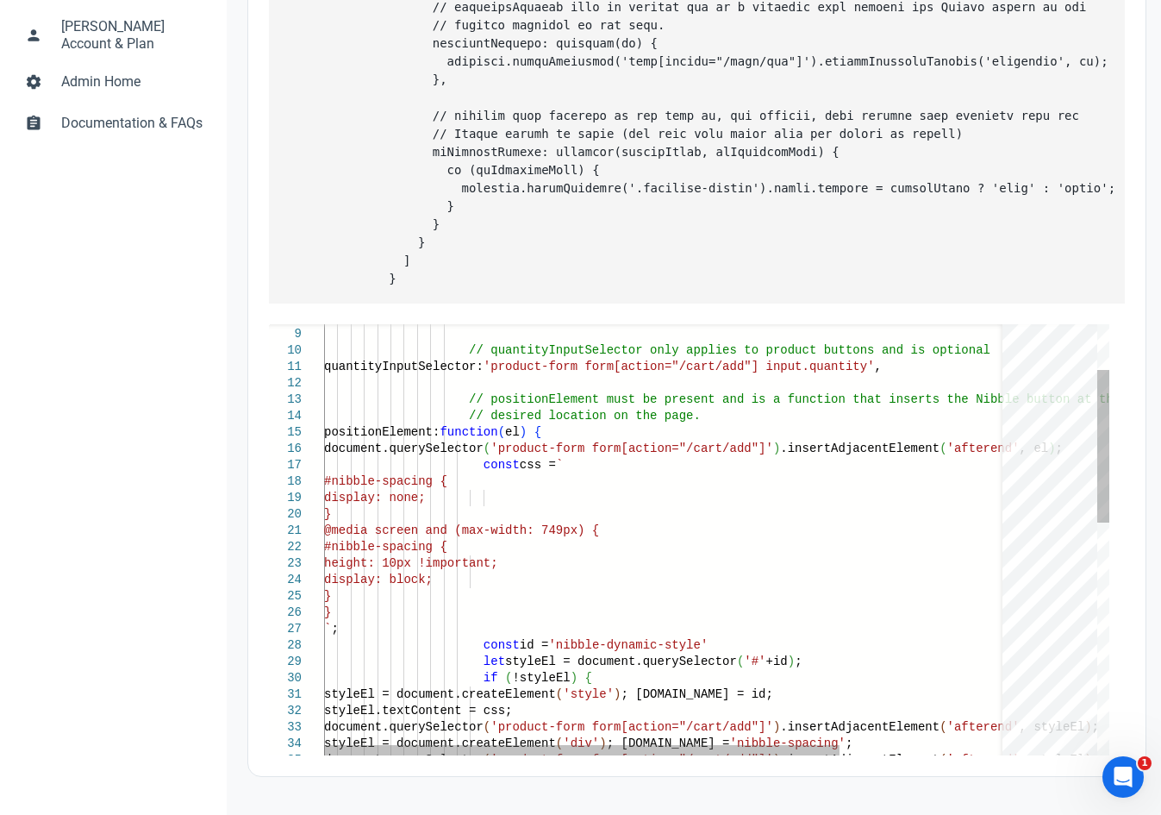
click at [472, 465] on div "// desired location on the page. positionElement: function ( el ) { document.qu…" at bounding box center [778, 803] width 908 height 1217
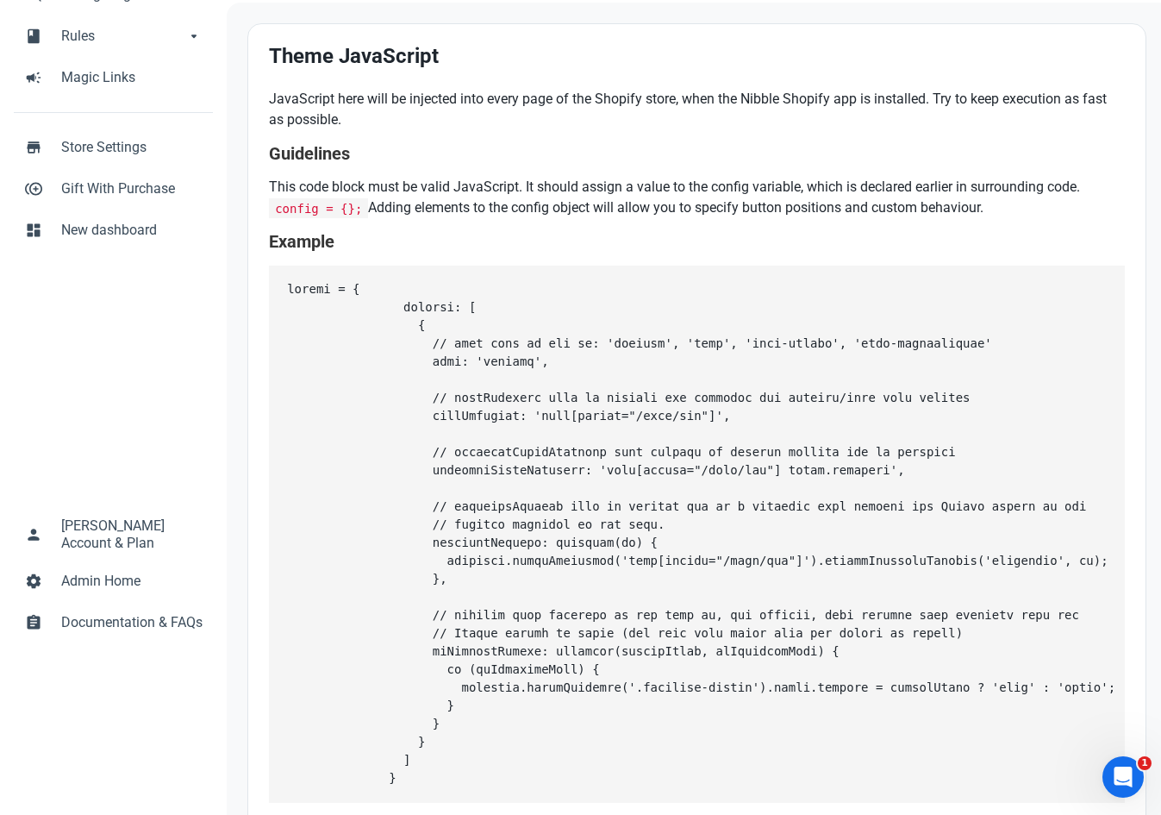
scroll to position [0, 0]
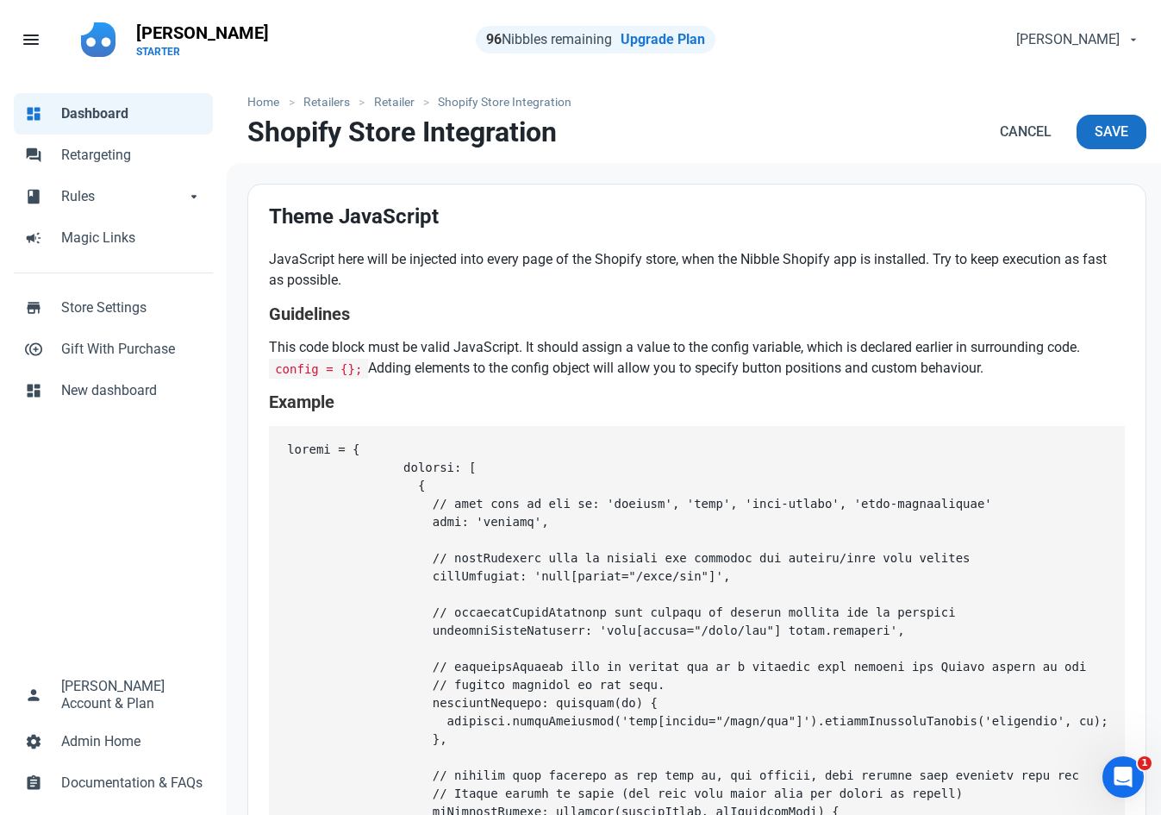
type textarea "styleEl = document.createElement('style'); styleEl.id = id; styleEl.textContent…"
click at [1095, 128] on span "Save" at bounding box center [1112, 132] width 34 height 21
